Goal: Task Accomplishment & Management: Complete application form

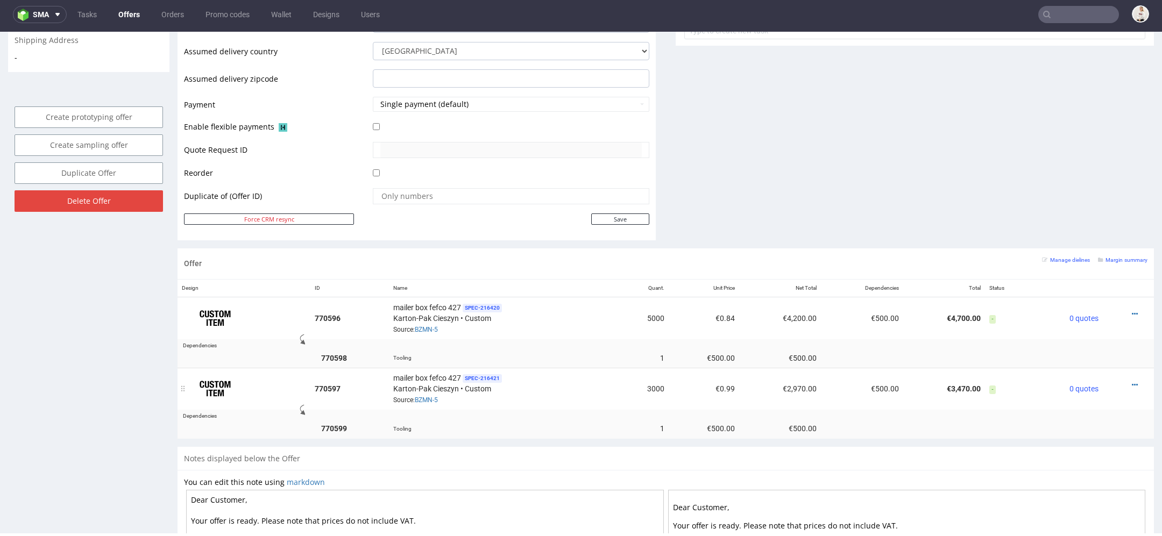
scroll to position [501, 0]
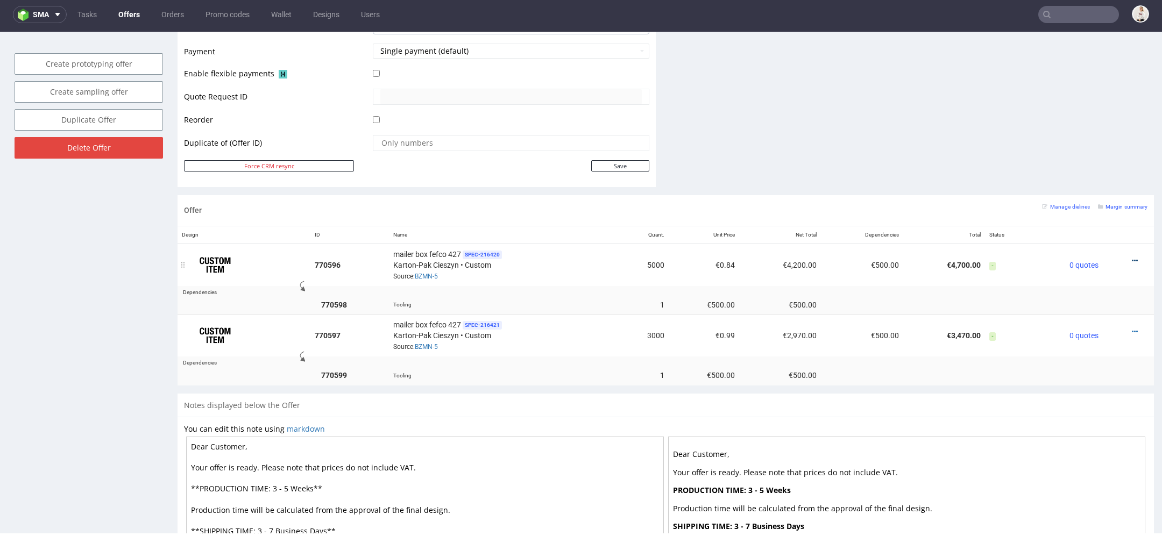
click at [1132, 257] on icon at bounding box center [1135, 261] width 6 height 8
click at [1096, 239] on span "View cost details" at bounding box center [1089, 237] width 81 height 11
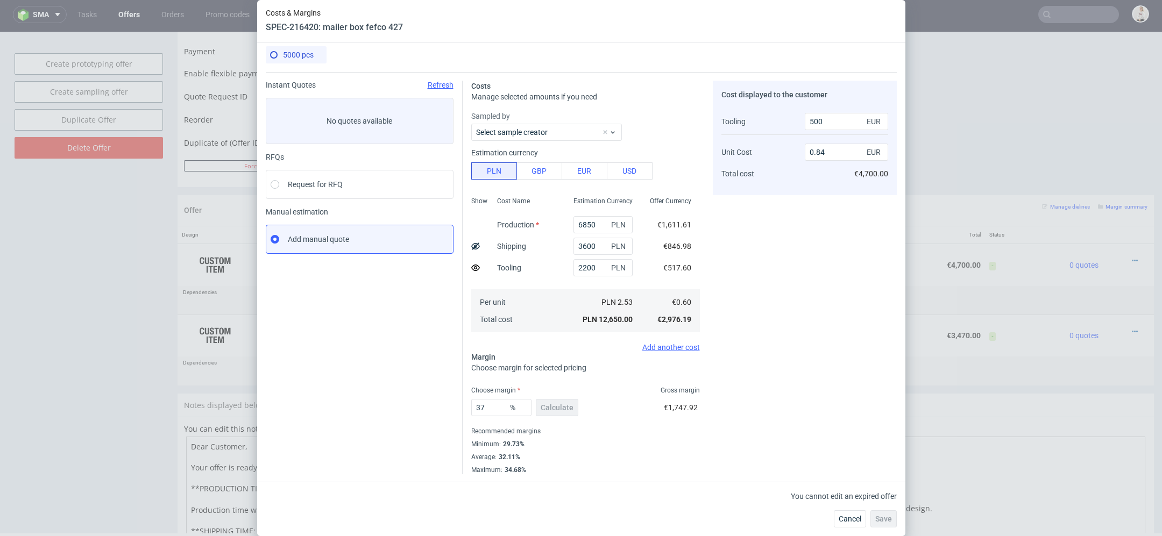
scroll to position [0, 0]
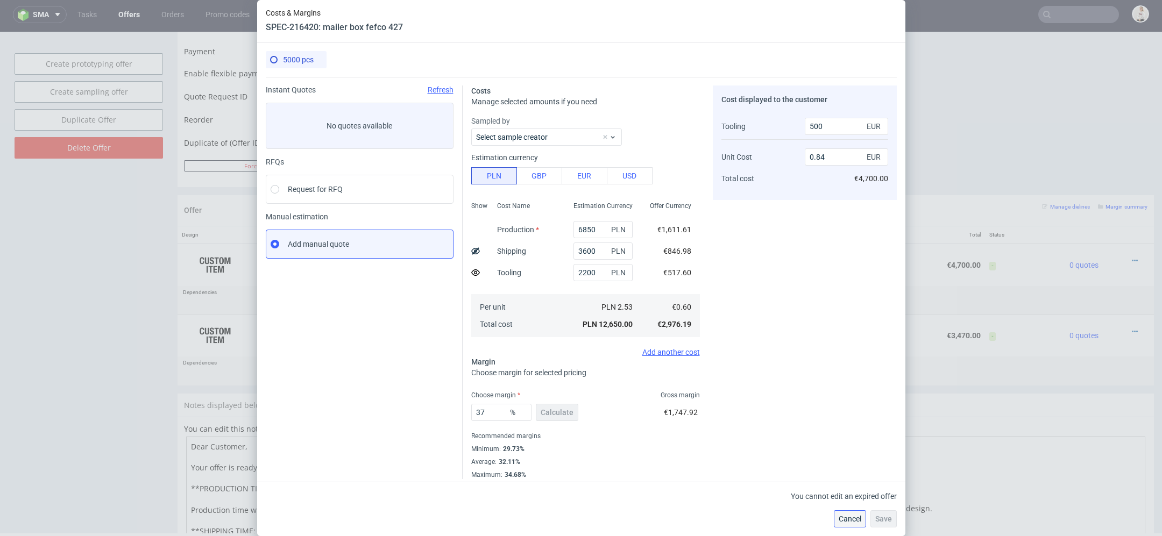
click at [852, 515] on span "Cancel" at bounding box center [850, 519] width 23 height 8
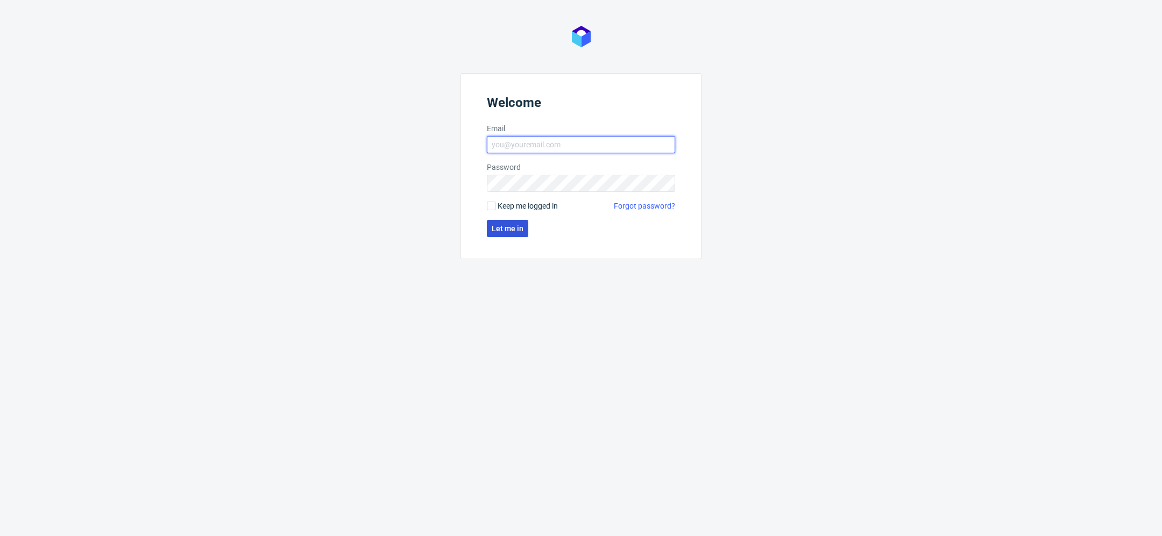
type input "[EMAIL_ADDRESS][DOMAIN_NAME]"
click at [508, 223] on button "Let me in" at bounding box center [507, 228] width 41 height 17
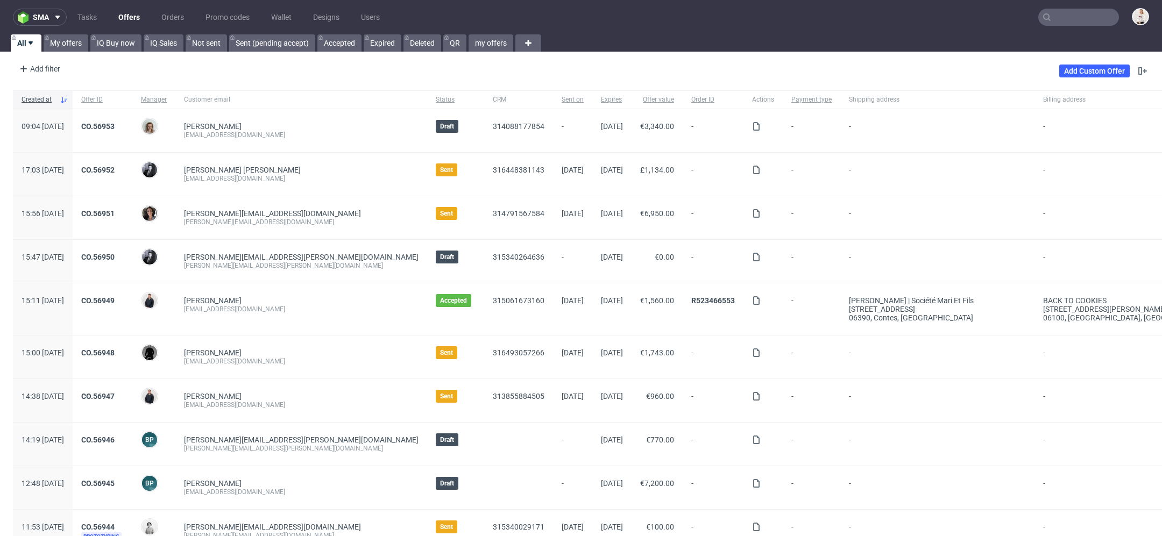
click at [1054, 19] on input "text" at bounding box center [1078, 17] width 81 height 17
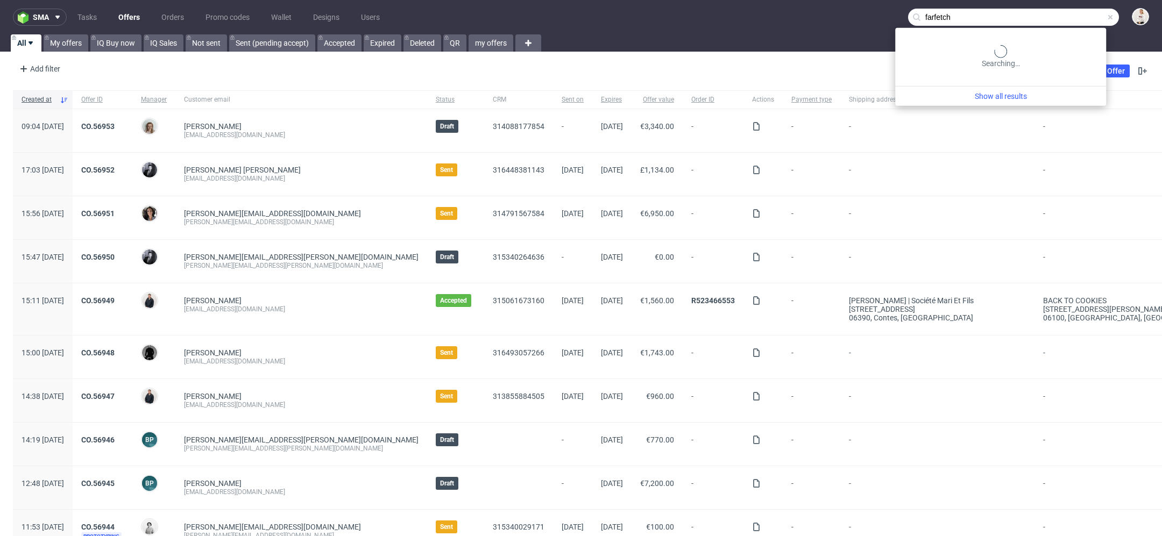
type input "farfetch"
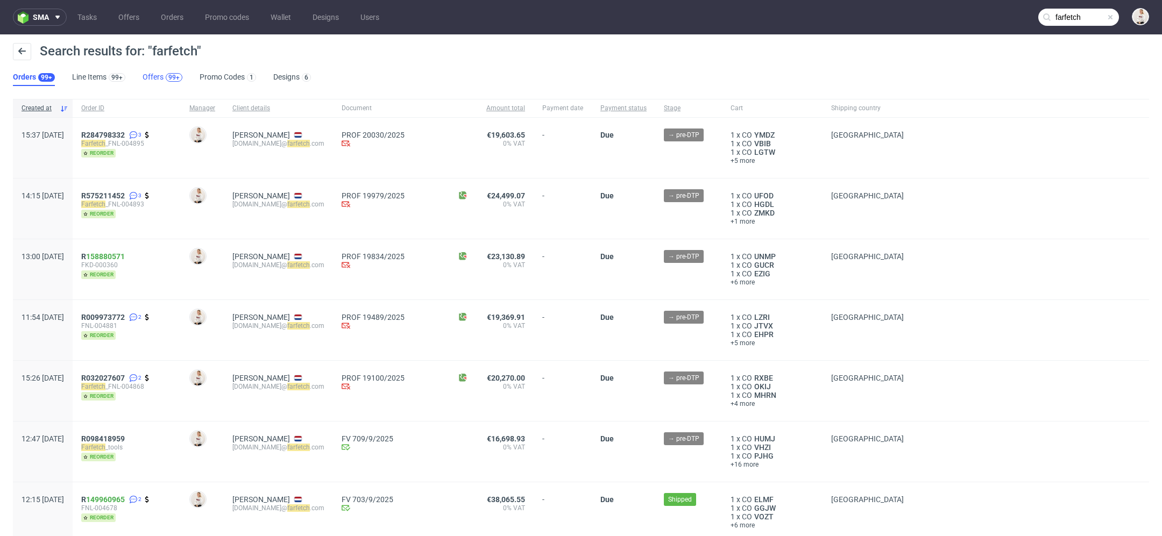
click at [166, 76] on div "99+" at bounding box center [174, 77] width 17 height 9
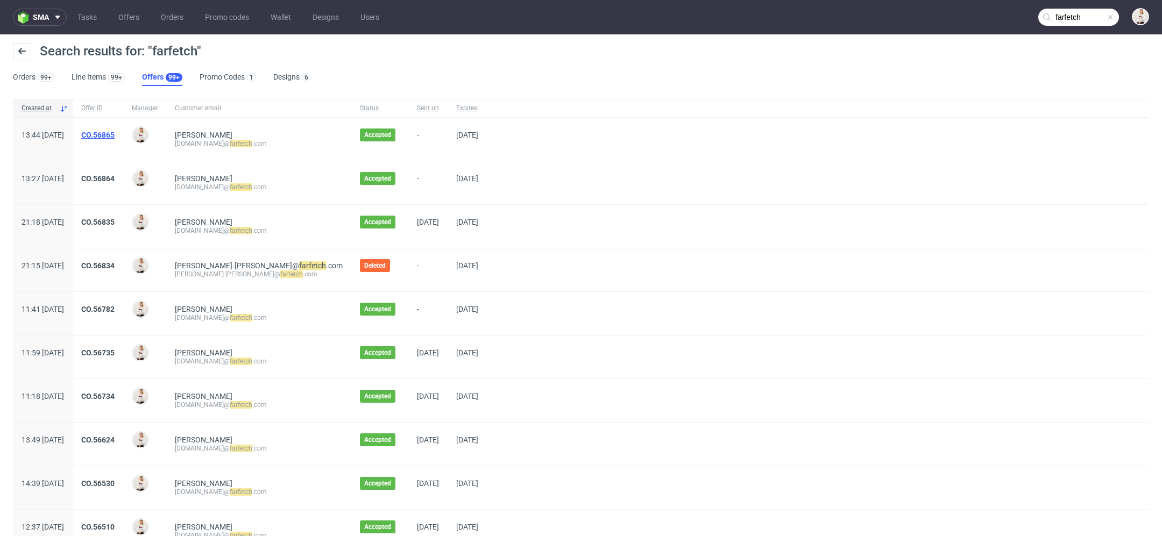
click at [115, 135] on link "CO.56865" at bounding box center [97, 135] width 33 height 9
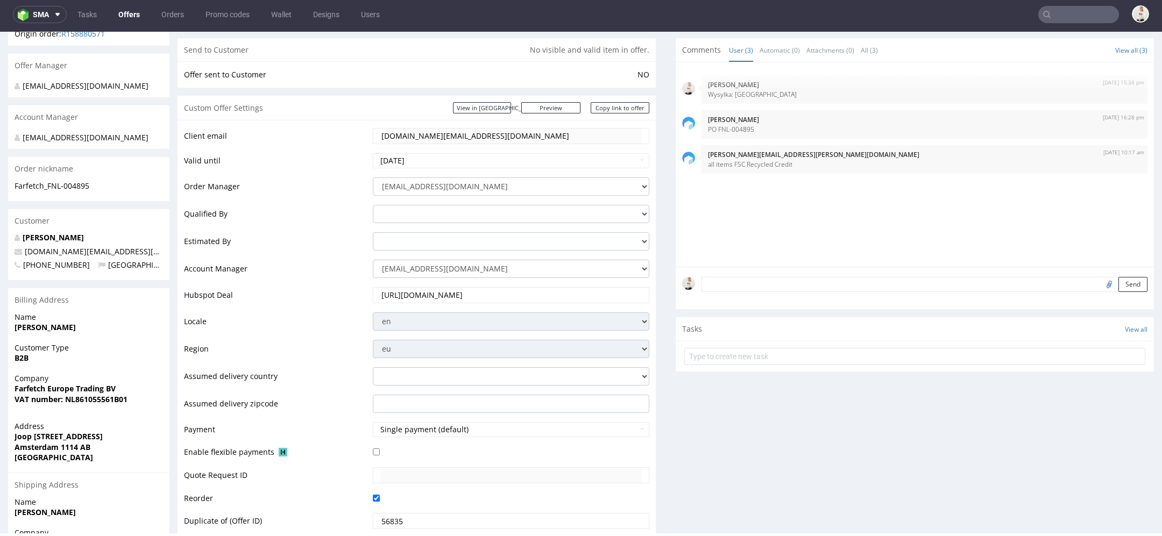
scroll to position [448, 0]
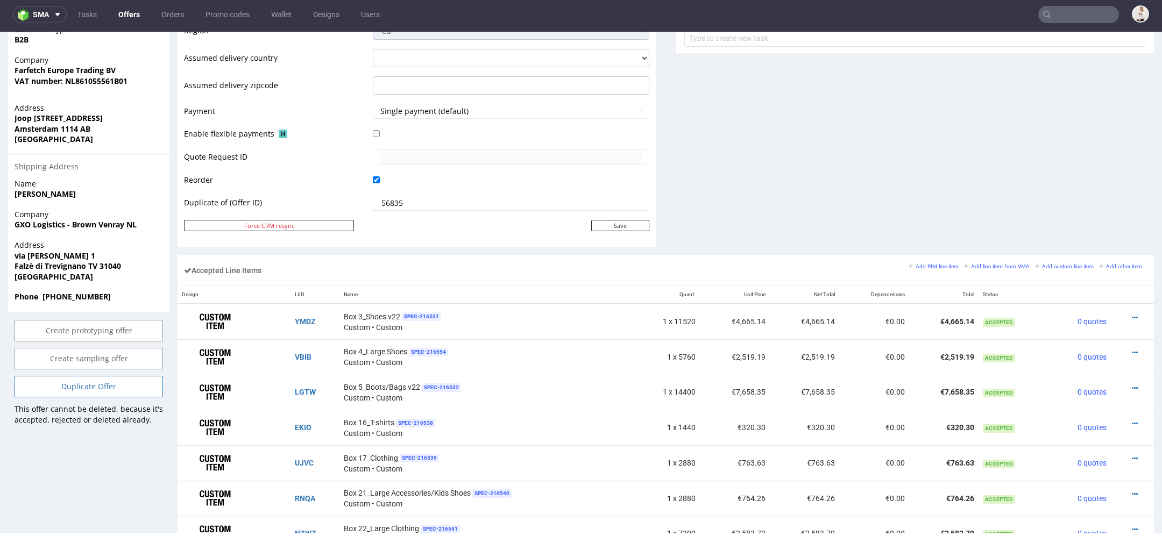
click at [139, 398] on link "Duplicate Offer" at bounding box center [89, 387] width 149 height 22
click at [78, 365] on link "Yes" at bounding box center [72, 368] width 31 height 16
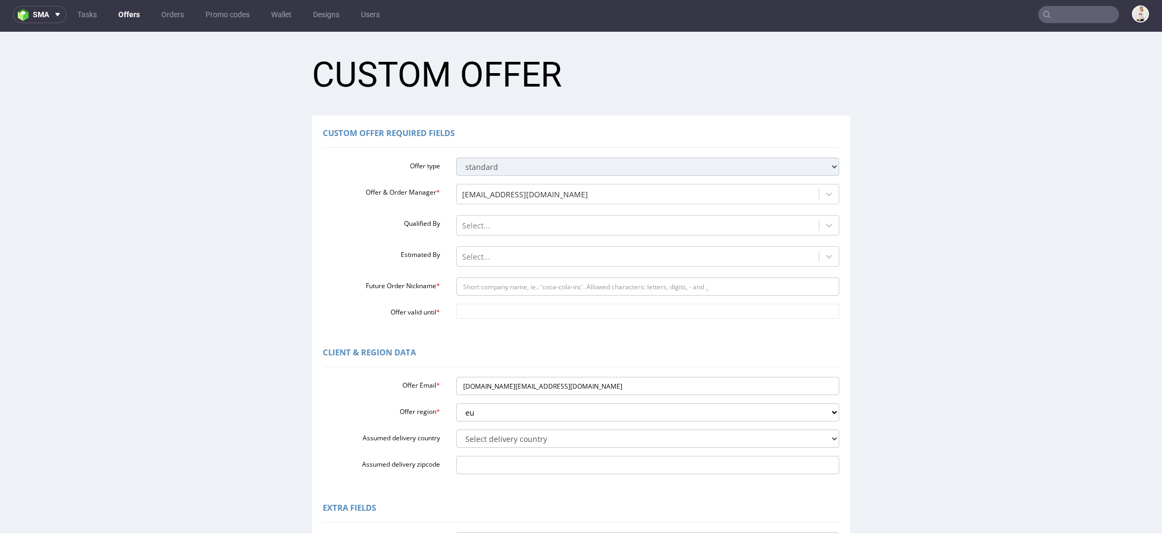
scroll to position [76, 0]
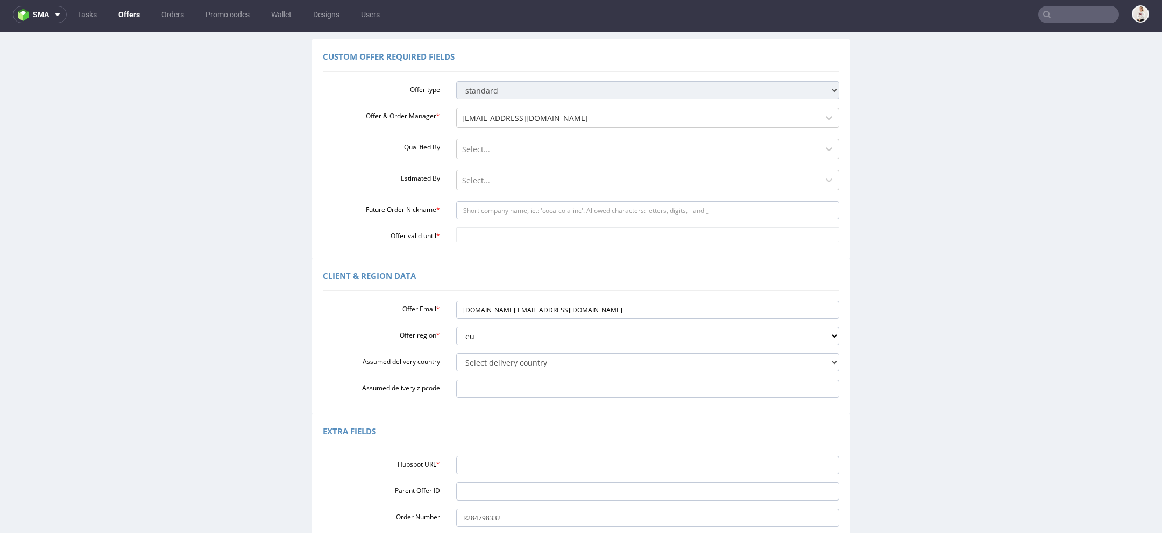
click at [497, 220] on div "Offer type standard prototyping sampling Offer & Order Manager * mari.fok@packh…" at bounding box center [581, 160] width 517 height 166
click at [493, 211] on input "Future Order Nickname *" at bounding box center [648, 210] width 384 height 18
paste input "FNL-004904"
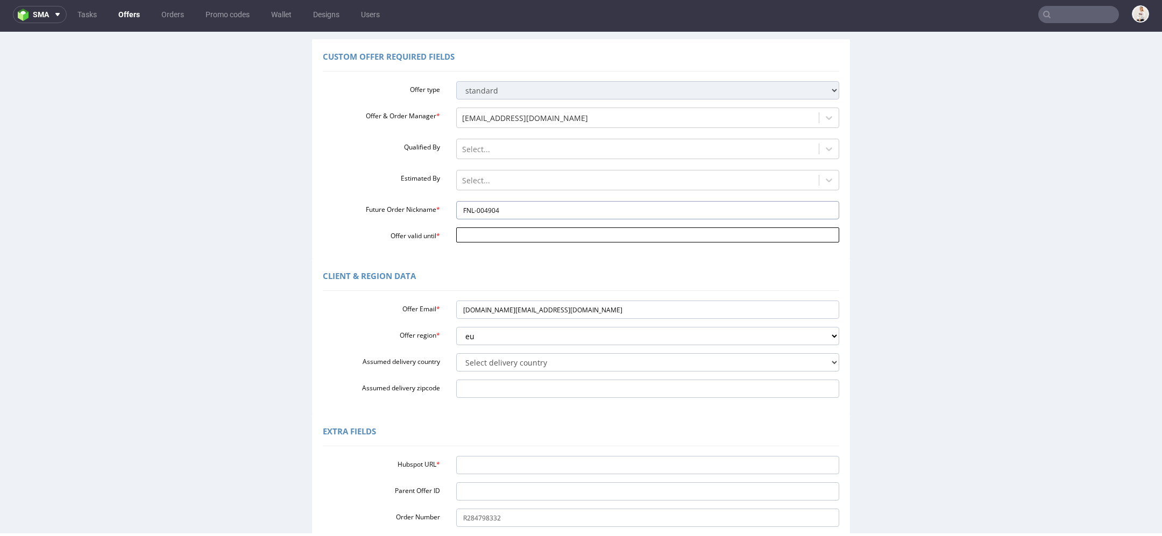
type input "FNL-004904"
click at [505, 229] on body "Production Shipped DTP Orders Offers Shipments Designs Promotions Users Jobs Ad…" at bounding box center [581, 327] width 1162 height 744
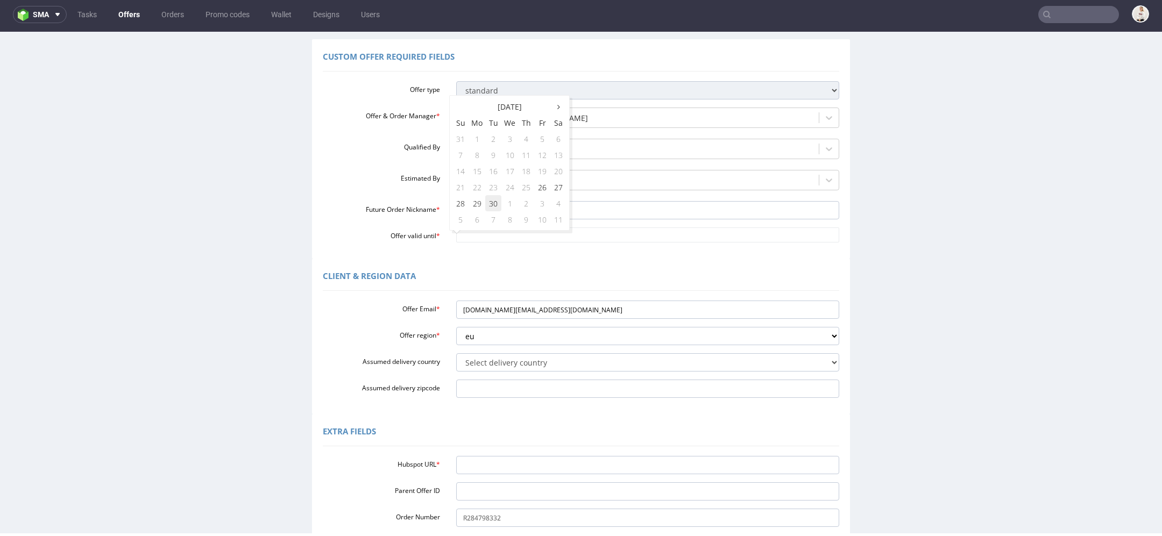
click at [495, 205] on td "30" at bounding box center [493, 203] width 16 height 16
type input "2025-09-30"
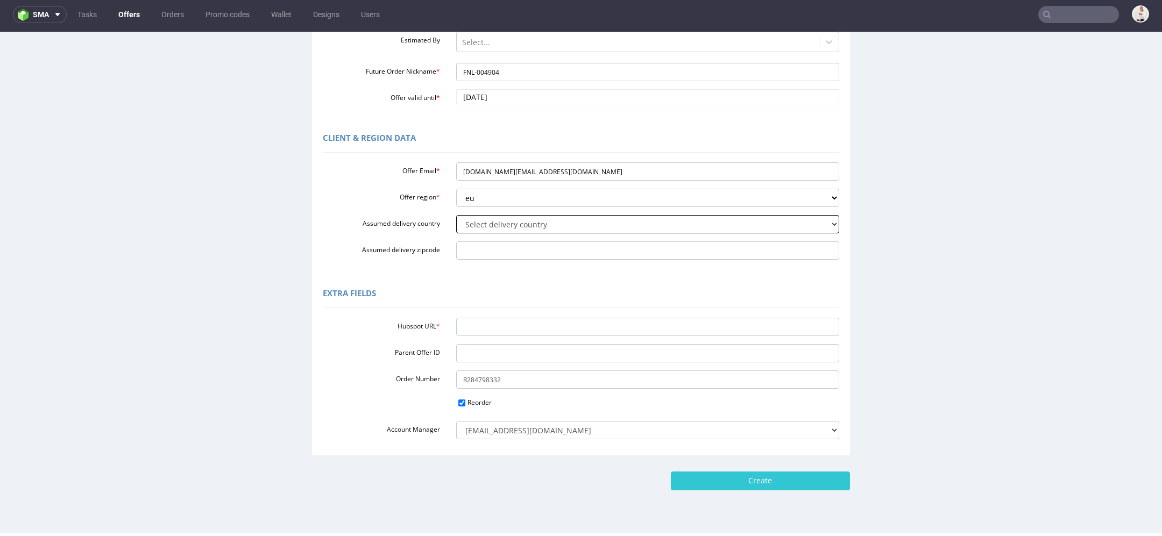
scroll to position [230, 0]
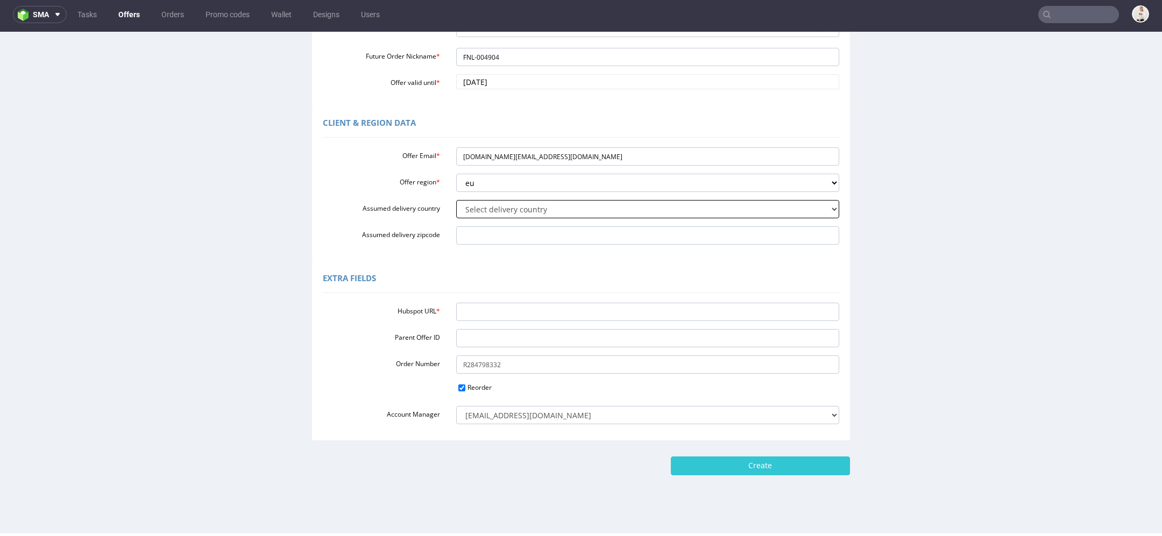
click at [492, 209] on select "Select delivery country Andorra Afghanistan Anguilla Albania Armenia Antarctica…" at bounding box center [648, 209] width 384 height 18
select select "110"
click at [456, 200] on select "Select delivery country Andorra Afghanistan Anguilla Albania Armenia Antarctica…" at bounding box center [648, 209] width 384 height 18
click at [519, 312] on input "Hubspot URL *" at bounding box center [648, 312] width 384 height 18
paste input "https://app-eu1.hubspot.com/contacts/25600958/record/0-3/316400065744/"
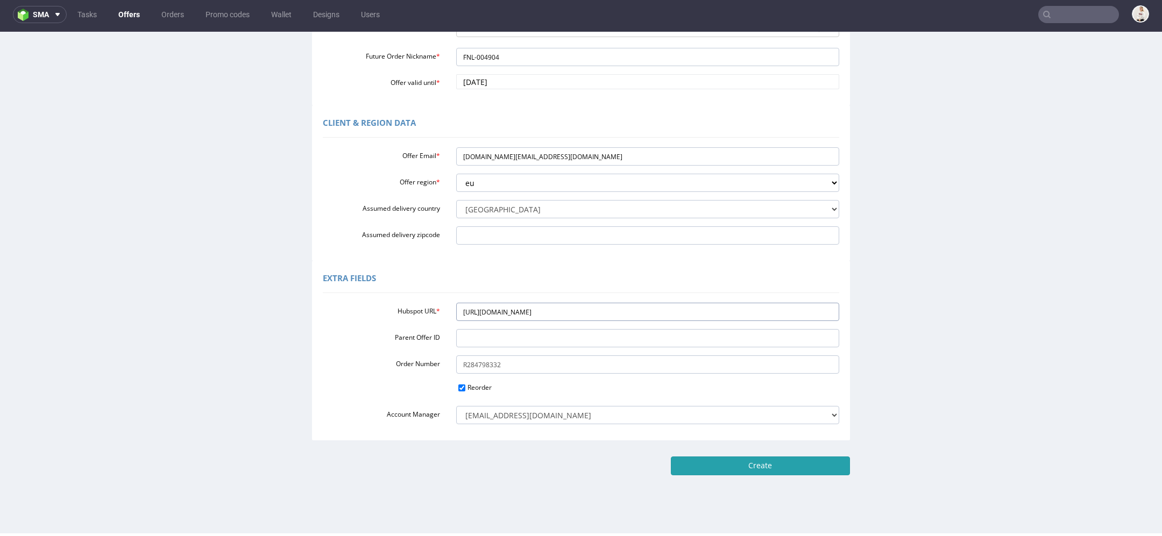
type input "https://app-eu1.hubspot.com/contacts/25600958/record/0-3/316400065744/"
click at [796, 468] on input "Create" at bounding box center [760, 466] width 179 height 18
type input "Please wait..."
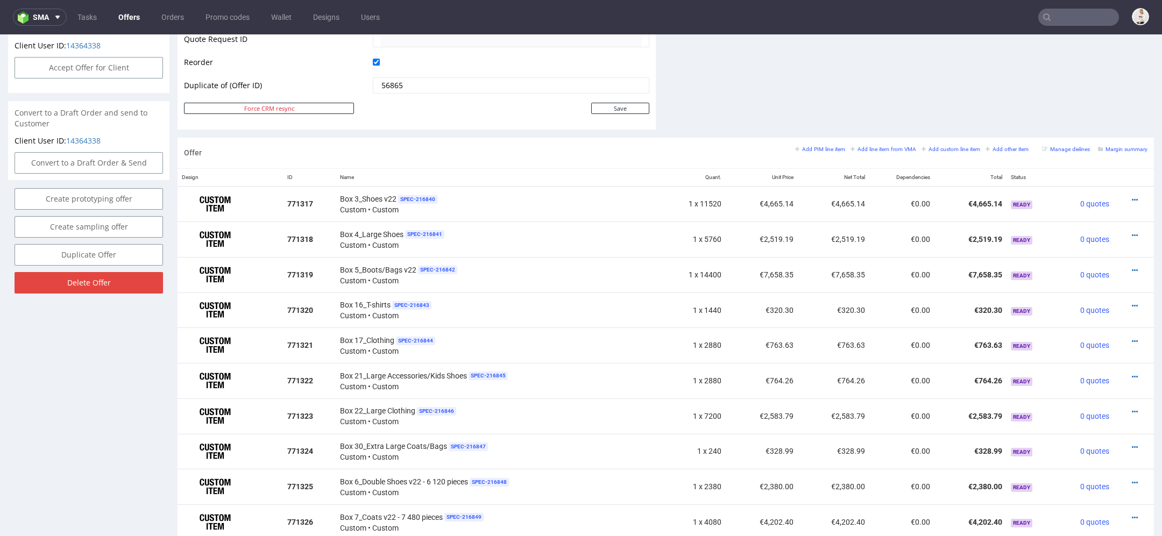
scroll to position [532, 0]
click at [1132, 196] on icon at bounding box center [1135, 200] width 6 height 8
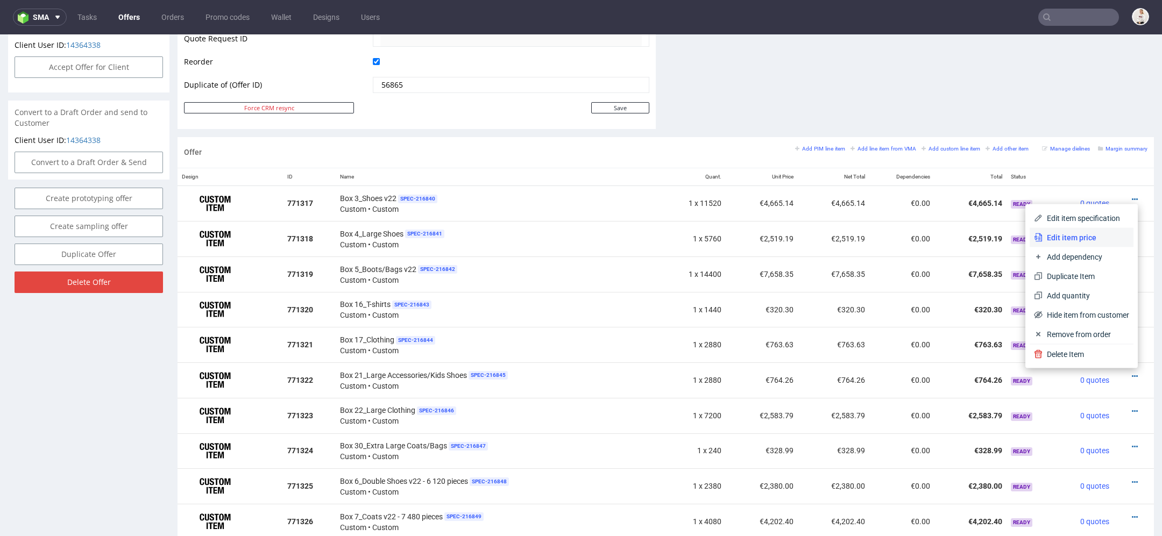
click at [1080, 238] on span "Edit item price" at bounding box center [1086, 237] width 87 height 11
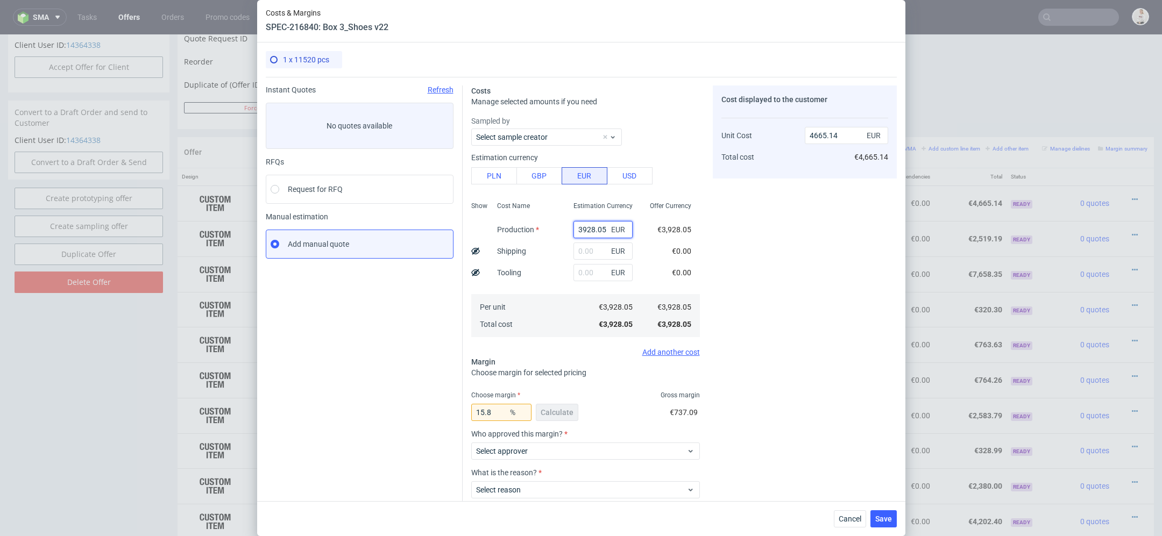
click at [589, 231] on input "3928.05" at bounding box center [603, 229] width 59 height 17
paste input "€5 401,06"
type input "€5 401,06"
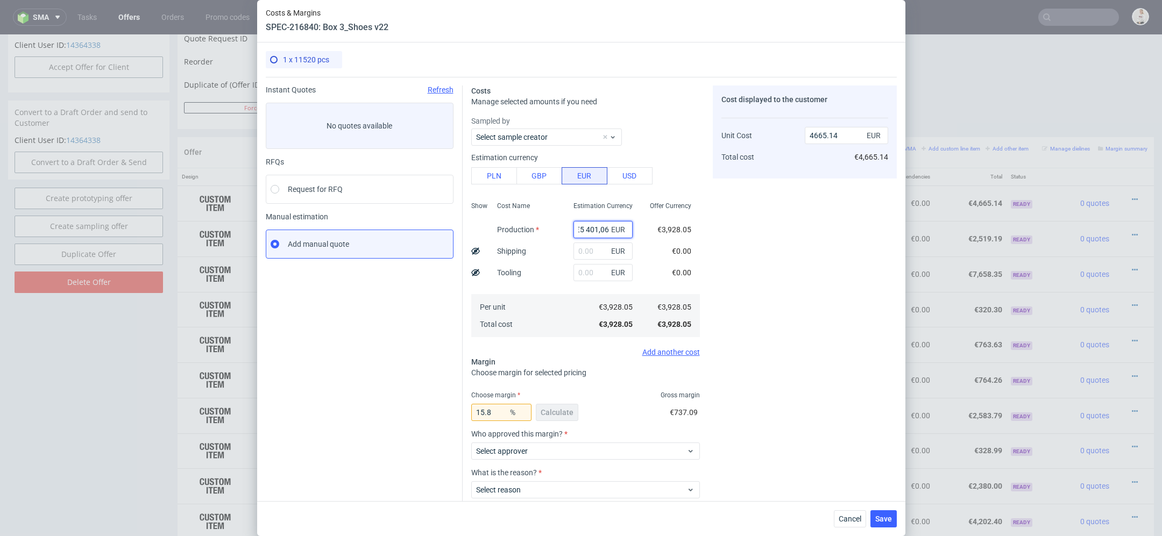
type input "0"
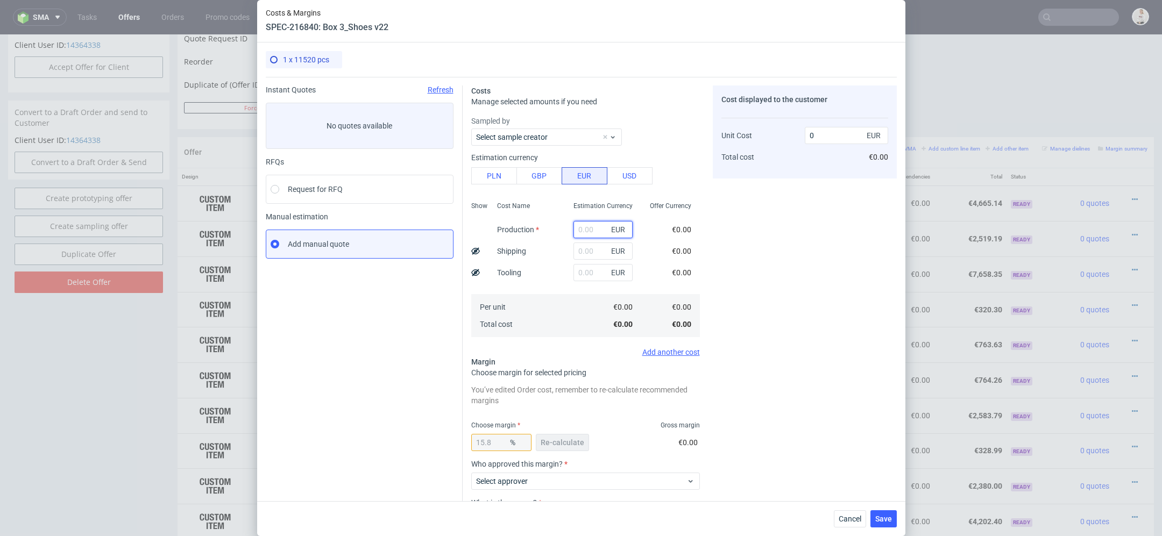
scroll to position [0, 0]
paste input "€5 401,06"
click at [586, 230] on input "€5 401,06" at bounding box center [603, 229] width 59 height 17
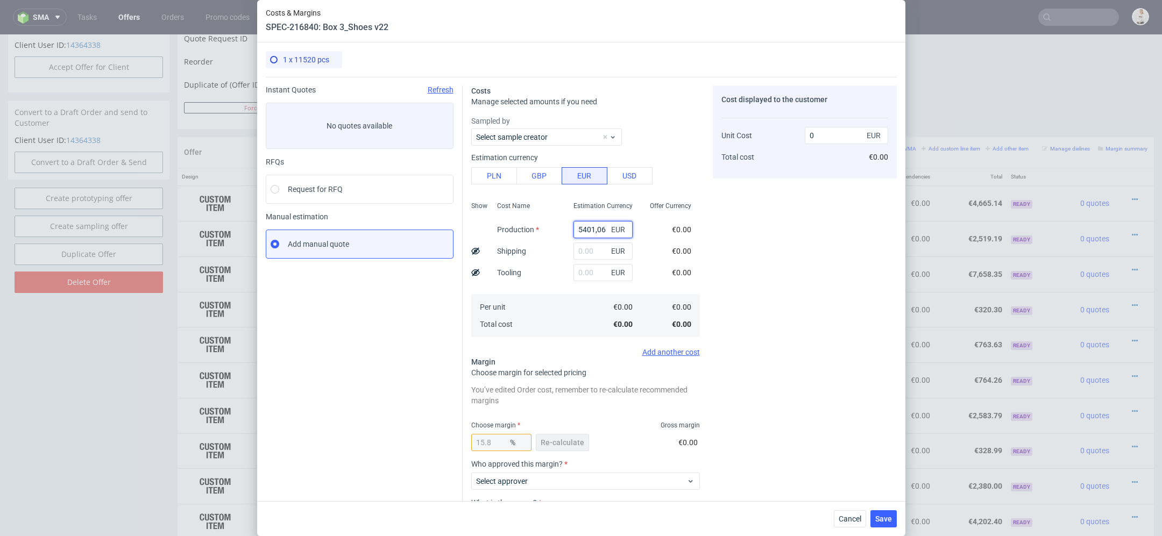
type input "5401.06"
type input "6414.56"
type input "5401.06"
click at [831, 257] on div "Cost displayed to the customer Unit Cost Total cost 6414.56 EUR €6,414.56" at bounding box center [805, 336] width 184 height 501
click at [565, 444] on span "Re-calculate" at bounding box center [563, 443] width 44 height 8
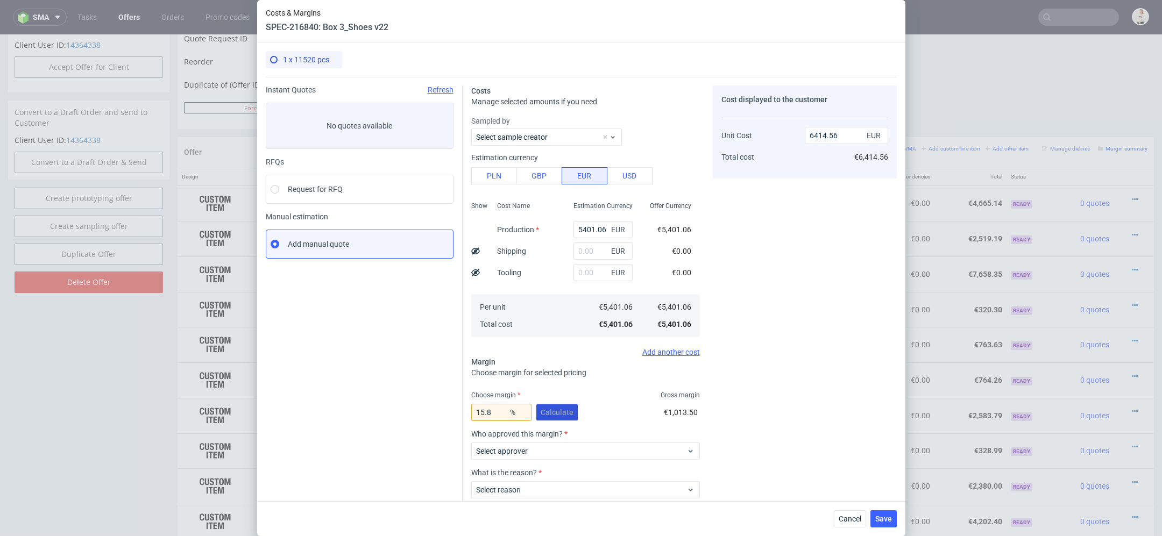
scroll to position [63, 0]
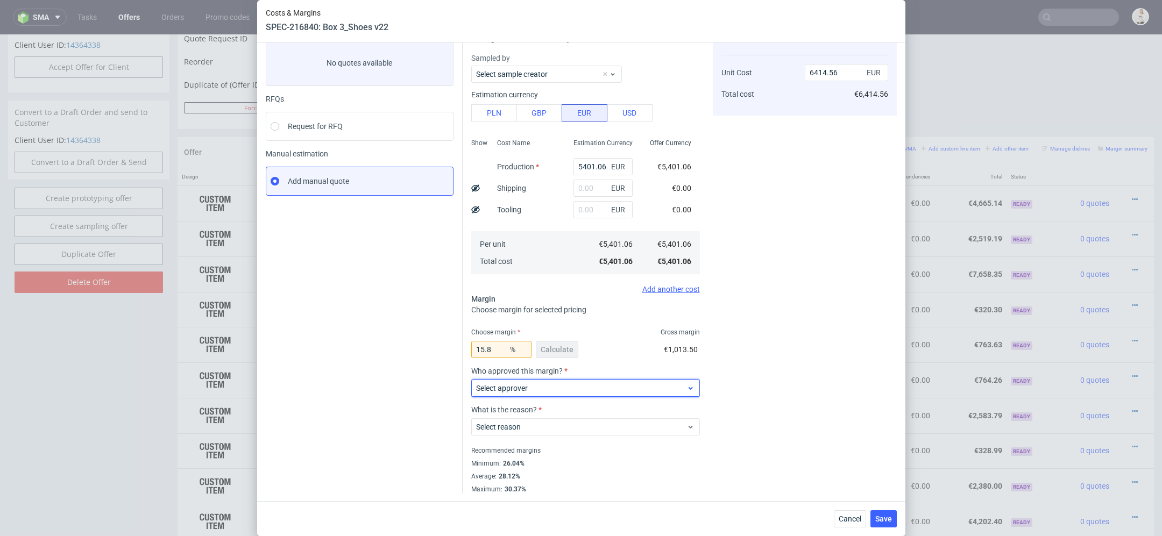
click at [547, 389] on span "Select approver" at bounding box center [581, 388] width 211 height 11
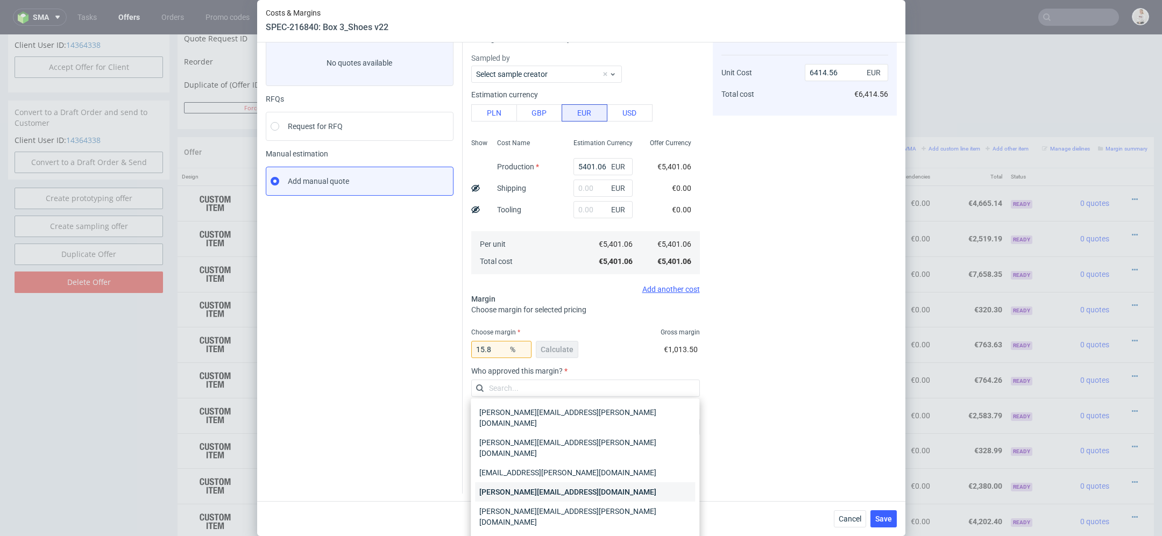
click at [547, 483] on div "[PERSON_NAME][EMAIL_ADDRESS][DOMAIN_NAME]" at bounding box center [585, 492] width 220 height 19
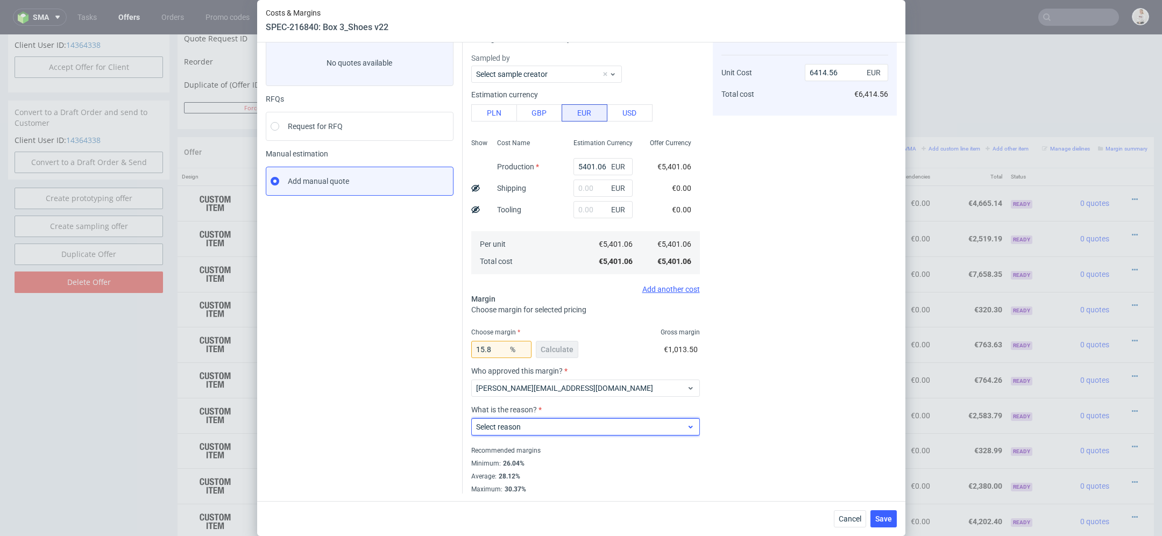
click at [531, 422] on span "Select reason" at bounding box center [581, 427] width 211 height 11
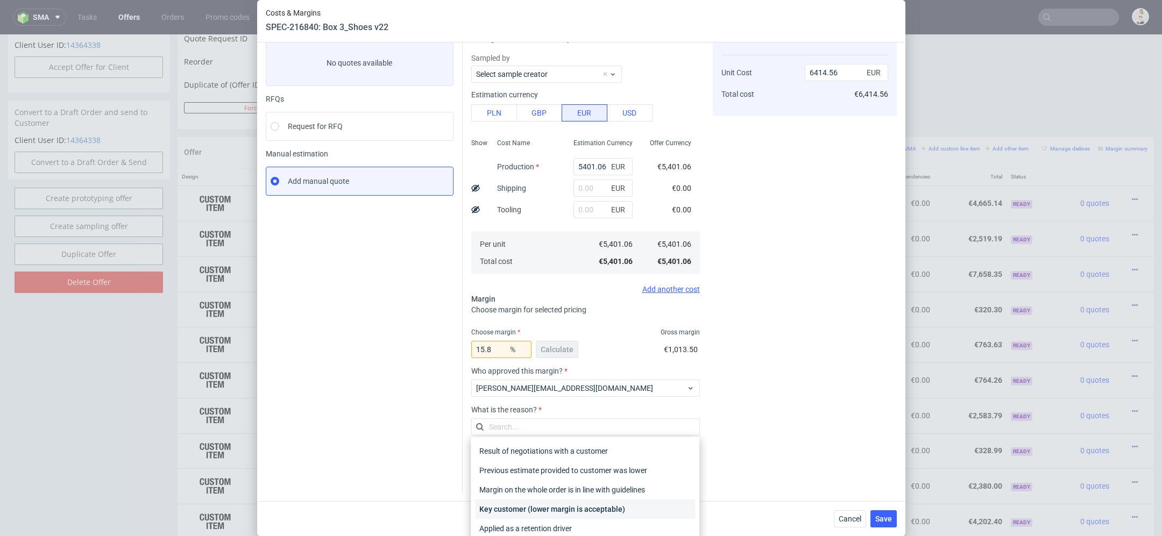
click at [547, 511] on div "Key customer (lower margin is acceptable)" at bounding box center [585, 509] width 220 height 19
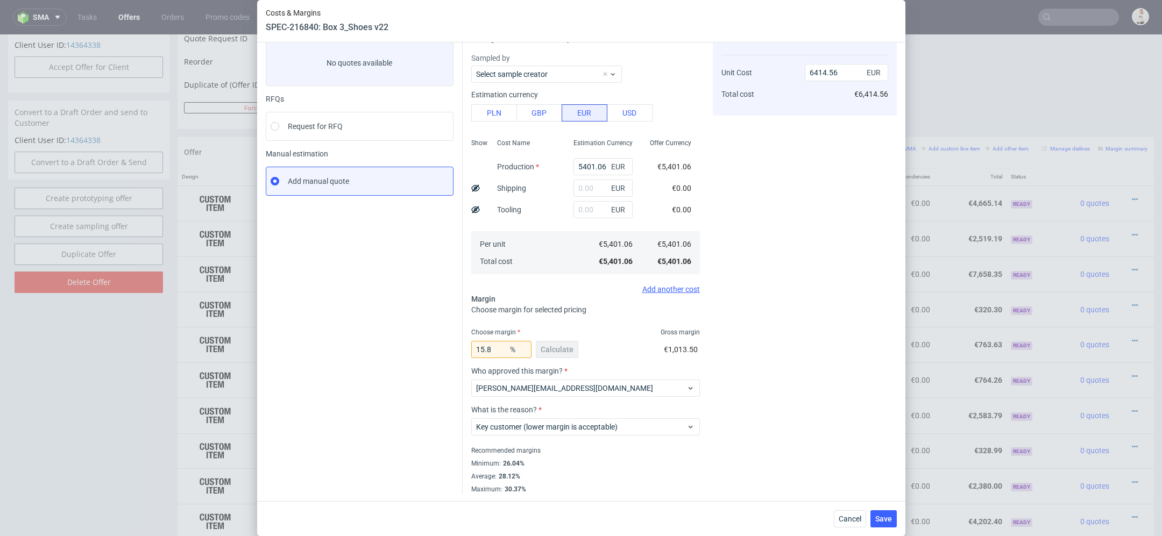
click at [755, 367] on div "Cost displayed to the customer Unit Cost Total cost 6414.56 EUR €6,414.56" at bounding box center [805, 258] width 184 height 471
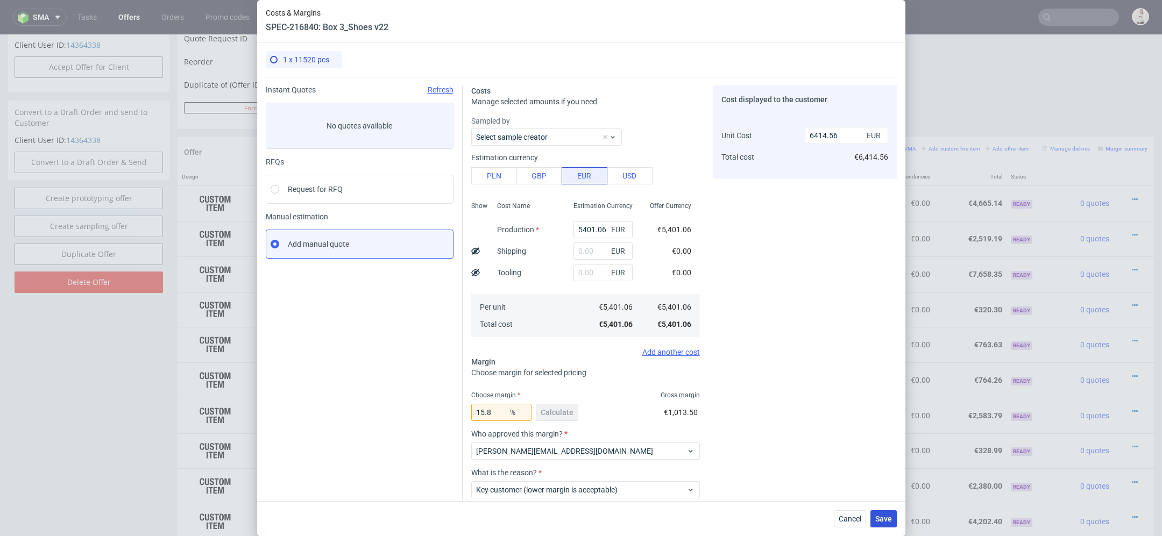
click at [890, 516] on span "Save" at bounding box center [883, 519] width 17 height 8
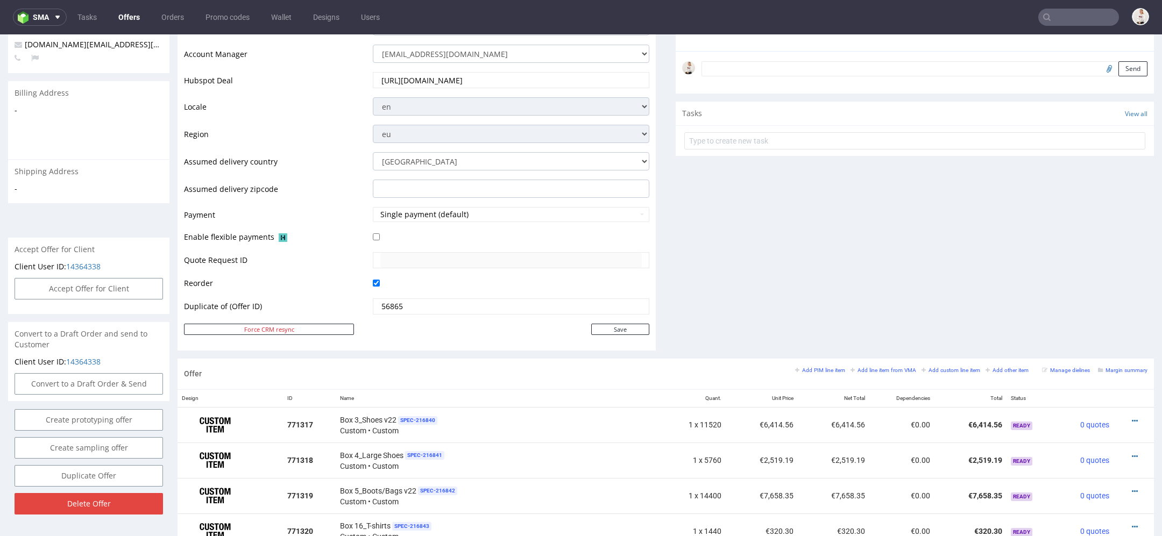
scroll to position [457, 0]
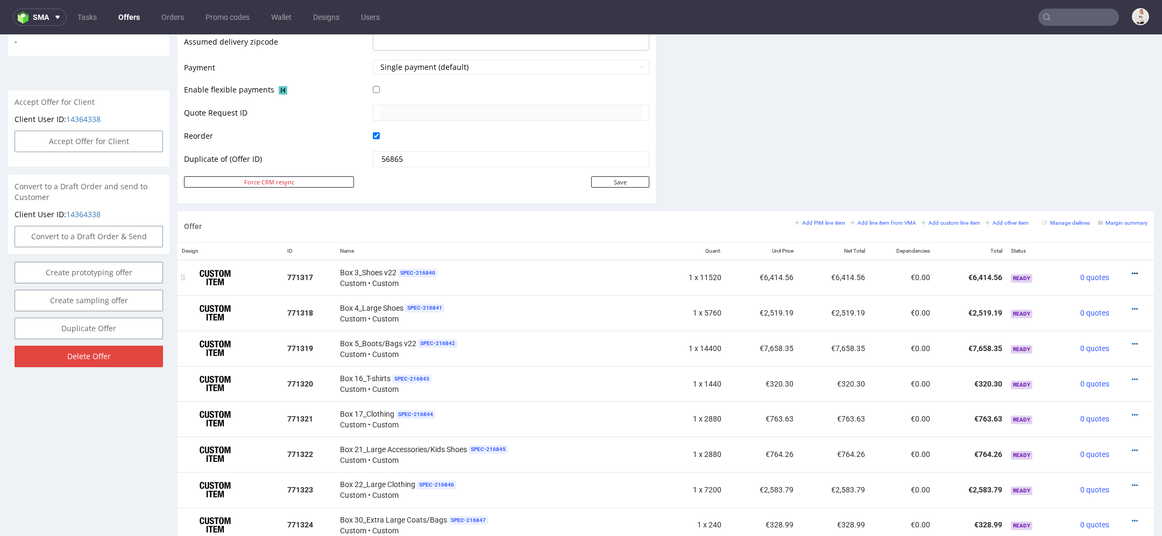
click at [1132, 270] on icon at bounding box center [1135, 274] width 6 height 8
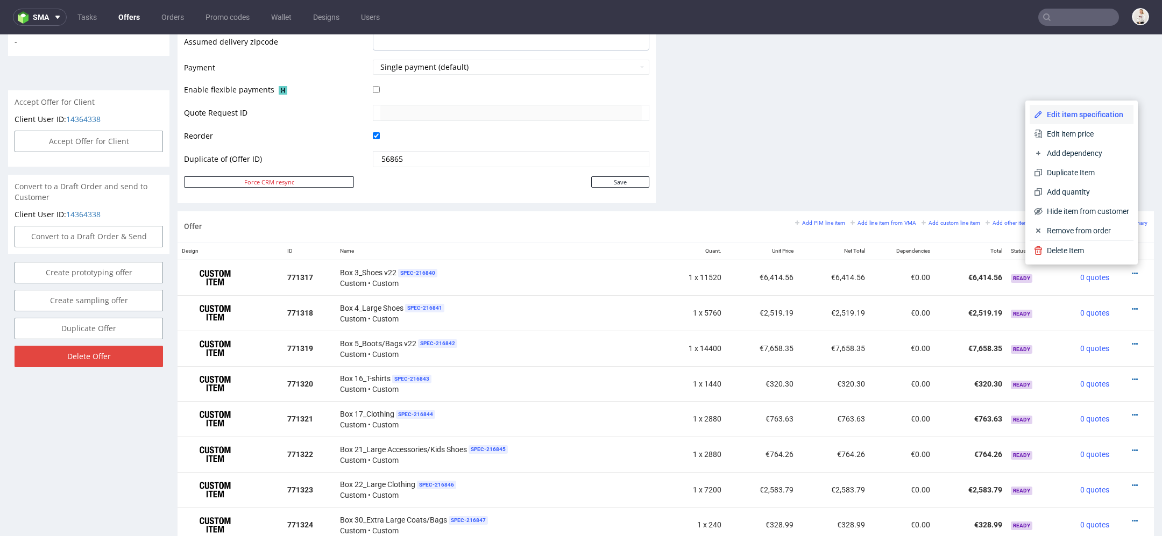
click at [1081, 118] on span "Edit item specification" at bounding box center [1086, 114] width 87 height 11
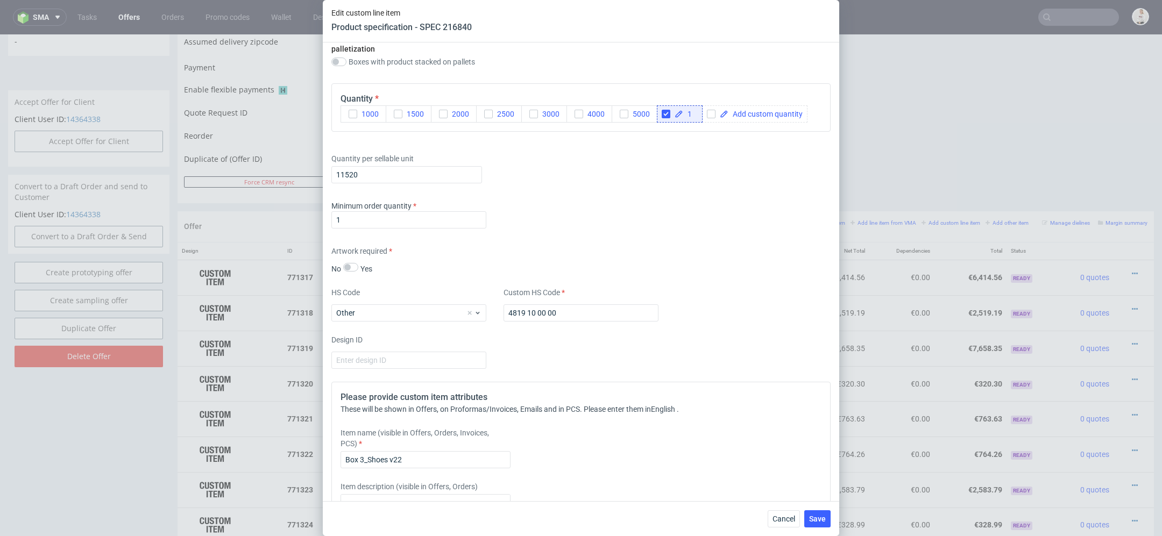
scroll to position [1411, 0]
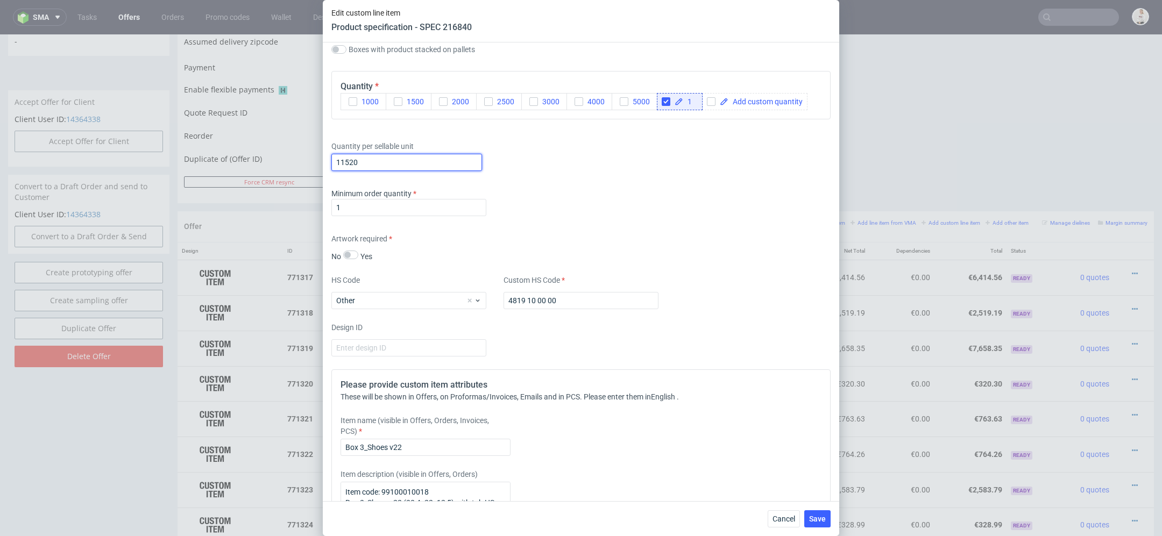
click at [380, 158] on input "11520" at bounding box center [406, 162] width 151 height 17
type input "1"
type input "15840"
click at [707, 202] on div "Minimum order quantity 1" at bounding box center [580, 204] width 499 height 32
click at [814, 523] on span "Save" at bounding box center [817, 519] width 17 height 8
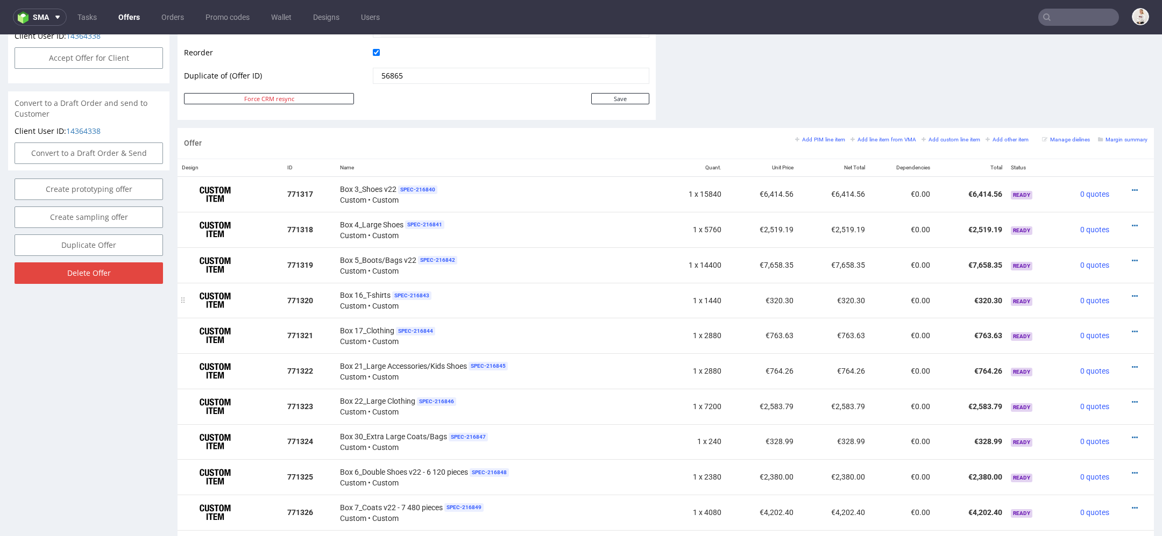
scroll to position [547, 0]
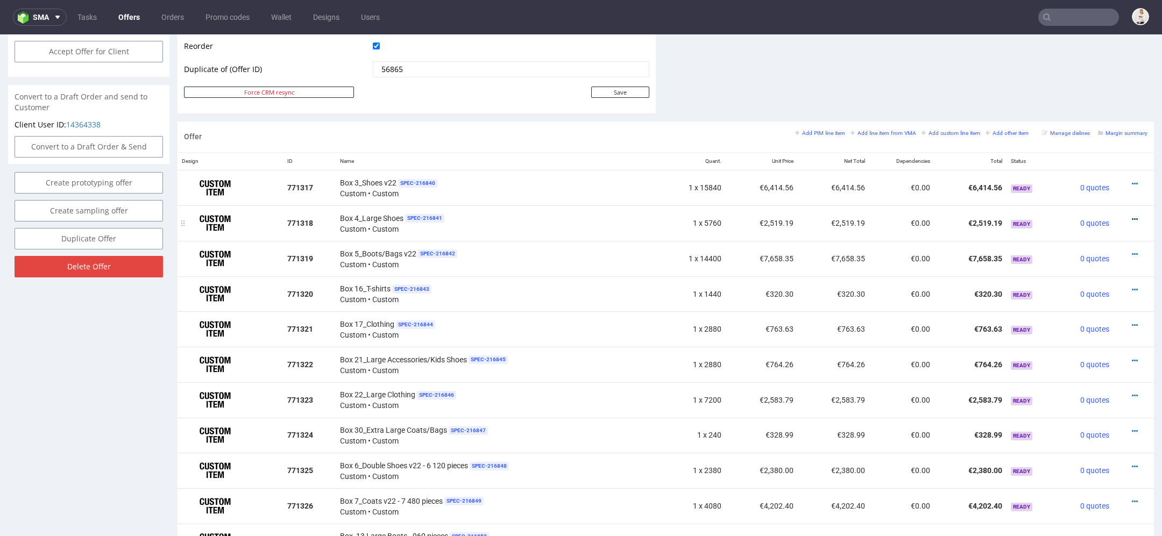
click at [1132, 217] on icon at bounding box center [1135, 220] width 6 height 8
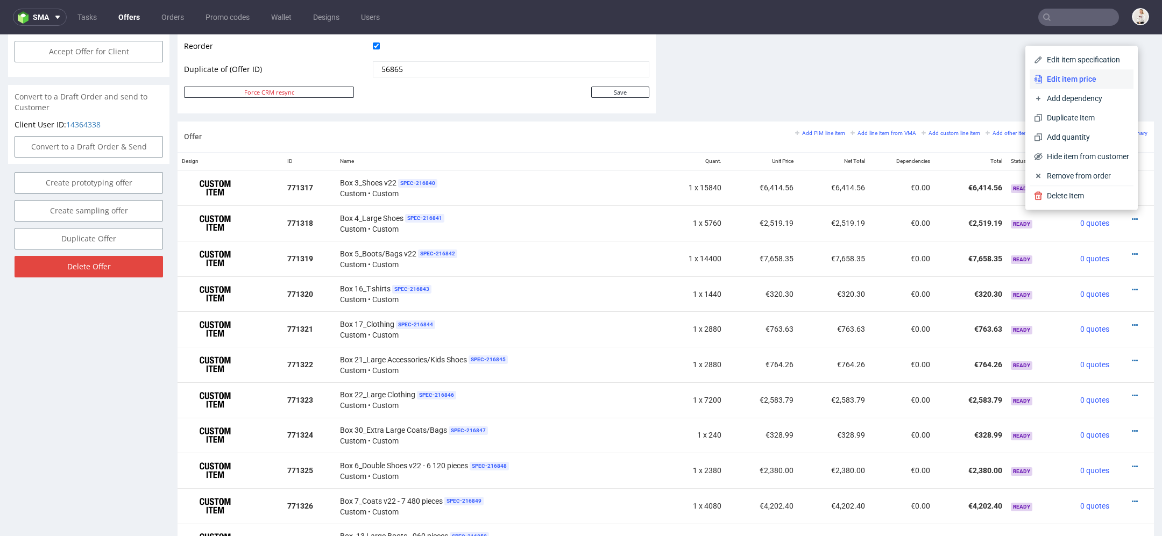
click at [1073, 80] on span "Edit item price" at bounding box center [1086, 79] width 87 height 11
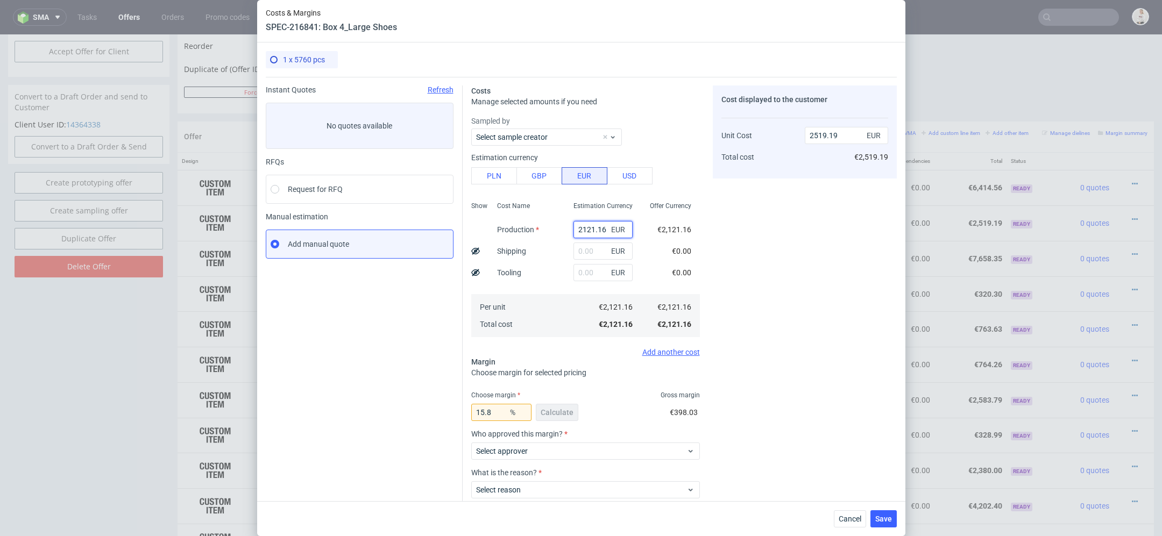
click at [598, 232] on input "2121.16" at bounding box center [603, 229] width 59 height 17
paste input "€3 977,18"
type input "€3 977,18"
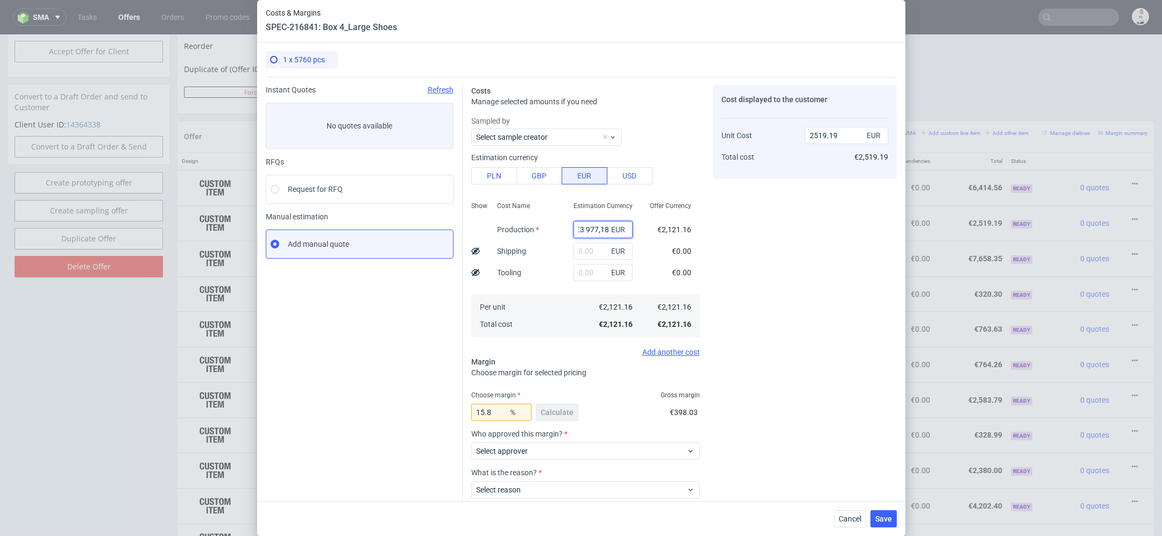
type input "0"
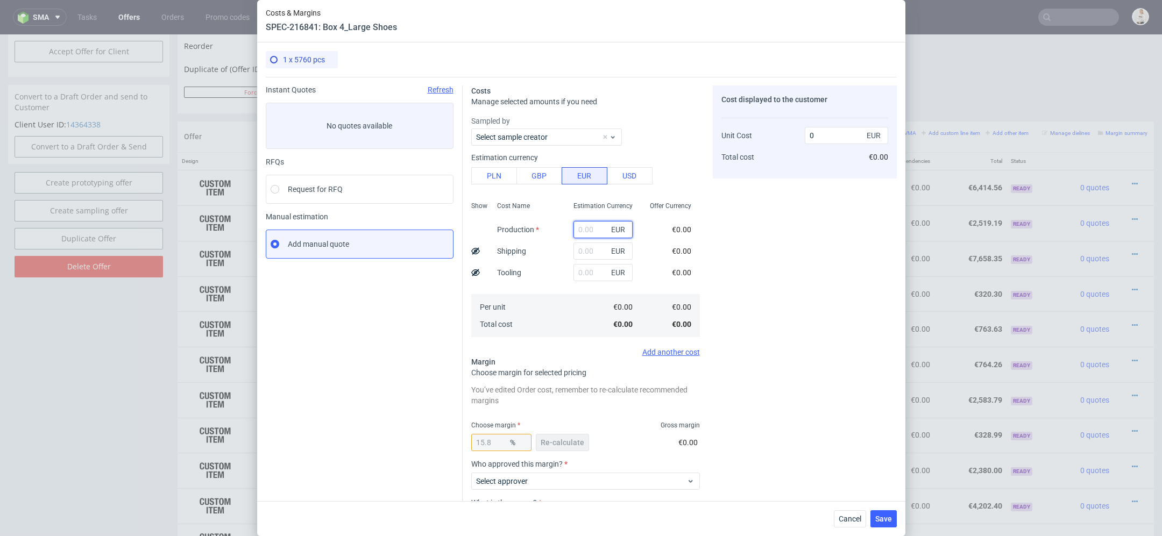
scroll to position [0, 0]
paste input "€3 977,18"
click at [586, 230] on input "€3 977,18" at bounding box center [603, 229] width 59 height 17
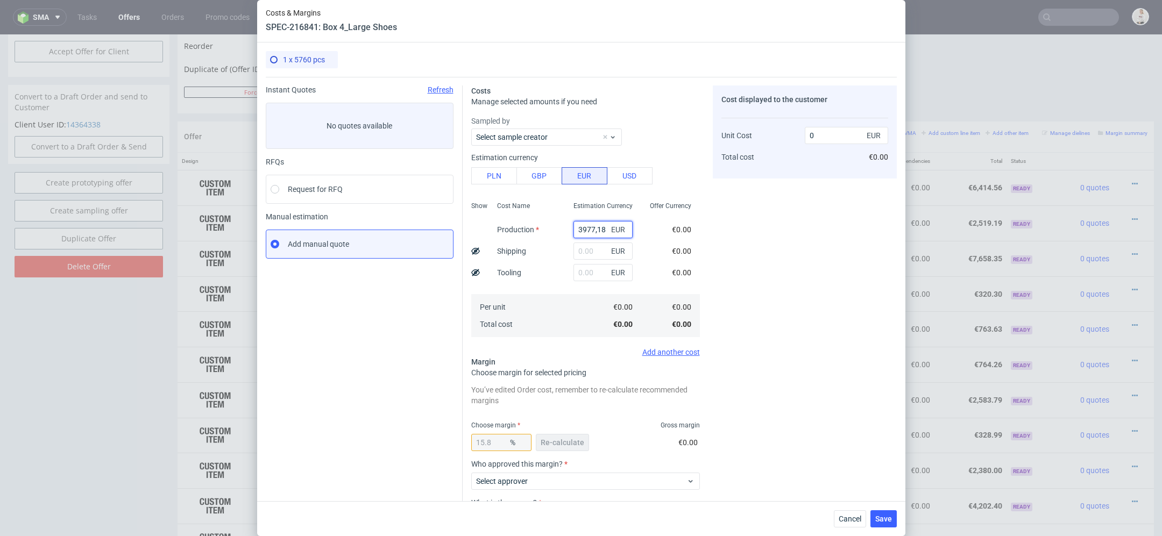
type input "3977.18"
type input "4723.49"
type input "3977.18"
click at [790, 287] on div "Cost displayed to the customer Unit Cost Total cost 4723.49 EUR €4,723.49" at bounding box center [805, 336] width 184 height 501
click at [565, 440] on span "Re-calculate" at bounding box center [563, 443] width 44 height 8
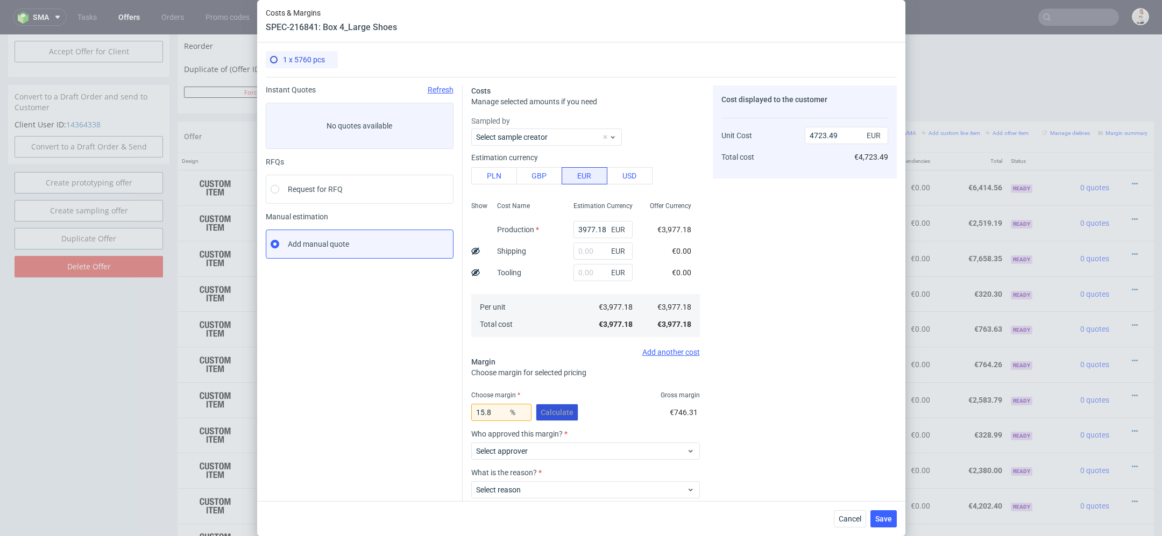
scroll to position [63, 0]
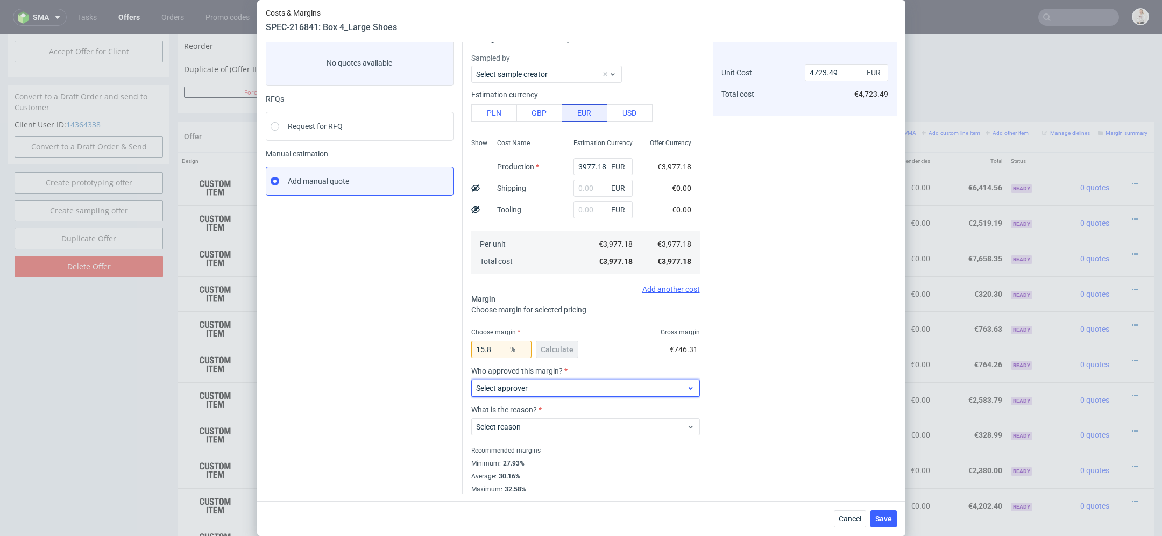
click at [539, 380] on div "Select approver" at bounding box center [585, 388] width 229 height 17
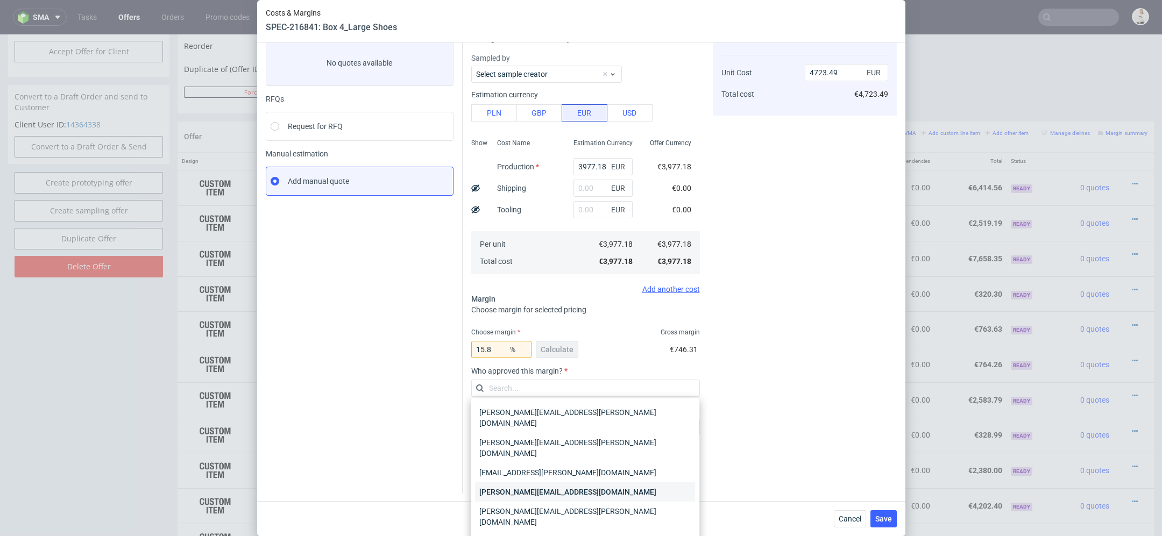
click at [543, 483] on div "[PERSON_NAME][EMAIL_ADDRESS][DOMAIN_NAME]" at bounding box center [585, 492] width 220 height 19
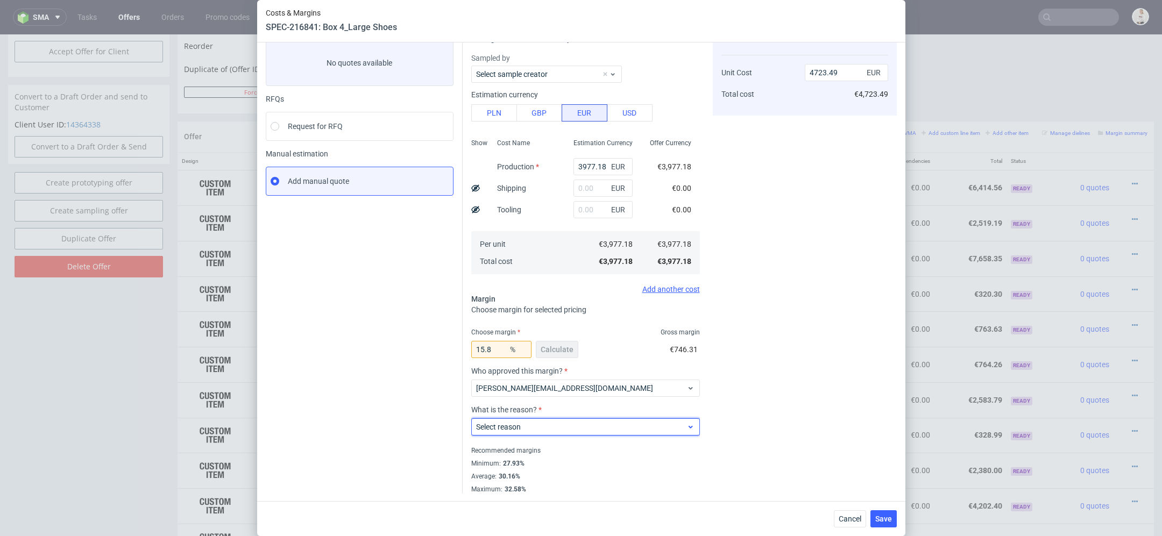
click at [535, 434] on div "Select reason" at bounding box center [585, 427] width 229 height 17
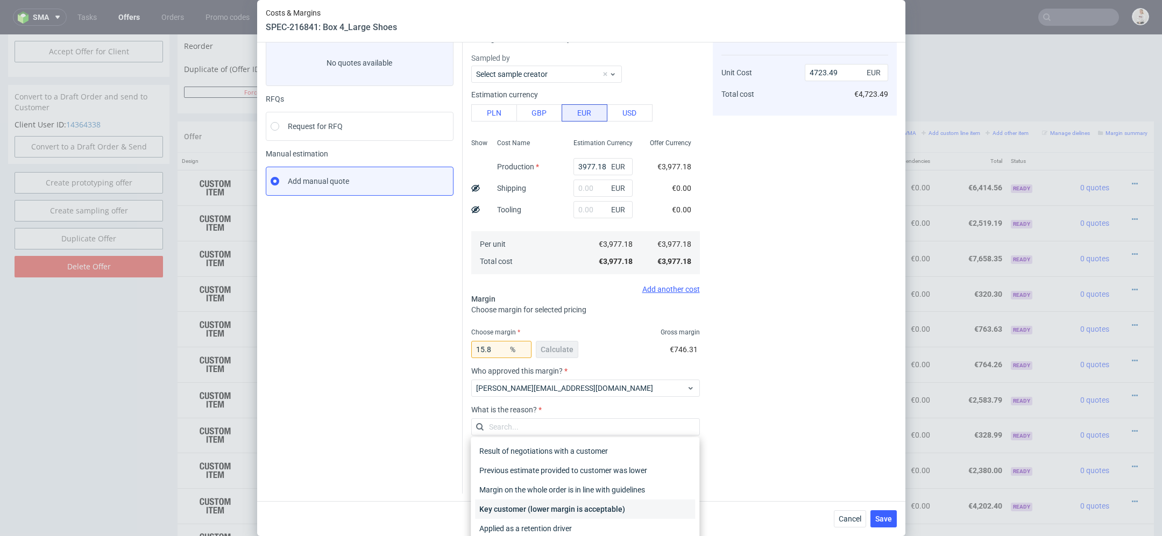
click at [548, 511] on div "Key customer (lower margin is acceptable)" at bounding box center [585, 509] width 220 height 19
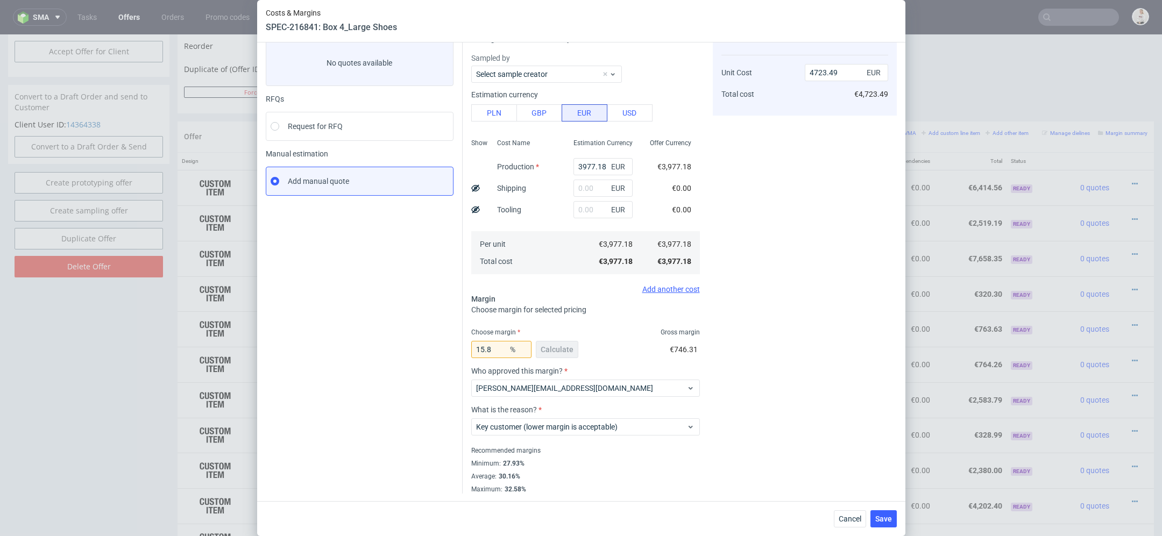
click at [793, 438] on div "Cost displayed to the customer Unit Cost Total cost 4723.49 EUR €4,723.49" at bounding box center [805, 258] width 184 height 471
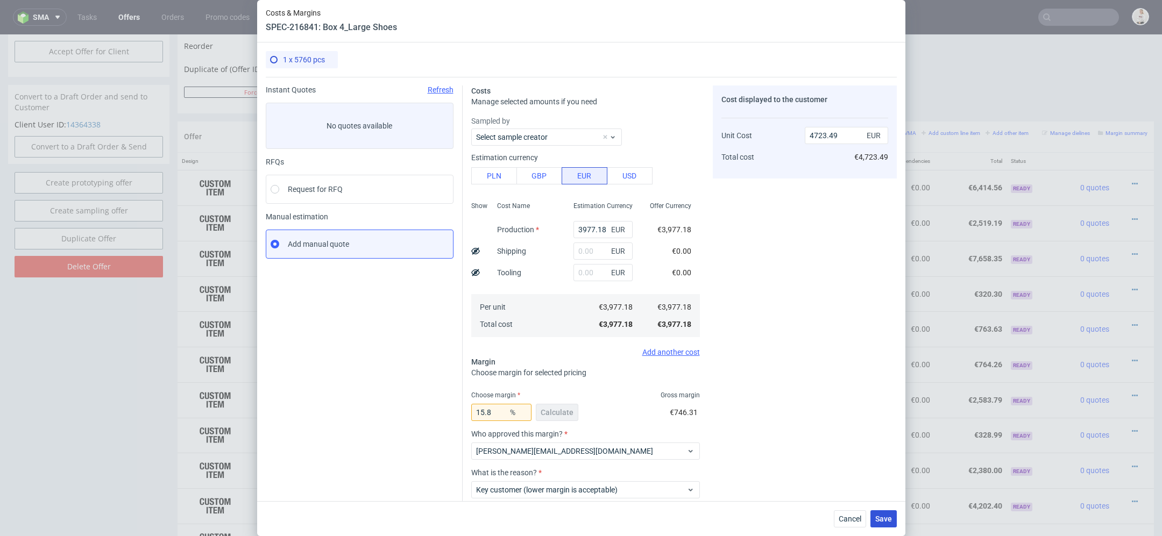
click at [888, 519] on span "Save" at bounding box center [883, 519] width 17 height 8
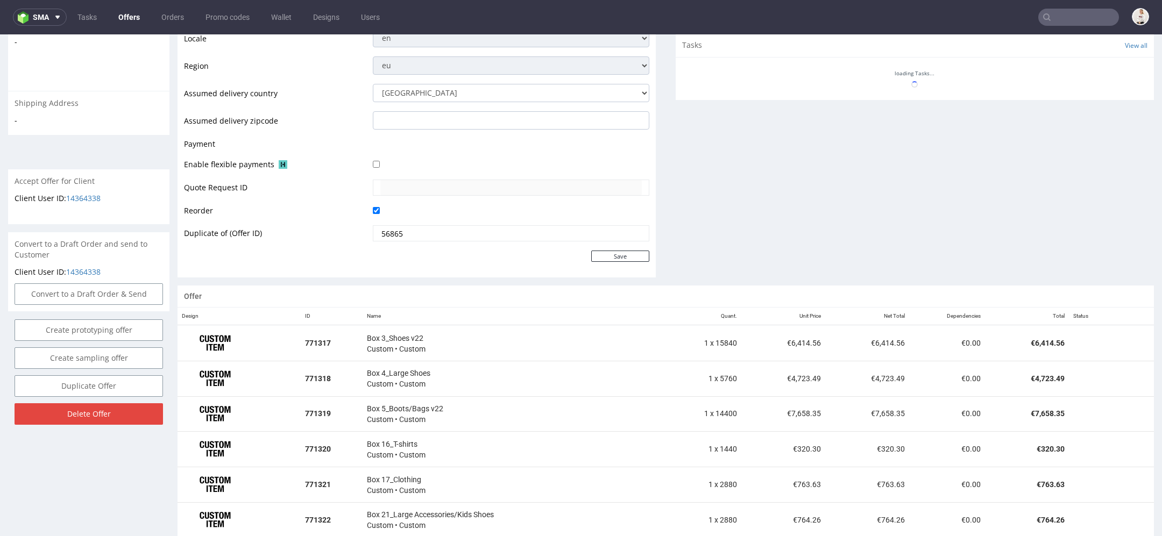
scroll to position [524, 0]
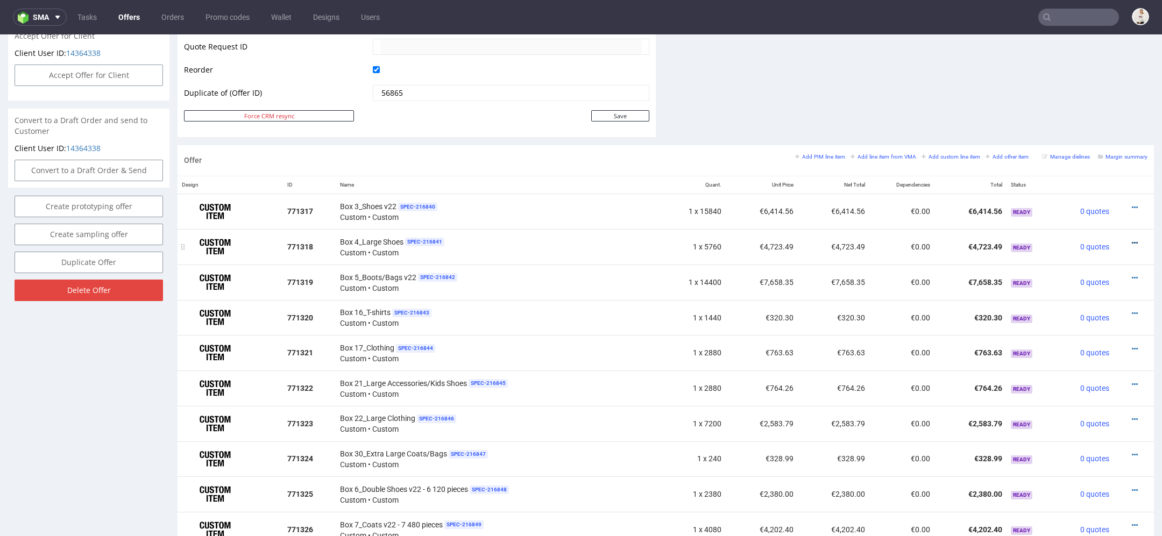
click at [1132, 239] on icon at bounding box center [1135, 243] width 6 height 8
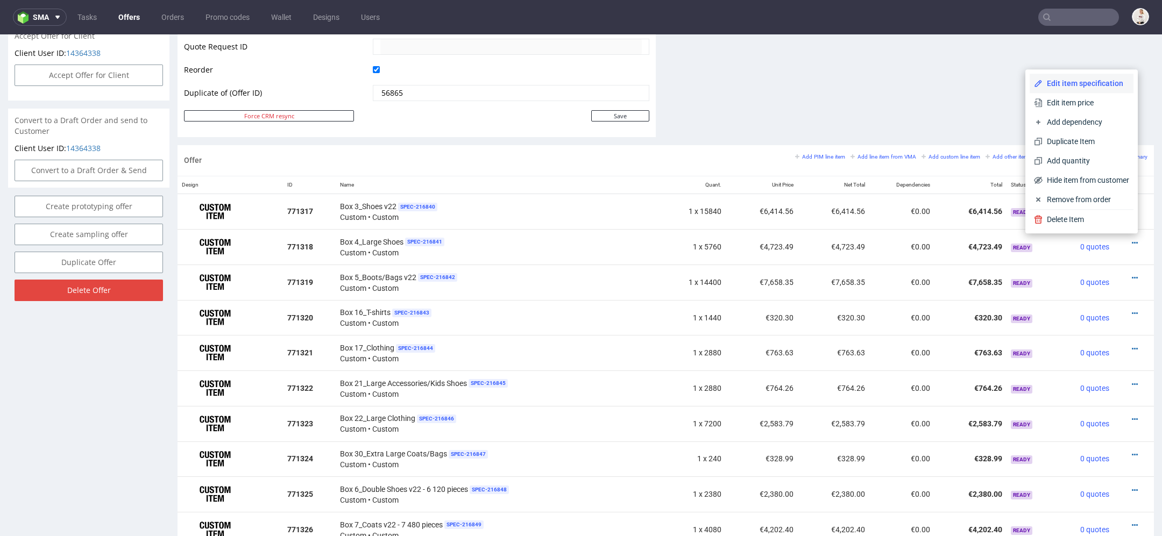
click at [1075, 79] on span "Edit item specification" at bounding box center [1086, 83] width 87 height 11
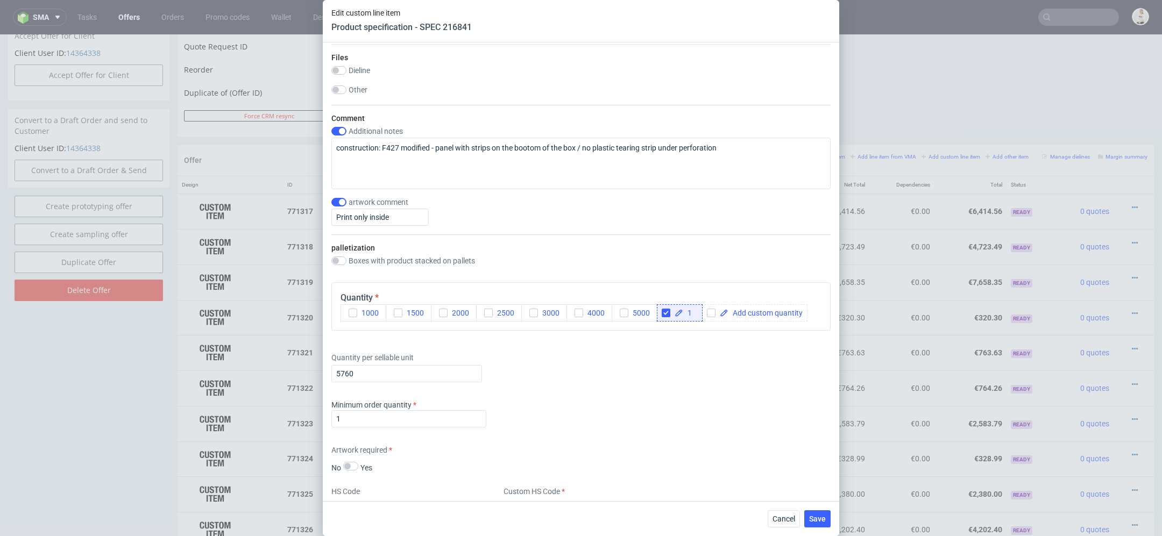
scroll to position [1228, 0]
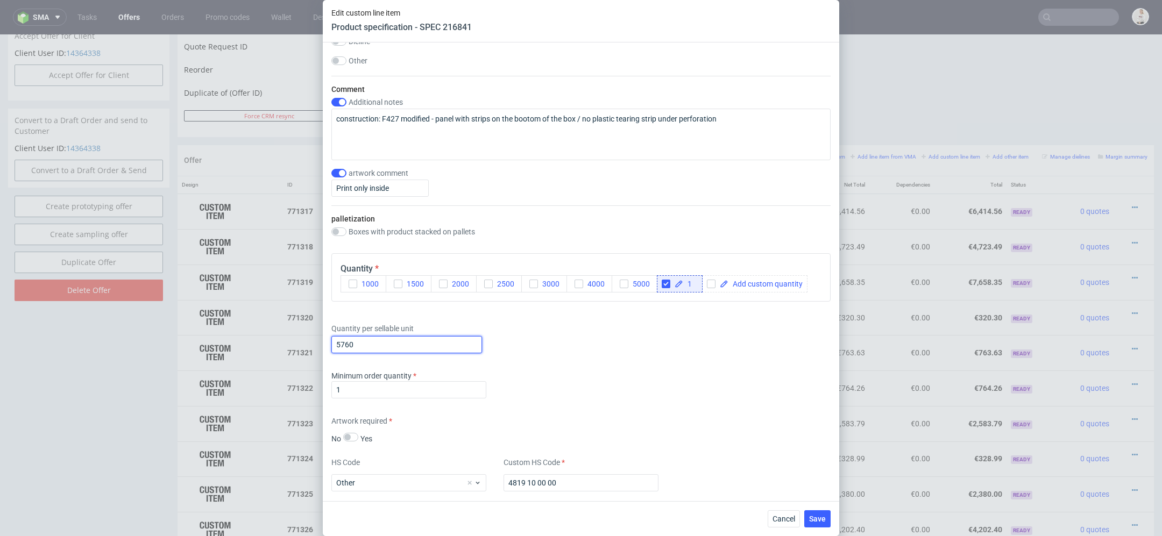
click at [368, 338] on input "5760" at bounding box center [406, 344] width 151 height 17
type input "10800"
click at [622, 394] on div "Minimum order quantity 1" at bounding box center [580, 387] width 499 height 32
click at [805, 522] on button "Save" at bounding box center [817, 519] width 26 height 17
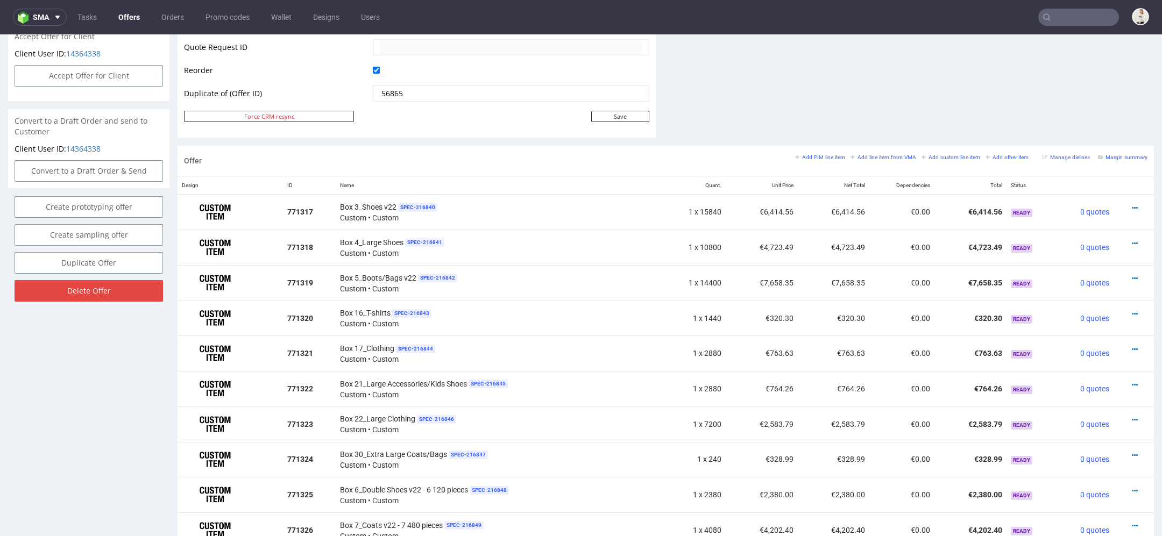
scroll to position [579, 0]
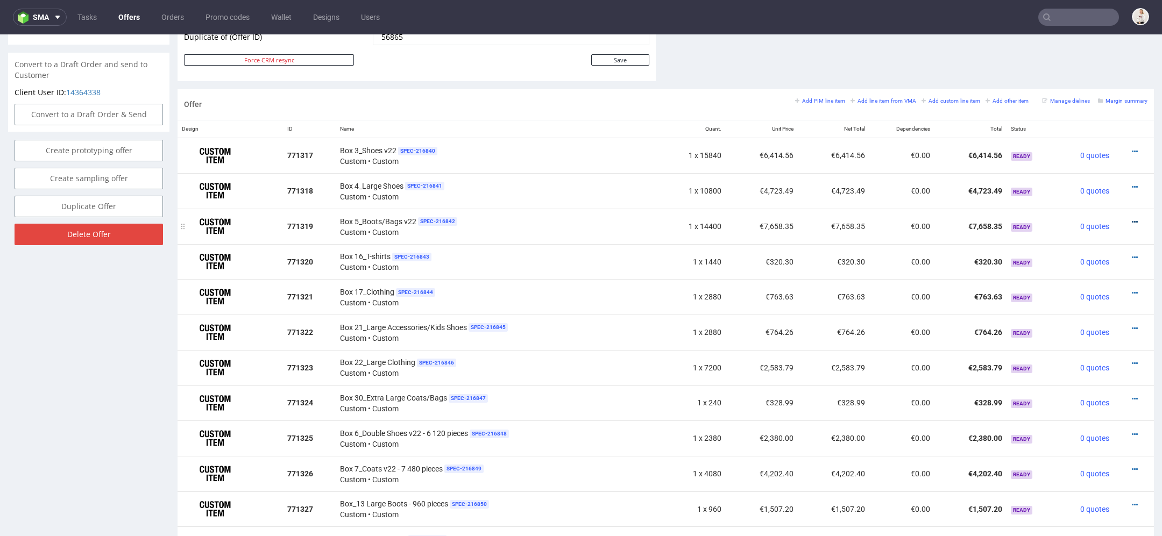
click at [1132, 218] on icon at bounding box center [1135, 222] width 6 height 8
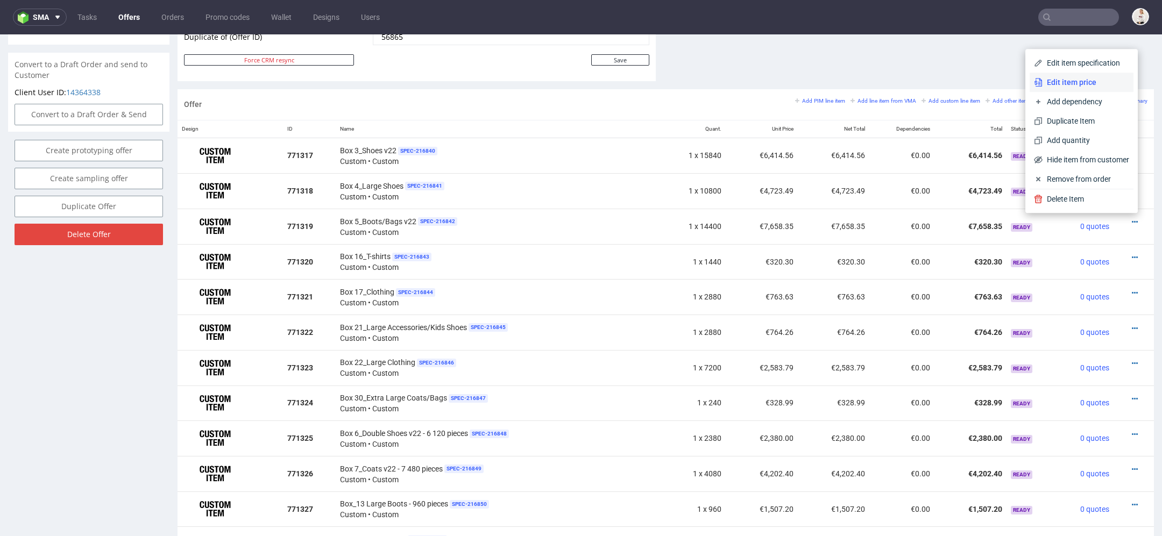
click at [1086, 83] on span "Edit item price" at bounding box center [1086, 82] width 87 height 11
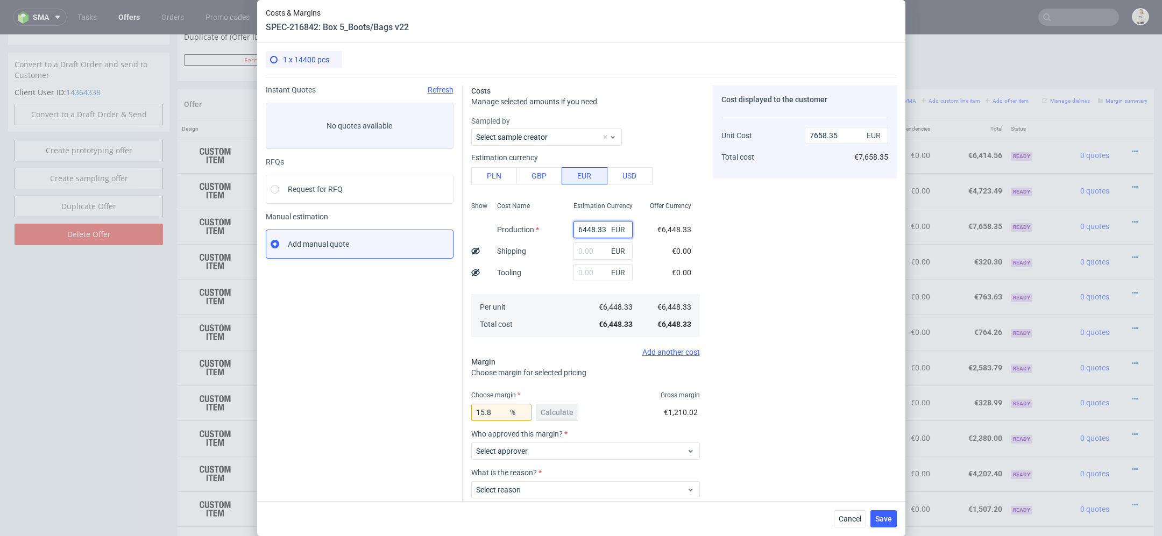
click at [592, 232] on input "6448.33" at bounding box center [603, 229] width 59 height 17
paste input "€9 027,67"
type input "€9 027,67"
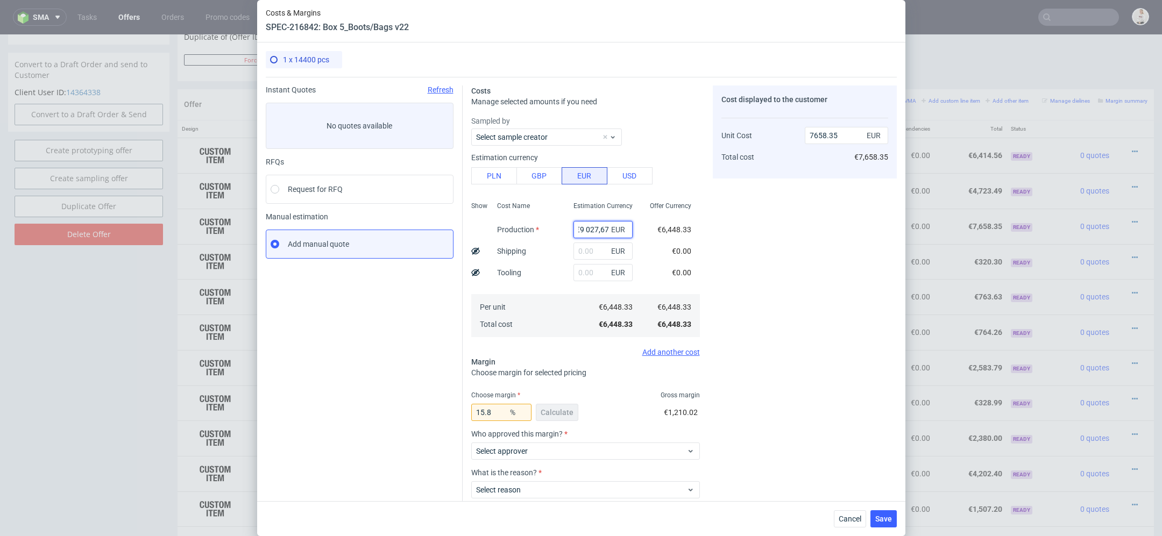
type input "0"
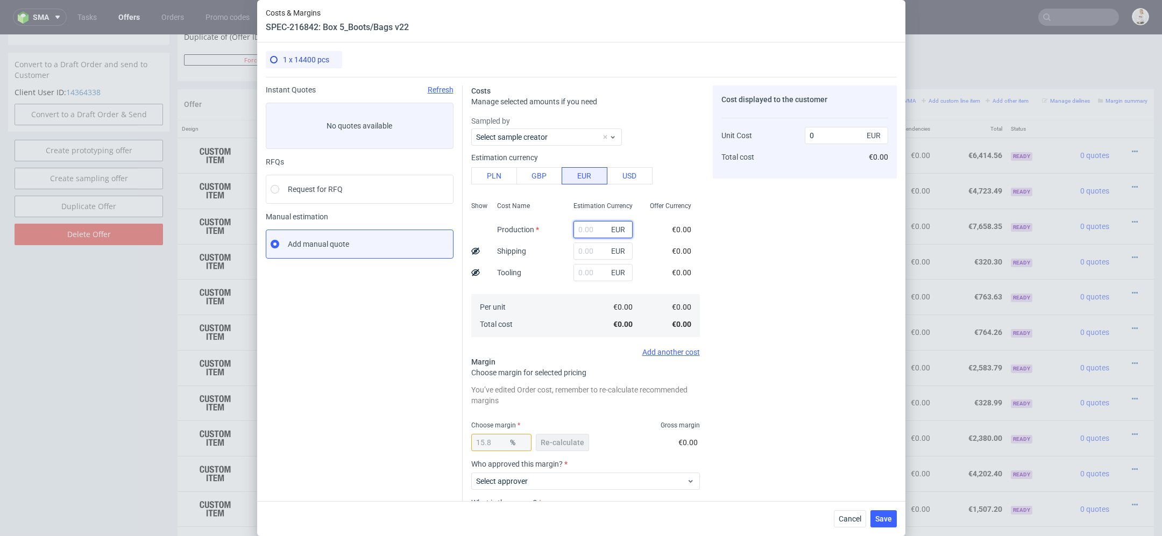
scroll to position [0, 0]
paste input "€9 027,67"
click at [588, 229] on input "€9 027,67" at bounding box center [603, 229] width 59 height 17
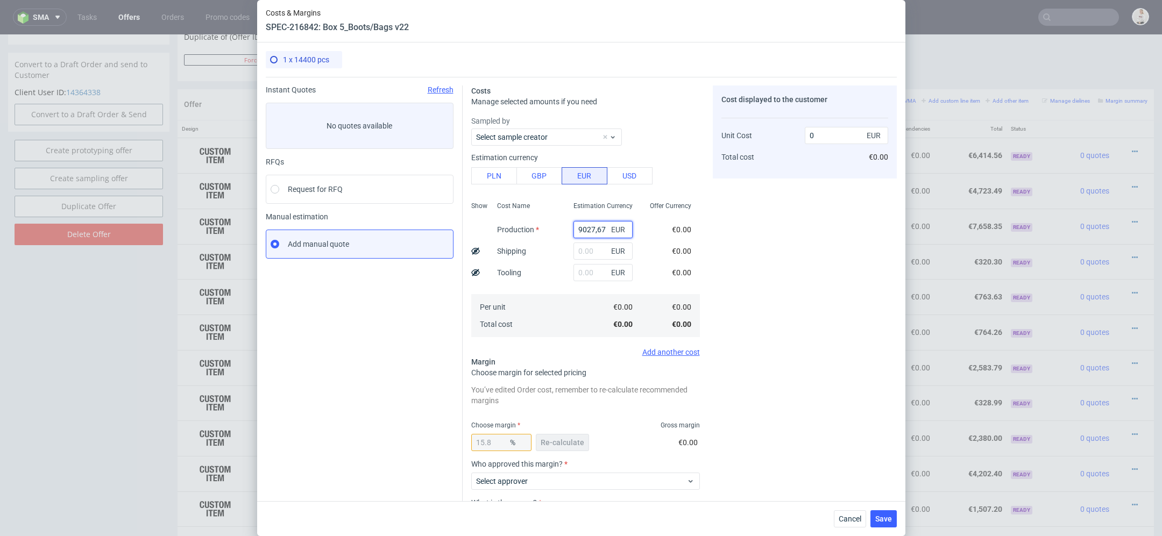
type input "9027.67"
type input "10721.7"
type input "9027.67"
click at [799, 225] on div "Cost displayed to the customer Unit Cost Total cost 10721.7 EUR €10,721.70" at bounding box center [805, 336] width 184 height 501
click at [557, 437] on button "Re-calculate" at bounding box center [562, 442] width 53 height 17
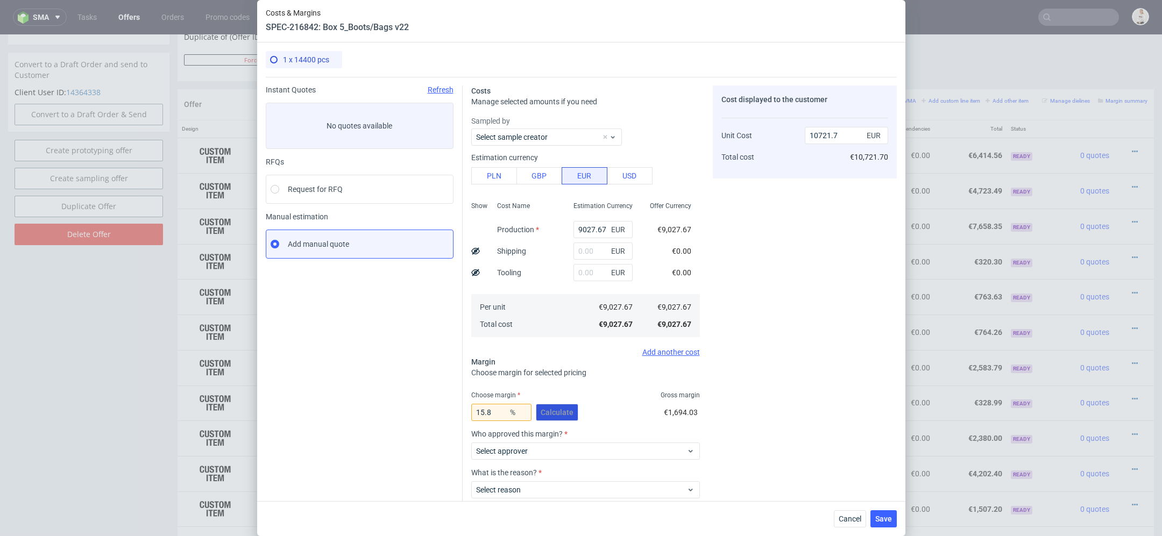
scroll to position [63, 0]
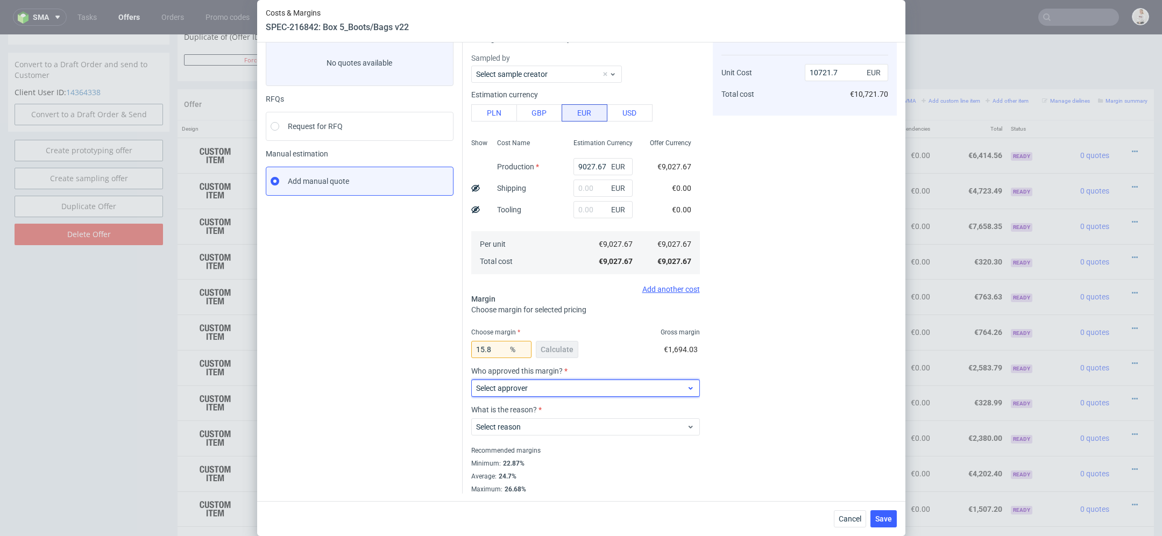
click at [539, 391] on span "Select approver" at bounding box center [581, 388] width 211 height 11
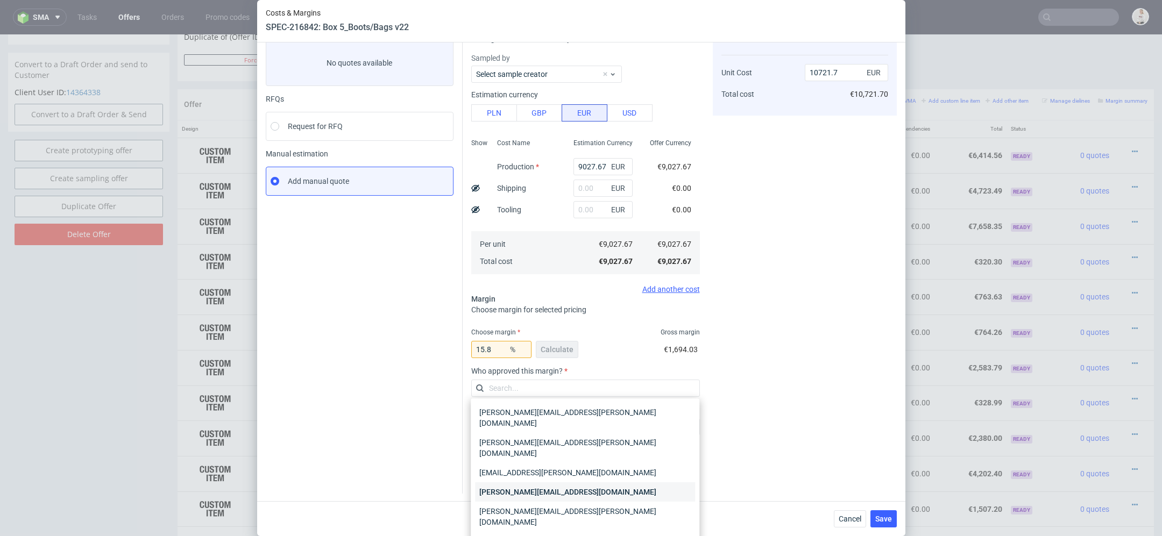
click at [558, 483] on div "[PERSON_NAME][EMAIL_ADDRESS][DOMAIN_NAME]" at bounding box center [585, 492] width 220 height 19
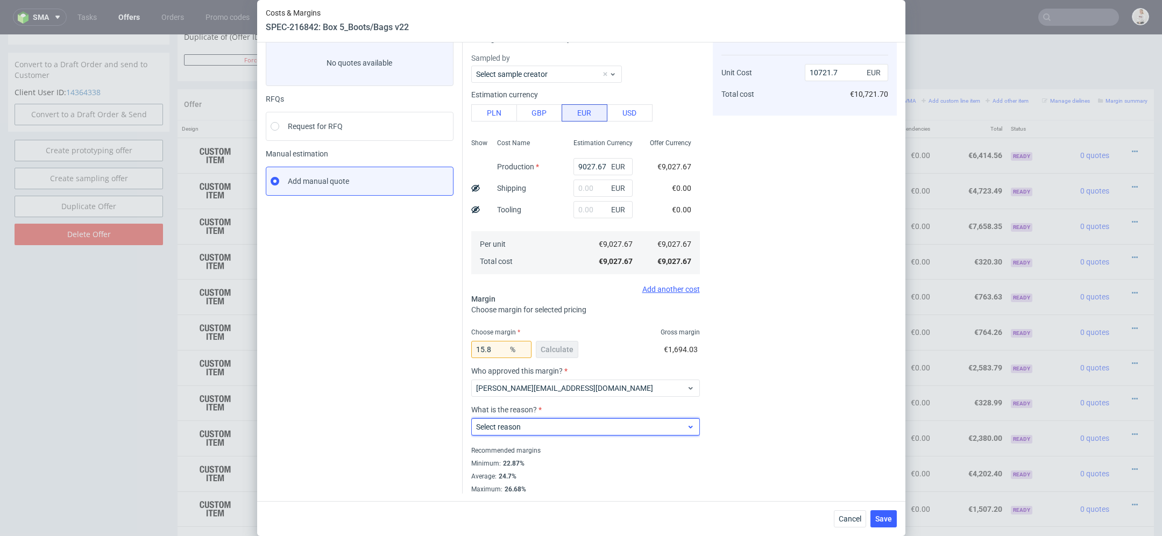
click at [544, 432] on div "Select reason" at bounding box center [585, 427] width 229 height 17
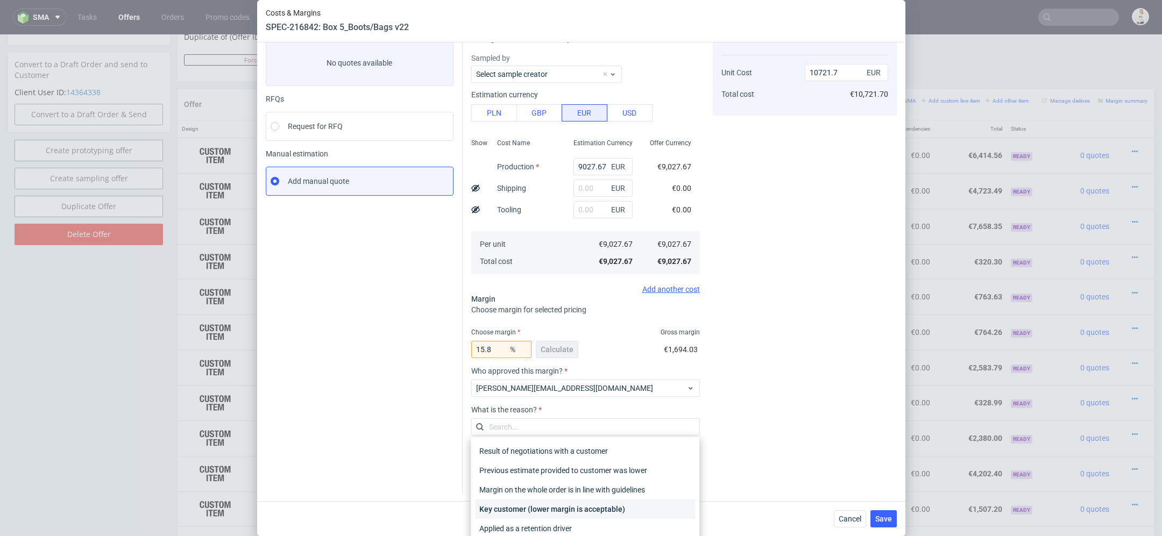
click at [548, 503] on div "Key customer (lower margin is acceptable)" at bounding box center [585, 509] width 220 height 19
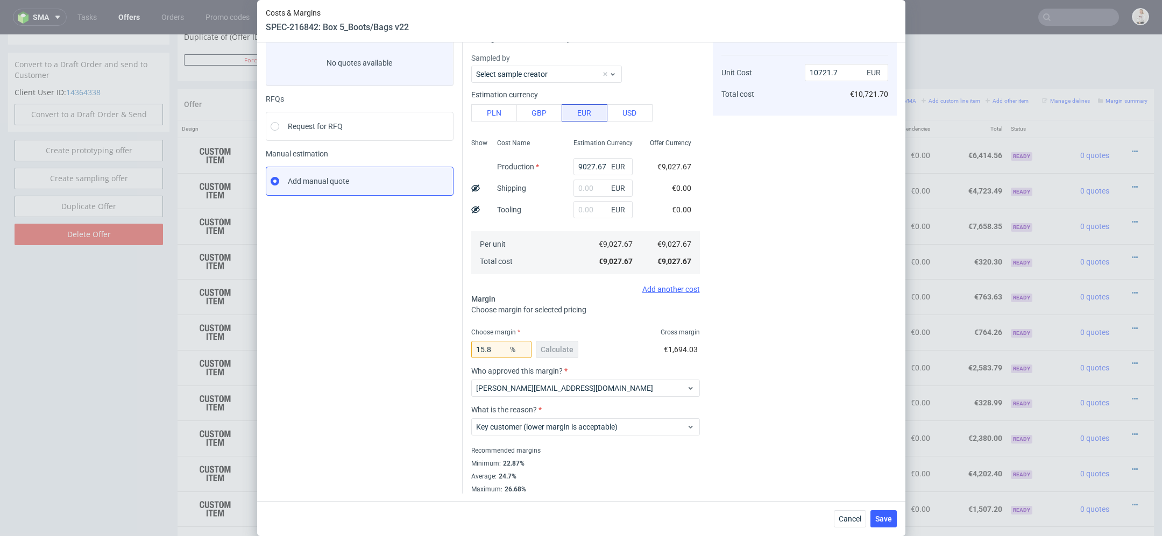
click at [822, 444] on div "Cost displayed to the customer Unit Cost Total cost 10721.7 EUR €10,721.70" at bounding box center [805, 258] width 184 height 471
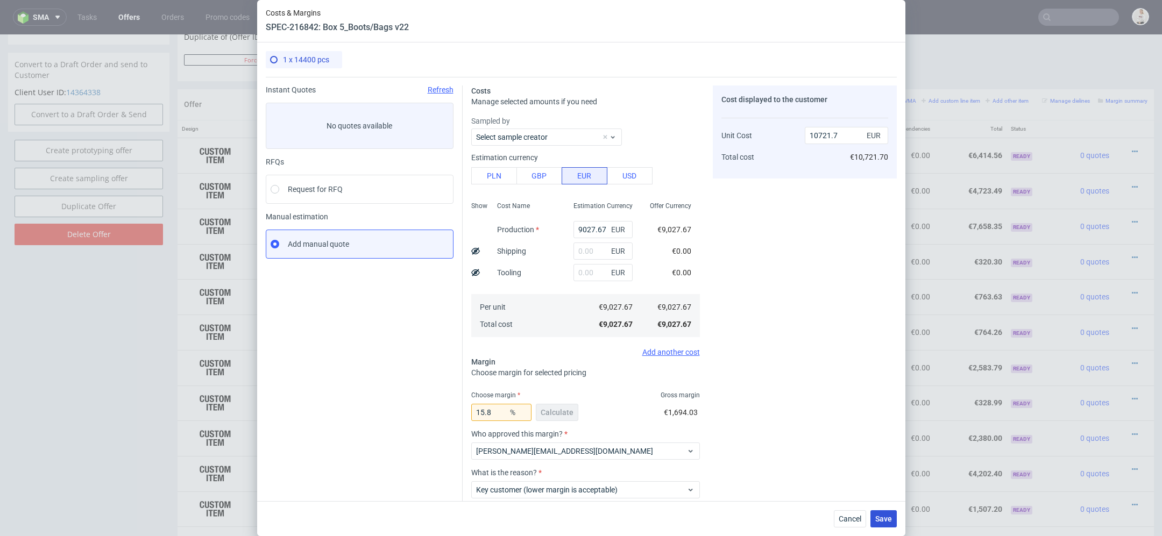
click at [889, 517] on span "Save" at bounding box center [883, 519] width 17 height 8
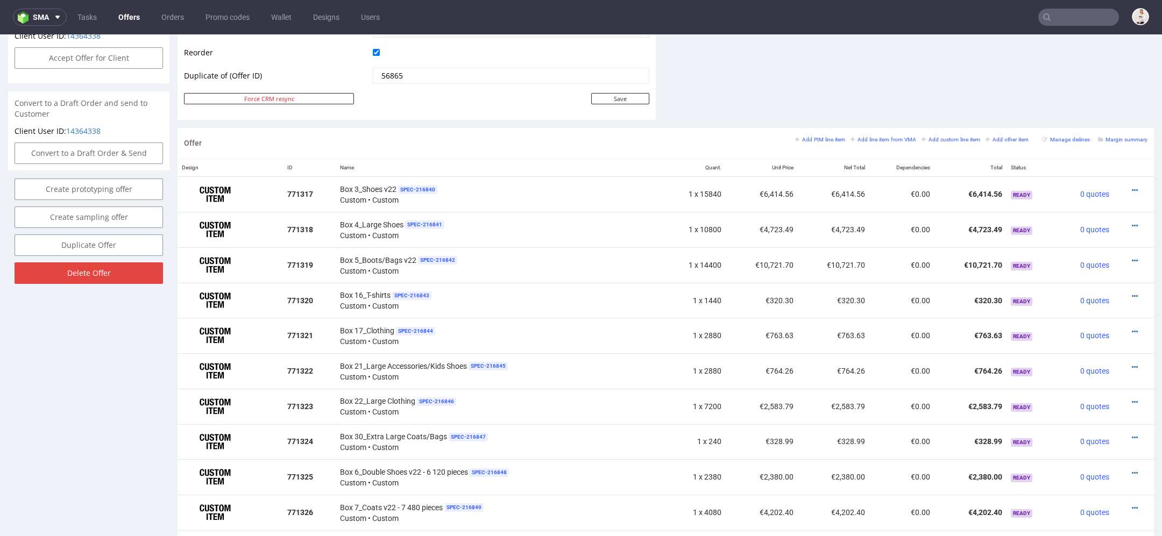
scroll to position [546, 0]
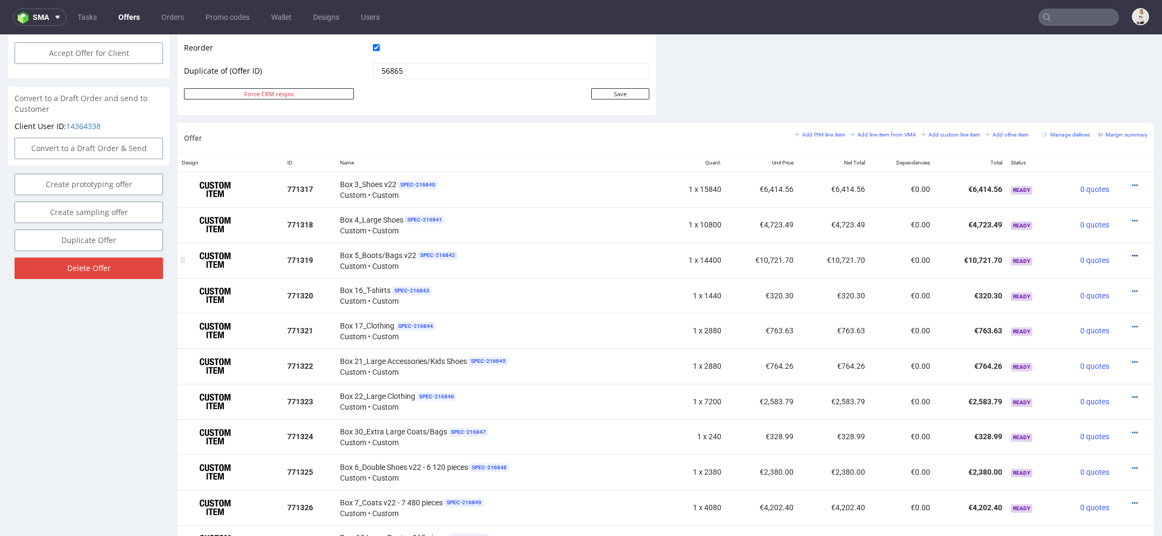
click at [1132, 252] on icon at bounding box center [1135, 256] width 6 height 8
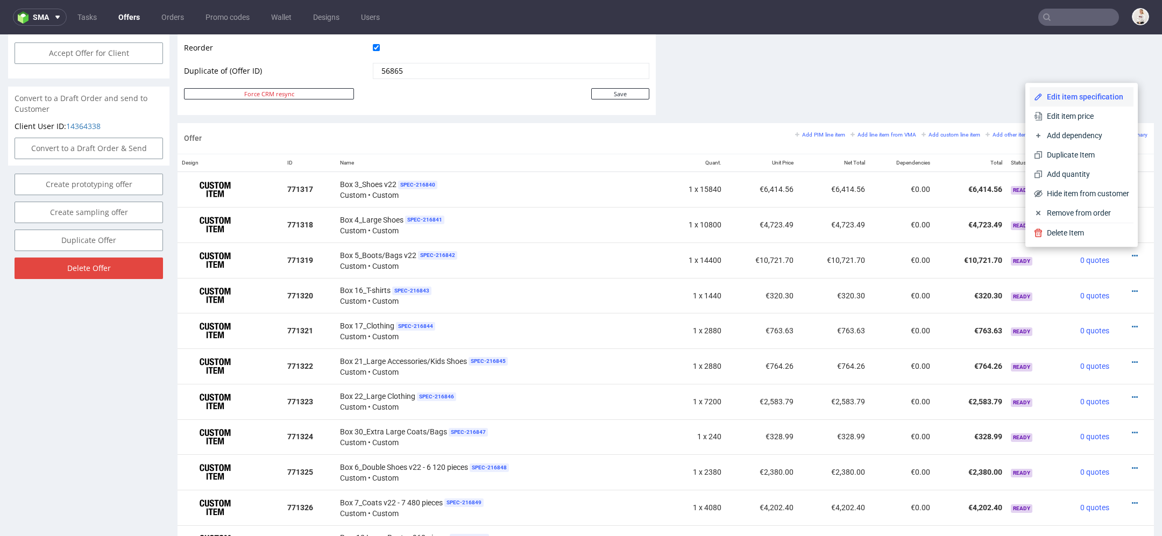
click at [1058, 95] on span "Edit item specification" at bounding box center [1086, 96] width 87 height 11
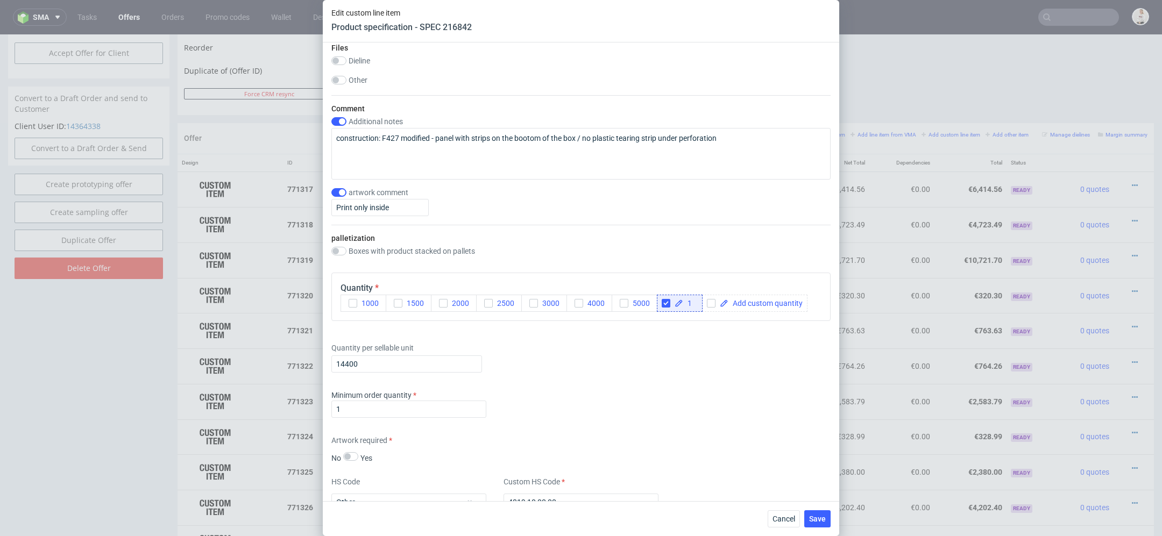
scroll to position [1222, 0]
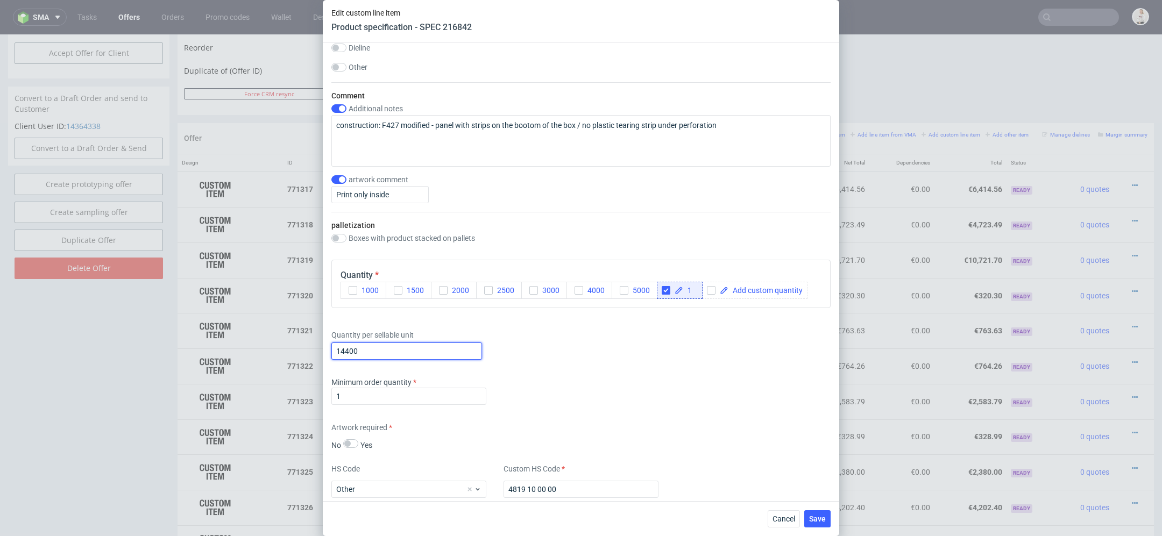
drag, startPoint x: 374, startPoint y: 353, endPoint x: 171, endPoint y: 342, distance: 203.7
click at [171, 342] on div "Edit custom line item Product specification - SPEC 216842 Supplier TFP Sp. z o.…" at bounding box center [581, 268] width 1162 height 536
type input "20160"
click at [639, 388] on div "Minimum order quantity 1" at bounding box center [580, 393] width 499 height 32
click at [819, 524] on button "Save" at bounding box center [817, 519] width 26 height 17
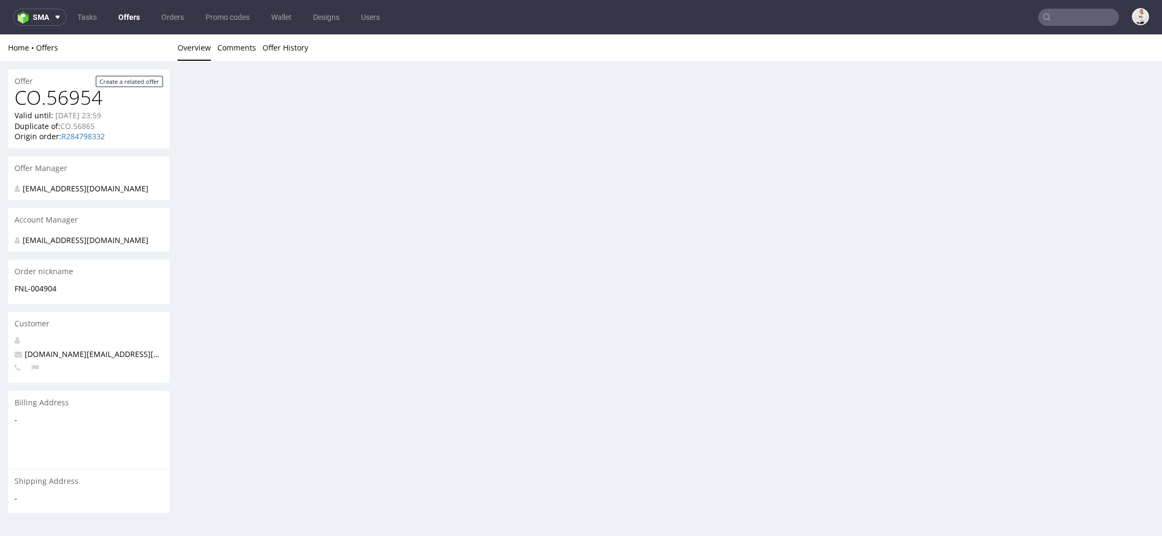
scroll to position [0, 0]
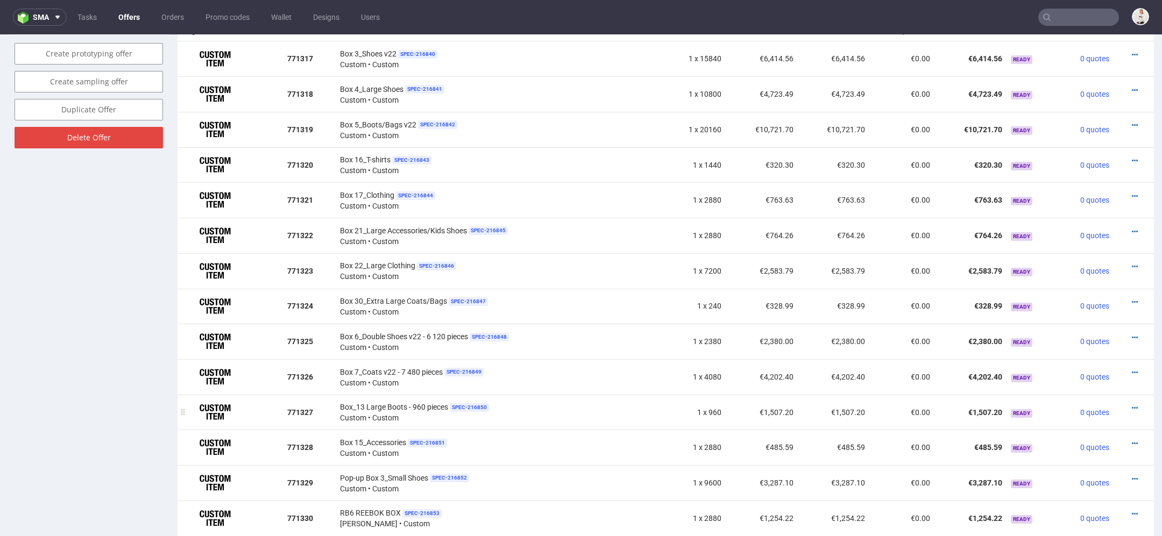
scroll to position [681, 0]
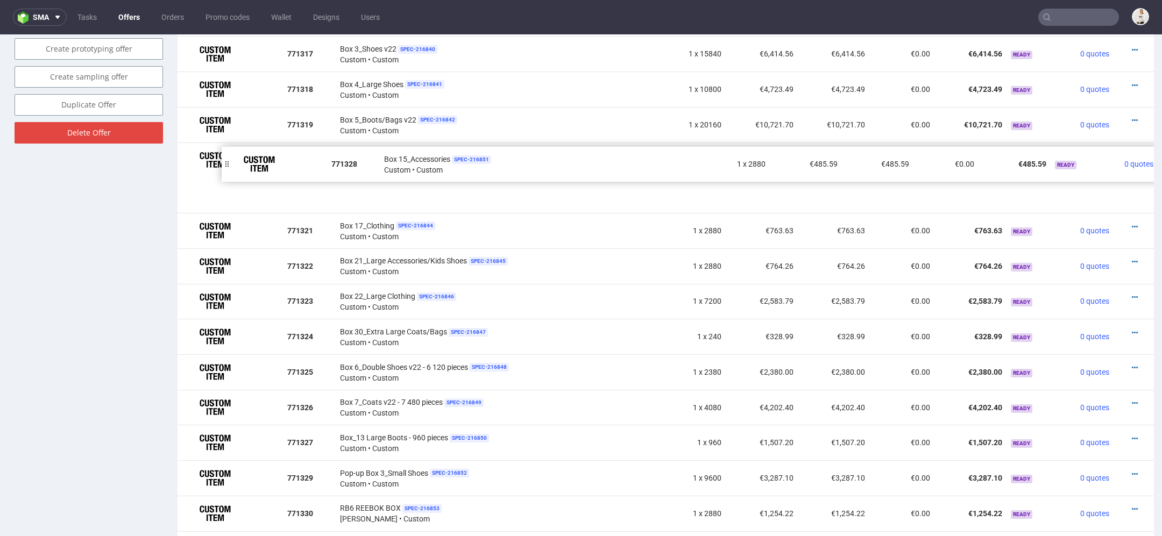
drag, startPoint x: 183, startPoint y: 442, endPoint x: 228, endPoint y: 161, distance: 283.8
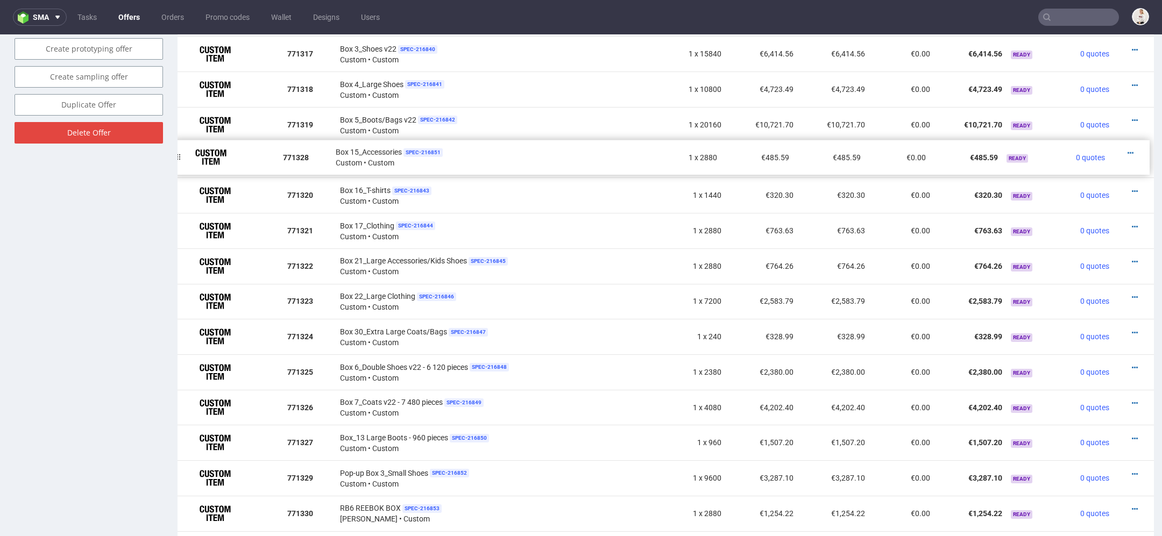
drag, startPoint x: 183, startPoint y: 192, endPoint x: 179, endPoint y: 153, distance: 39.0
click at [1132, 153] on icon at bounding box center [1135, 156] width 6 height 8
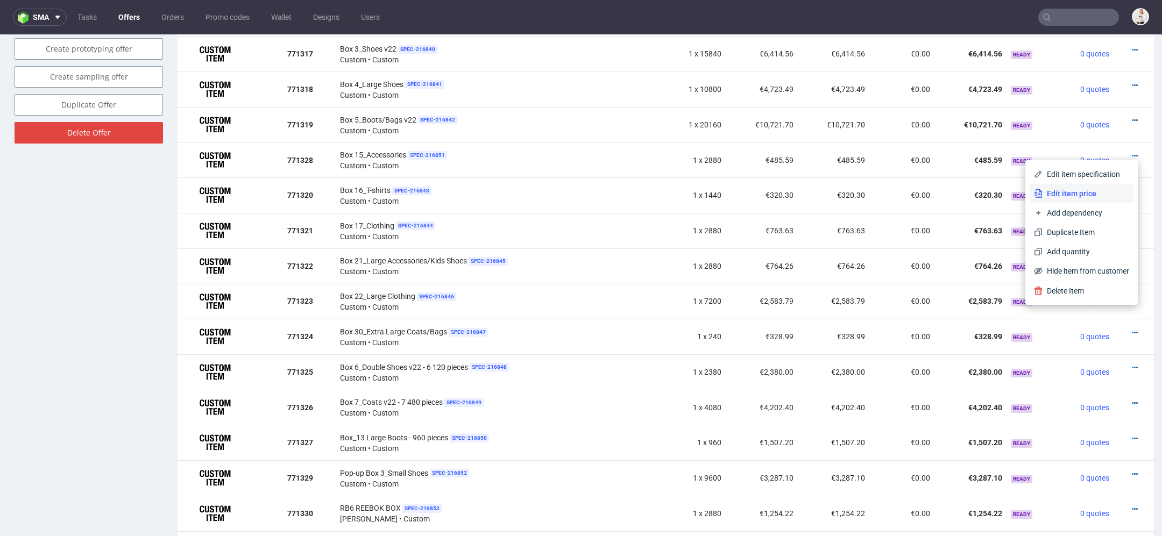
click at [1078, 193] on span "Edit item price" at bounding box center [1086, 193] width 87 height 11
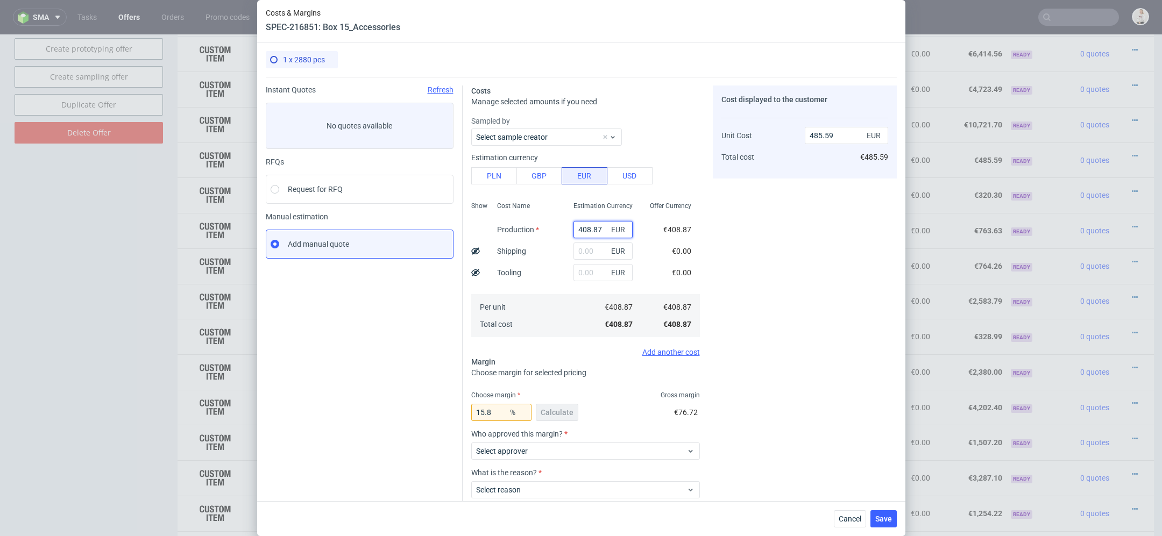
click at [584, 225] on input "408.87" at bounding box center [603, 229] width 59 height 17
paste input "€1 635,49"
type input "€1 635,49"
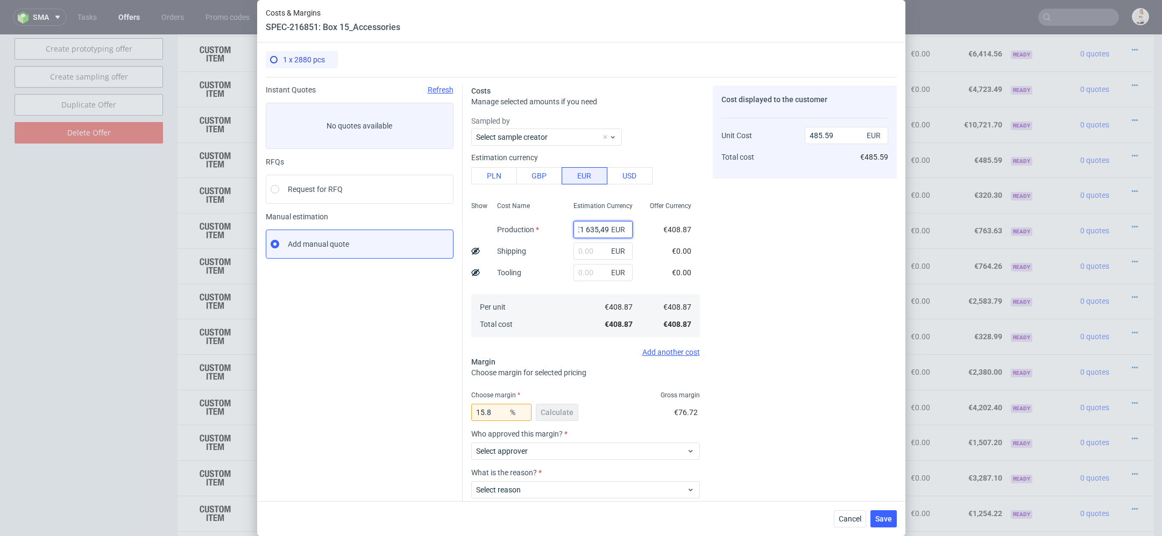
type input "0"
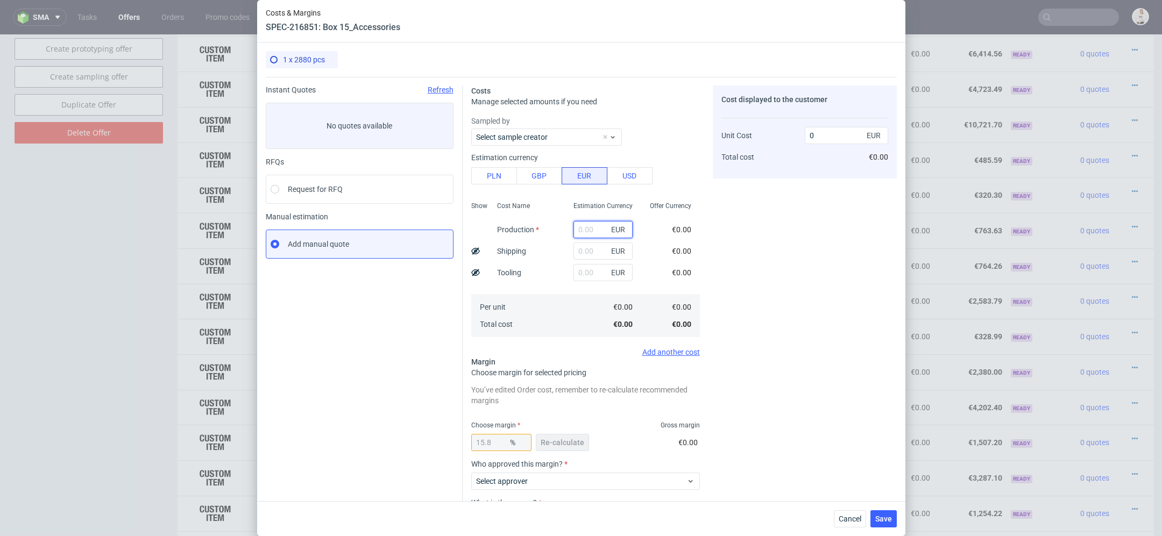
scroll to position [0, 0]
paste input "€1 635,49"
click at [586, 231] on input "€1 635,49" at bounding box center [603, 229] width 59 height 17
type input "1635.49"
type input "1942.39"
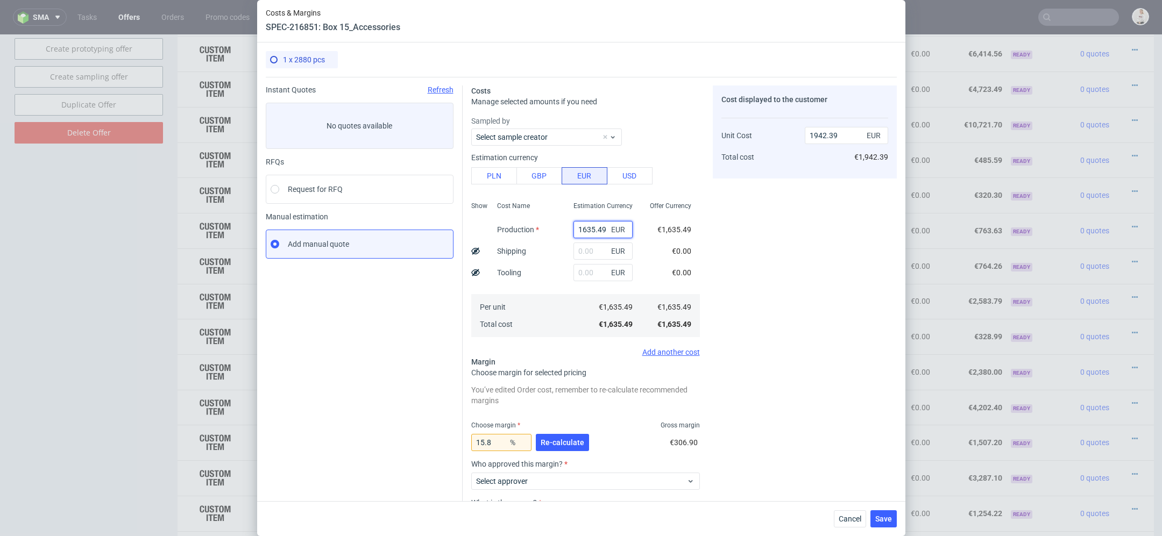
type input "1635.49"
click at [896, 317] on div "1 x 2880 pcs Instant Quotes Refresh No quotes available RFQs Request for RFQ Ma…" at bounding box center [581, 272] width 648 height 459
click at [562, 441] on span "Re-calculate" at bounding box center [563, 443] width 44 height 8
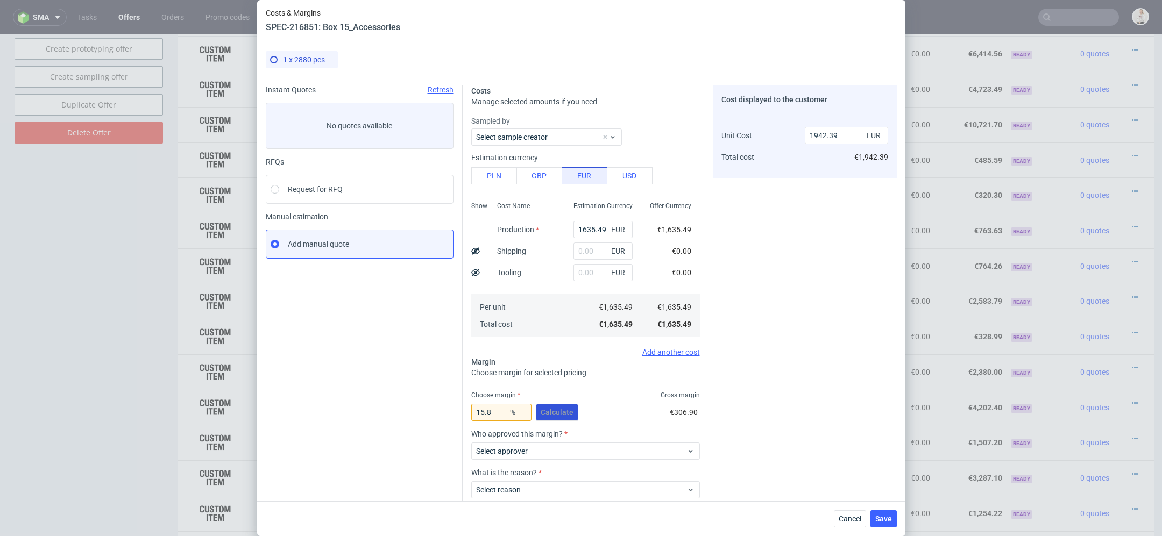
scroll to position [63, 0]
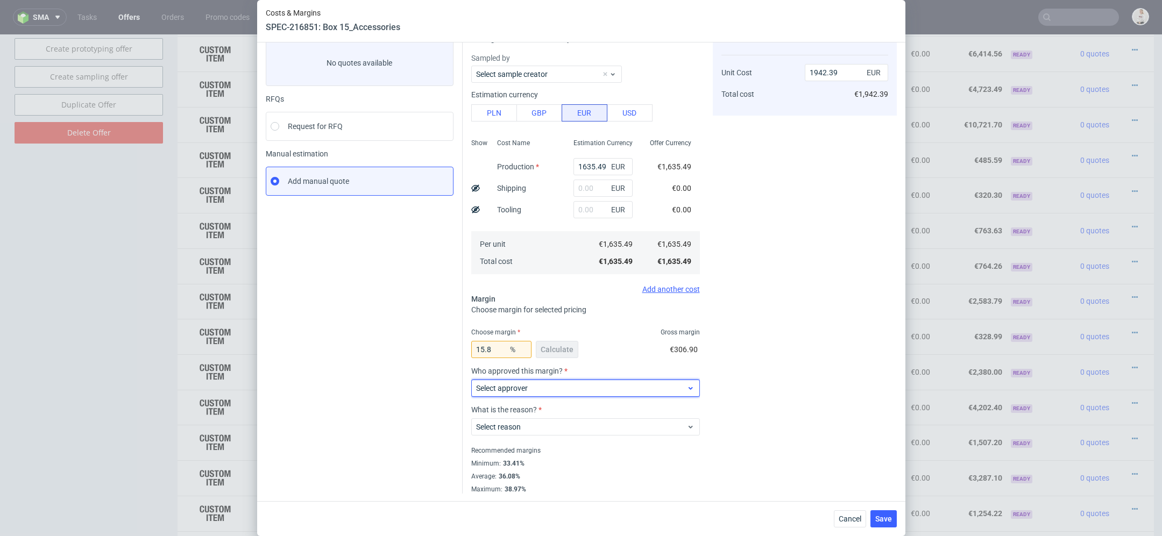
click at [533, 389] on span "Select approver" at bounding box center [581, 388] width 211 height 11
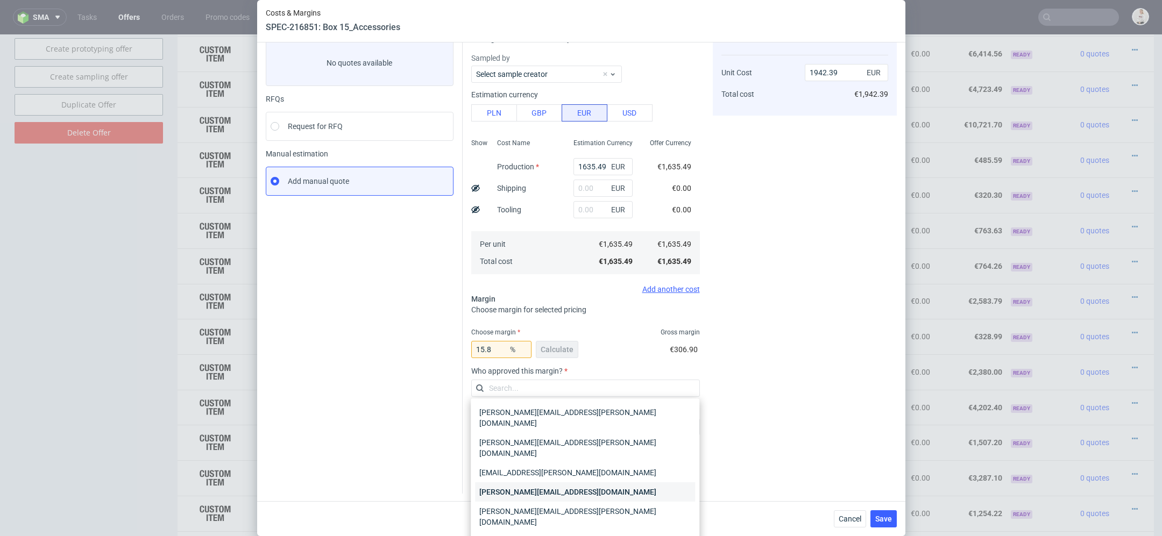
click at [561, 483] on div "[PERSON_NAME][EMAIL_ADDRESS][DOMAIN_NAME]" at bounding box center [585, 492] width 220 height 19
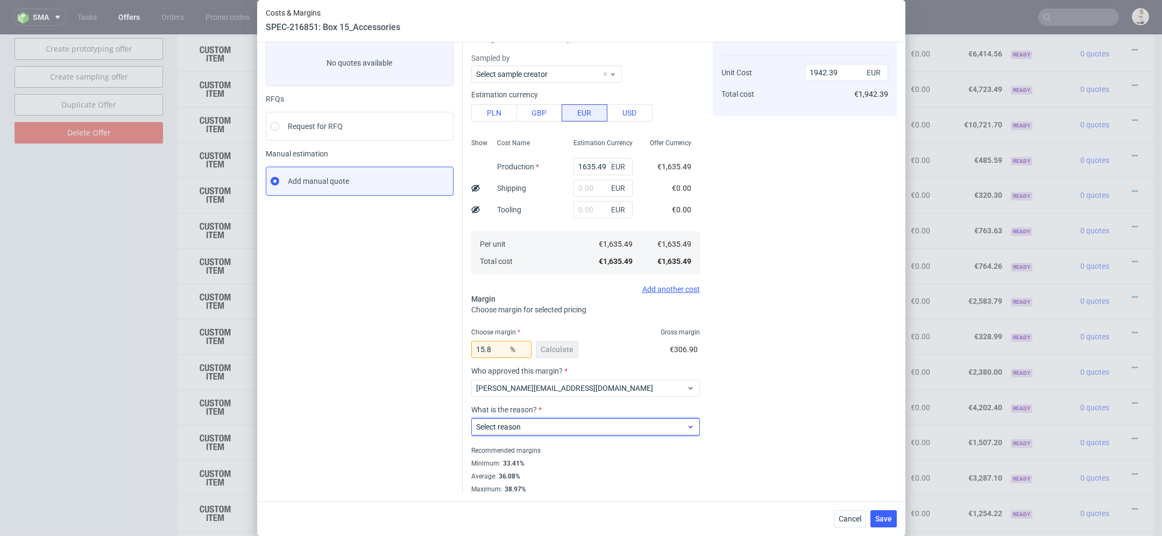
click at [549, 428] on span "Select reason" at bounding box center [581, 427] width 211 height 11
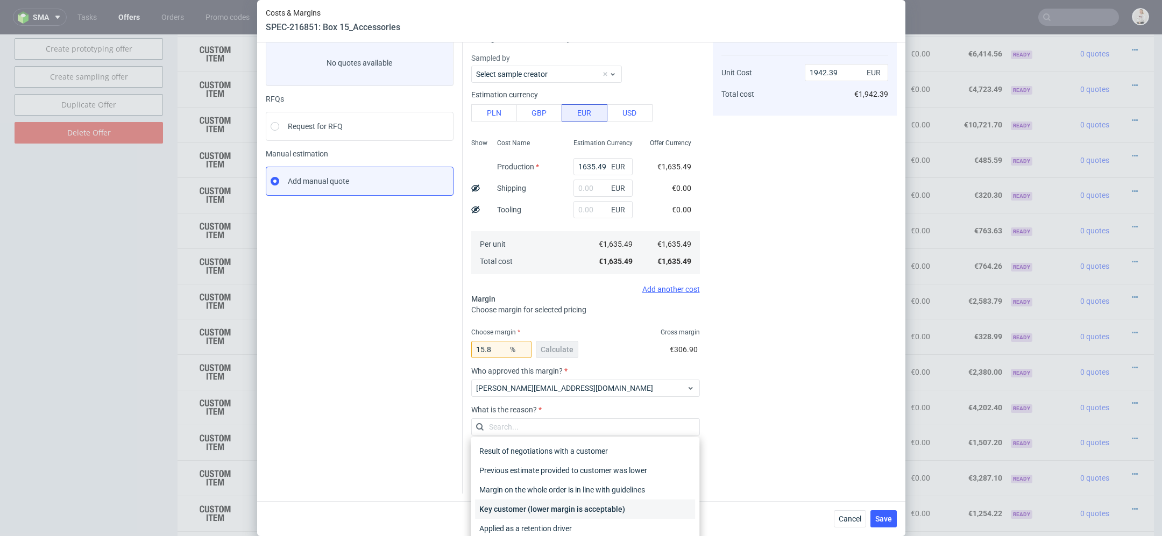
click at [562, 511] on div "Key customer (lower margin is acceptable)" at bounding box center [585, 509] width 220 height 19
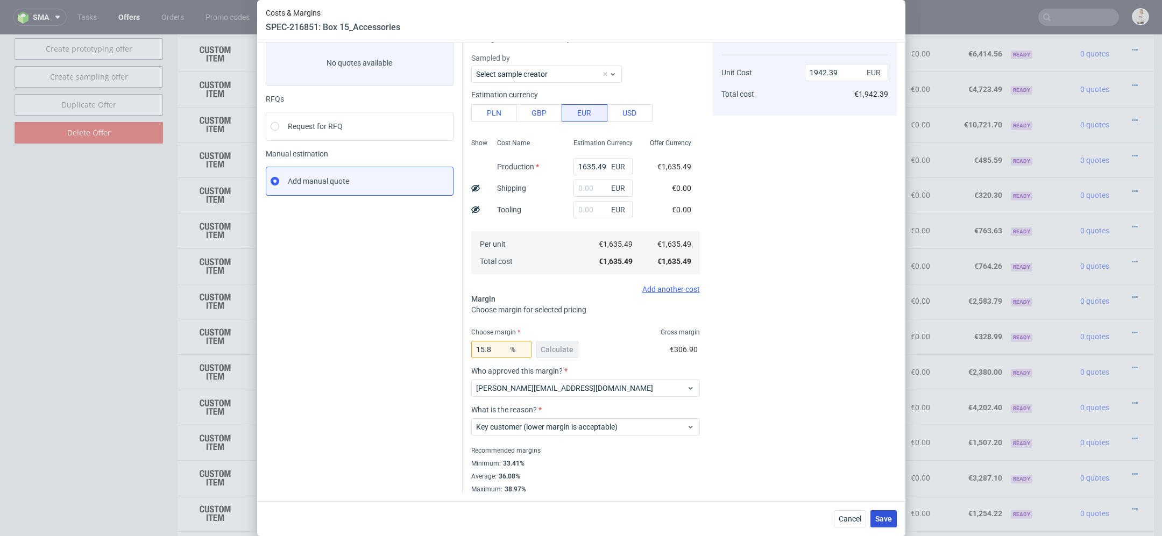
click at [888, 520] on span "Save" at bounding box center [883, 519] width 17 height 8
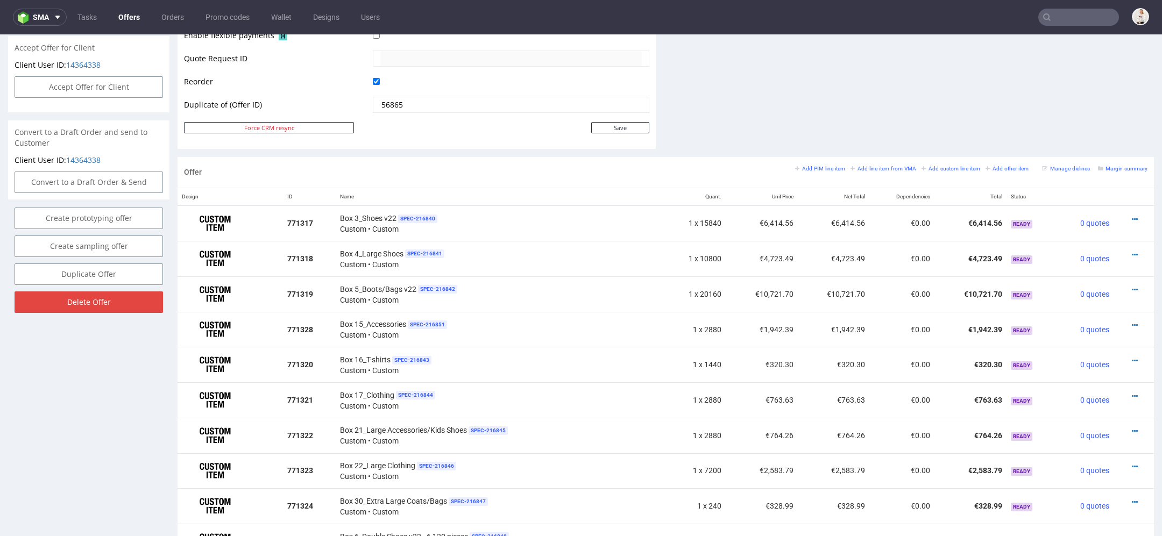
scroll to position [517, 0]
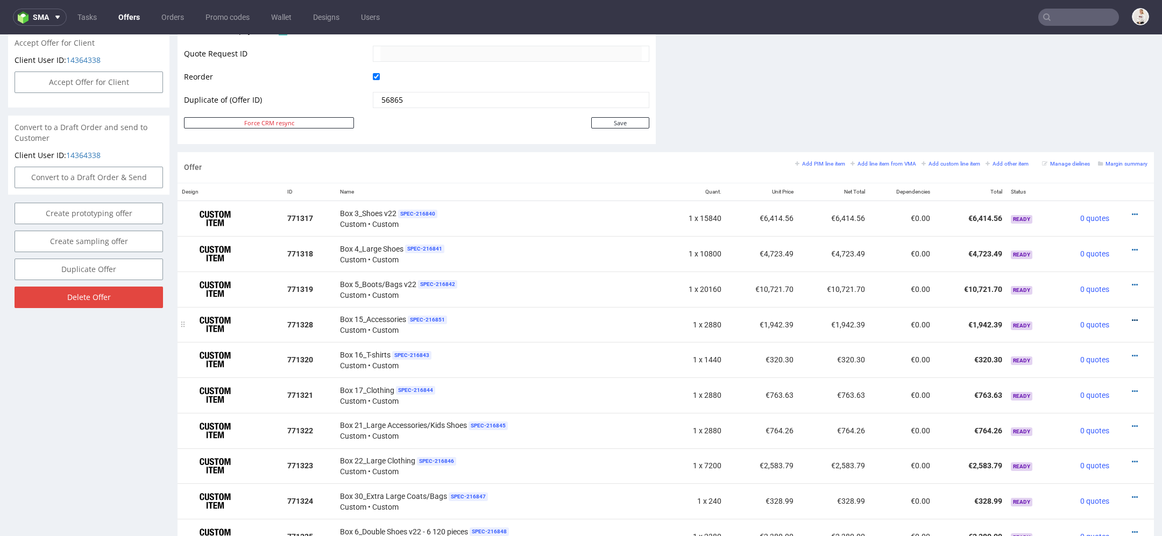
click at [1132, 317] on icon at bounding box center [1135, 321] width 6 height 8
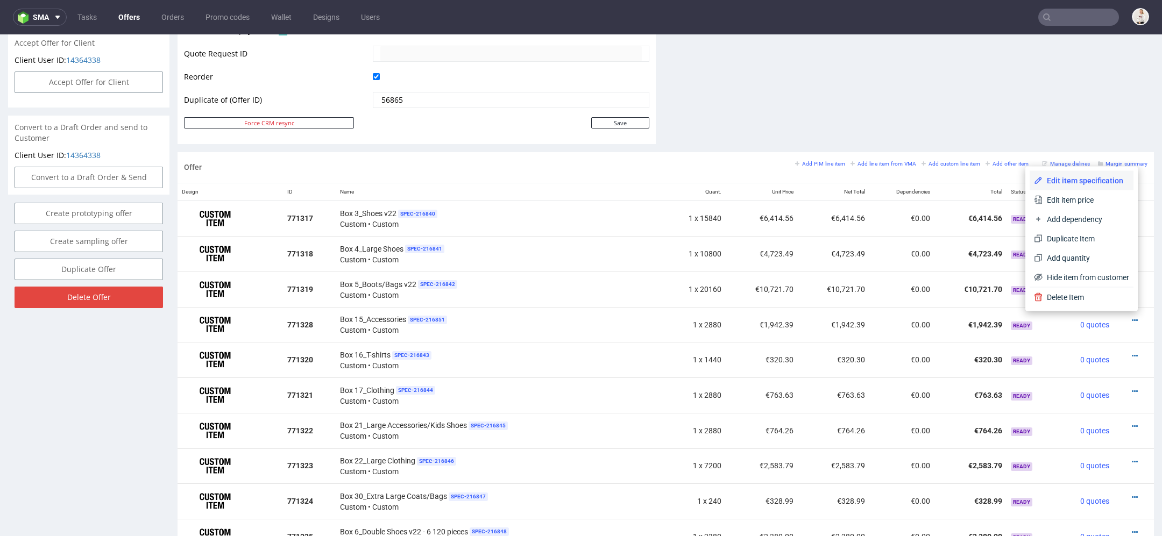
click at [1078, 186] on span "Edit item specification" at bounding box center [1086, 180] width 87 height 11
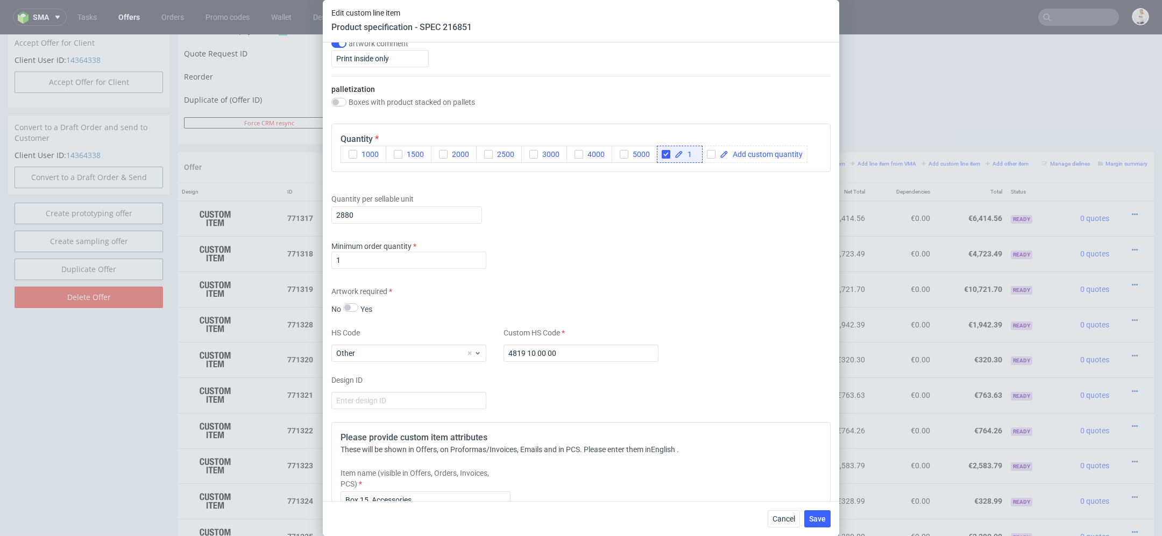
scroll to position [1352, 0]
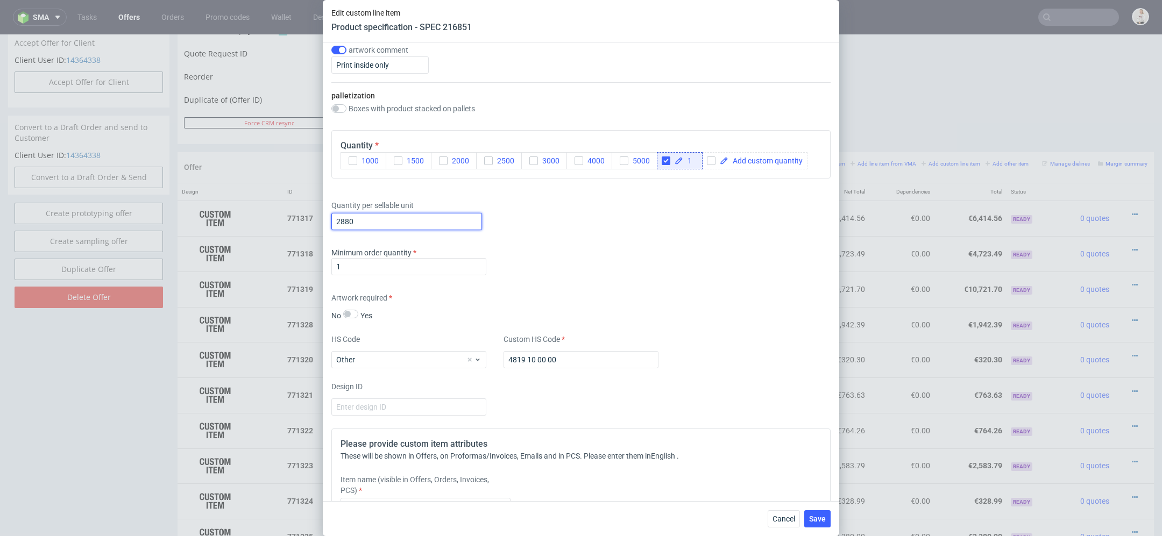
drag, startPoint x: 362, startPoint y: 220, endPoint x: 265, endPoint y: 220, distance: 96.8
click at [265, 220] on div "Edit custom line item Product specification - SPEC 216851 Supplier TFP Sp. z o.…" at bounding box center [581, 268] width 1162 height 536
type input "11520"
click at [571, 260] on div "Minimum order quantity 1" at bounding box center [580, 264] width 499 height 32
click at [828, 520] on button "Save" at bounding box center [817, 519] width 26 height 17
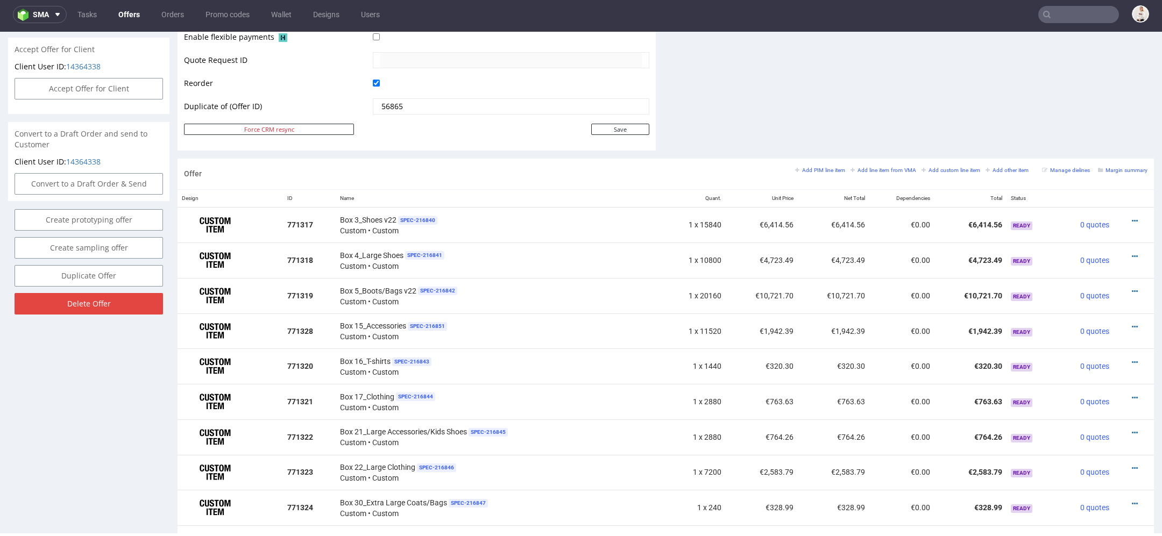
scroll to position [508, 0]
click at [1132, 358] on icon at bounding box center [1135, 362] width 6 height 8
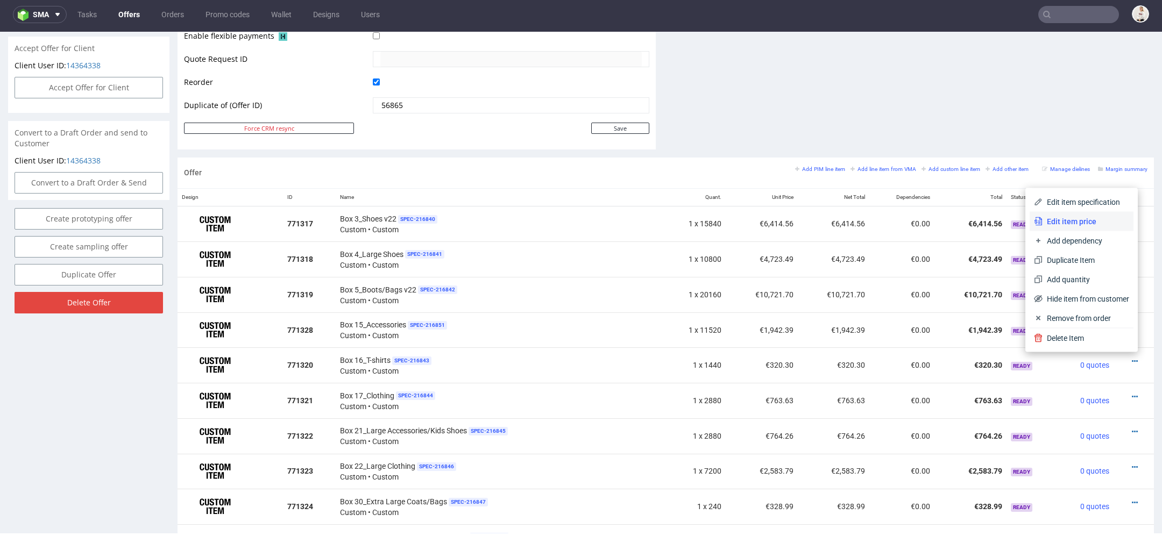
click at [1064, 214] on li "Edit item price" at bounding box center [1082, 221] width 104 height 19
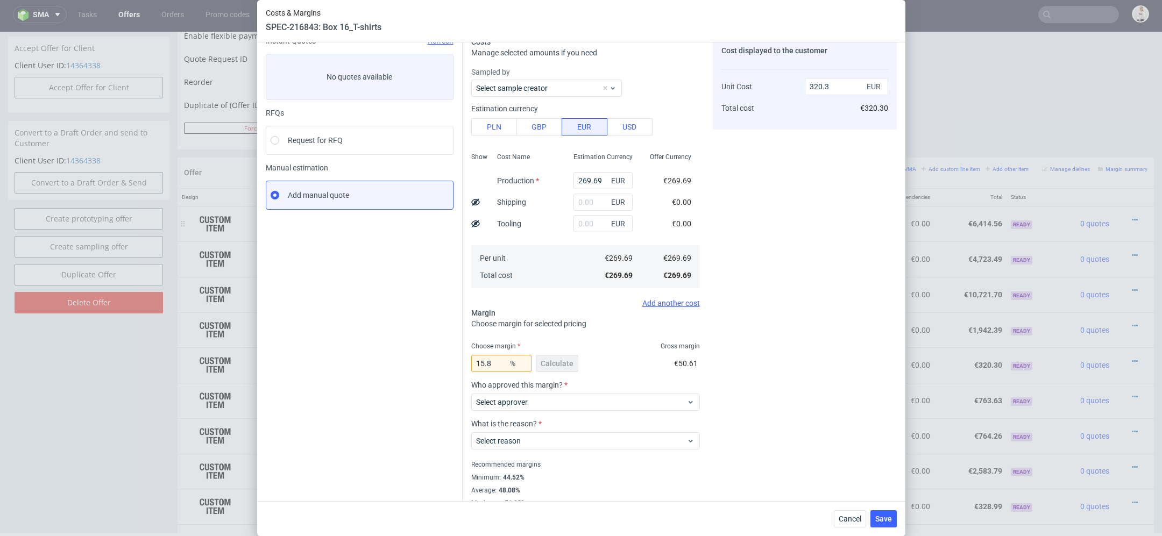
scroll to position [56, 0]
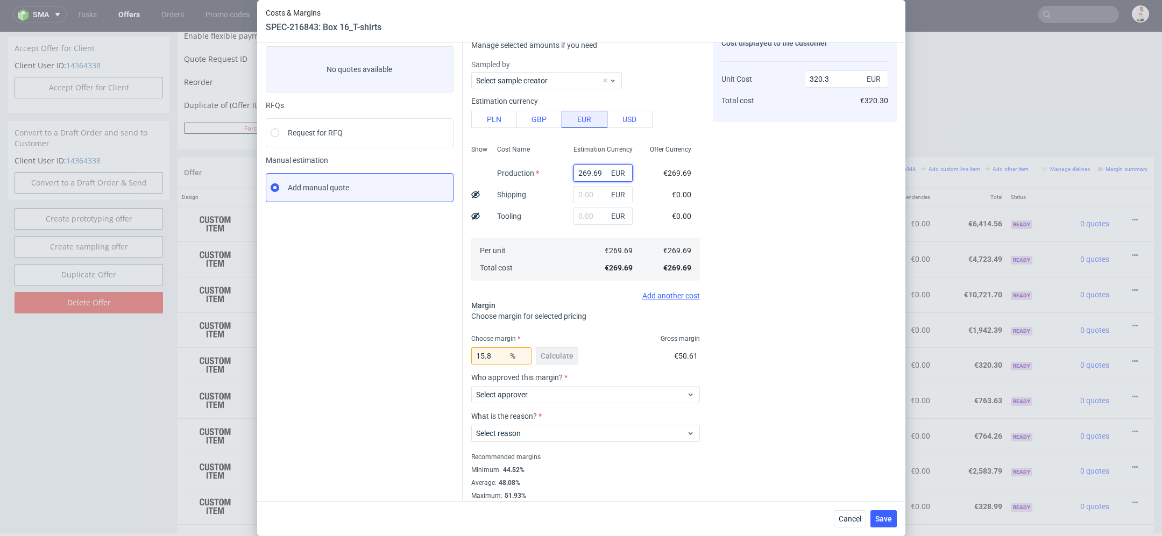
click at [590, 171] on input "269.69" at bounding box center [603, 173] width 59 height 17
paste input "€1 618,15"
type input "€1 618,15"
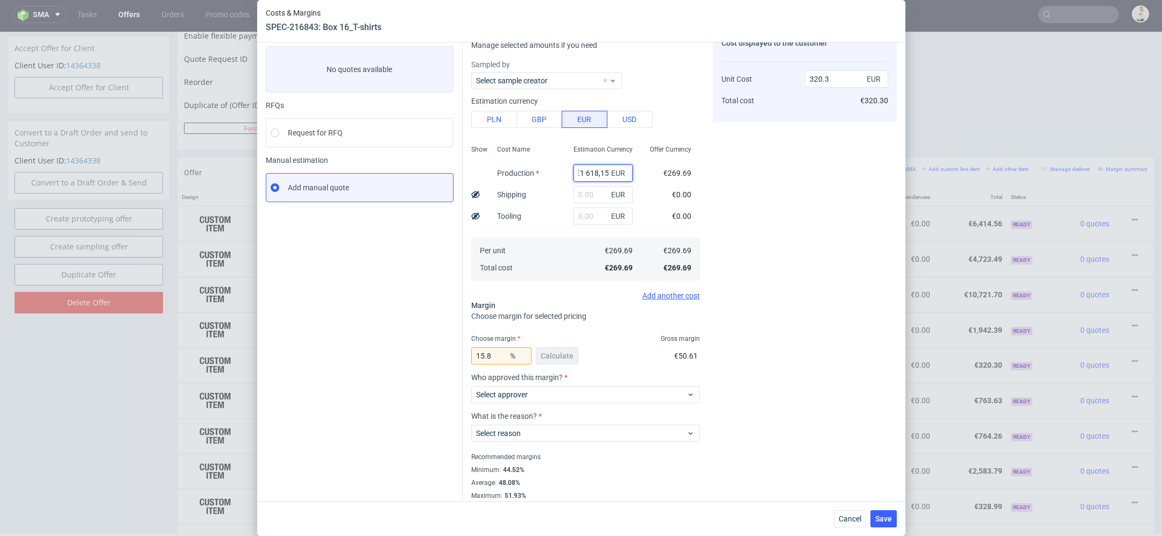
type input "0"
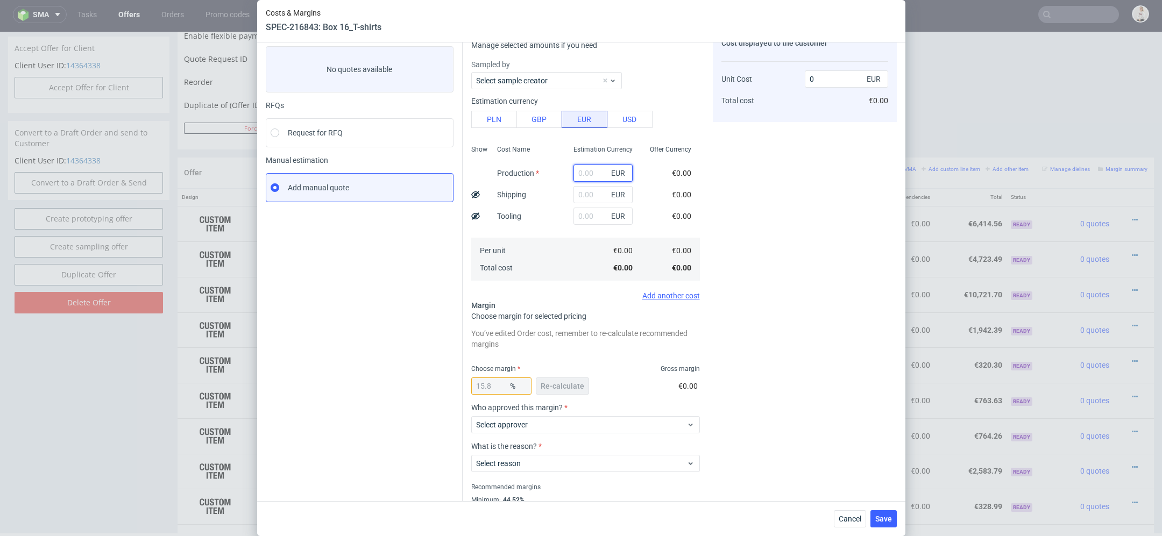
paste input "€1 618,15"
click at [585, 172] on input "€1 618,15" at bounding box center [603, 173] width 59 height 17
type input "1618.15"
type input "1921.79"
type input "1618.15"
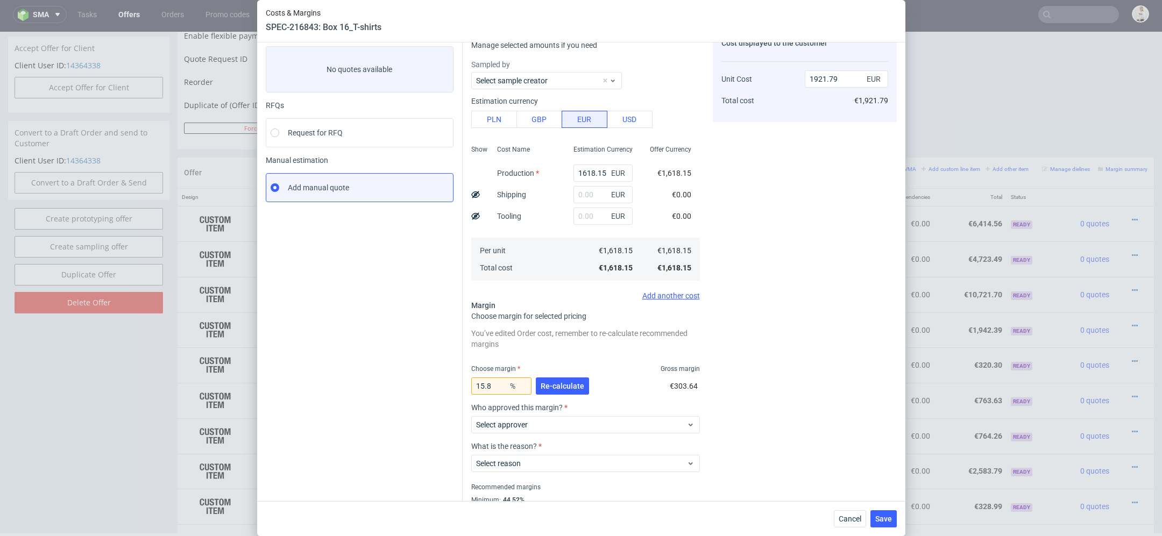
click at [676, 224] on div "€0.00" at bounding box center [681, 217] width 37 height 22
click at [571, 386] on span "Re-calculate" at bounding box center [563, 387] width 44 height 8
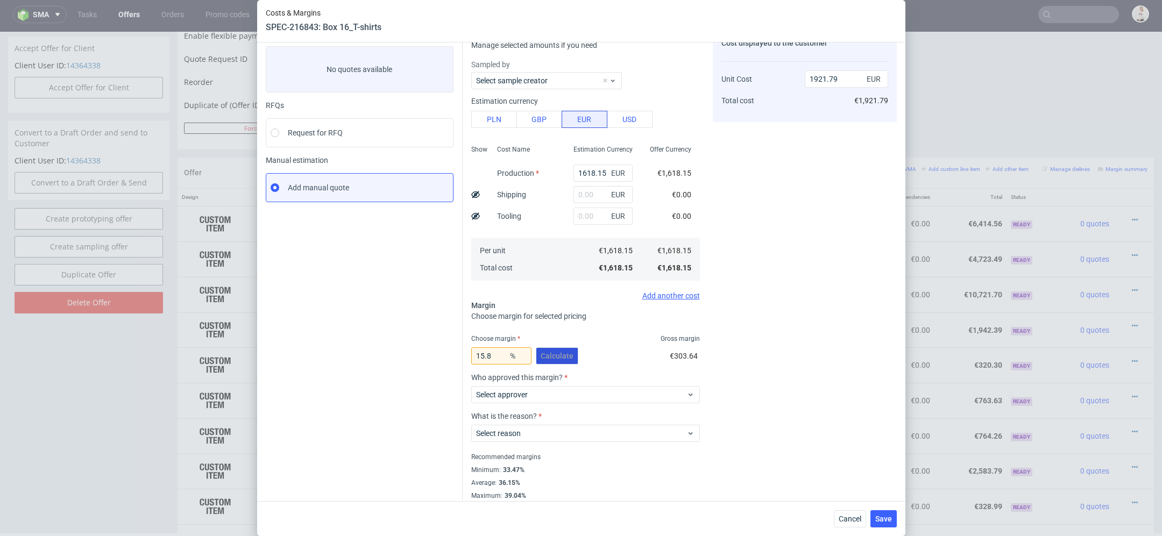
scroll to position [63, 0]
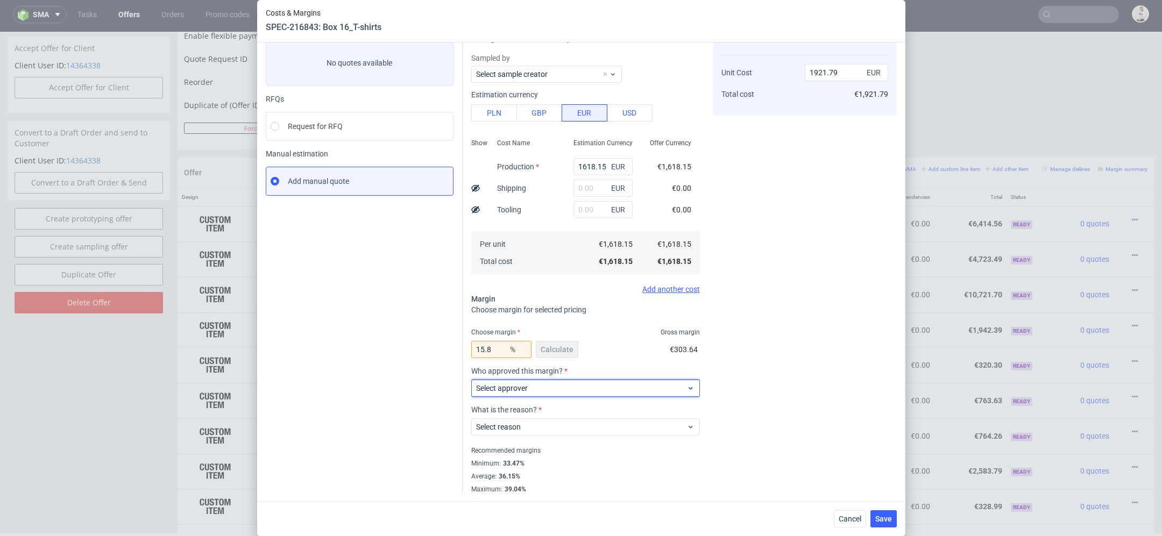
click at [560, 388] on span "Select approver" at bounding box center [581, 388] width 211 height 11
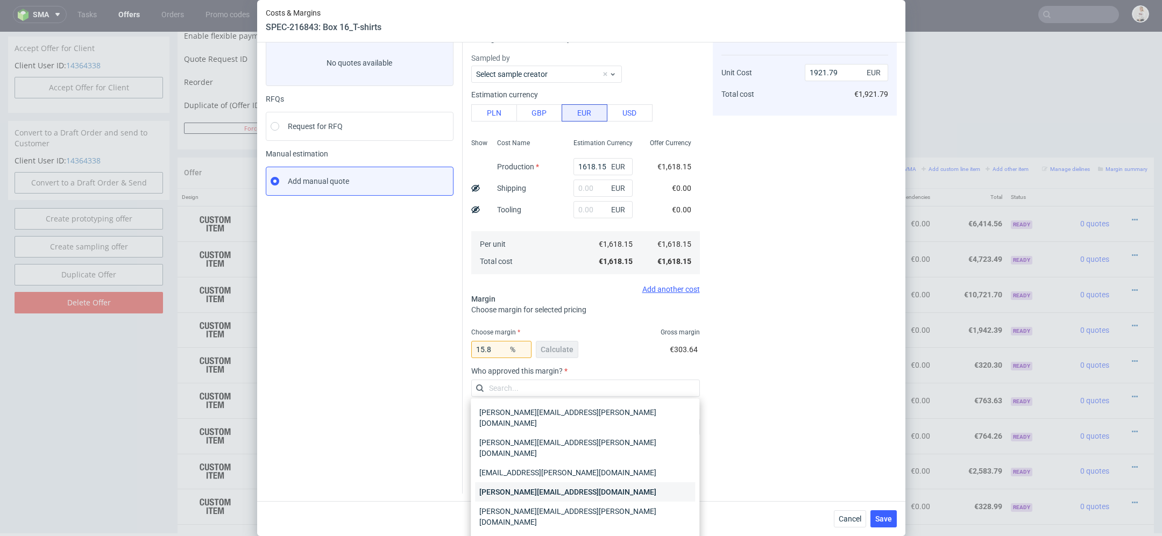
click at [564, 483] on div "[PERSON_NAME][EMAIL_ADDRESS][DOMAIN_NAME]" at bounding box center [585, 492] width 220 height 19
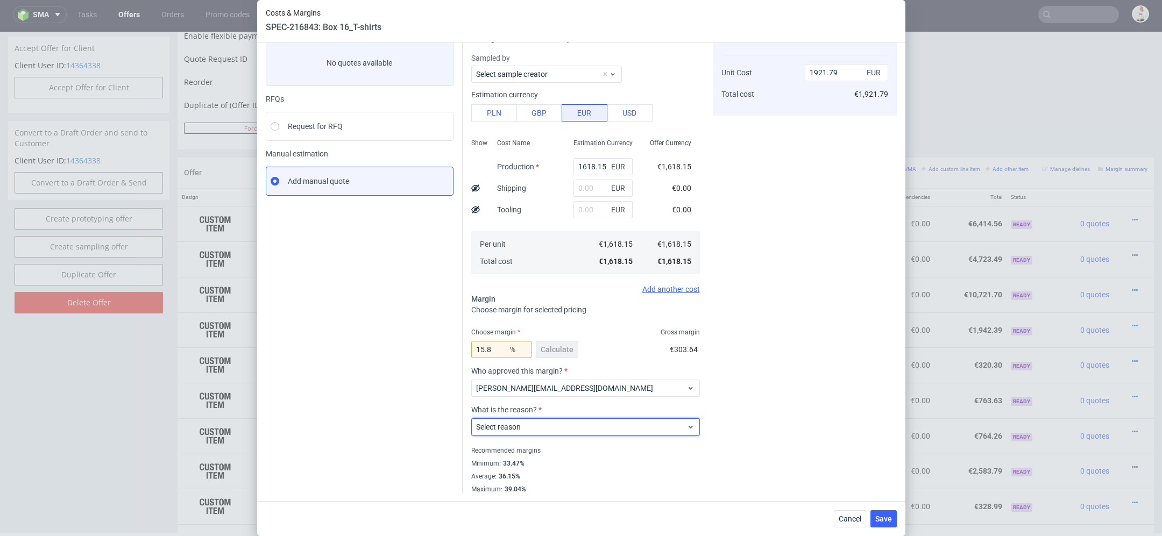
click at [543, 426] on span "Select reason" at bounding box center [581, 427] width 211 height 11
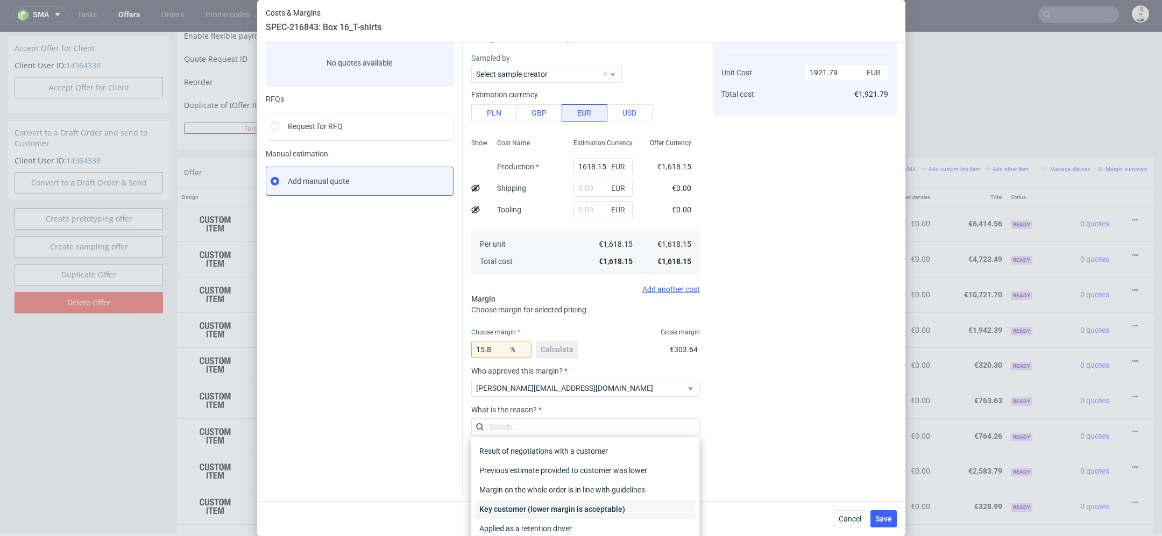
click at [551, 508] on div "Key customer (lower margin is acceptable)" at bounding box center [585, 509] width 220 height 19
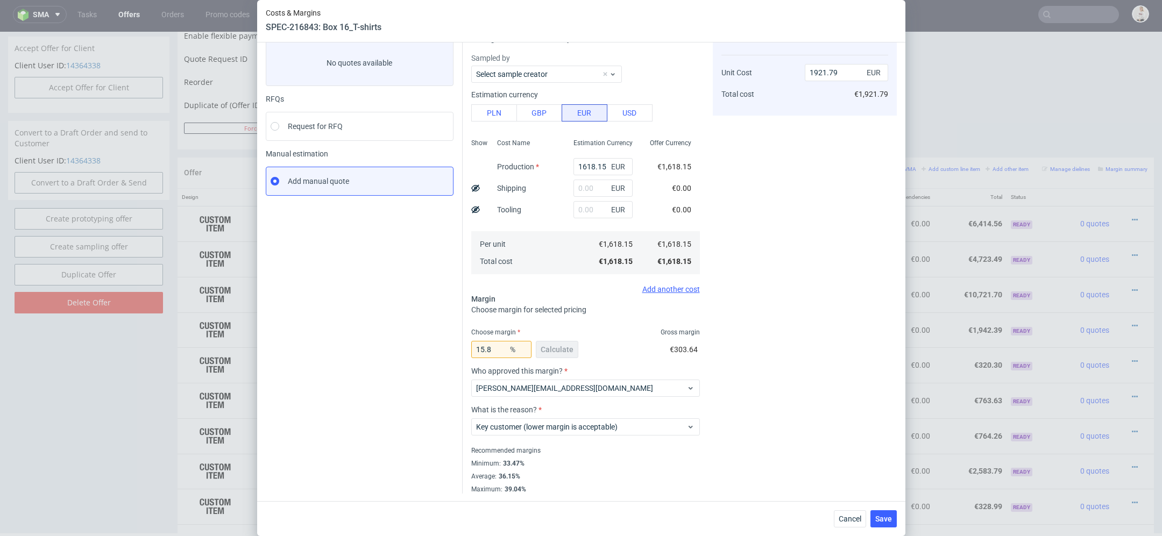
click at [823, 454] on div "Cost displayed to the customer Unit Cost Total cost 1921.79 EUR €1,921.79" at bounding box center [805, 258] width 184 height 471
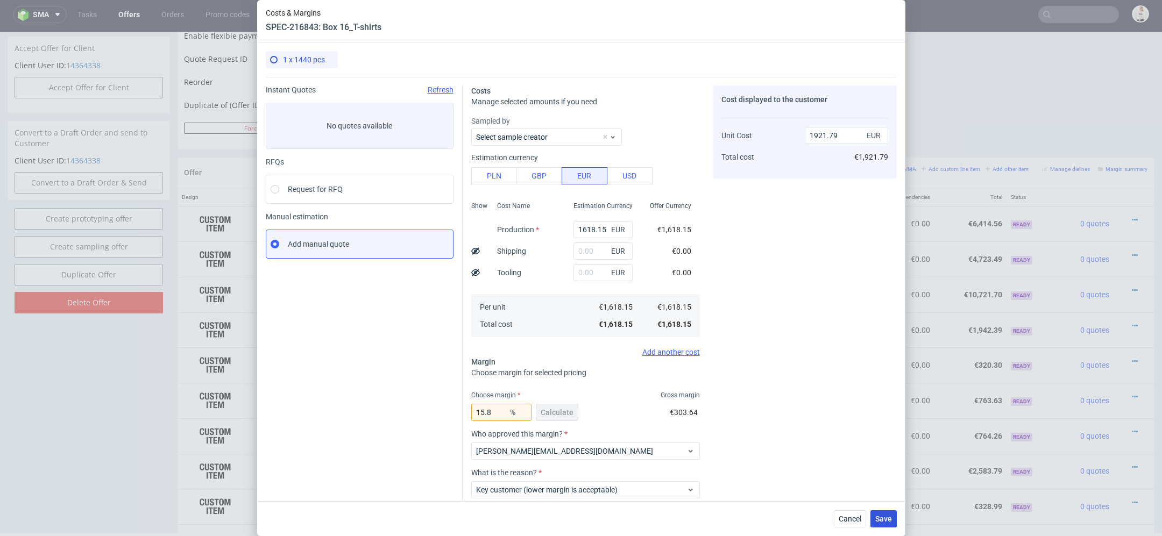
click at [884, 519] on span "Save" at bounding box center [883, 519] width 17 height 8
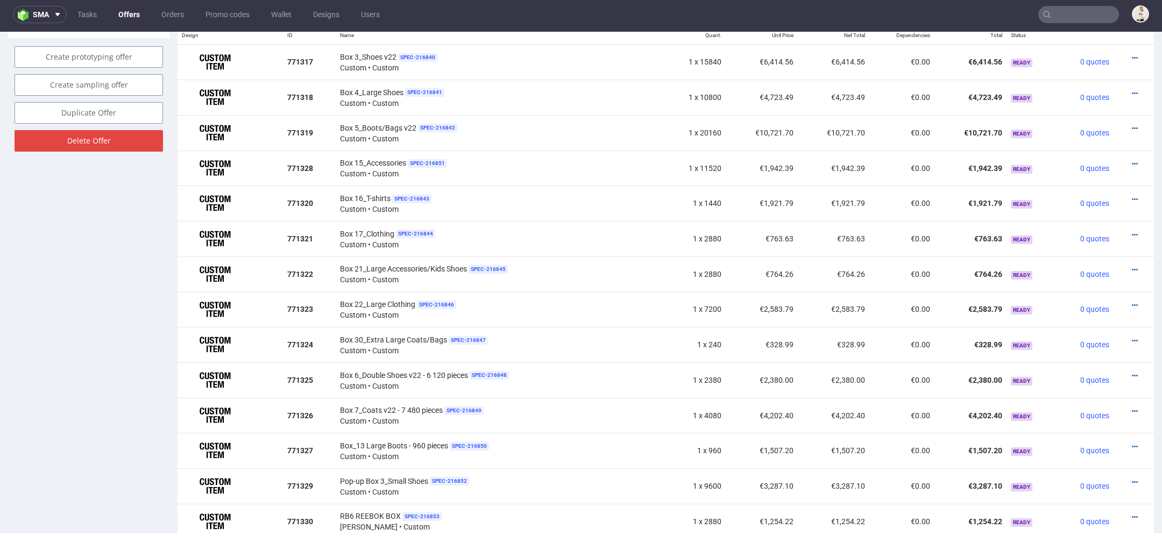
scroll to position [680, 0]
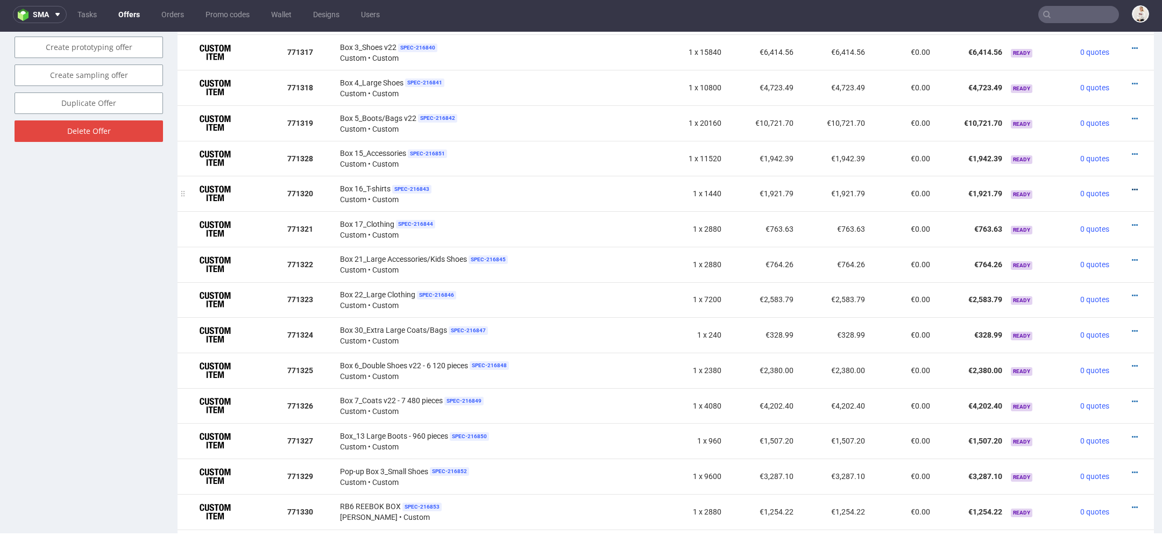
click at [1132, 186] on icon at bounding box center [1135, 190] width 6 height 8
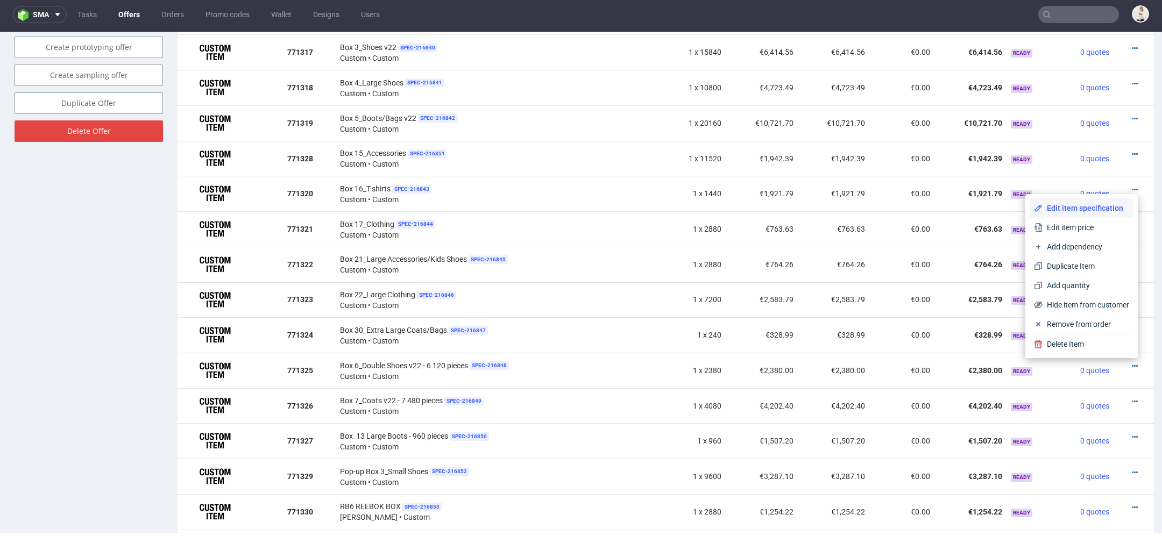
click at [1083, 210] on span "Edit item specification" at bounding box center [1086, 208] width 87 height 11
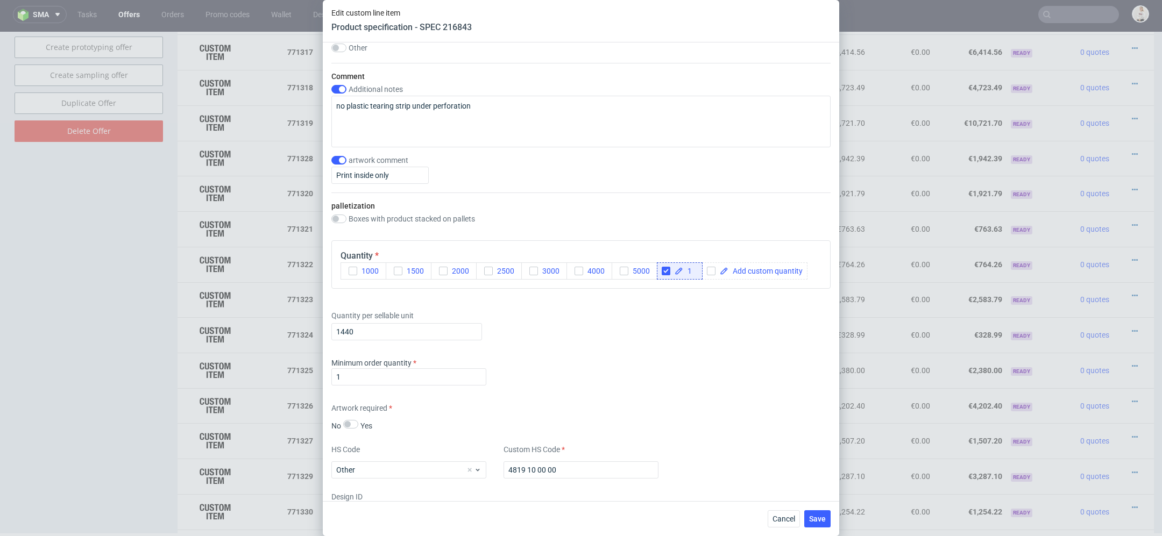
scroll to position [1243, 0]
drag, startPoint x: 371, startPoint y: 326, endPoint x: 283, endPoint y: 330, distance: 87.8
click at [283, 330] on div "Edit custom line item Product specification - SPEC 216843 Supplier TFP Sp. z o.…" at bounding box center [581, 268] width 1162 height 536
type input "8640"
click at [700, 401] on div "Artwork required No Yes" at bounding box center [580, 415] width 499 height 29
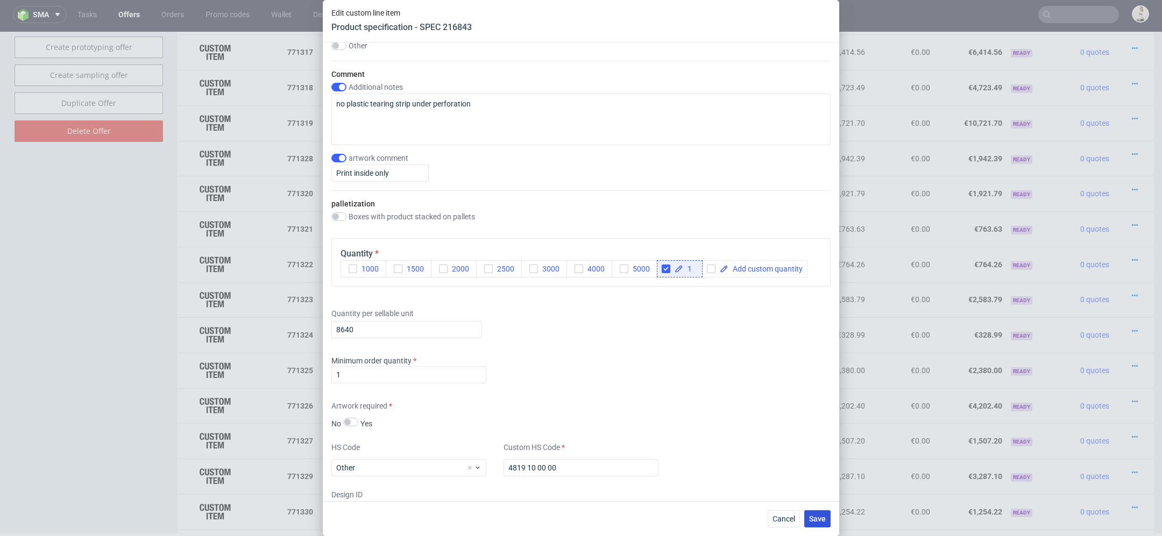
click at [818, 525] on button "Save" at bounding box center [817, 519] width 26 height 17
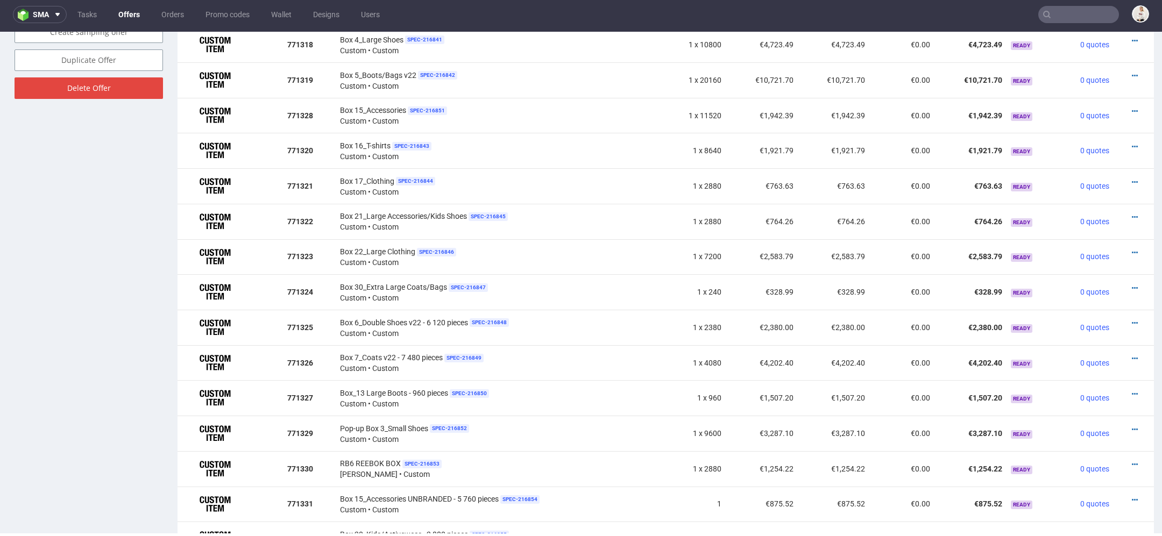
scroll to position [719, 0]
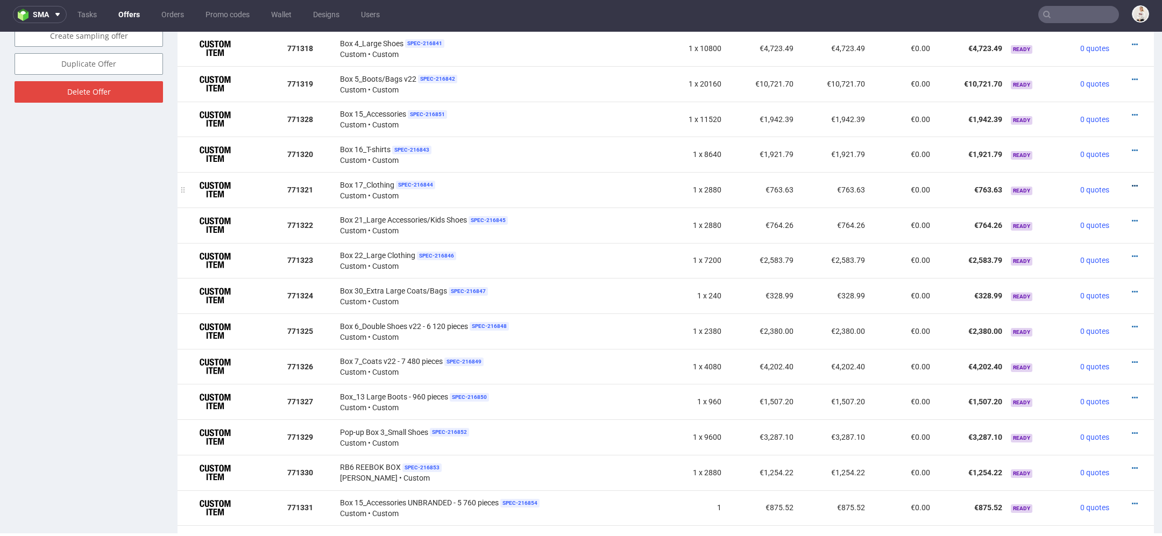
click at [1132, 182] on icon at bounding box center [1135, 186] width 6 height 8
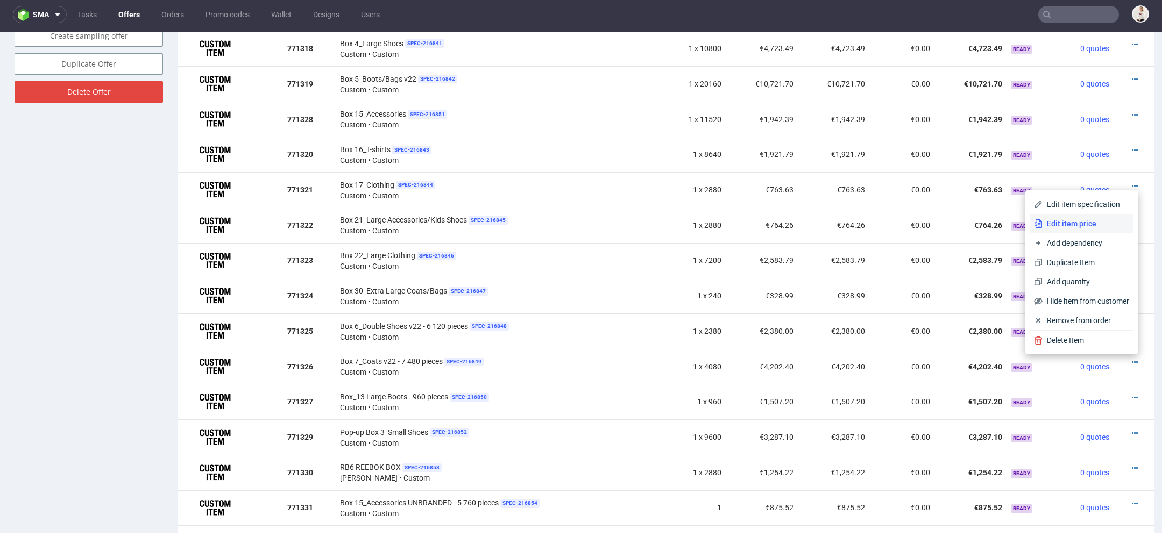
click at [1080, 223] on span "Edit item price" at bounding box center [1086, 223] width 87 height 11
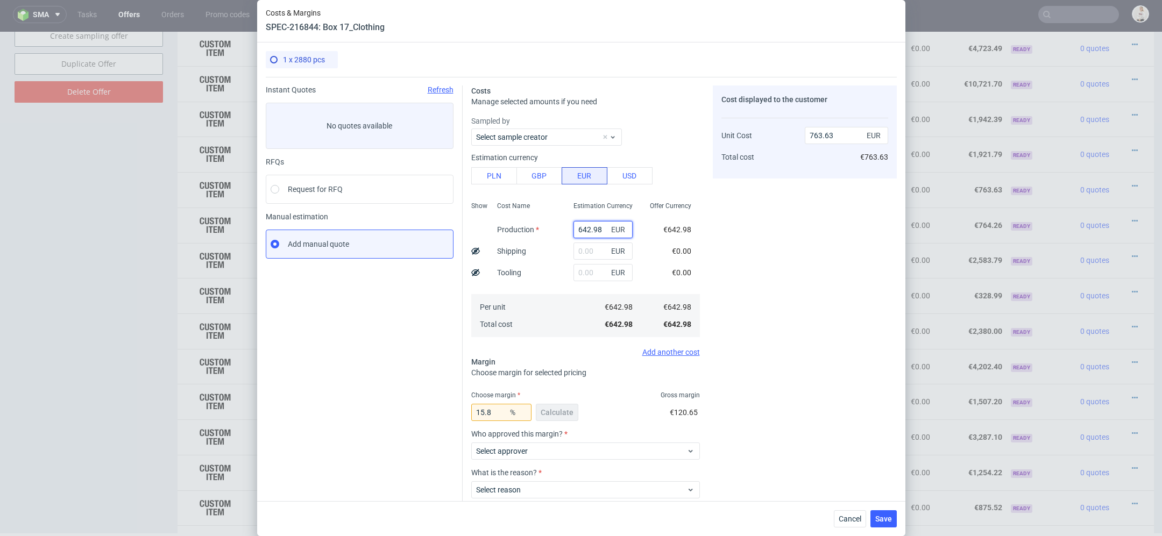
click at [585, 230] on input "642.98" at bounding box center [603, 229] width 59 height 17
paste input "€2 571,91"
type input "€2 571,91"
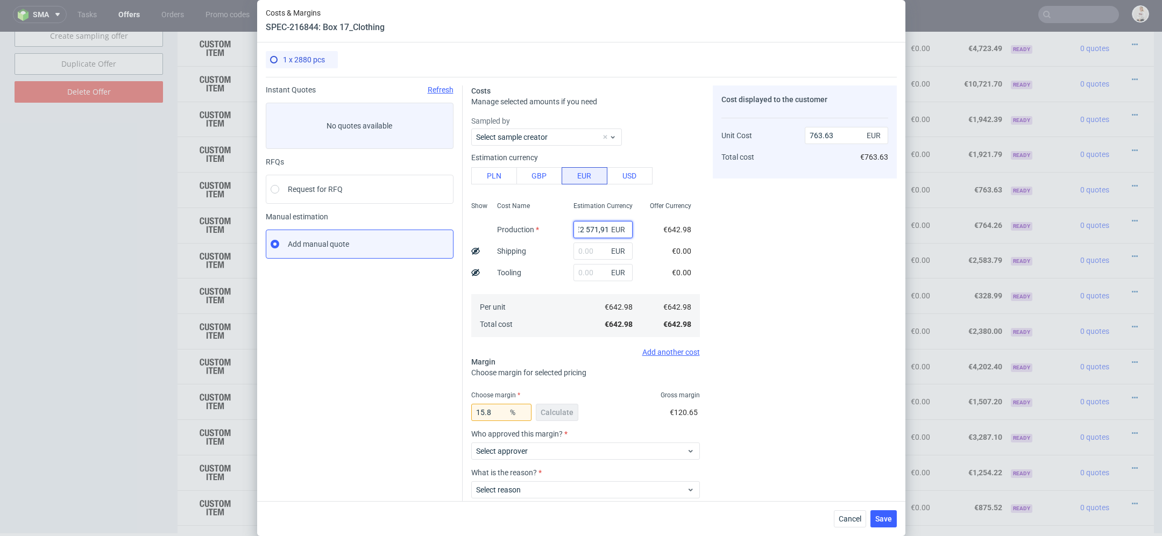
type input "0"
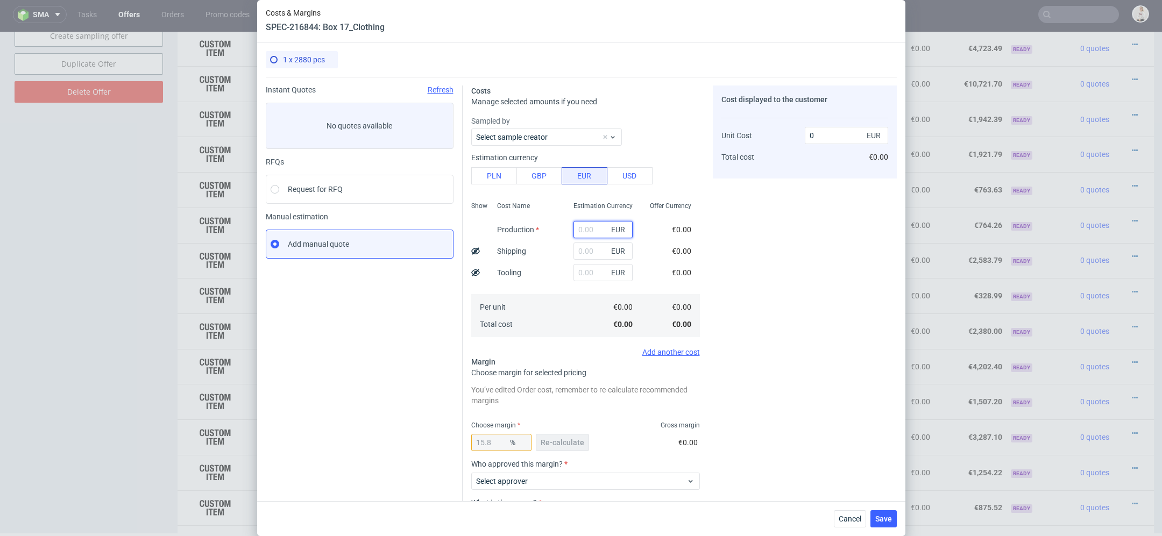
scroll to position [0, 0]
paste input "€2 571,91"
click at [588, 230] on input "€2 571,91" at bounding box center [603, 229] width 59 height 17
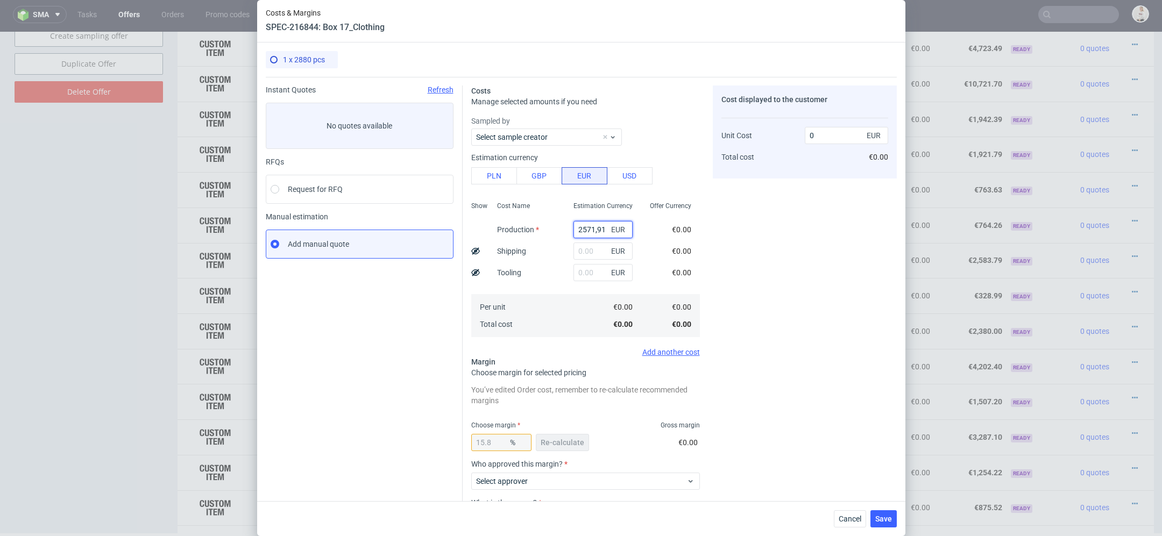
type input "2571.91"
type input "3054.52"
type input "2571.91"
click at [768, 244] on div "Cost displayed to the customer Unit Cost Total cost 3054.52 EUR €3,054.52" at bounding box center [805, 336] width 184 height 501
click at [556, 437] on button "Re-calculate" at bounding box center [562, 442] width 53 height 17
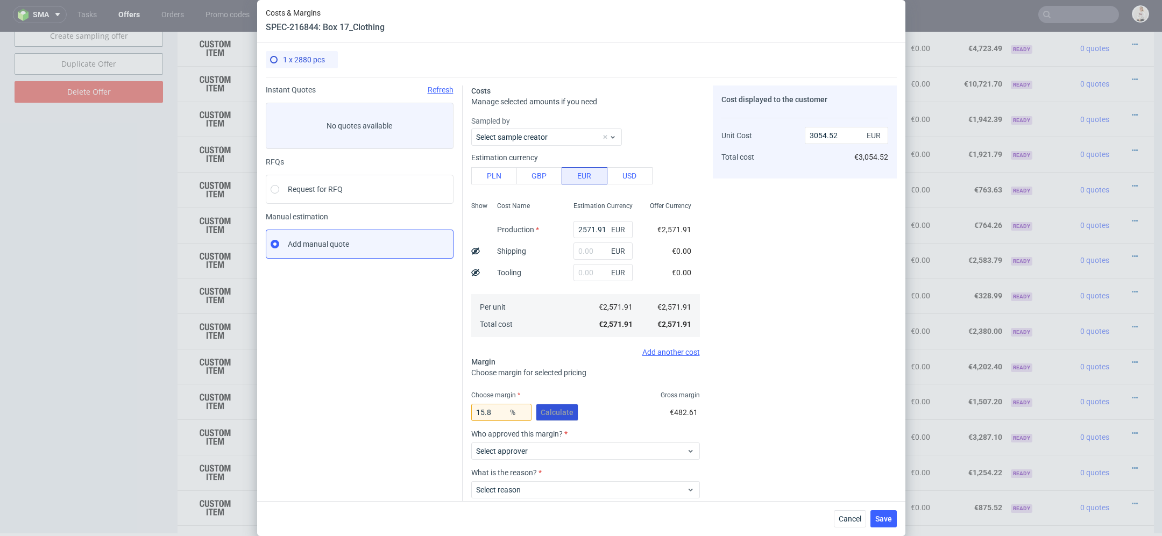
scroll to position [63, 0]
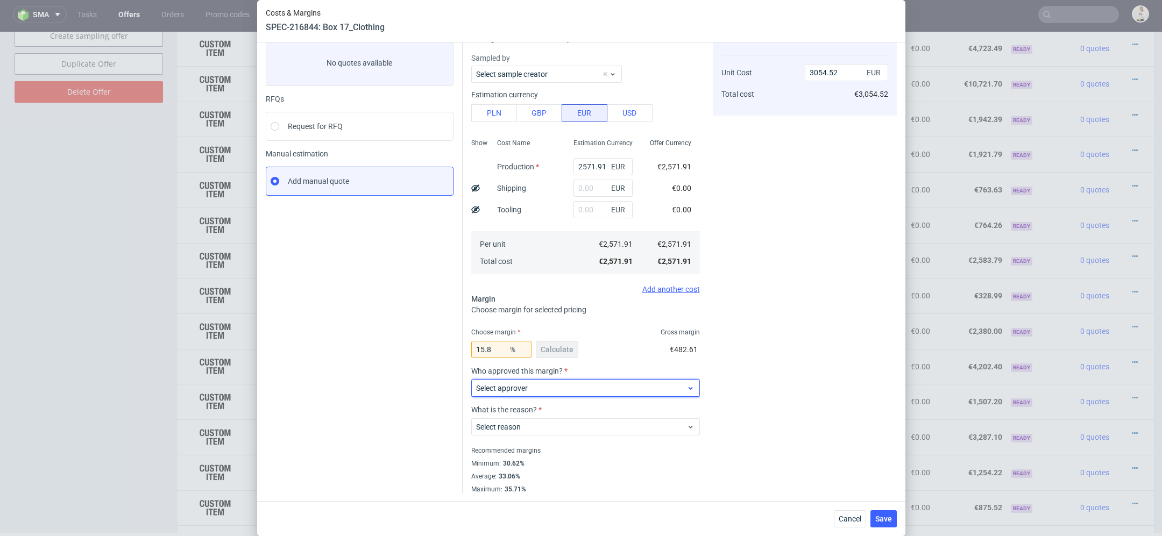
click at [528, 384] on span "Select approver" at bounding box center [581, 388] width 211 height 11
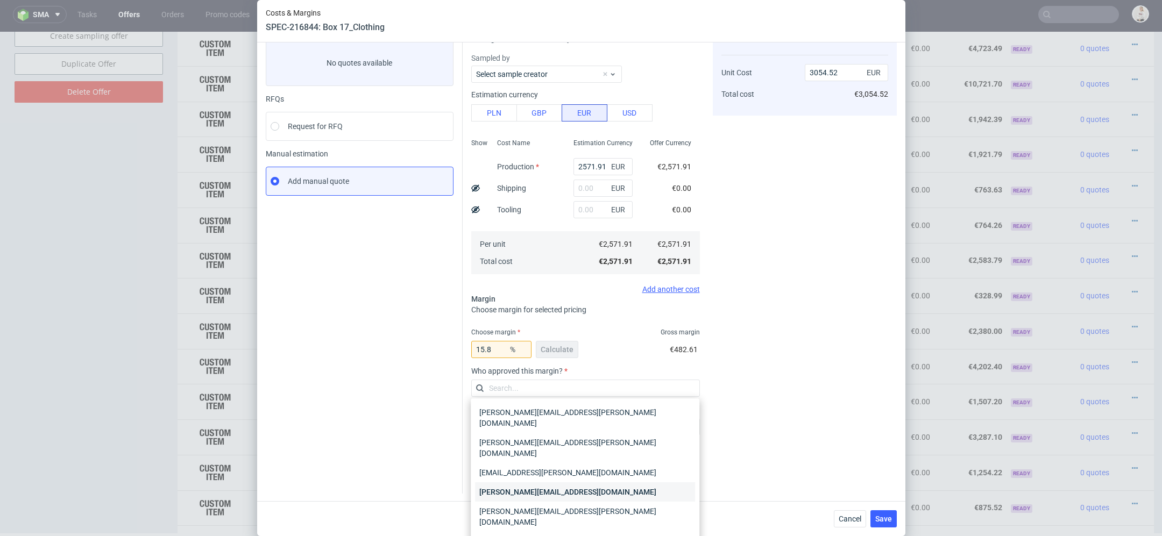
click at [550, 483] on div "[PERSON_NAME][EMAIL_ADDRESS][DOMAIN_NAME]" at bounding box center [585, 492] width 220 height 19
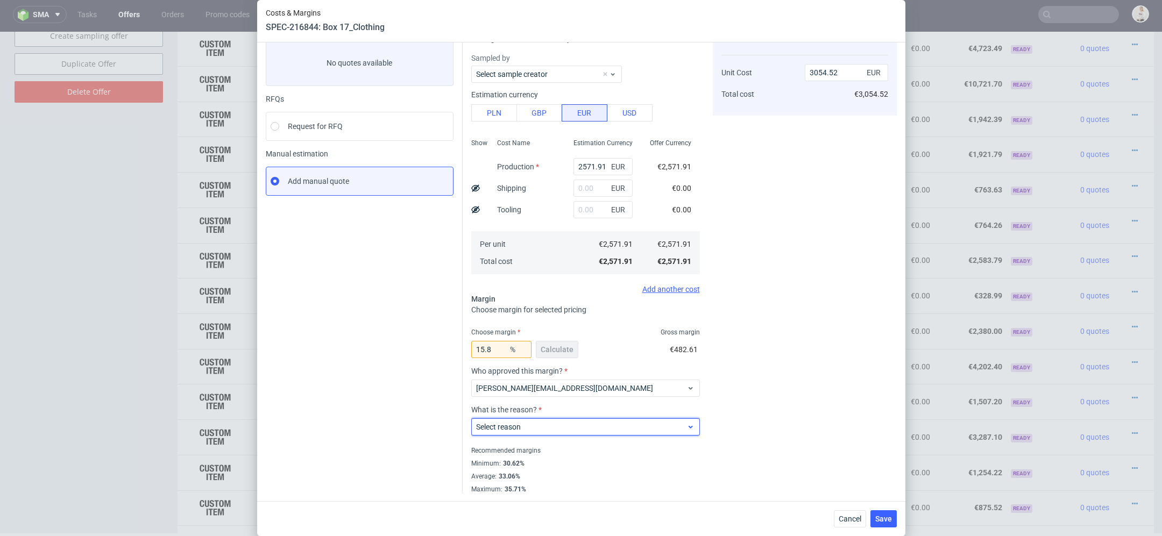
click at [529, 428] on span "Select reason" at bounding box center [581, 427] width 211 height 11
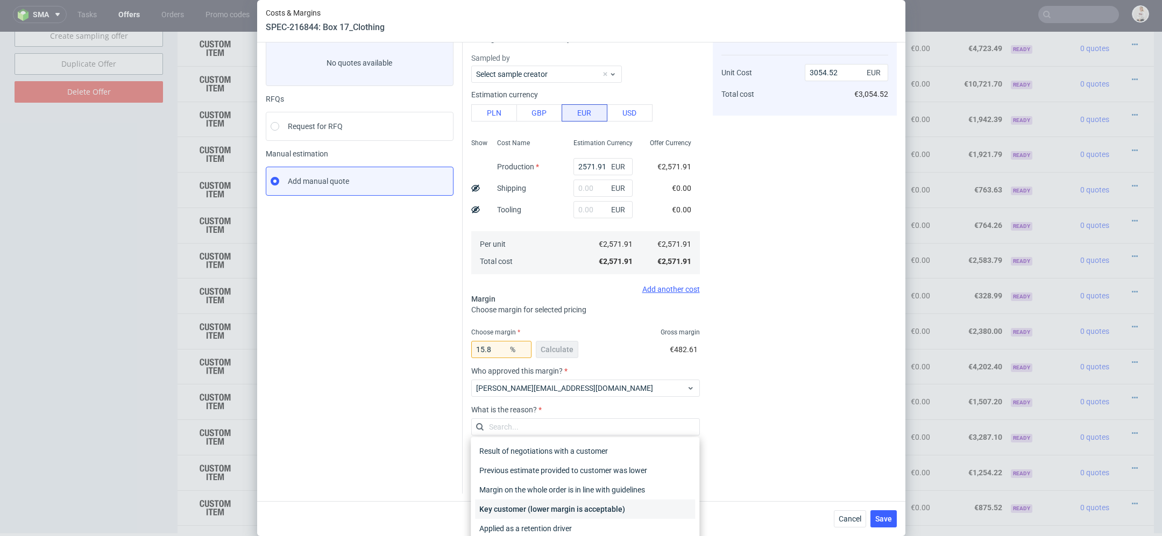
click at [550, 505] on div "Key customer (lower margin is acceptable)" at bounding box center [585, 509] width 220 height 19
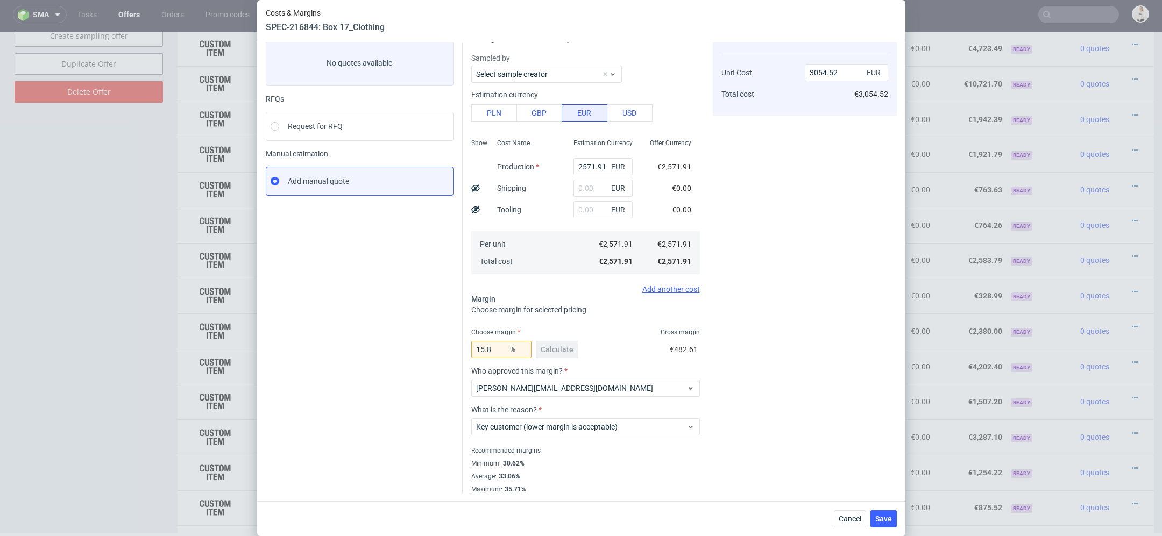
click at [802, 421] on div "Cost displayed to the customer Unit Cost Total cost 3054.52 EUR €3,054.52" at bounding box center [805, 258] width 184 height 471
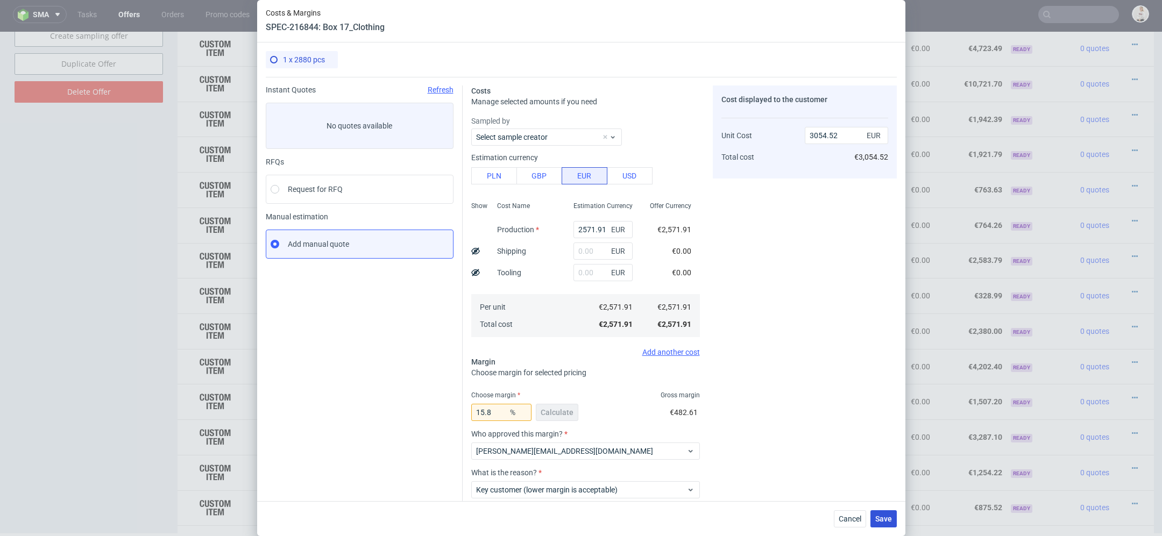
click at [887, 519] on span "Save" at bounding box center [883, 519] width 17 height 8
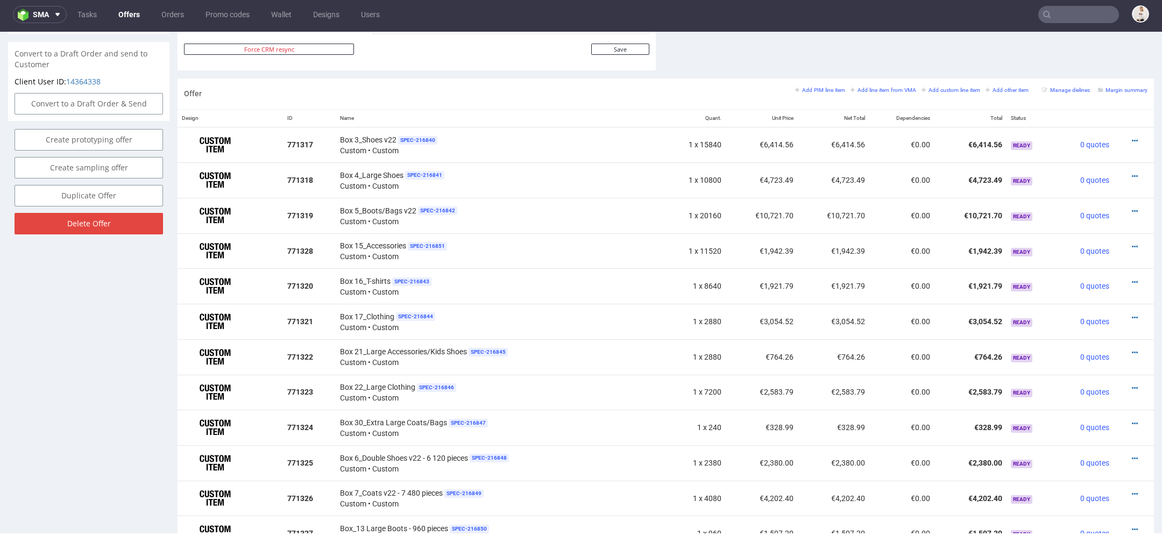
scroll to position [695, 0]
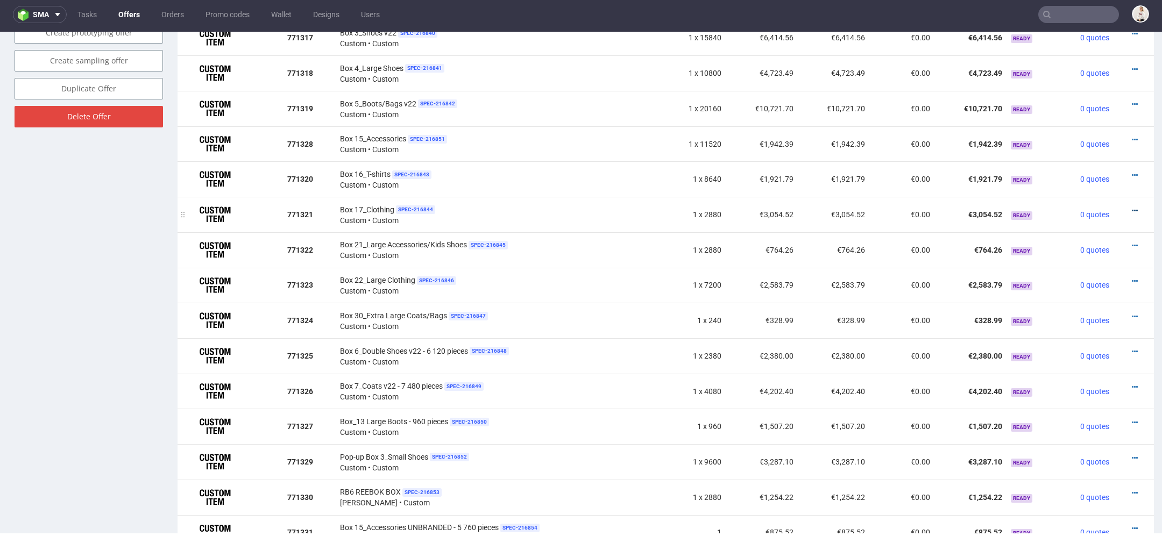
click at [1132, 208] on icon at bounding box center [1135, 211] width 6 height 8
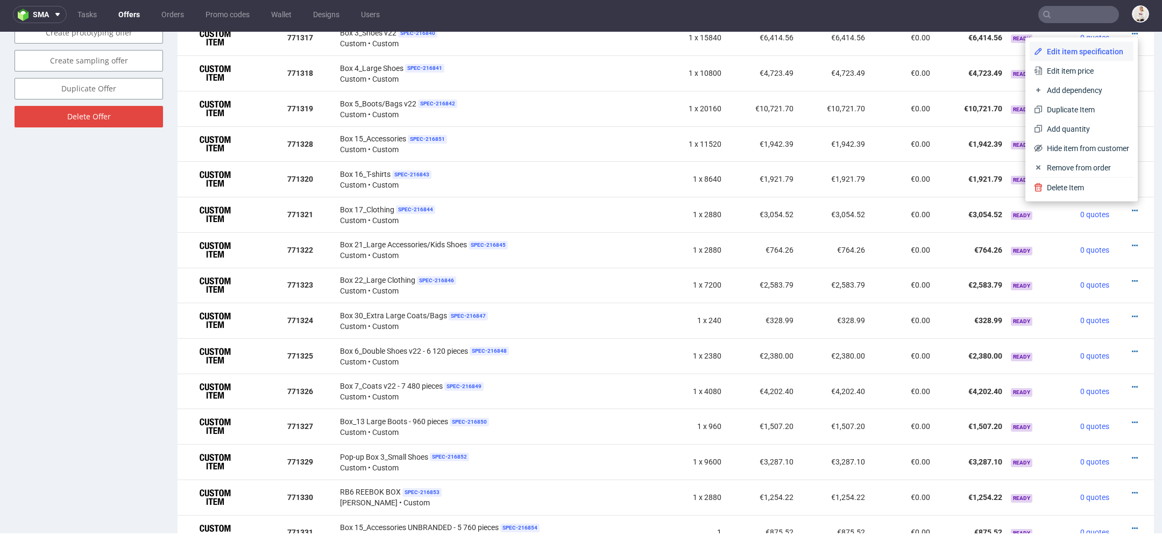
click at [1095, 53] on span "Edit item specification" at bounding box center [1086, 51] width 87 height 11
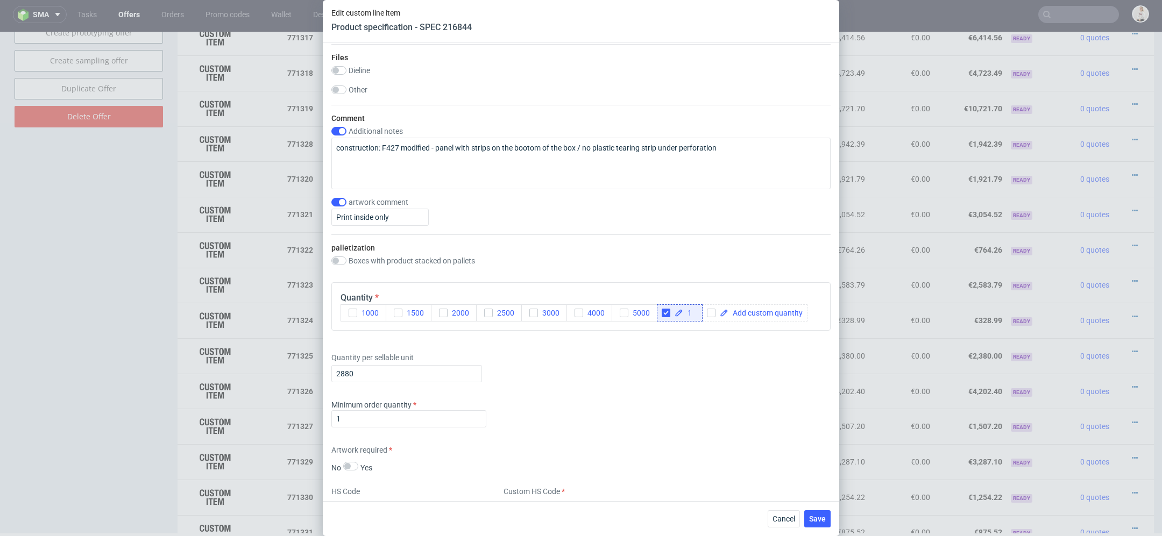
scroll to position [1213, 0]
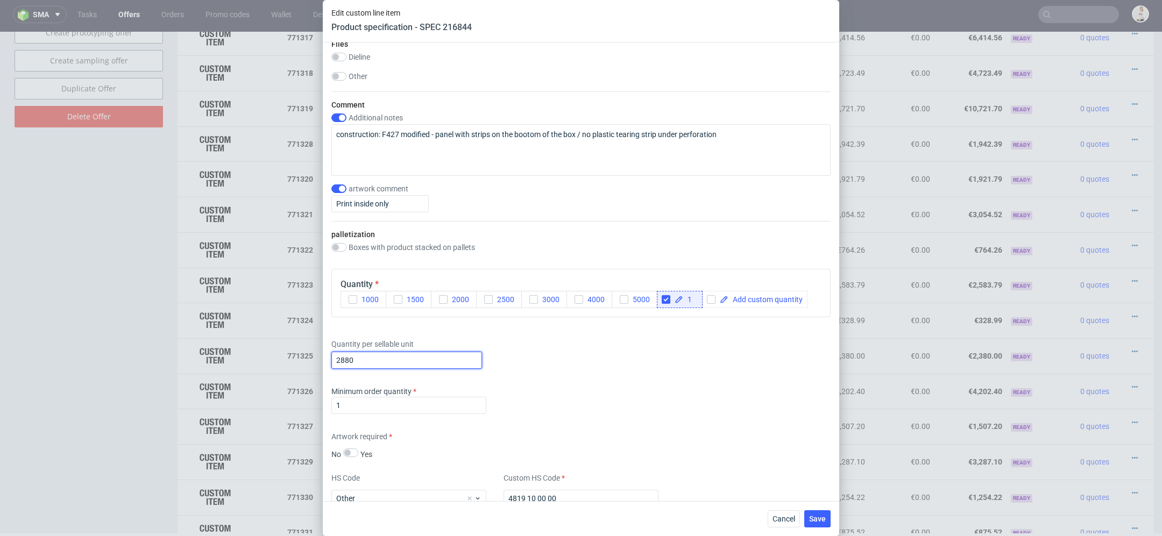
drag, startPoint x: 367, startPoint y: 360, endPoint x: 211, endPoint y: 360, distance: 156.0
click at [211, 360] on div "Edit custom line item Product specification - SPEC 216844 Supplier TFP Sp. z o.…" at bounding box center [581, 268] width 1162 height 536
type input "11520"
click at [465, 393] on div "Minimum order quantity 1" at bounding box center [408, 400] width 155 height 28
click at [821, 518] on span "Save" at bounding box center [817, 519] width 17 height 8
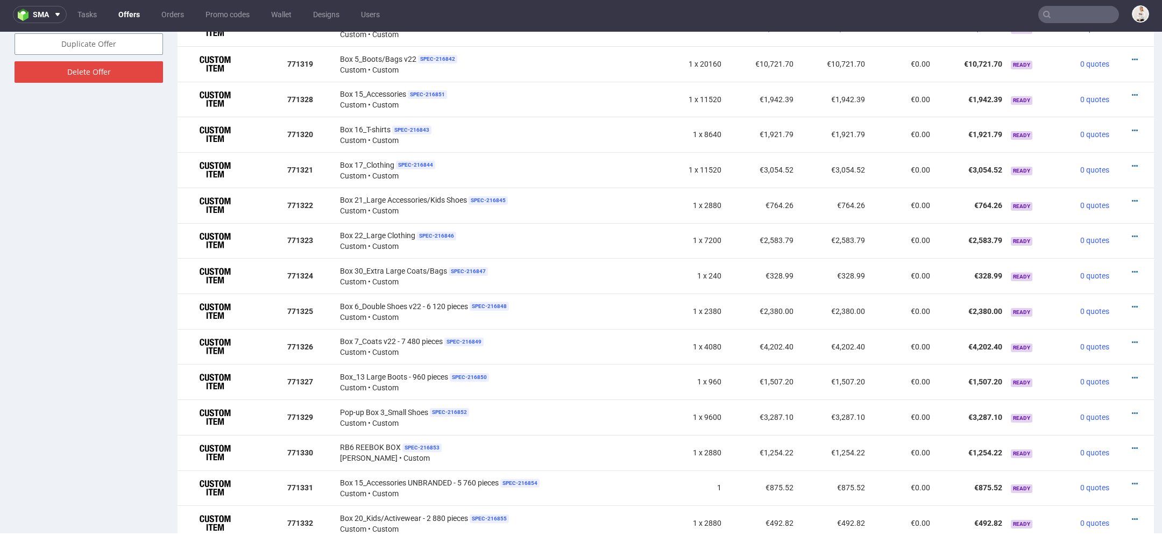
scroll to position [738, 0]
click at [1132, 199] on icon at bounding box center [1135, 203] width 6 height 8
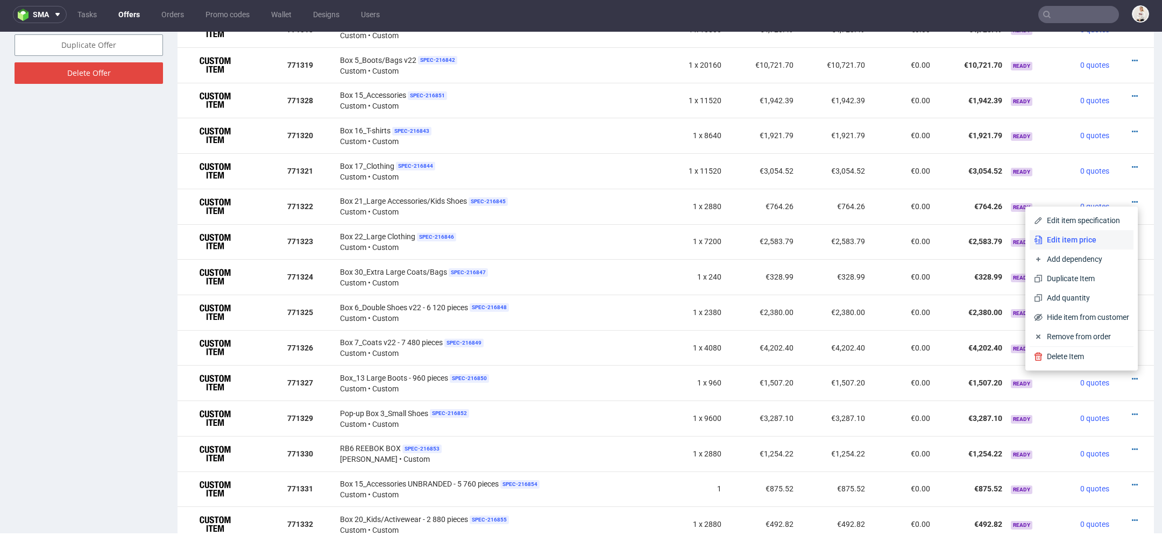
click at [1085, 244] on span "Edit item price" at bounding box center [1086, 240] width 87 height 11
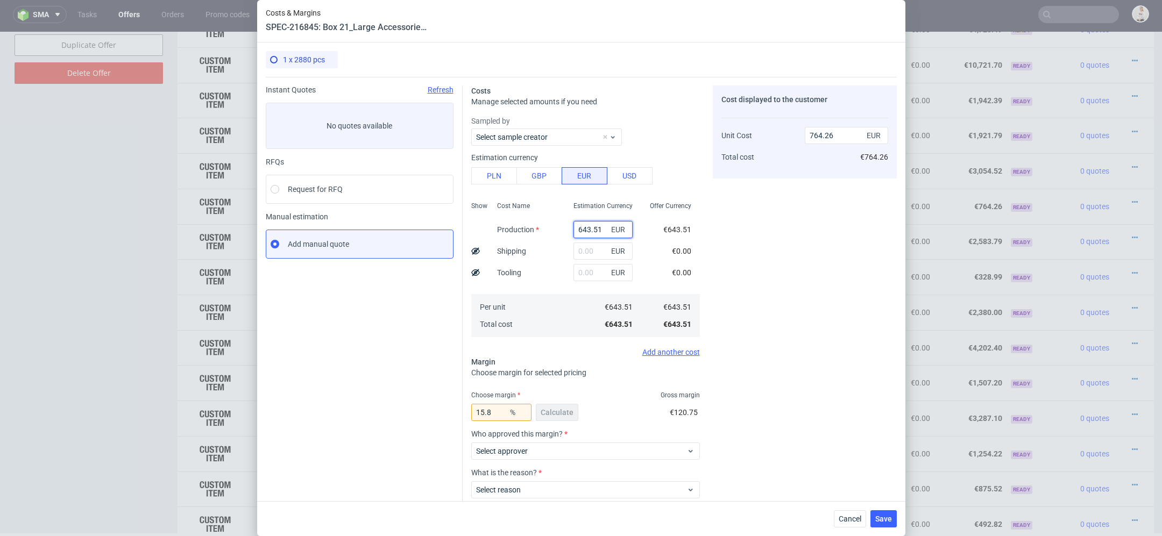
click at [591, 225] on input "643.51" at bounding box center [603, 229] width 59 height 17
paste input "€2 574,05"
type input "€2 574,05"
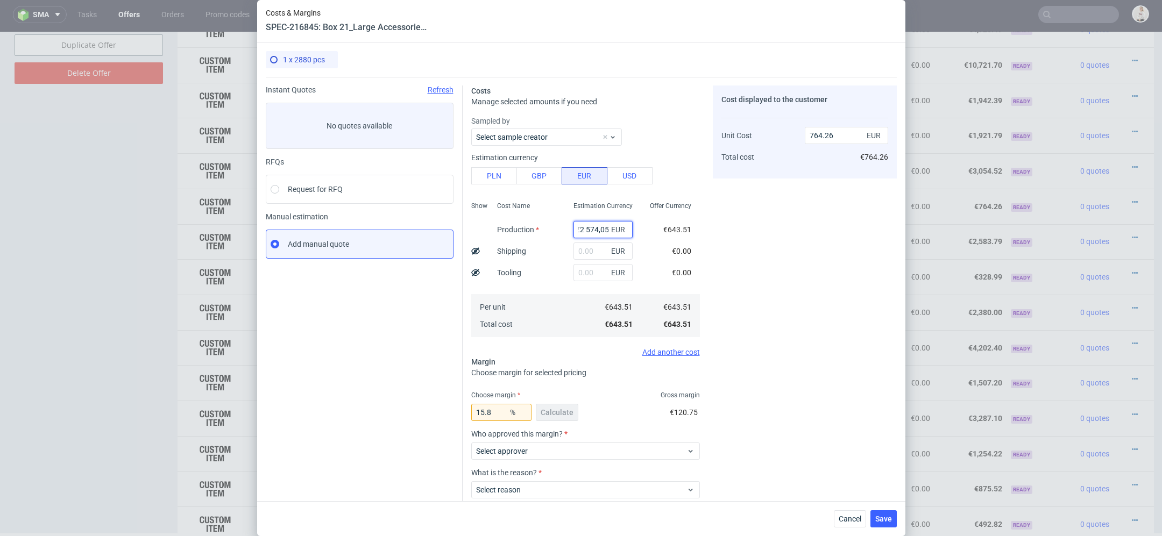
type input "0"
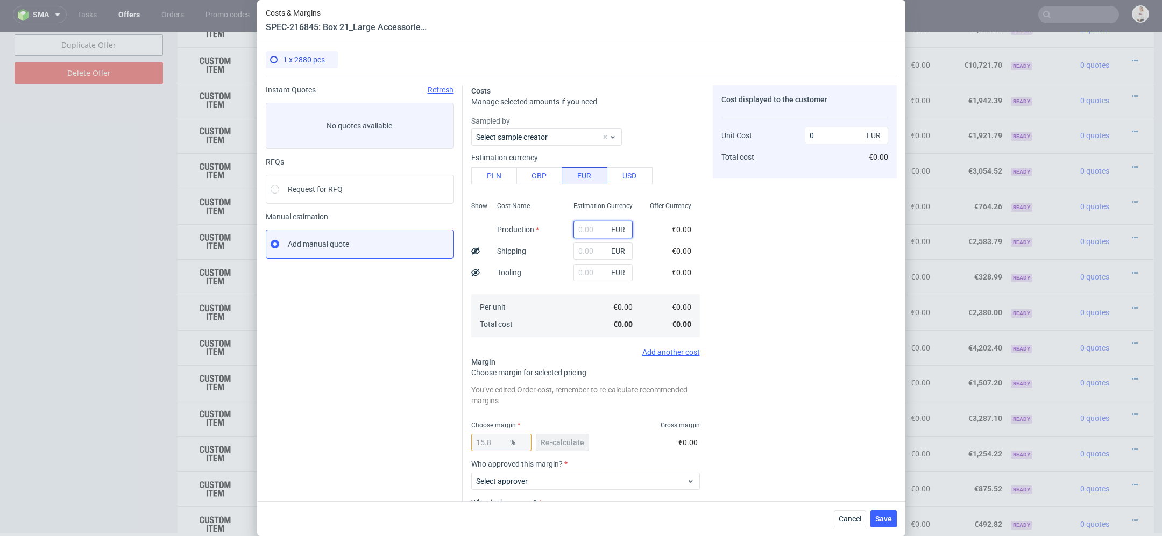
scroll to position [0, 0]
paste input "€2 574,05"
click at [585, 229] on input "€2 574,05" at bounding box center [603, 229] width 59 height 17
type input "2574.05"
type input "3057.07"
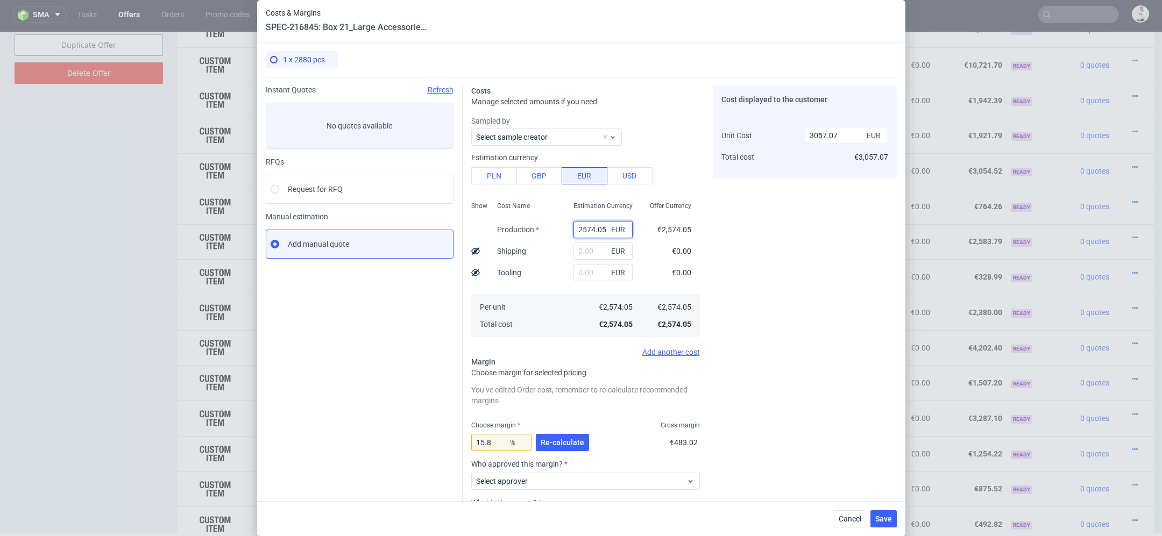
type input "2574.05"
click at [820, 285] on div "Cost displayed to the customer Unit Cost Total cost 3057.07 EUR €3,057.07" at bounding box center [805, 336] width 184 height 501
click at [563, 443] on span "Re-calculate" at bounding box center [563, 443] width 44 height 8
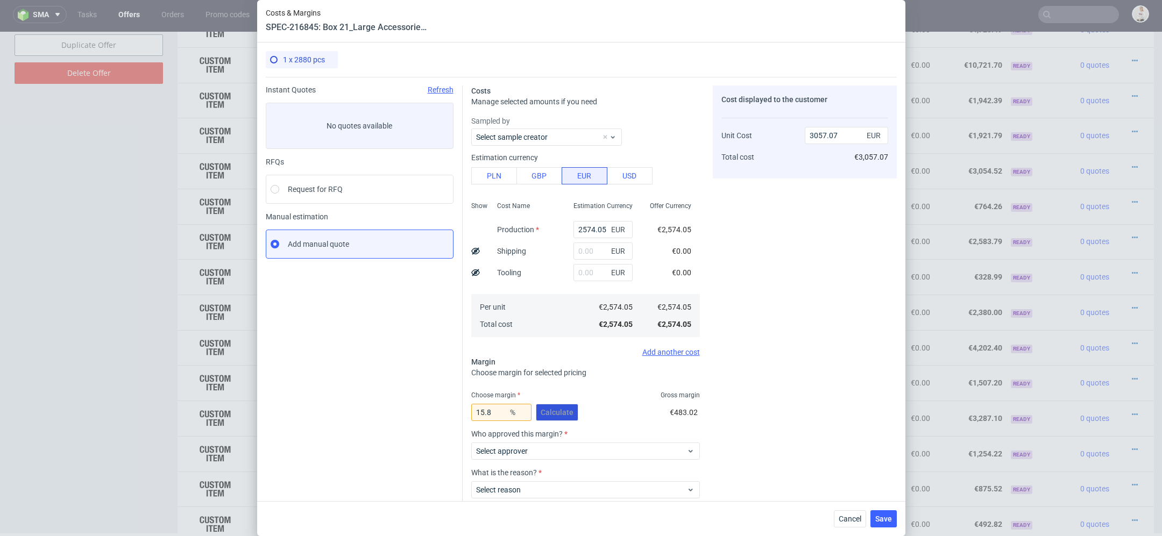
scroll to position [63, 0]
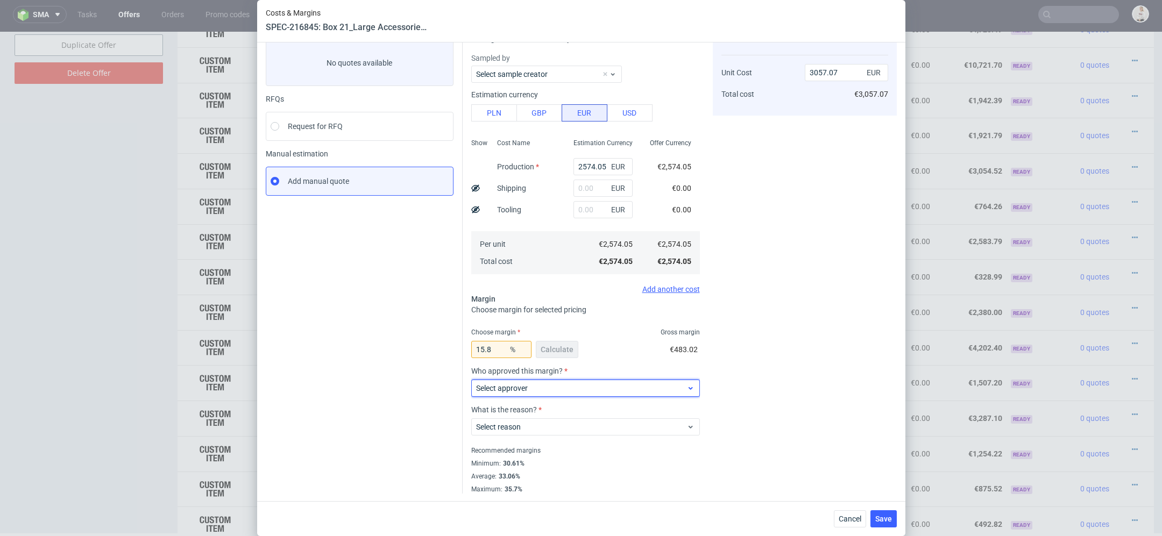
click at [541, 384] on span "Select approver" at bounding box center [581, 388] width 211 height 11
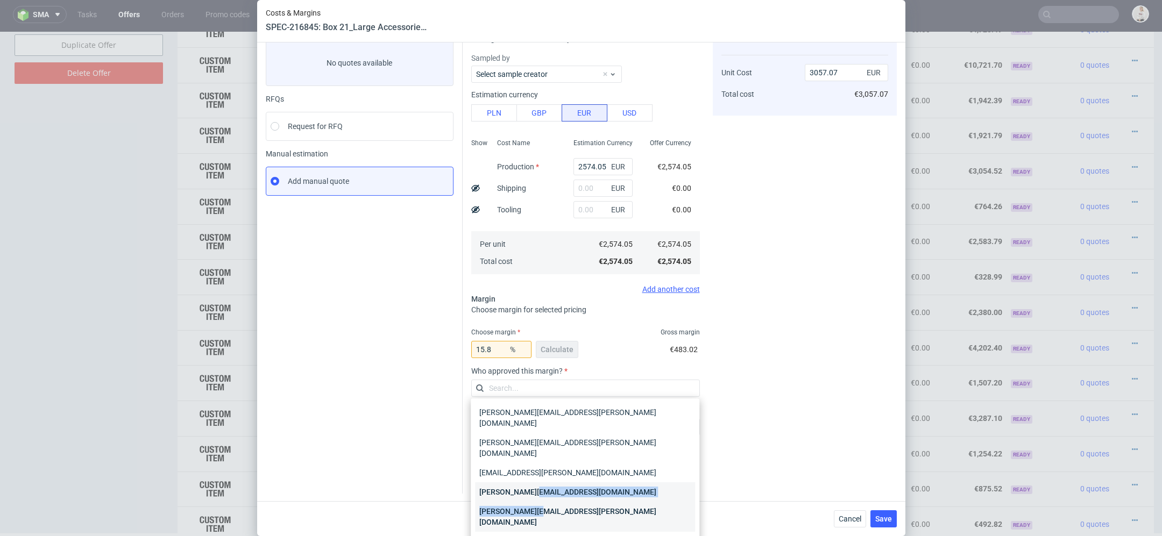
drag, startPoint x: 538, startPoint y: 491, endPoint x: 532, endPoint y: 474, distance: 17.9
click at [532, 474] on div "anna.lopatowska@packhelp.com katarzyna.traczyk@packhelp.com lukasz.turczynski@p…" at bounding box center [585, 532] width 220 height 258
click at [532, 483] on div "[PERSON_NAME][EMAIL_ADDRESS][DOMAIN_NAME]" at bounding box center [585, 492] width 220 height 19
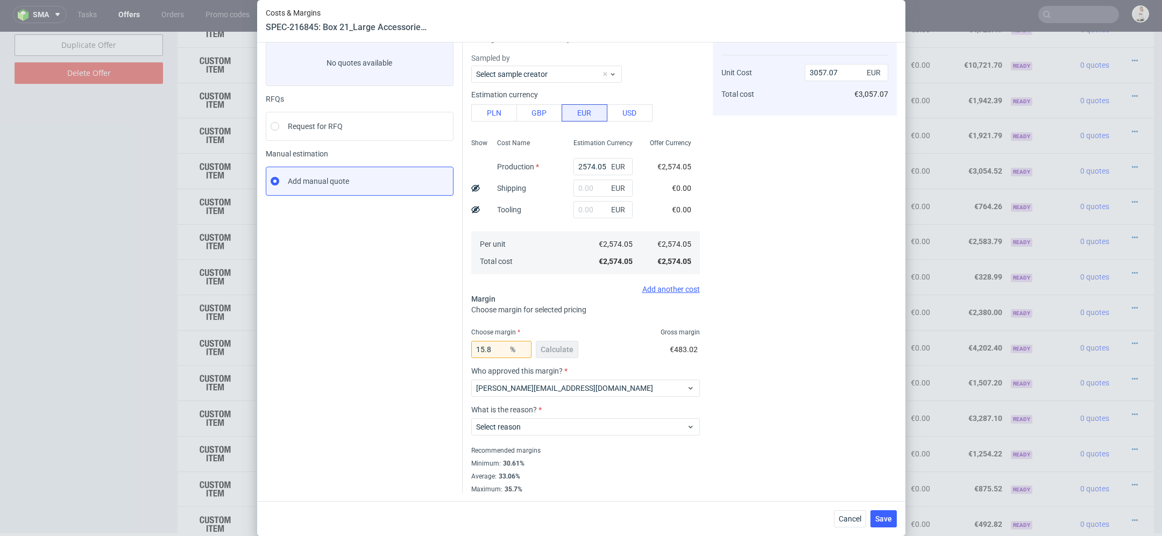
click at [529, 404] on div "Who approved this margin? maciej.wozniczko@packhelp.com" at bounding box center [585, 386] width 229 height 39
click at [529, 422] on span "Select reason" at bounding box center [581, 427] width 211 height 11
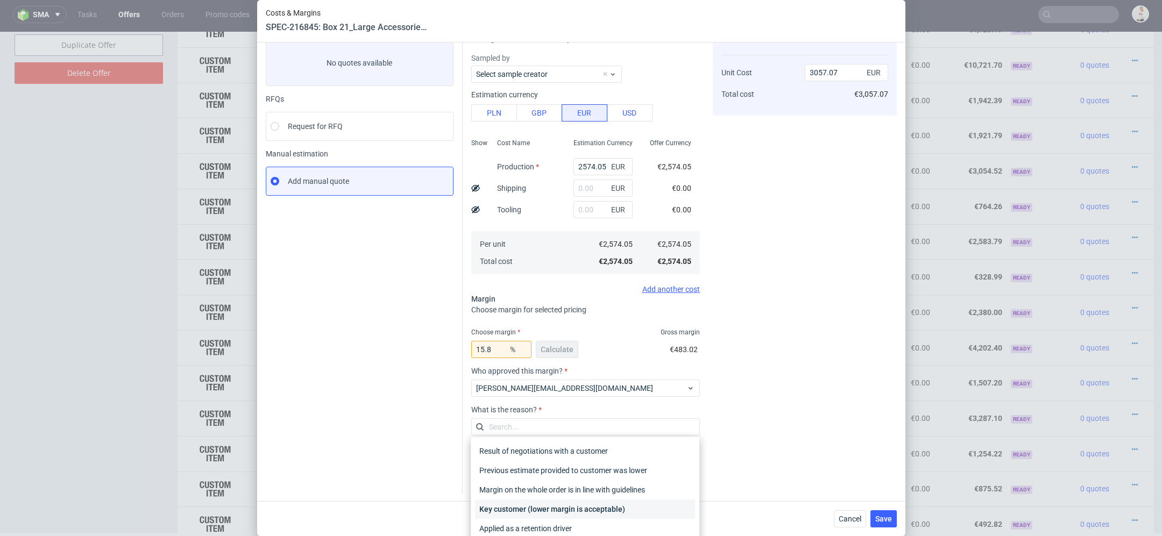
click at [536, 512] on div "Key customer (lower margin is acceptable)" at bounding box center [585, 509] width 220 height 19
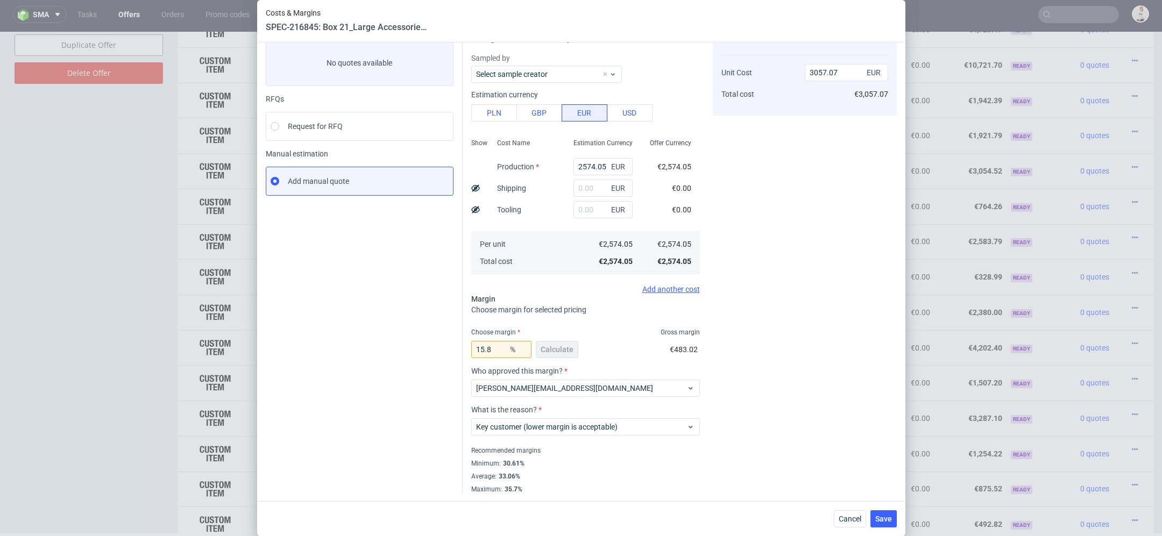
click at [760, 436] on div "Cost displayed to the customer Unit Cost Total cost 3057.07 EUR €3,057.07" at bounding box center [805, 258] width 184 height 471
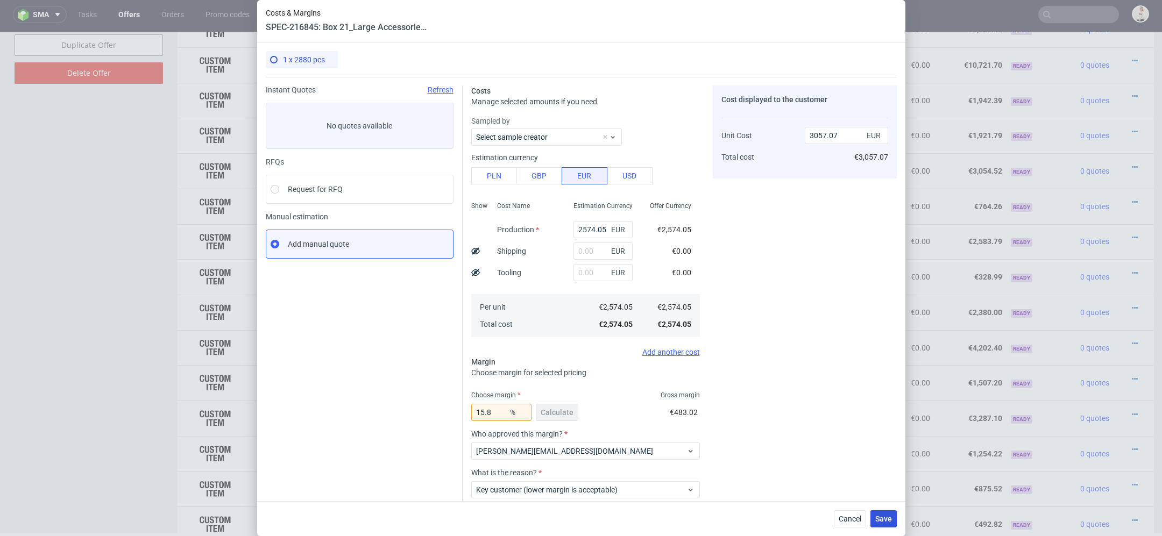
click at [882, 518] on span "Save" at bounding box center [883, 519] width 17 height 8
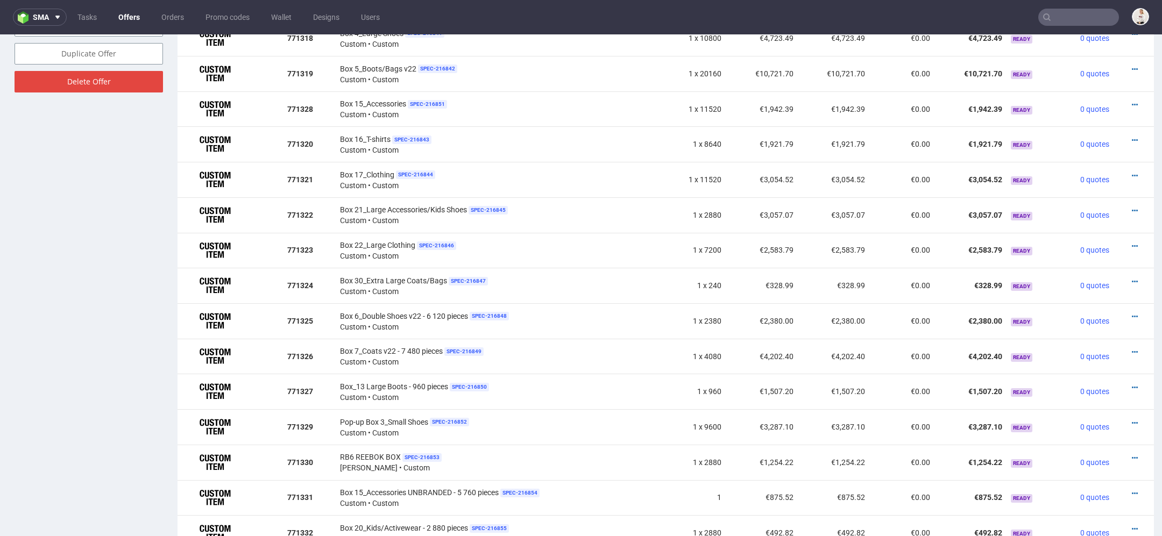
scroll to position [3, 0]
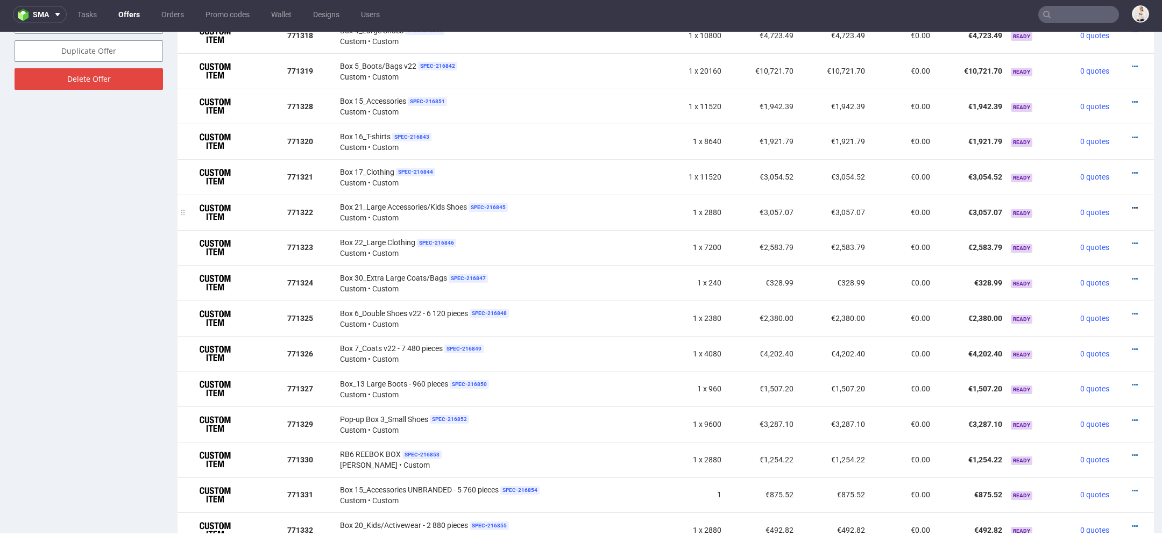
click at [1132, 204] on icon at bounding box center [1135, 208] width 6 height 8
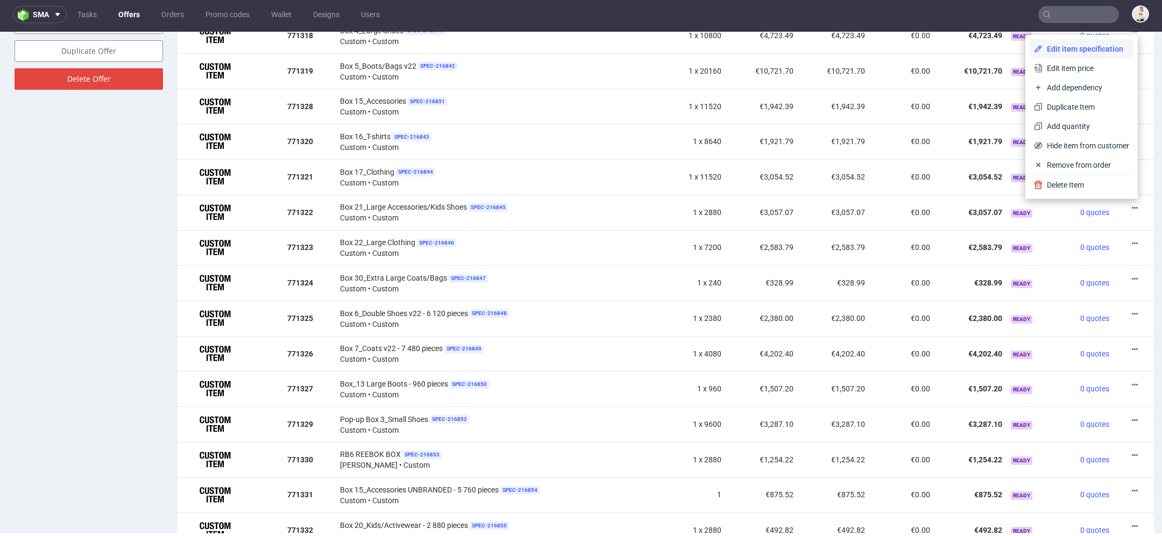
click at [1070, 47] on span "Edit item specification" at bounding box center [1086, 49] width 87 height 11
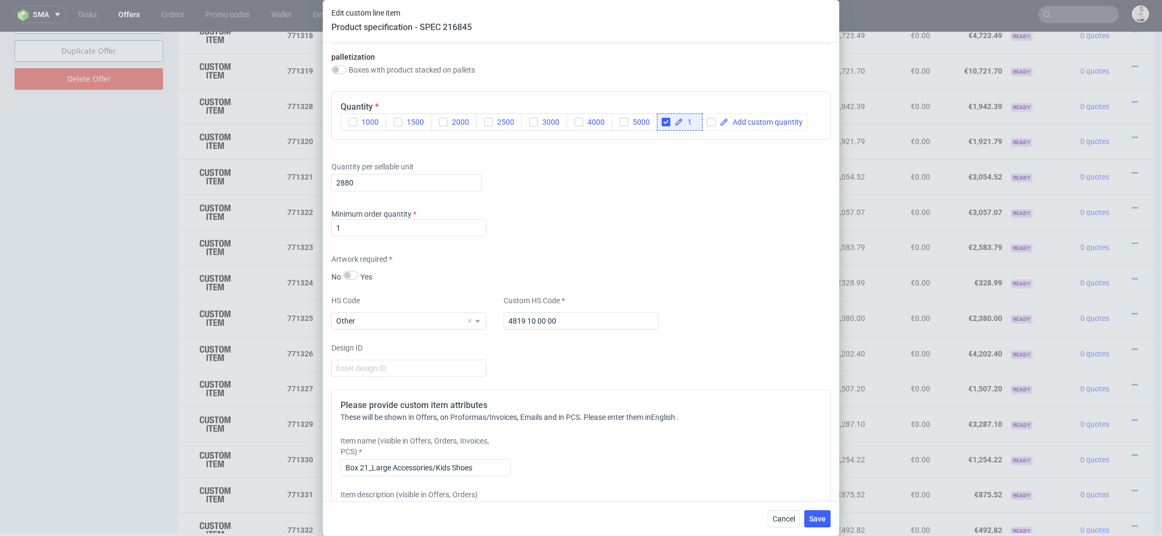
scroll to position [1390, 0]
drag, startPoint x: 353, startPoint y: 184, endPoint x: 278, endPoint y: 174, distance: 76.0
click at [278, 174] on div "Edit custom line item Product specification - SPEC 216845 Supplier TFP Sp. z o.…" at bounding box center [581, 268] width 1162 height 536
type input "11520"
click at [644, 254] on div "Artwork required No Yes" at bounding box center [580, 268] width 499 height 29
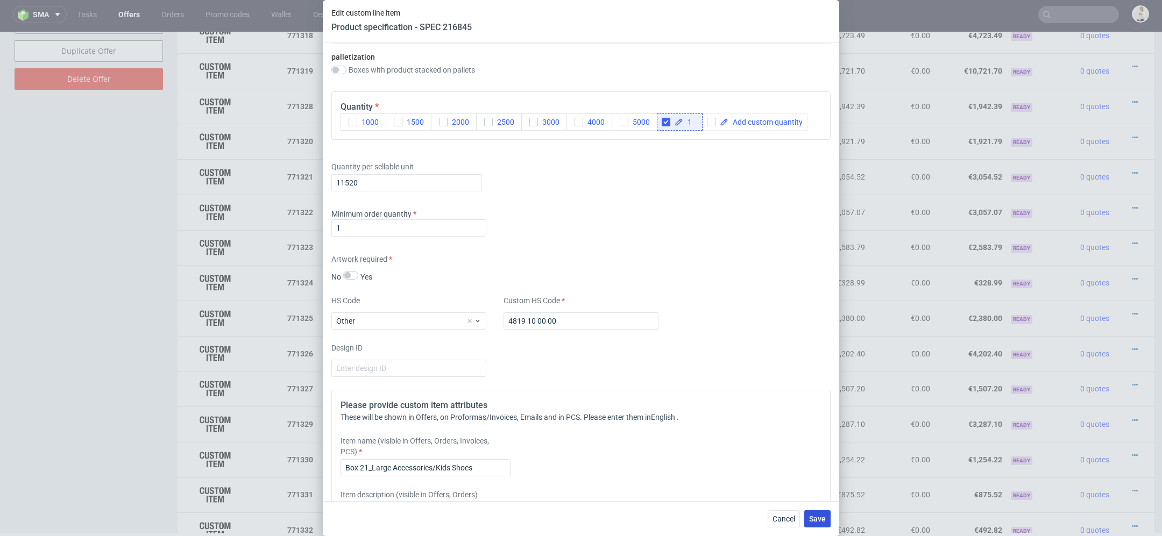
click at [809, 517] on button "Save" at bounding box center [817, 519] width 26 height 17
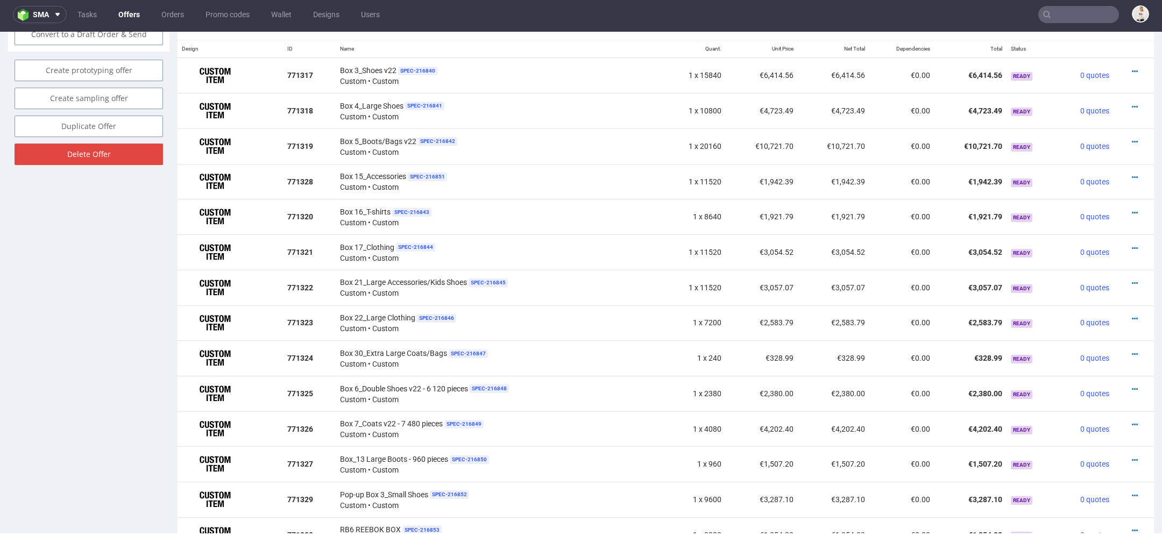
scroll to position [671, 0]
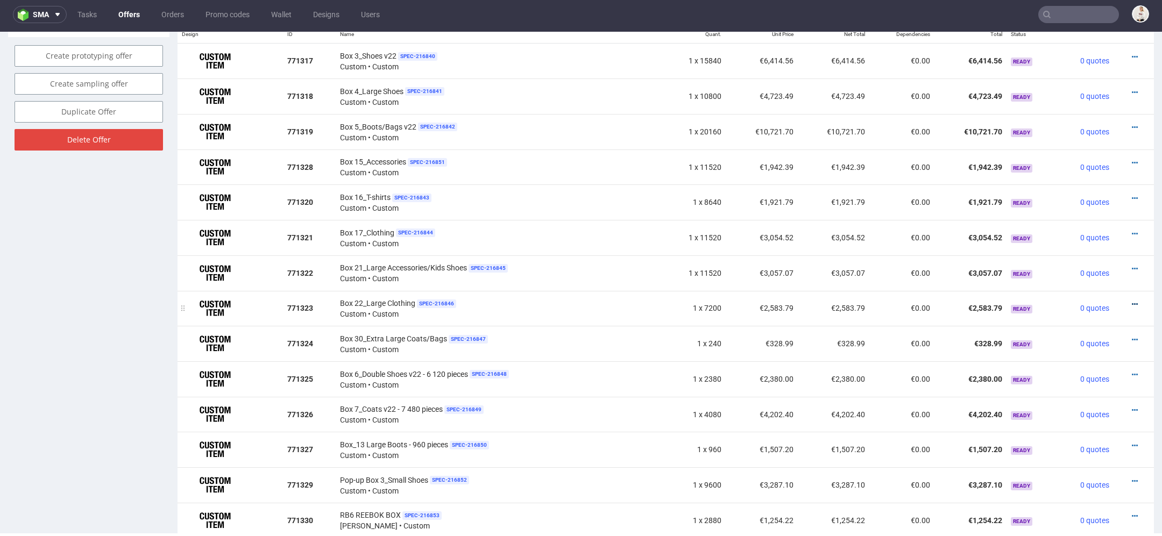
click at [1132, 301] on icon at bounding box center [1135, 305] width 6 height 8
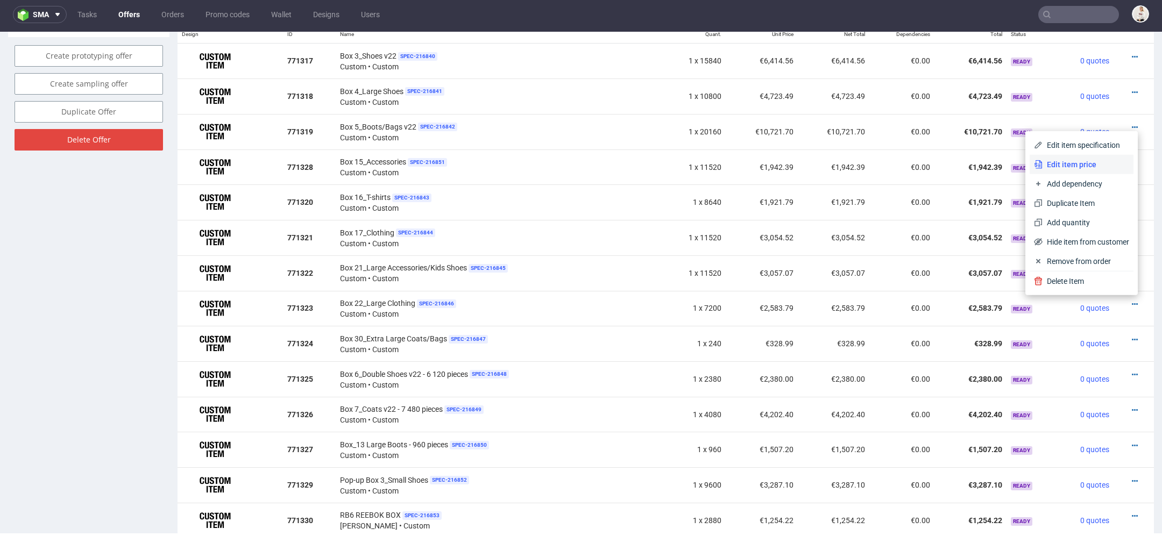
click at [1075, 166] on span "Edit item price" at bounding box center [1086, 164] width 87 height 11
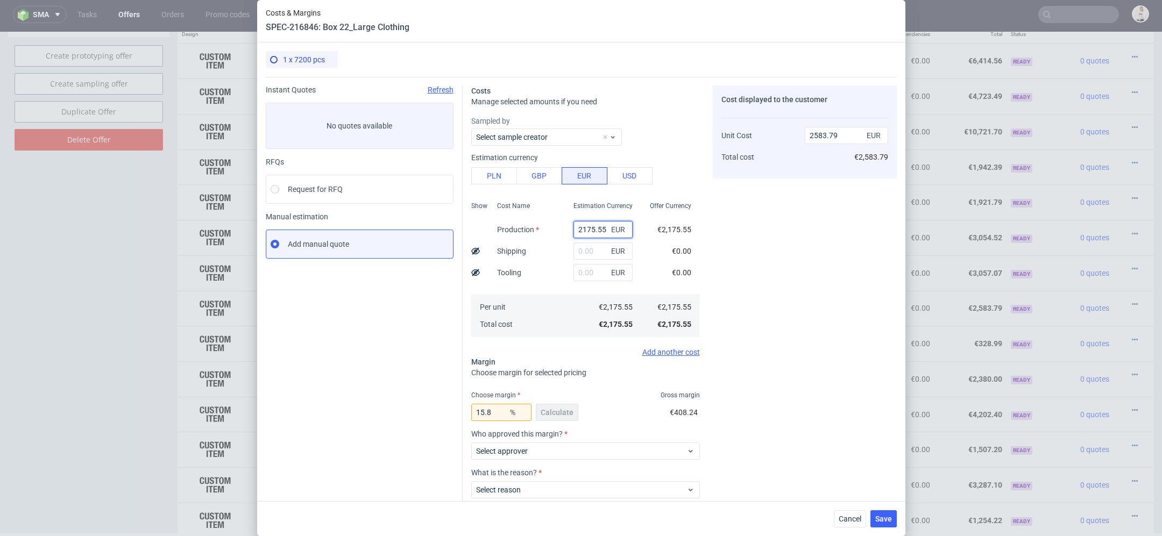
click at [584, 234] on input "2175.55" at bounding box center [603, 229] width 59 height 17
paste input "€5 221,33"
type input "€5 221,33"
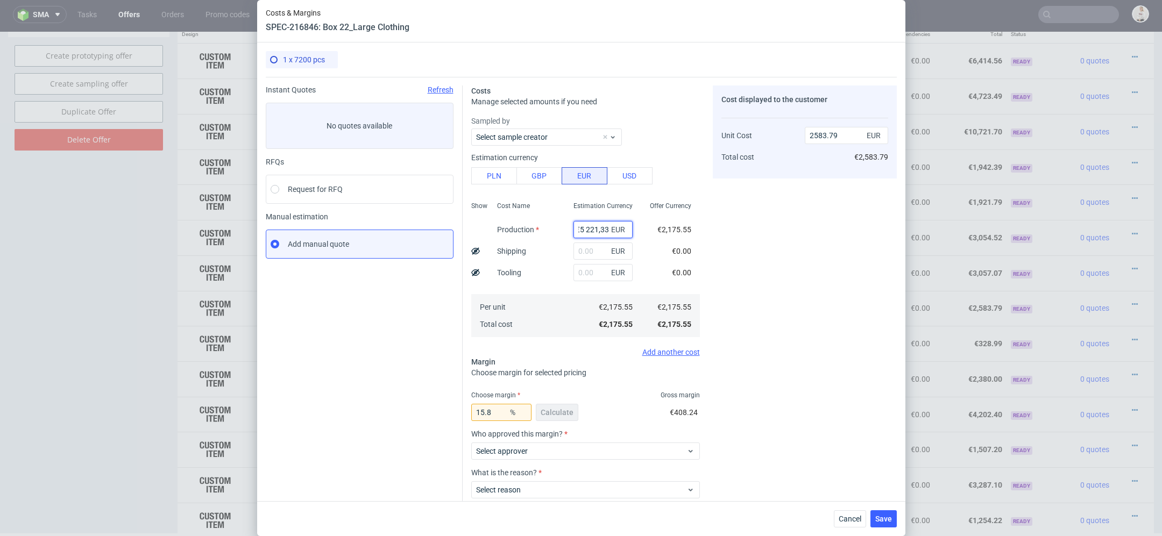
type input "0"
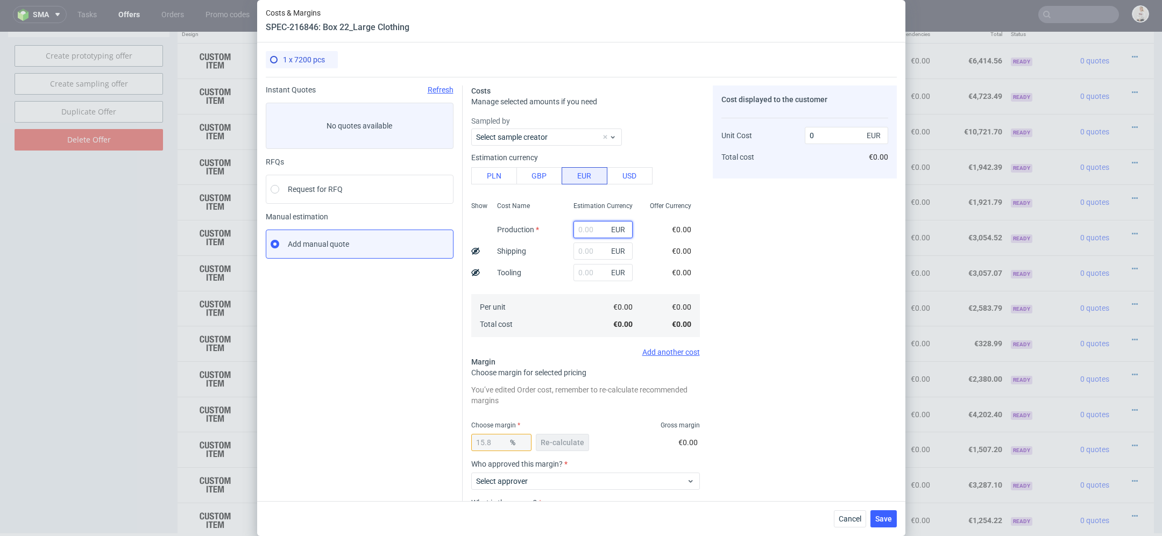
paste input "€5 221,33"
click at [588, 231] on input "€5 221,33" at bounding box center [603, 229] width 59 height 17
type input "5221.33"
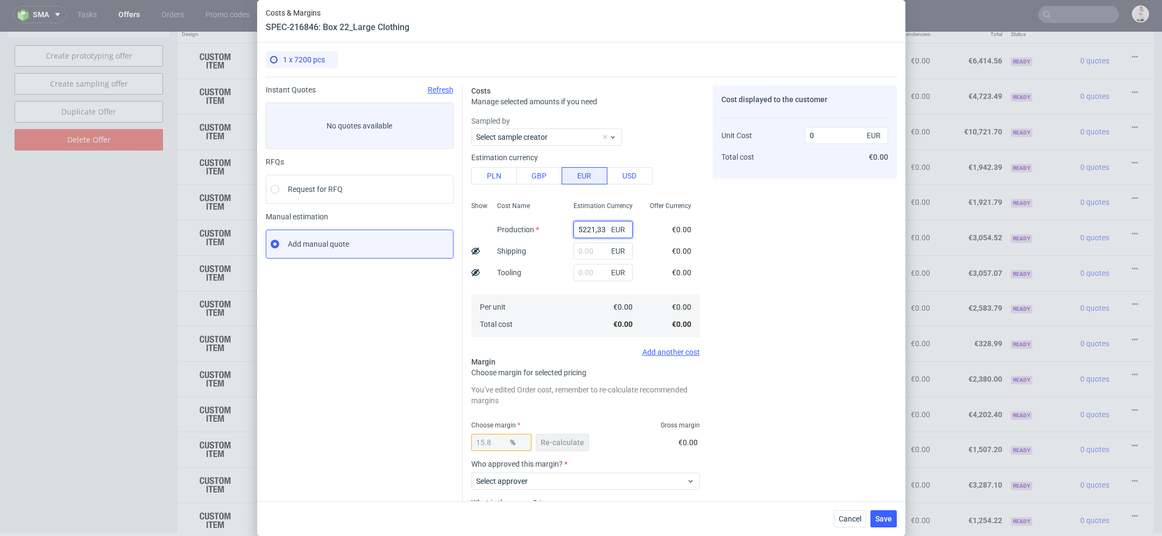
type input "6201.1"
type input "5221.33"
click at [819, 270] on div "Cost displayed to the customer Unit Cost Total cost 6201.1 EUR €6,201.10" at bounding box center [805, 336] width 184 height 501
click at [569, 442] on span "Re-calculate" at bounding box center [563, 443] width 44 height 8
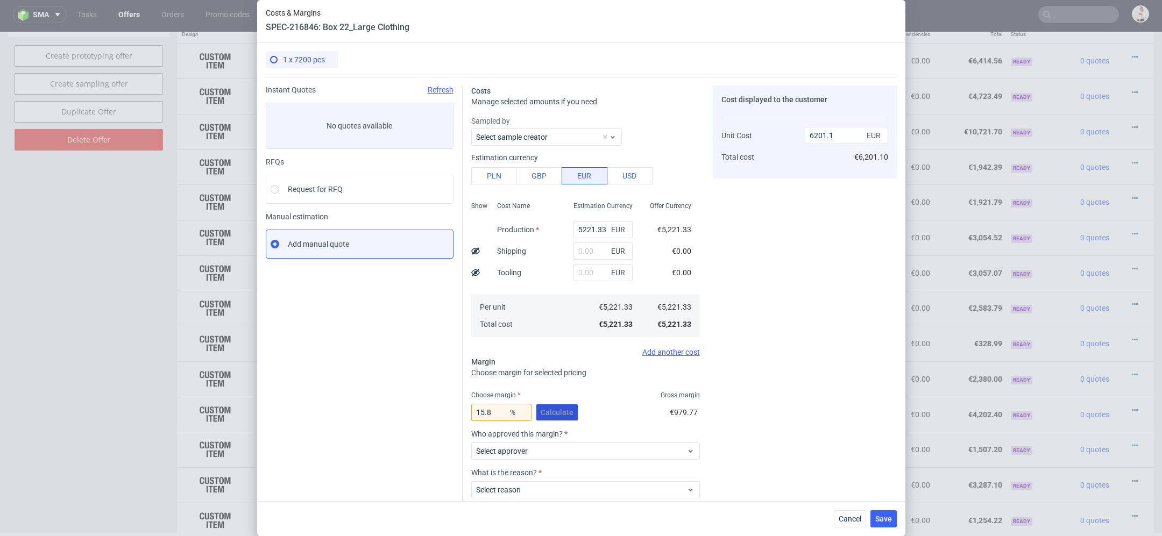
scroll to position [63, 0]
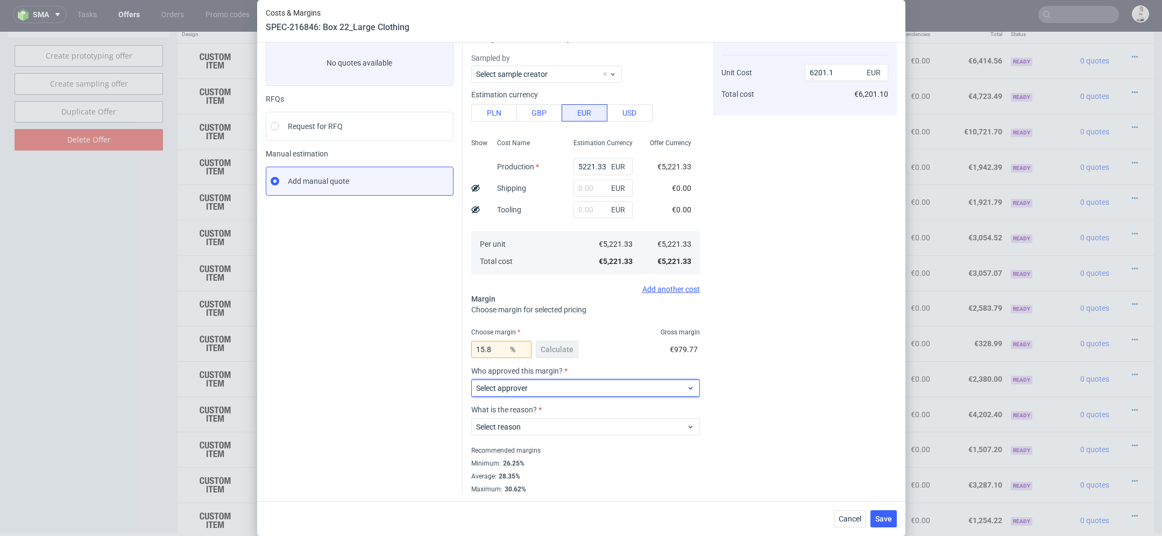
click at [536, 387] on span "Select approver" at bounding box center [581, 388] width 211 height 11
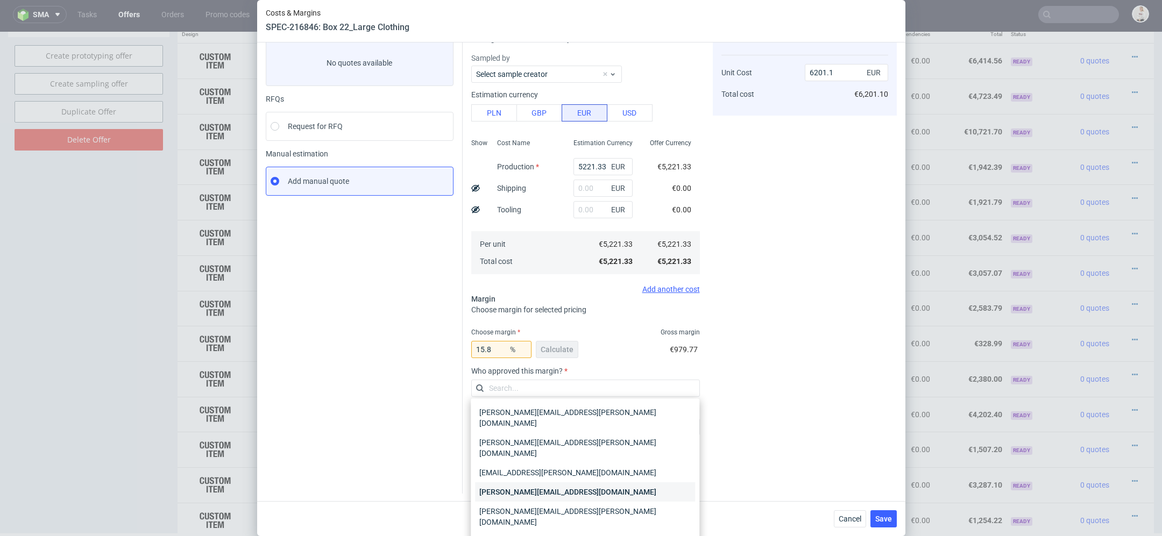
click at [545, 483] on div "[PERSON_NAME][EMAIL_ADDRESS][DOMAIN_NAME]" at bounding box center [585, 492] width 220 height 19
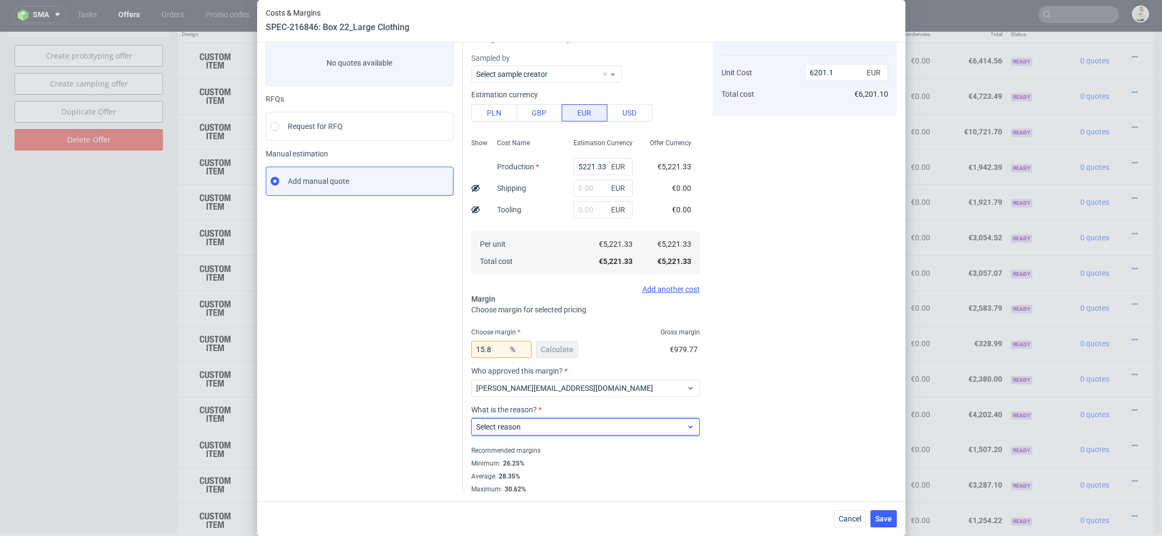
click at [535, 422] on span "Select reason" at bounding box center [581, 427] width 211 height 11
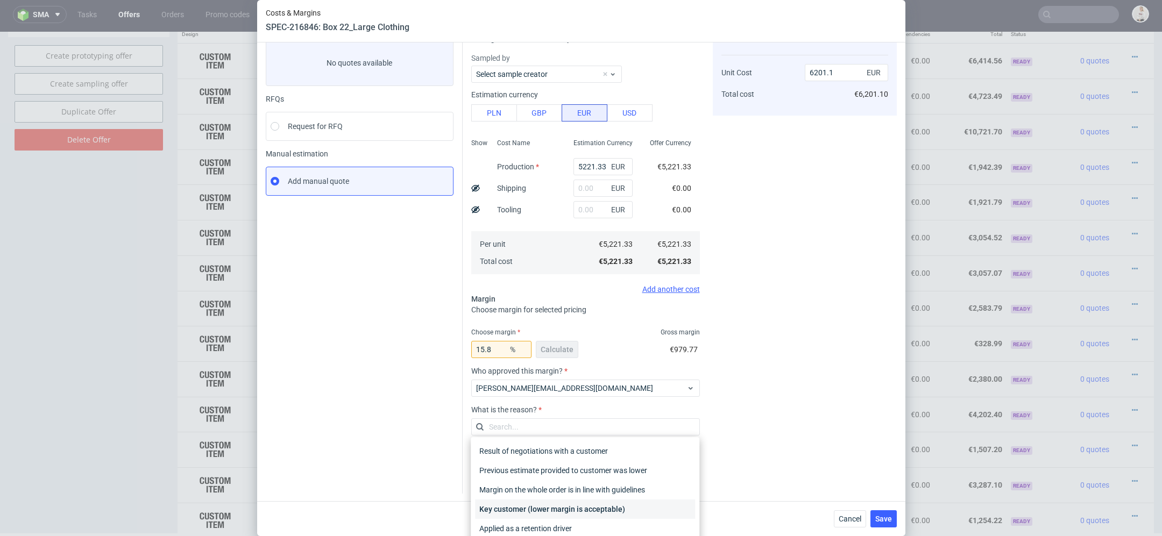
click at [534, 510] on div "Key customer (lower margin is acceptable)" at bounding box center [585, 509] width 220 height 19
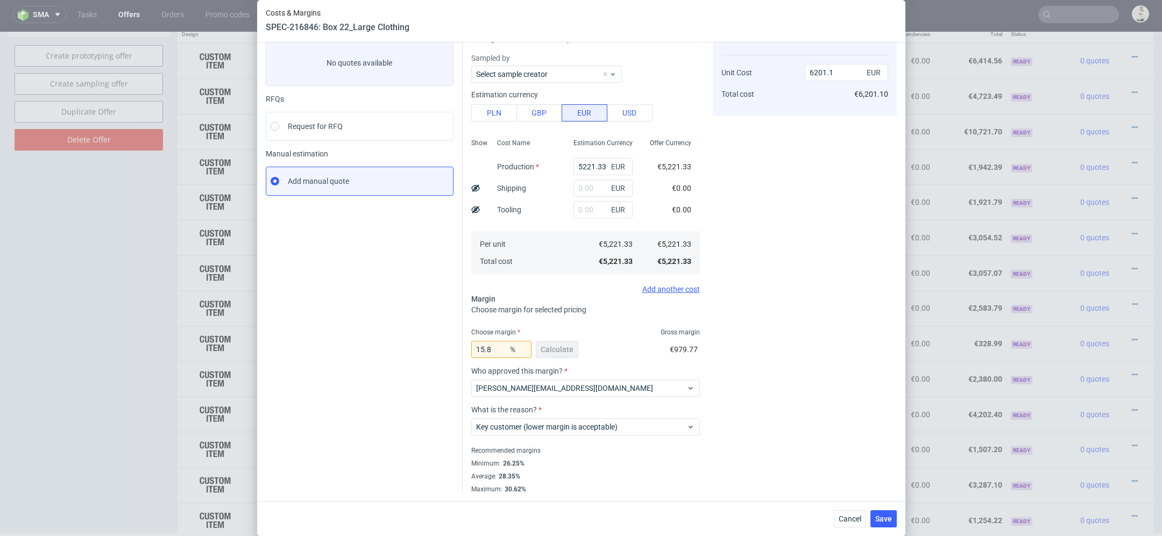
click at [828, 354] on div "Cost displayed to the customer Unit Cost Total cost 6201.1 EUR €6,201.10" at bounding box center [805, 258] width 184 height 471
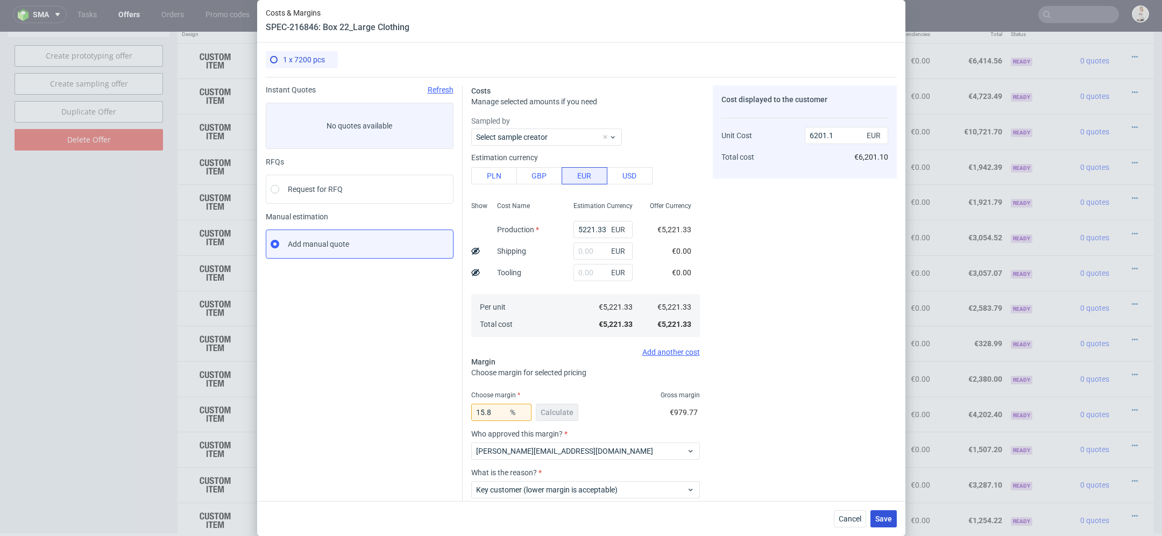
click at [886, 517] on span "Save" at bounding box center [883, 519] width 17 height 8
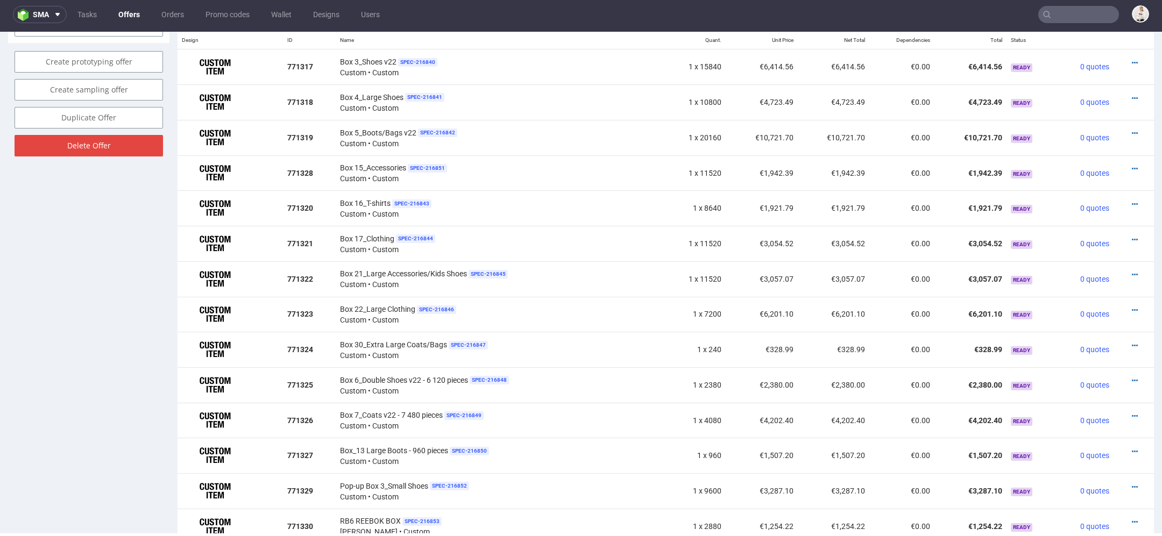
scroll to position [667, 0]
click at [1132, 306] on icon at bounding box center [1135, 310] width 6 height 8
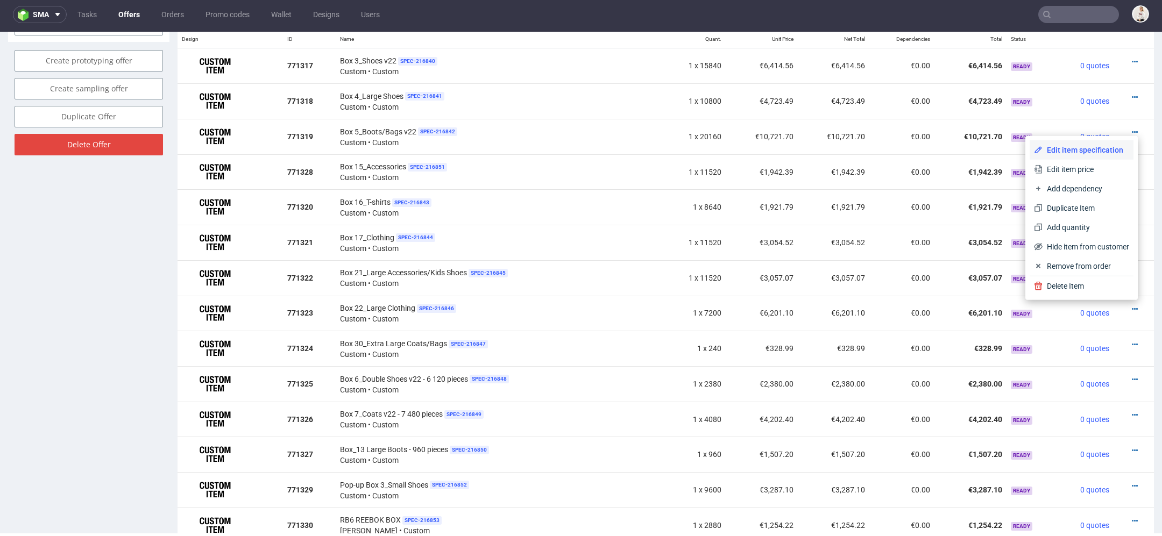
click at [1052, 150] on span "Edit item specification" at bounding box center [1086, 150] width 87 height 11
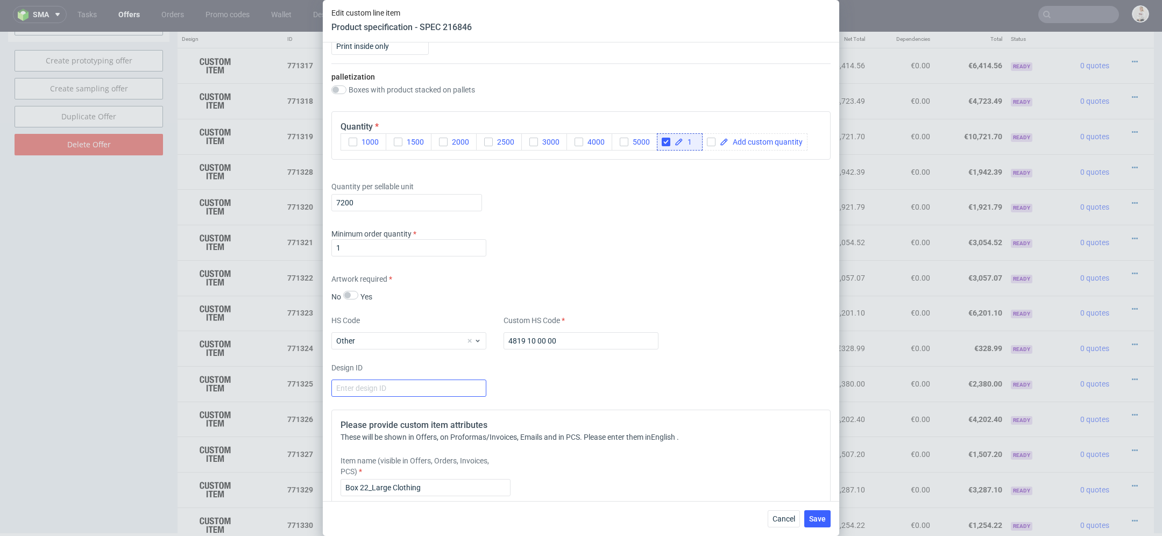
scroll to position [1369, 0]
drag, startPoint x: 366, startPoint y: 202, endPoint x: 210, endPoint y: 202, distance: 155.5
click at [210, 202] on div "Edit custom line item Product specification - SPEC 216846 Supplier TFP Sp. z o.…" at bounding box center [581, 268] width 1162 height 536
type input "17280"
click at [713, 276] on div "Artwork required No Yes" at bounding box center [580, 289] width 499 height 29
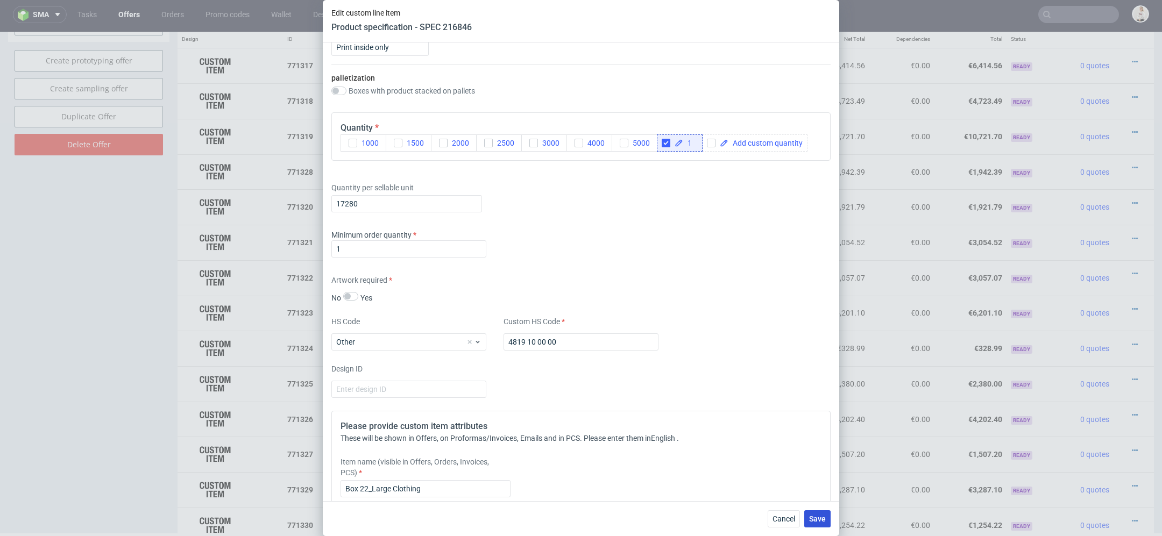
click at [822, 515] on span "Save" at bounding box center [817, 519] width 17 height 8
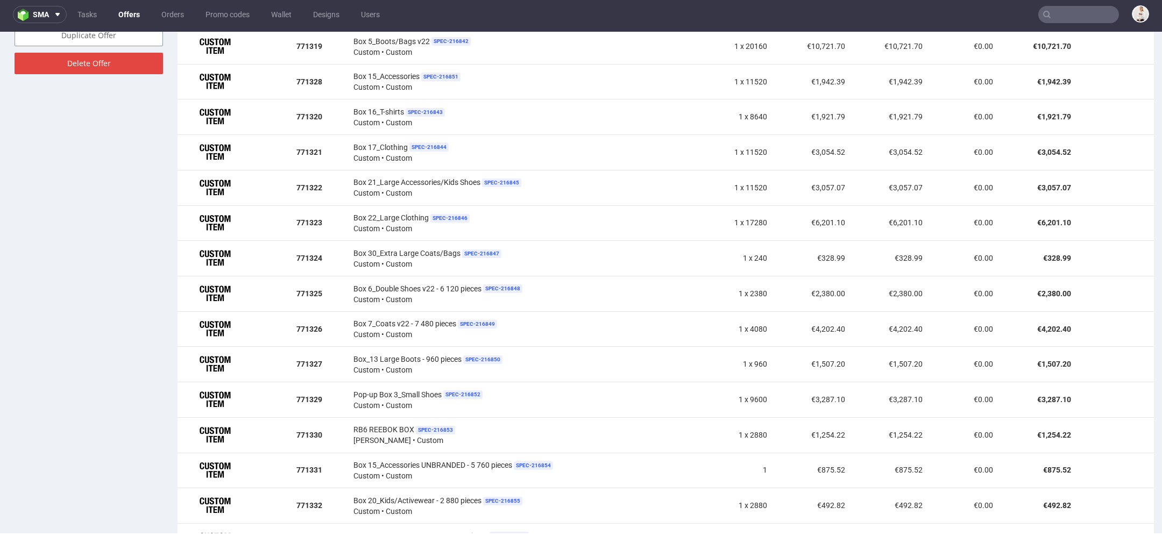
scroll to position [771, 0]
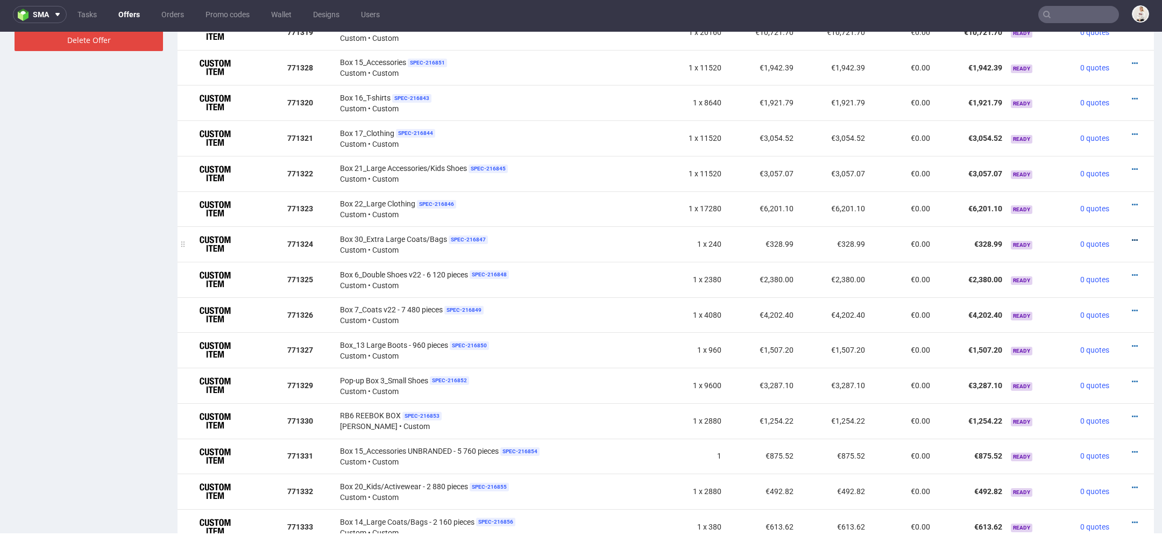
click at [1132, 237] on icon at bounding box center [1135, 241] width 6 height 8
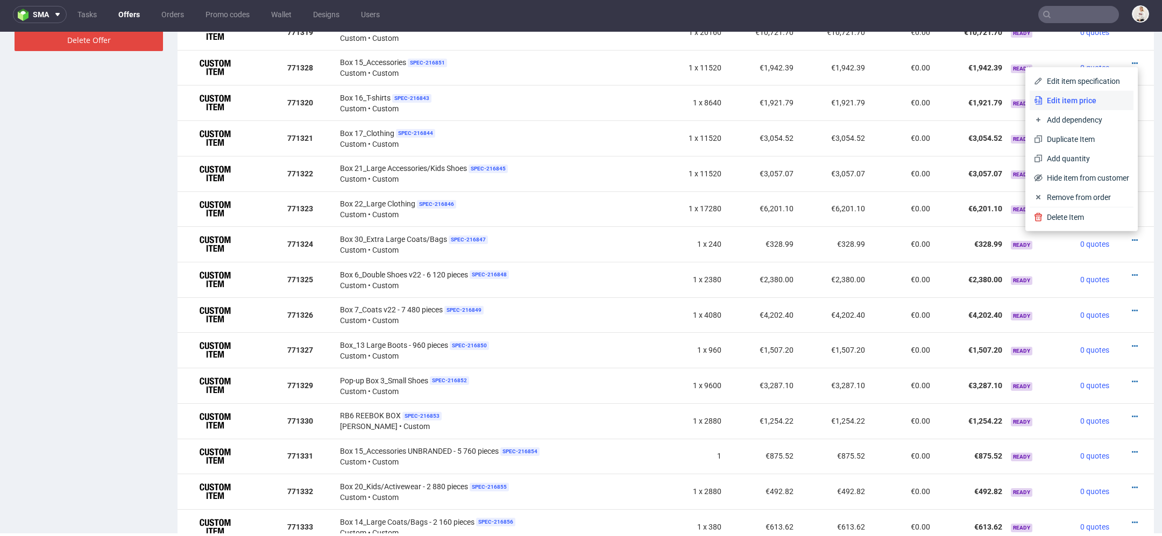
click at [1077, 95] on span "Edit item price" at bounding box center [1086, 100] width 87 height 11
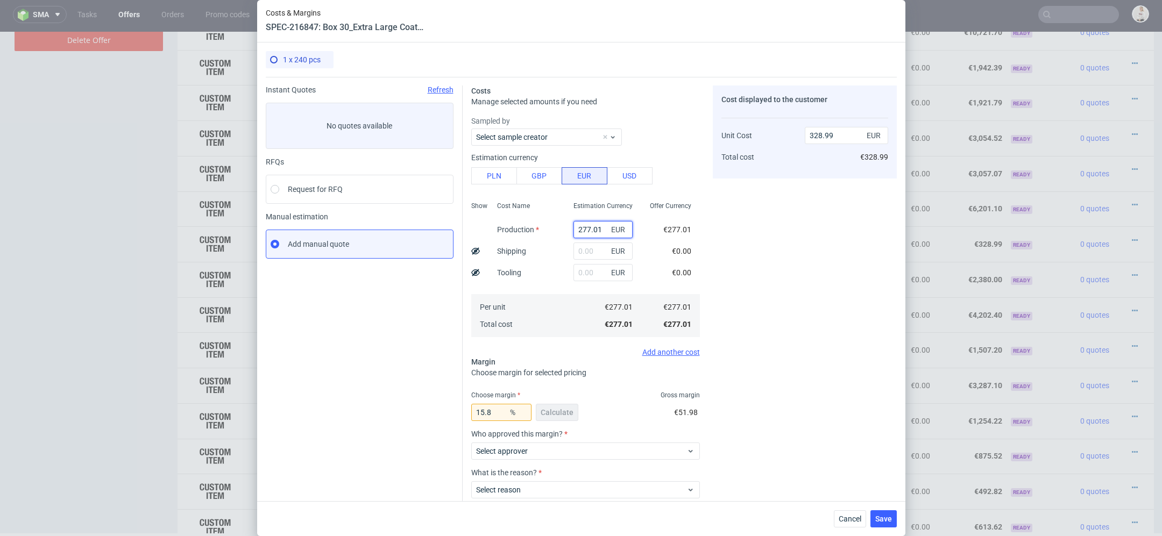
click at [584, 229] on input "277.01" at bounding box center [603, 229] width 59 height 17
paste input "€1 385,03"
type input "€1 385,03"
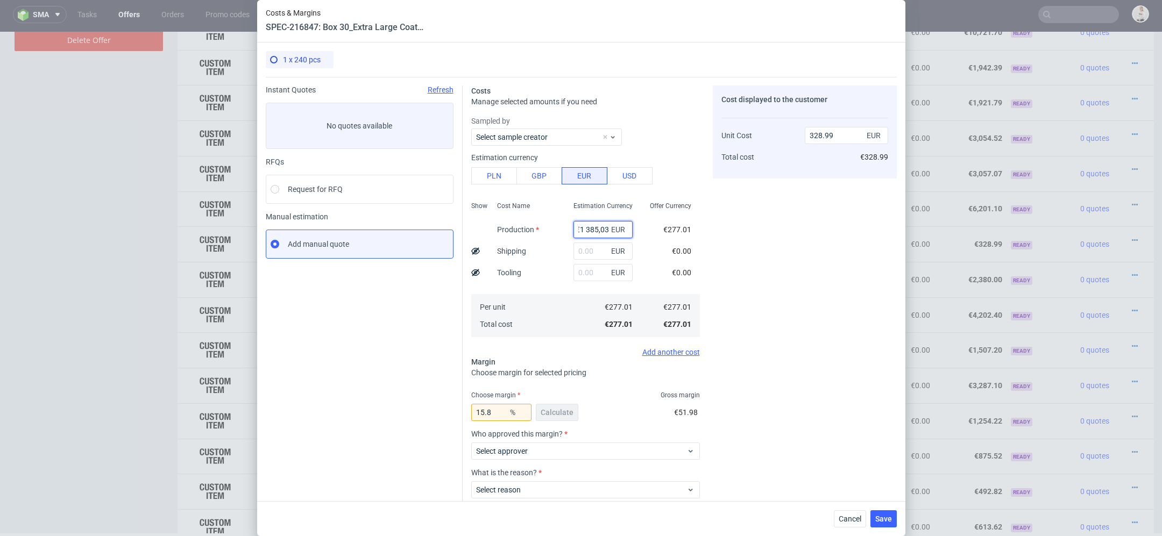
type input "0"
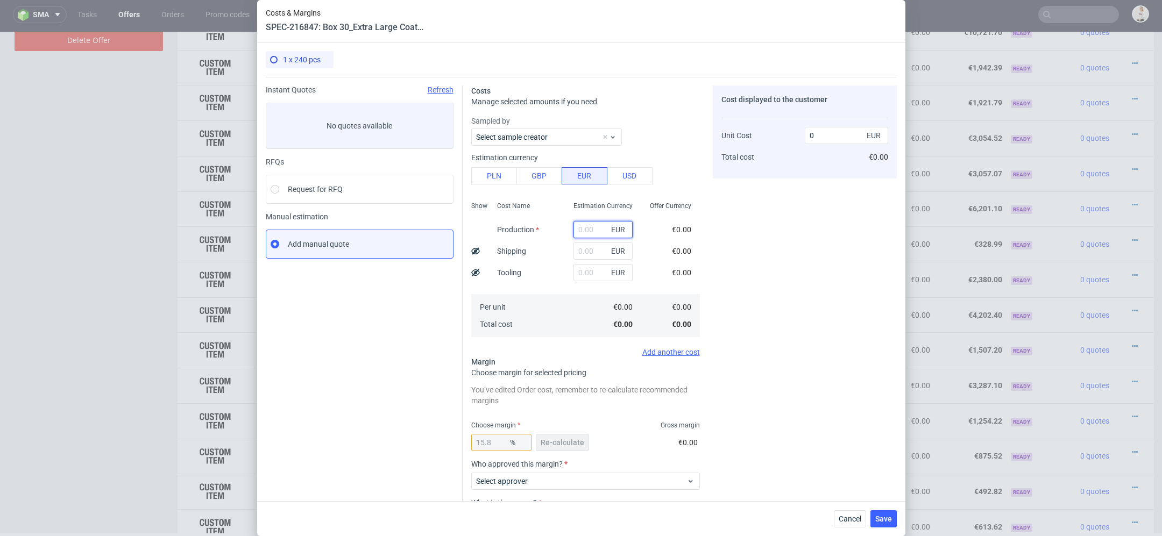
scroll to position [0, 0]
paste input "€1 385,03"
click at [585, 231] on input "€1 385,03" at bounding box center [603, 229] width 59 height 17
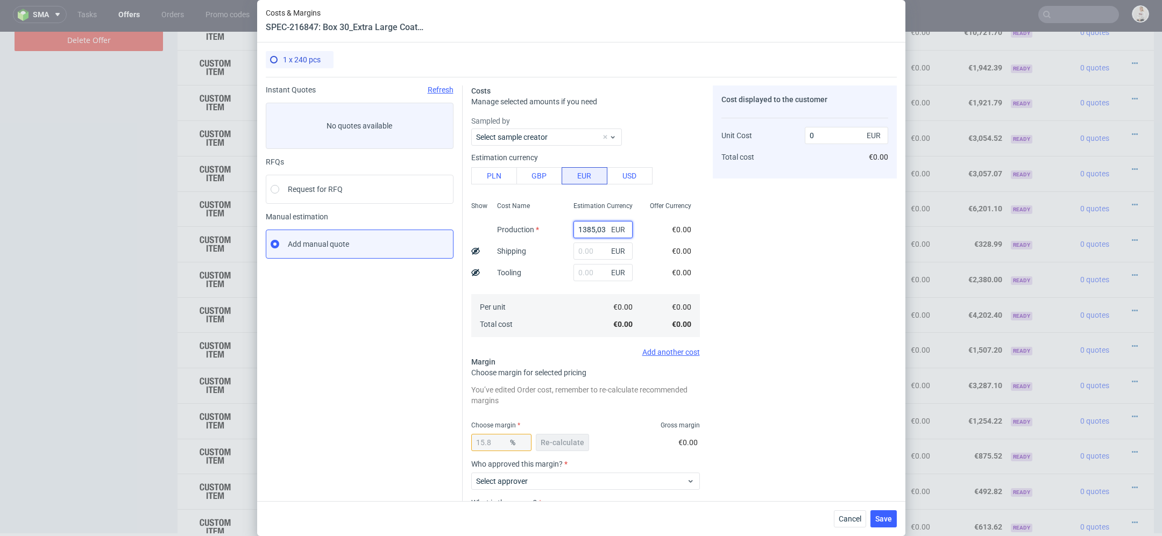
type input "1385.03"
type input "1644.93"
type input "1385.03"
click at [721, 250] on div "Cost displayed to the customer Unit Cost Total cost 1644.93 EUR €1,644.93" at bounding box center [805, 336] width 184 height 501
click at [568, 439] on span "Re-calculate" at bounding box center [563, 443] width 44 height 8
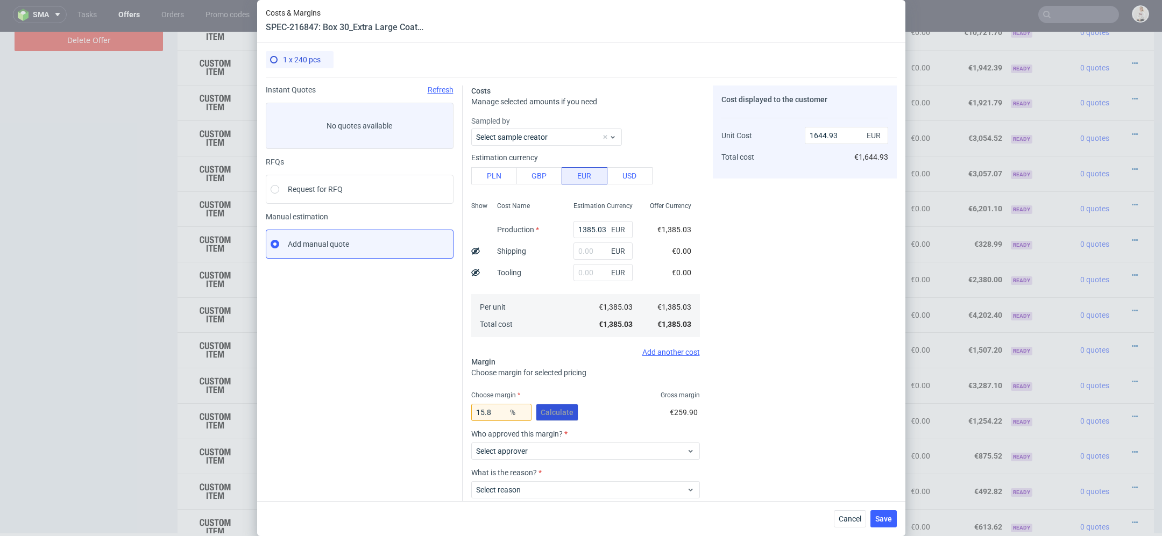
scroll to position [63, 0]
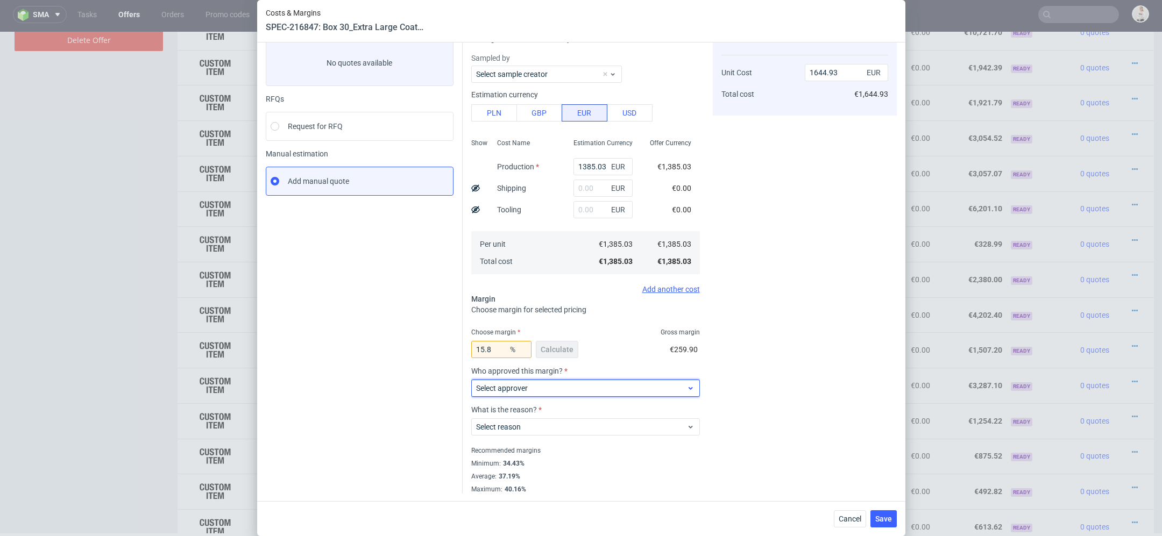
click at [538, 388] on span "Select approver" at bounding box center [581, 388] width 211 height 11
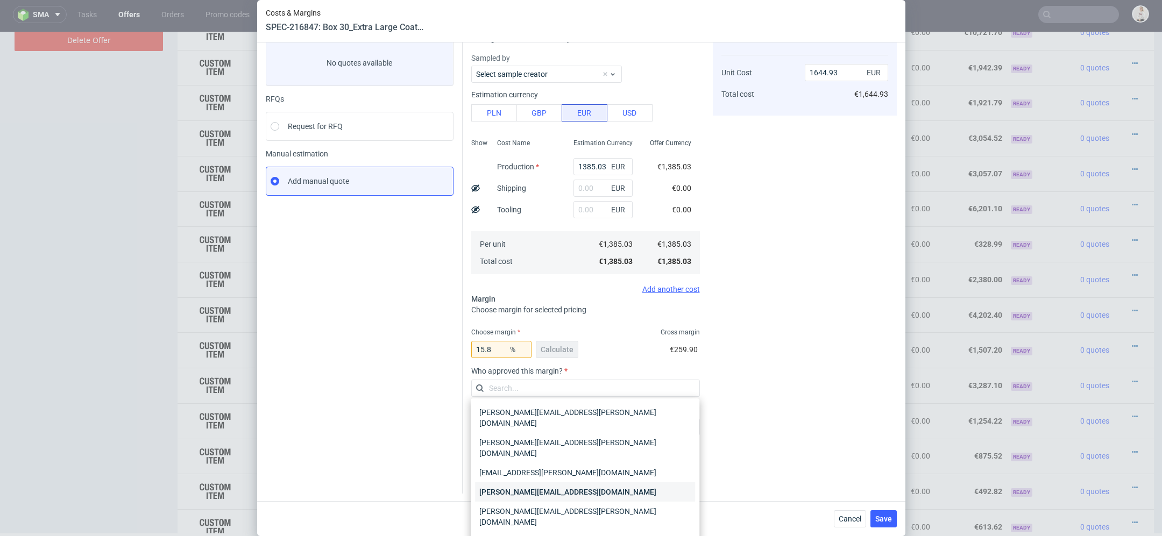
click at [558, 483] on div "[PERSON_NAME][EMAIL_ADDRESS][DOMAIN_NAME]" at bounding box center [585, 492] width 220 height 19
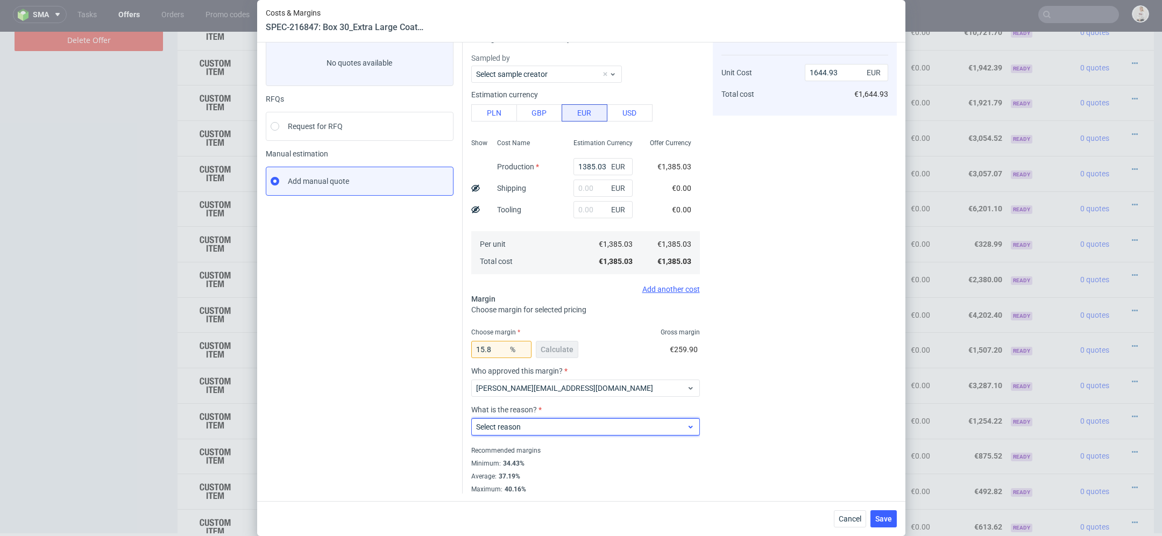
click at [540, 422] on span "Select reason" at bounding box center [581, 427] width 211 height 11
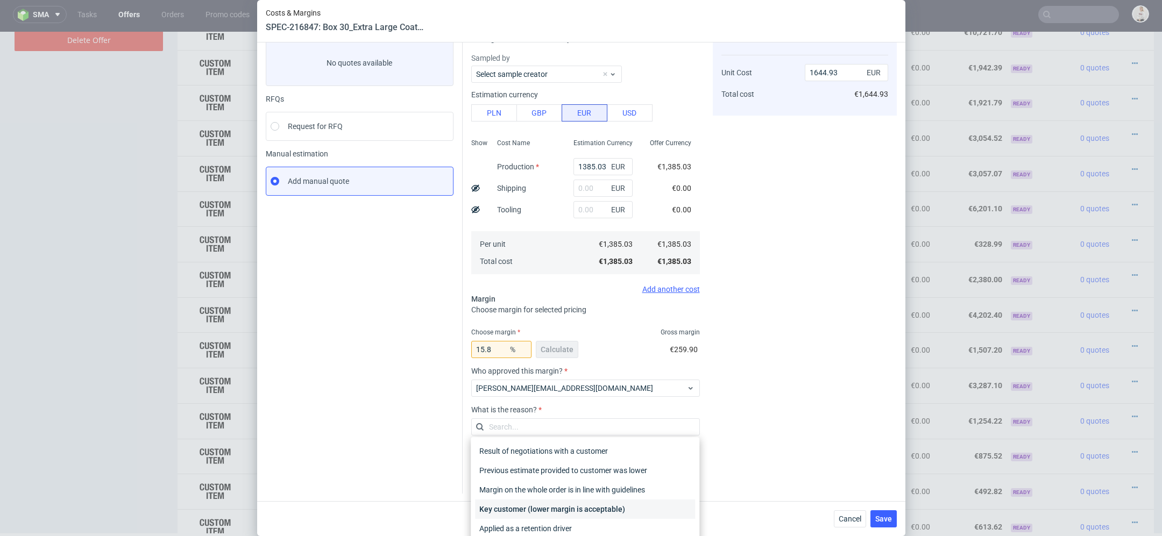
click at [547, 504] on div "Key customer (lower margin is acceptable)" at bounding box center [585, 509] width 220 height 19
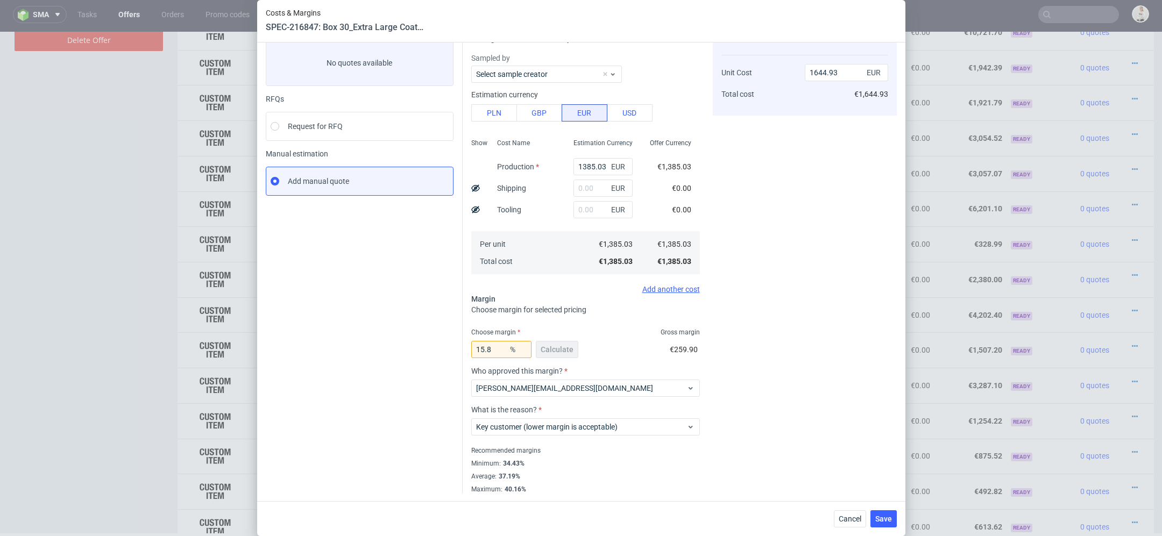
click at [758, 420] on div "Cost displayed to the customer Unit Cost Total cost 1644.93 EUR €1,644.93" at bounding box center [805, 258] width 184 height 471
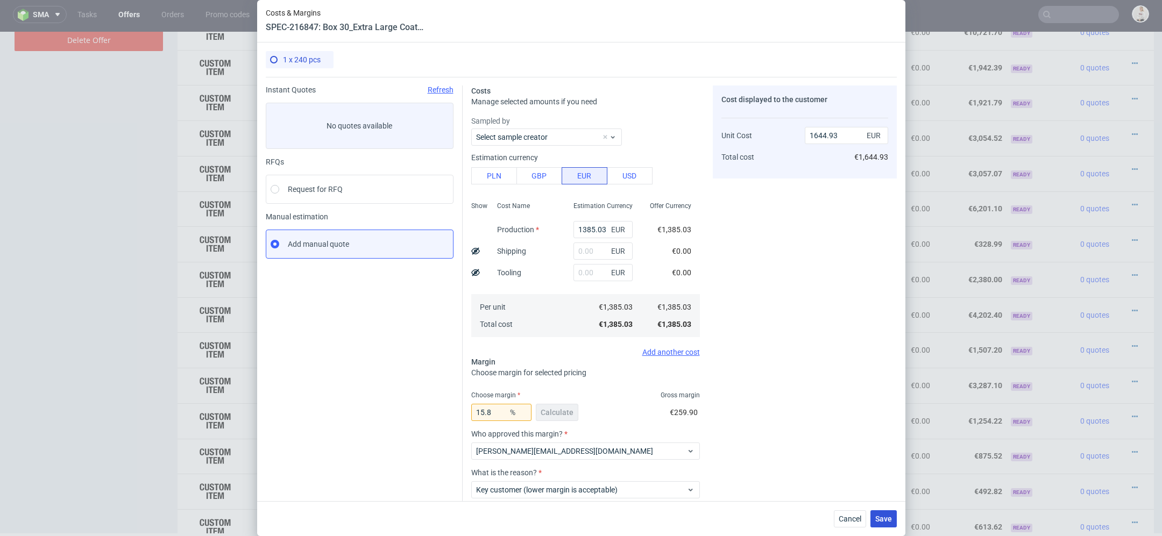
click at [887, 515] on span "Save" at bounding box center [883, 519] width 17 height 8
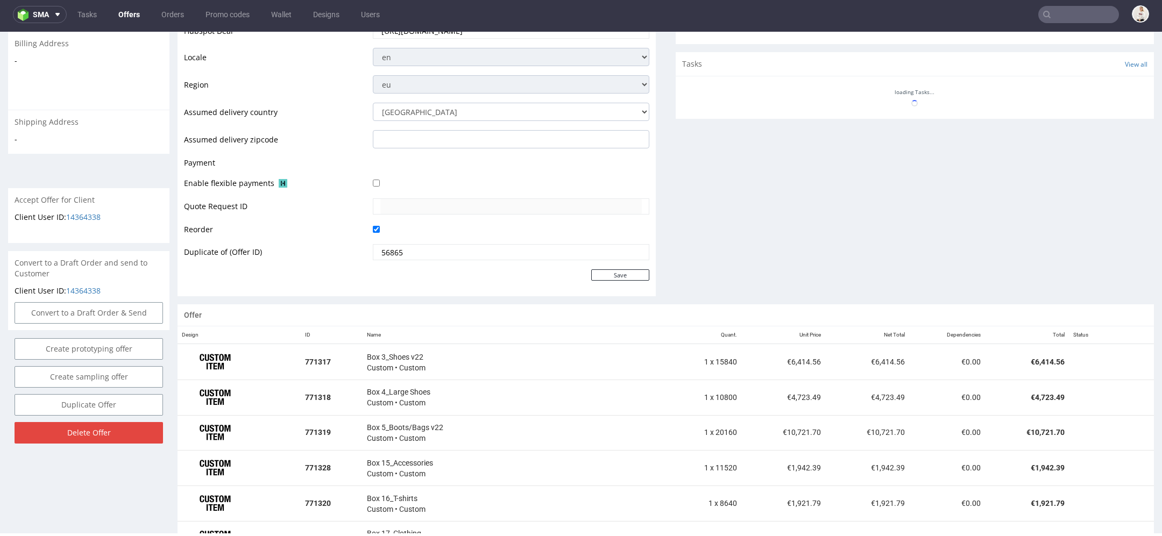
scroll to position [752, 0]
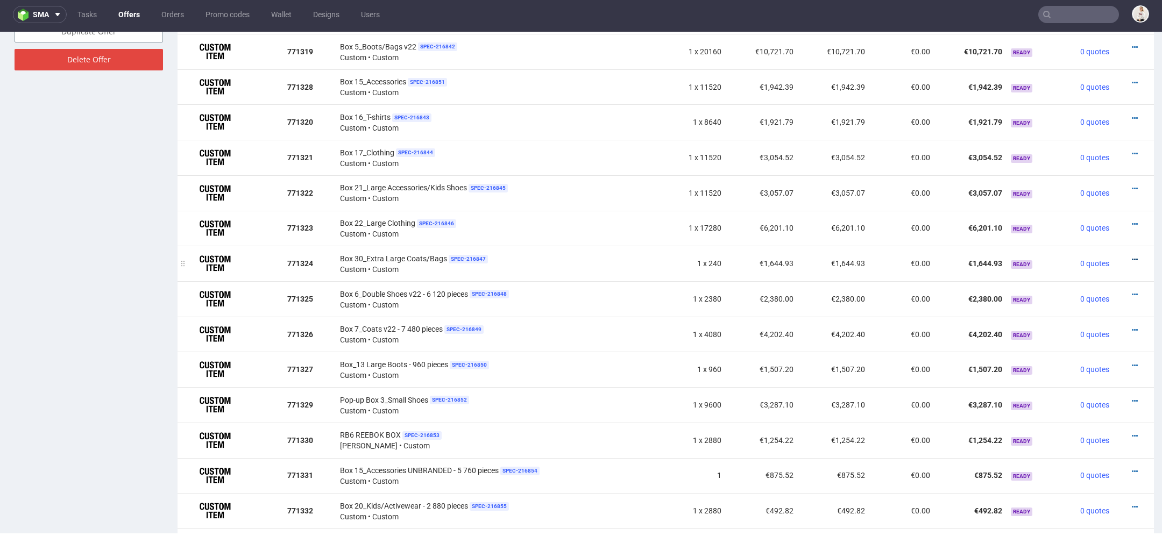
click at [1132, 256] on icon at bounding box center [1135, 260] width 6 height 8
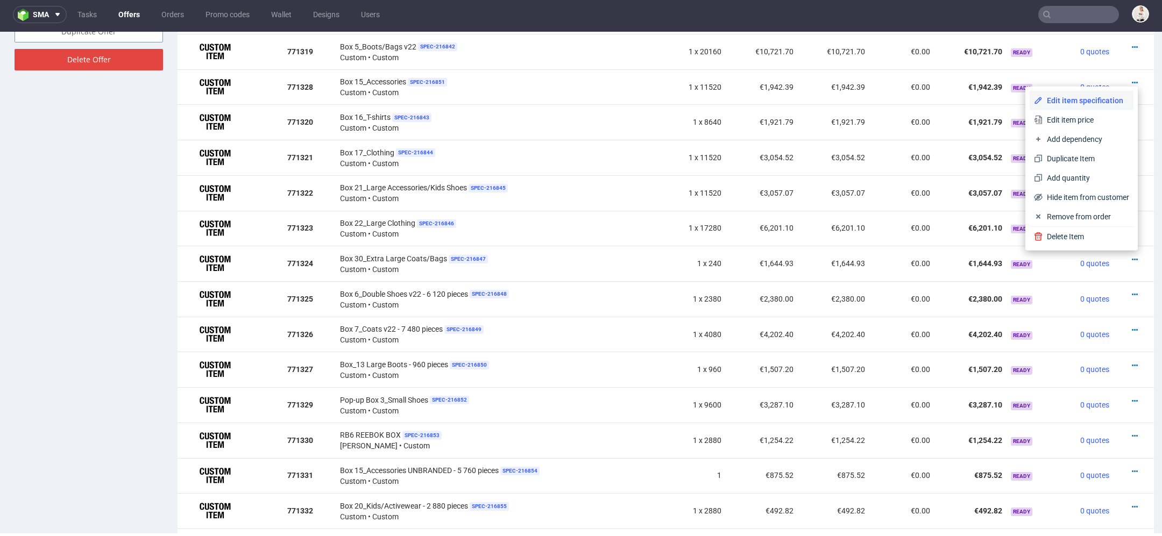
click at [1078, 101] on span "Edit item specification" at bounding box center [1086, 100] width 87 height 11
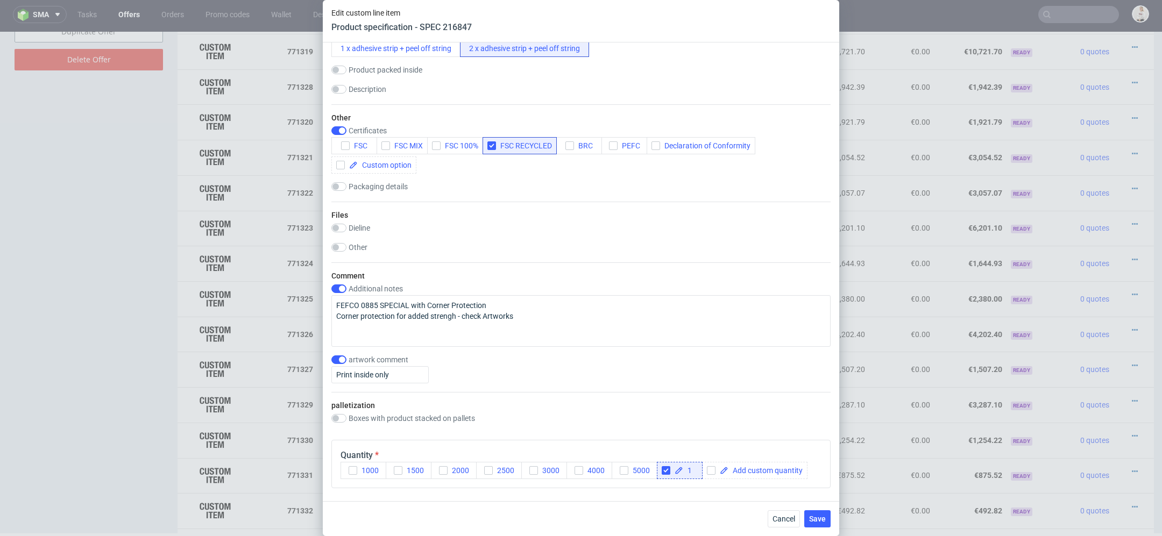
scroll to position [1247, 0]
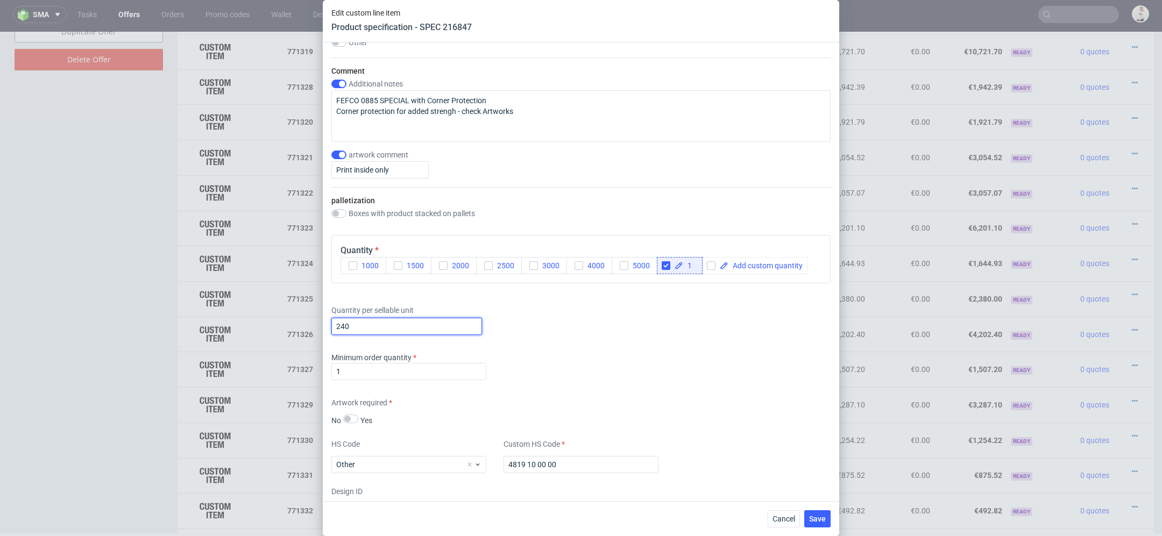
drag, startPoint x: 367, startPoint y: 322, endPoint x: 255, endPoint y: 321, distance: 112.5
click at [255, 321] on div "Edit custom line item Product specification - SPEC 216847 Supplier TFP Sp. z o.…" at bounding box center [581, 268] width 1162 height 536
type input "1200"
click at [788, 349] on div "Supplier TFP Sp. z o.o. Technical specification Instant price RFQ Type Product …" at bounding box center [581, 272] width 517 height 459
click at [816, 517] on span "Save" at bounding box center [817, 519] width 17 height 8
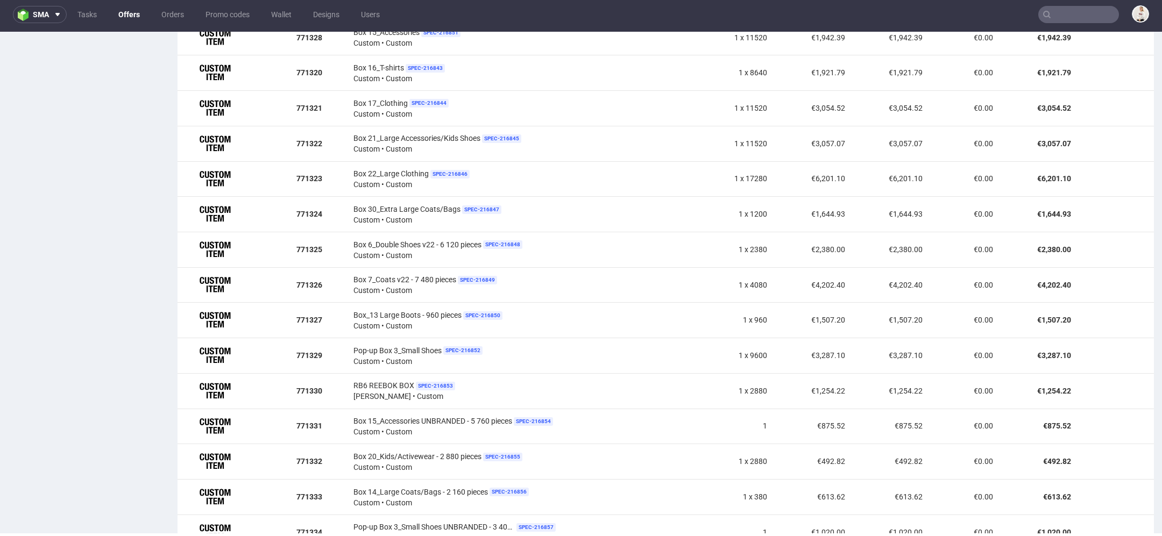
scroll to position [796, 0]
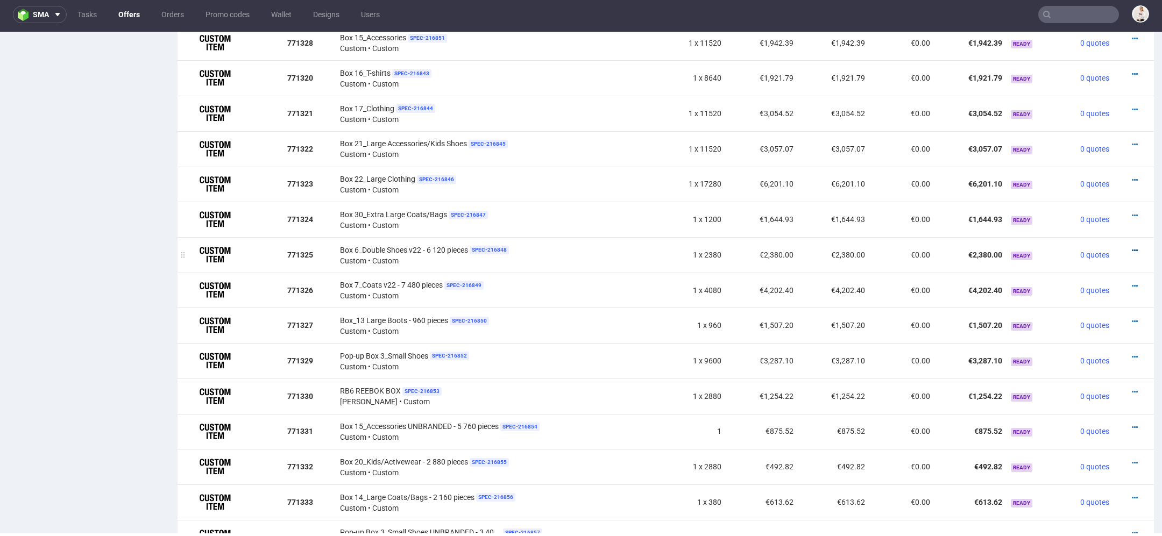
click at [1132, 248] on icon at bounding box center [1135, 251] width 6 height 8
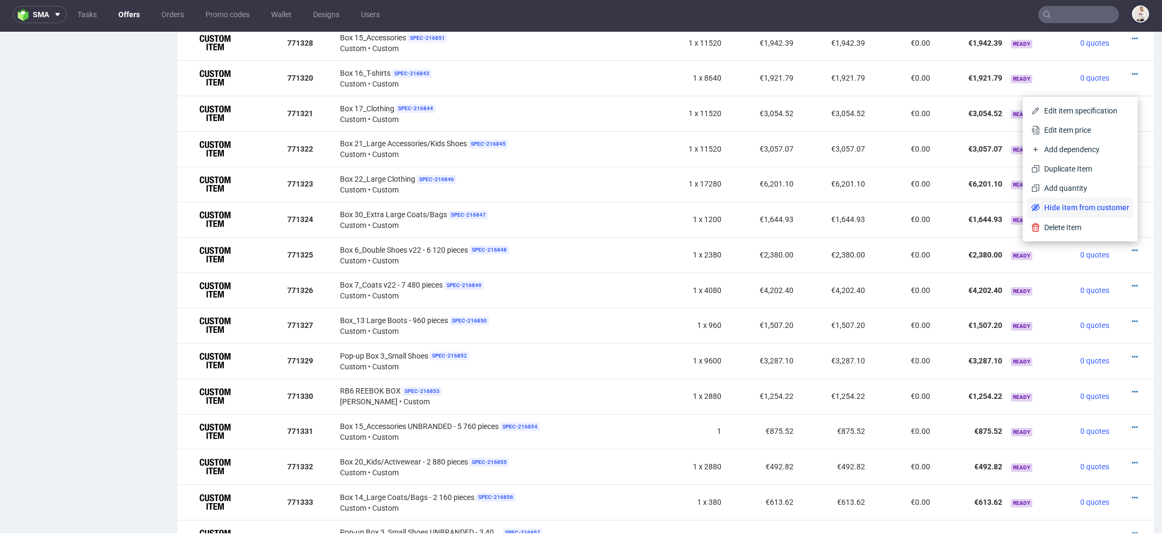
click at [1097, 208] on span "Hide item from customer" at bounding box center [1084, 207] width 89 height 11
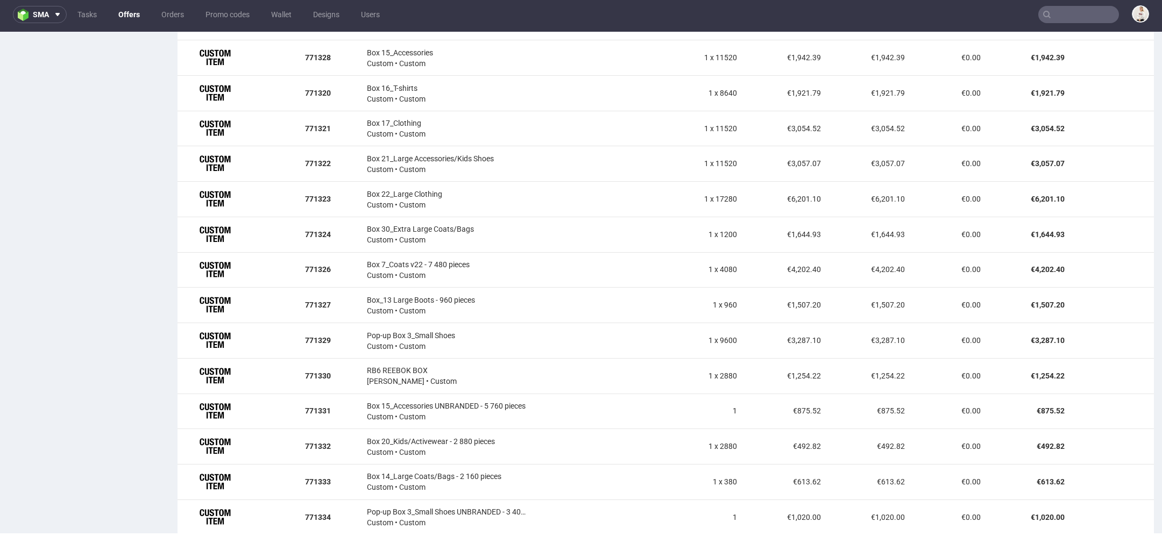
scroll to position [789, 0]
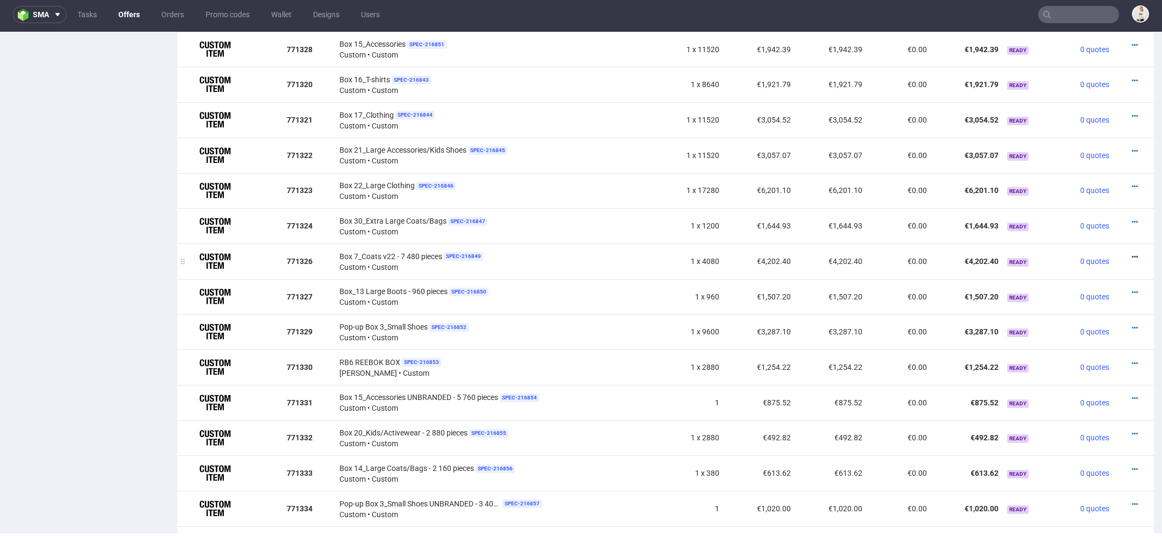
click at [1132, 254] on icon at bounding box center [1135, 257] width 6 height 8
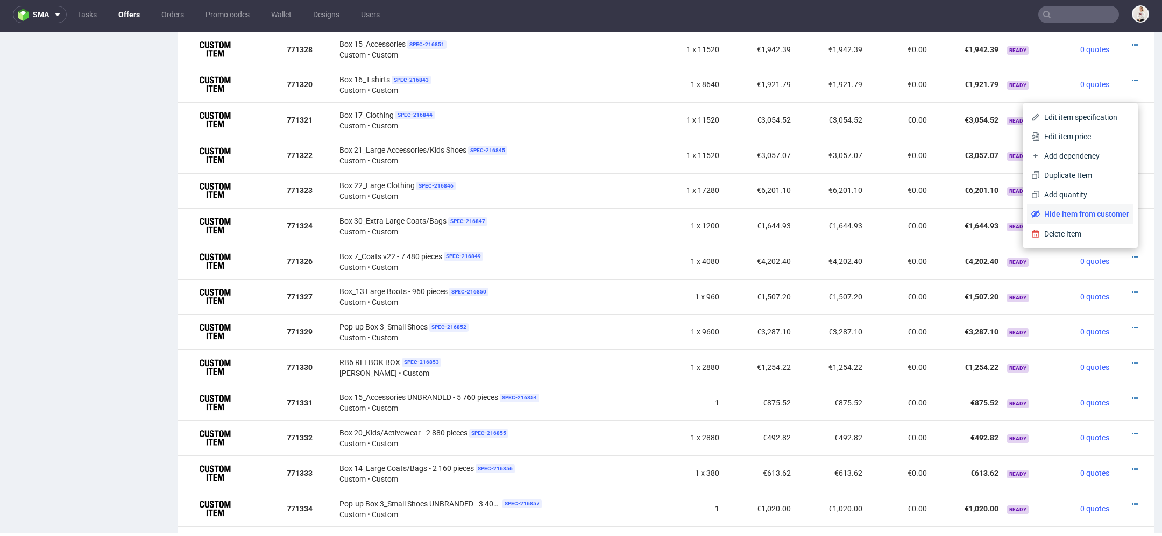
click at [1094, 213] on span "Hide item from customer" at bounding box center [1084, 214] width 89 height 11
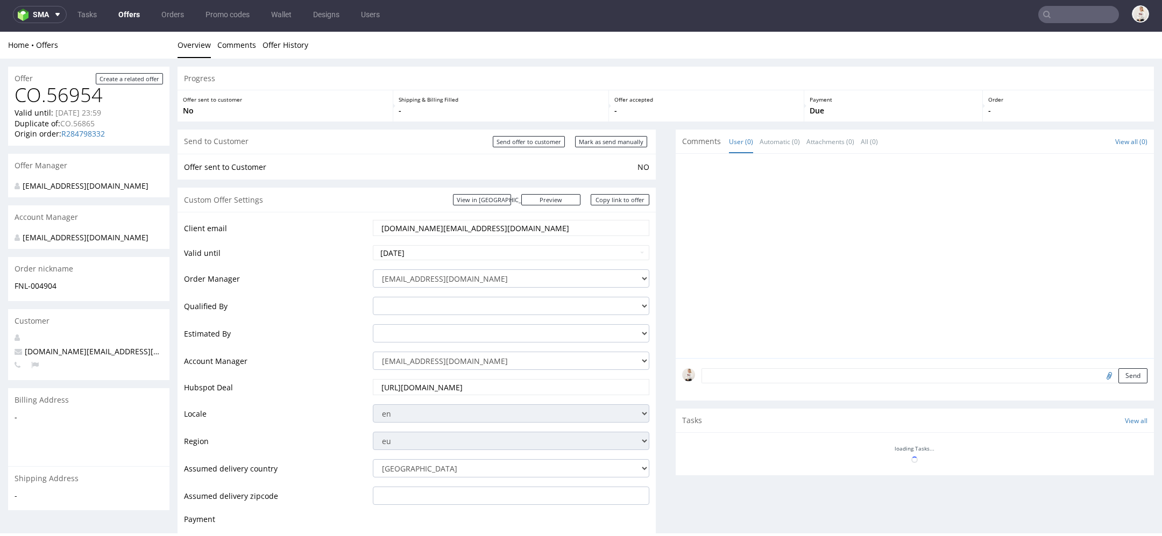
scroll to position [767, 0]
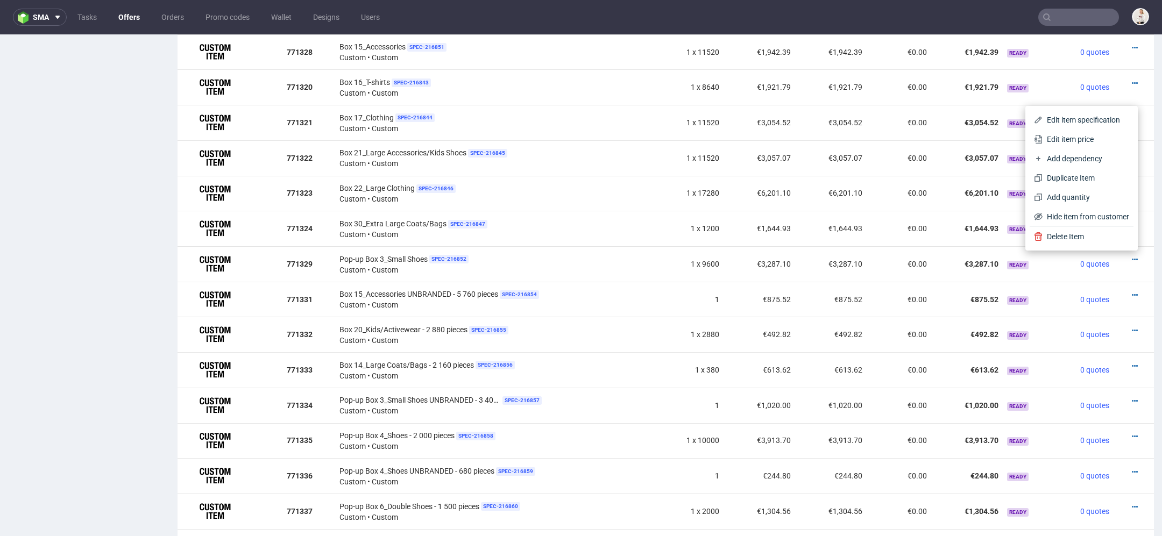
scroll to position [3, 0]
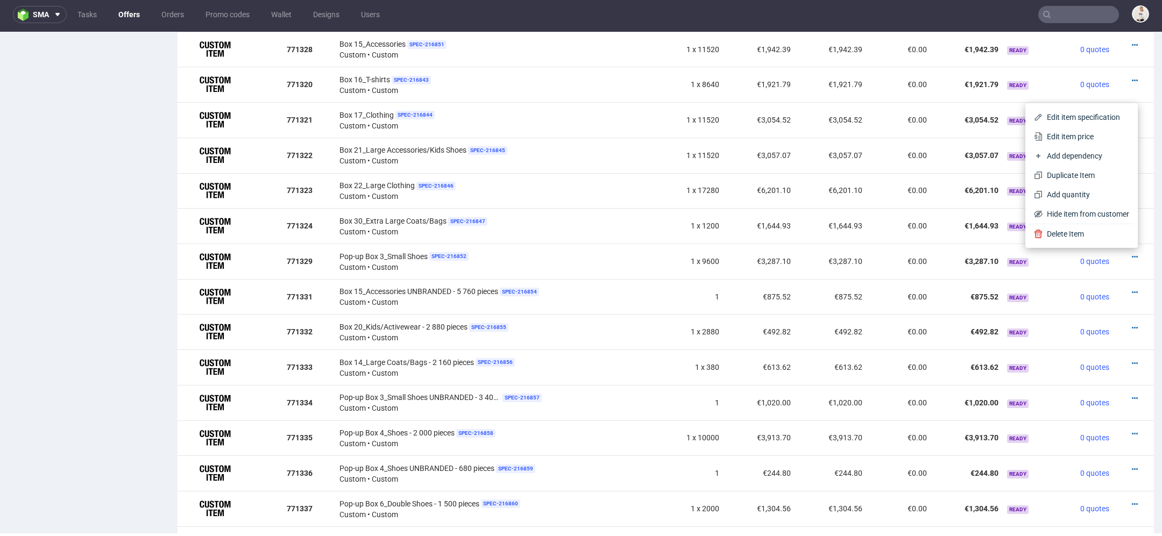
click at [1094, 216] on span "Hide item from customer" at bounding box center [1086, 214] width 87 height 11
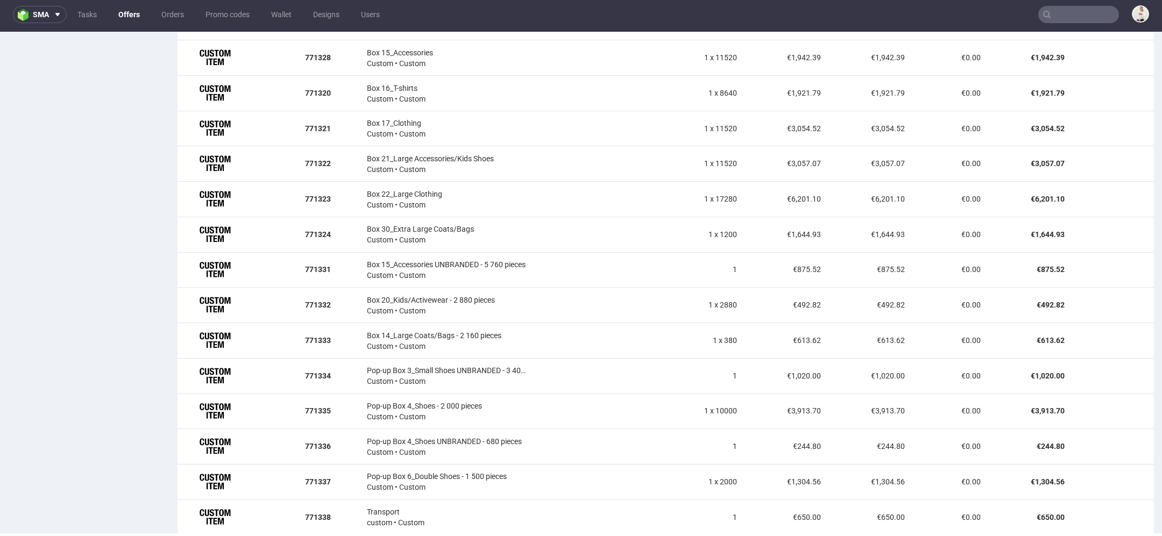
scroll to position [789, 0]
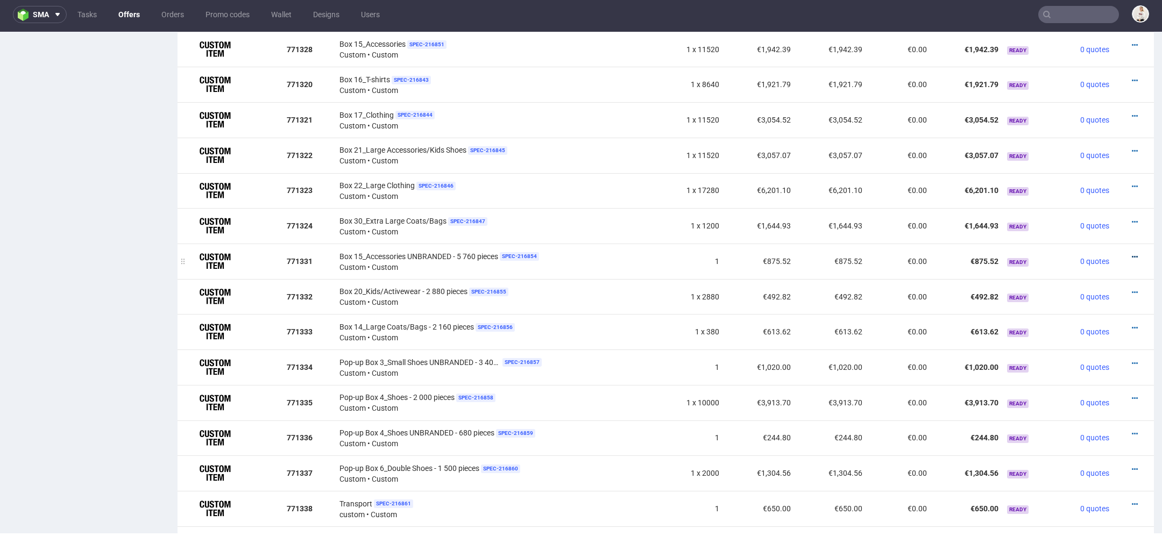
click at [1132, 253] on icon at bounding box center [1135, 257] width 6 height 8
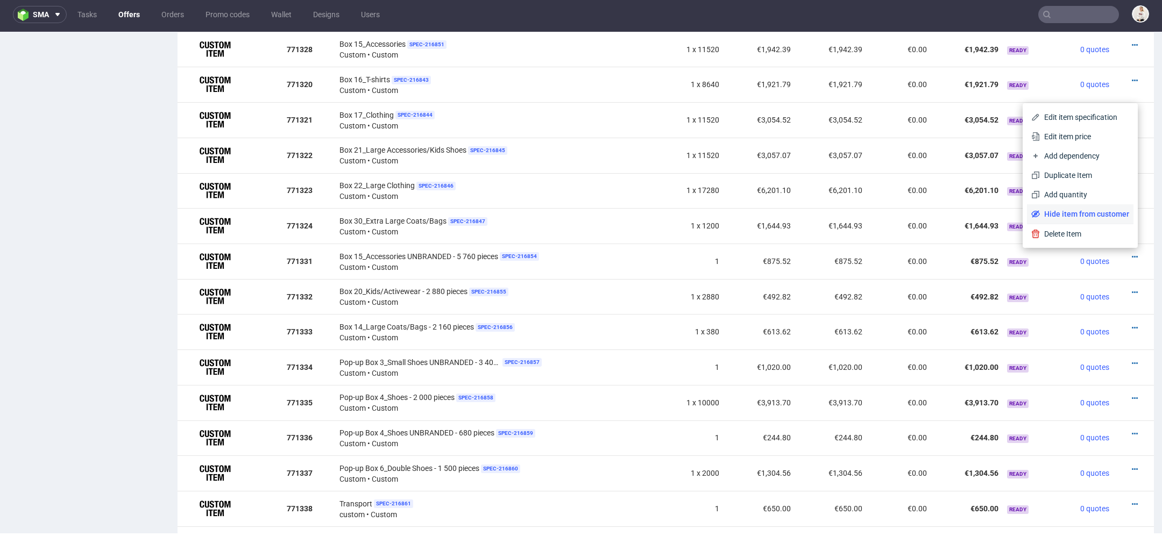
click at [1095, 213] on span "Hide item from customer" at bounding box center [1084, 214] width 89 height 11
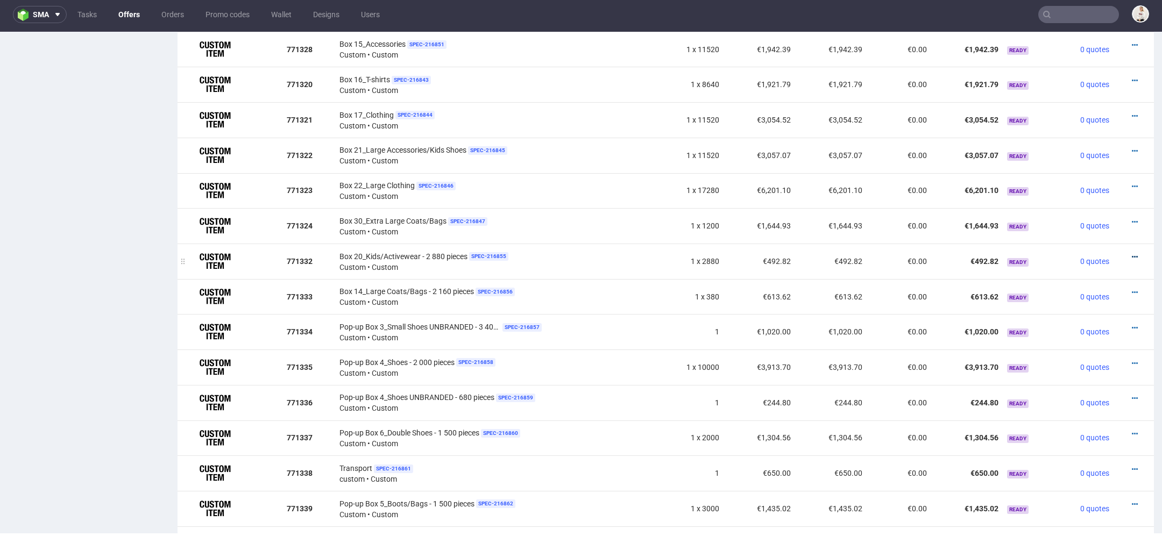
click at [1132, 253] on icon at bounding box center [1135, 257] width 6 height 8
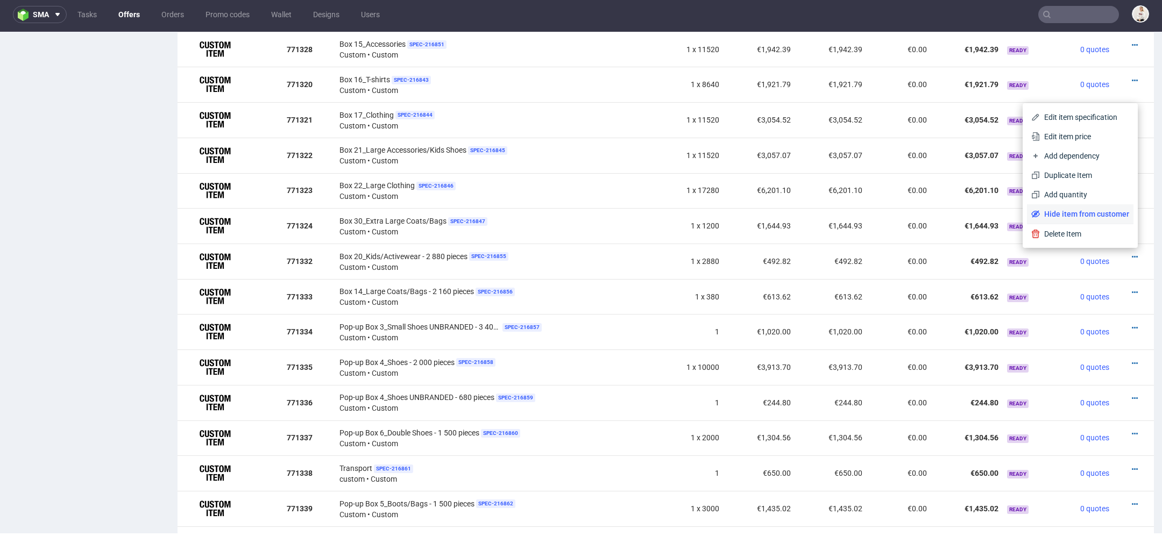
click at [1083, 216] on span "Hide item from customer" at bounding box center [1084, 214] width 89 height 11
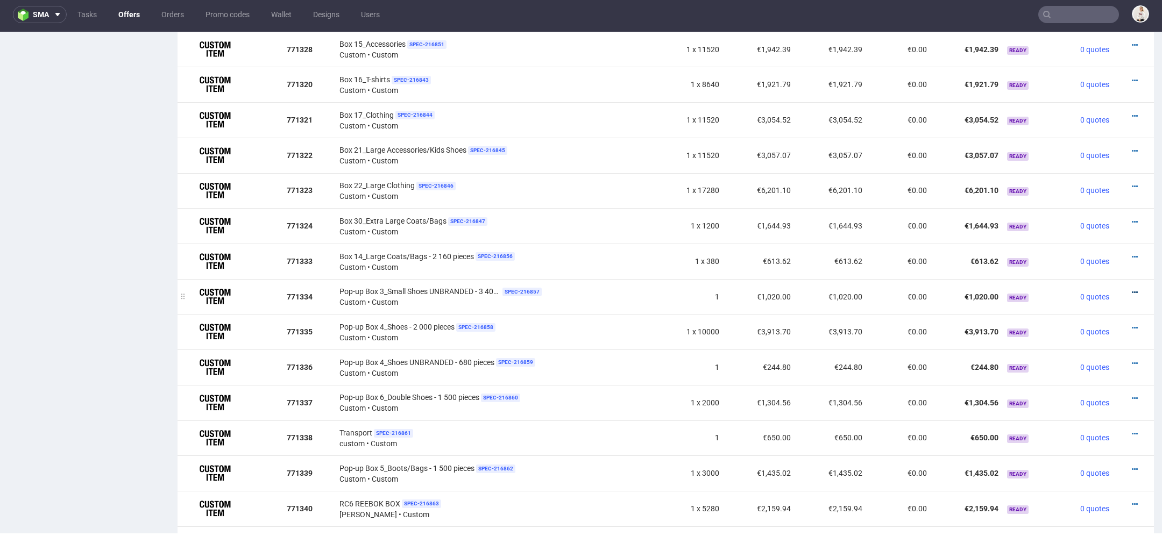
click at [1132, 289] on icon at bounding box center [1135, 293] width 6 height 8
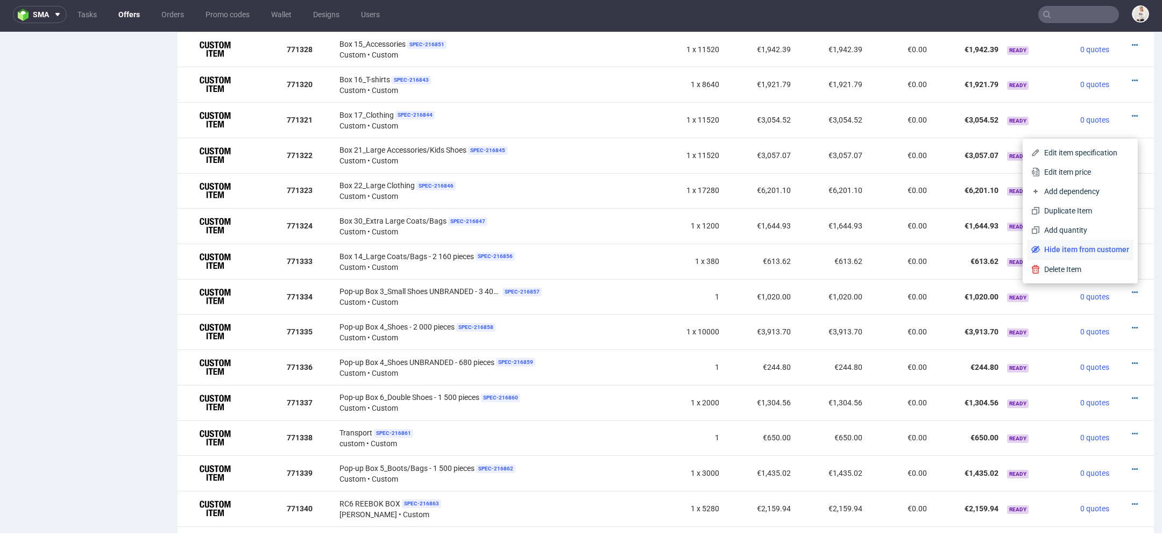
click at [1092, 251] on span "Hide item from customer" at bounding box center [1084, 249] width 89 height 11
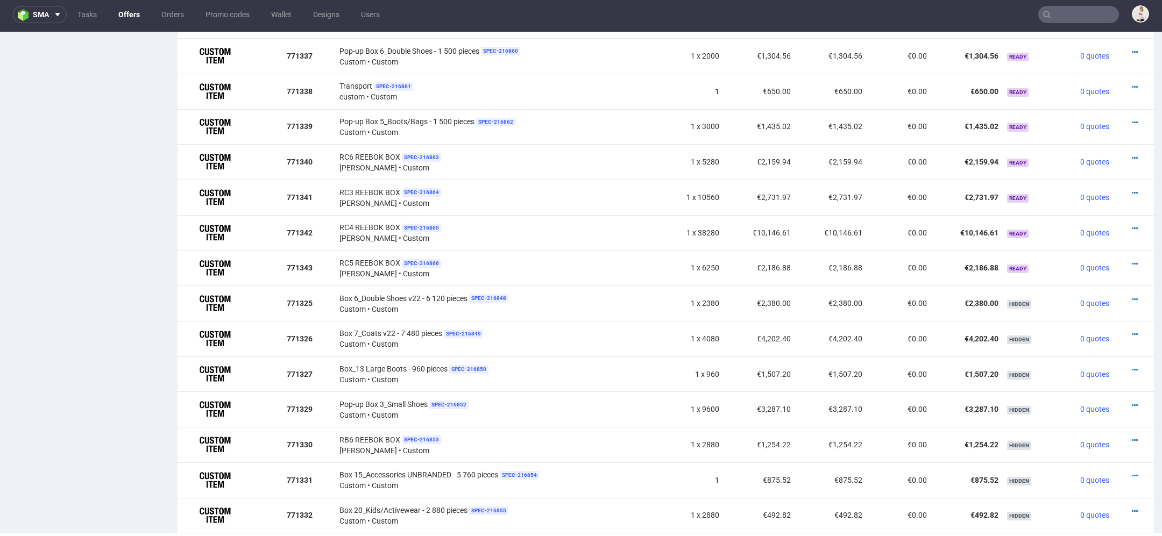
scroll to position [1099, 0]
click at [1132, 262] on icon at bounding box center [1135, 266] width 6 height 8
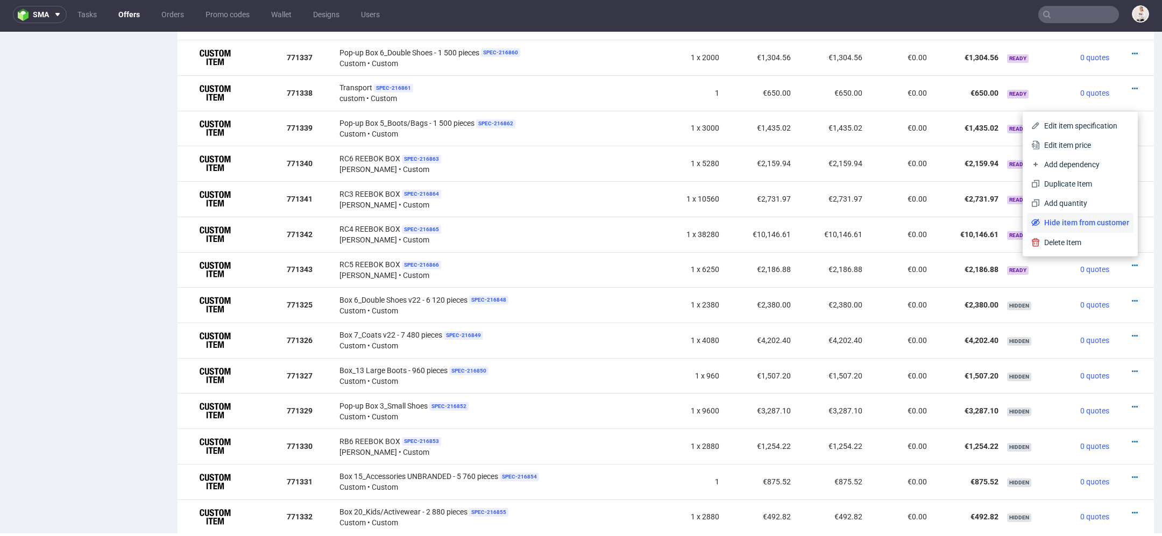
click at [1099, 224] on span "Hide item from customer" at bounding box center [1084, 222] width 89 height 11
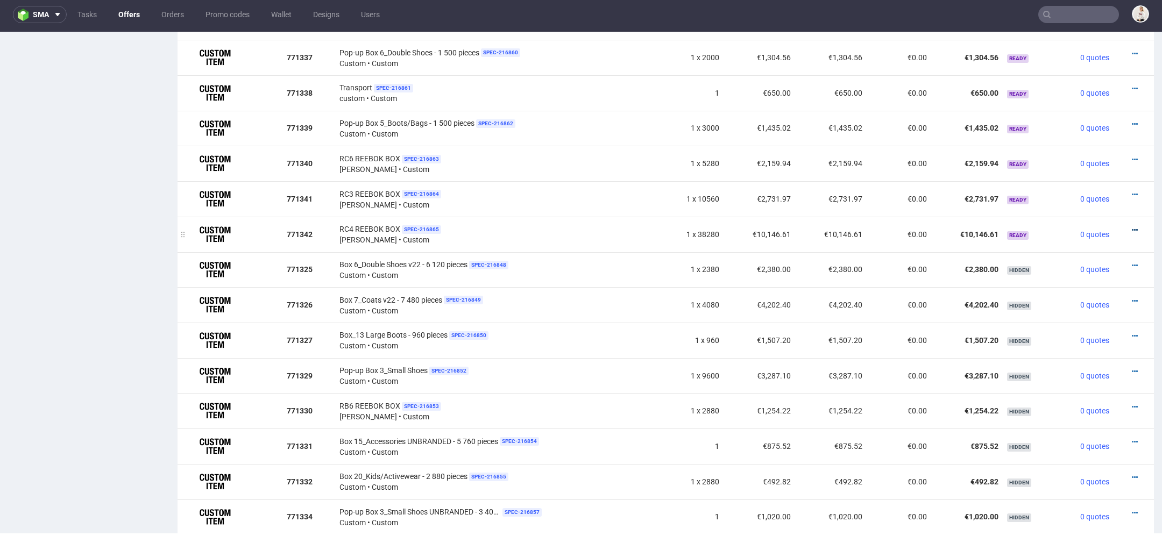
click at [1132, 227] on icon at bounding box center [1135, 231] width 6 height 8
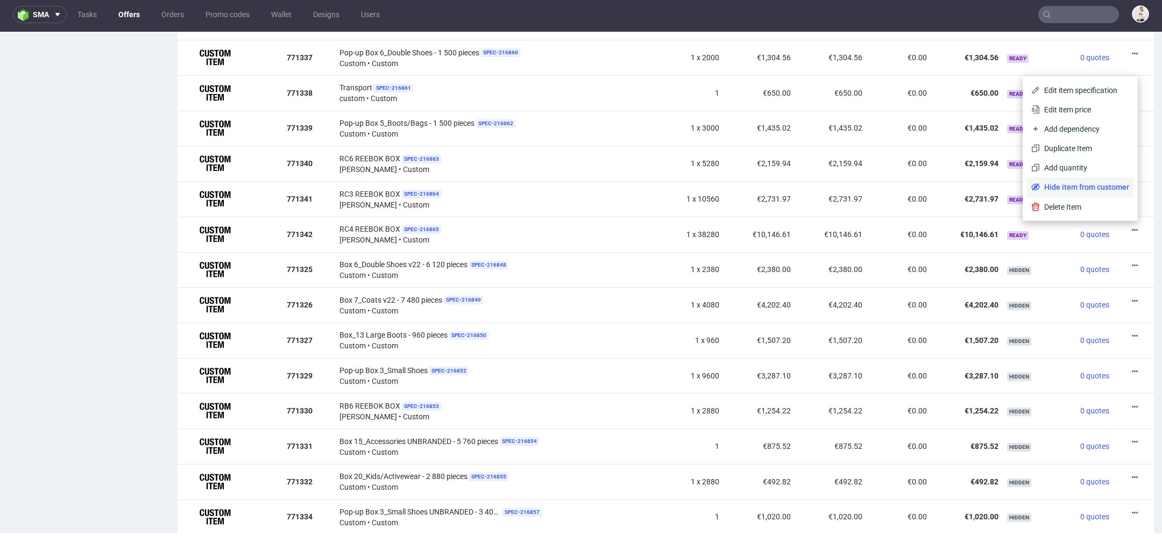
click at [1093, 191] on span "Hide item from customer" at bounding box center [1084, 187] width 89 height 11
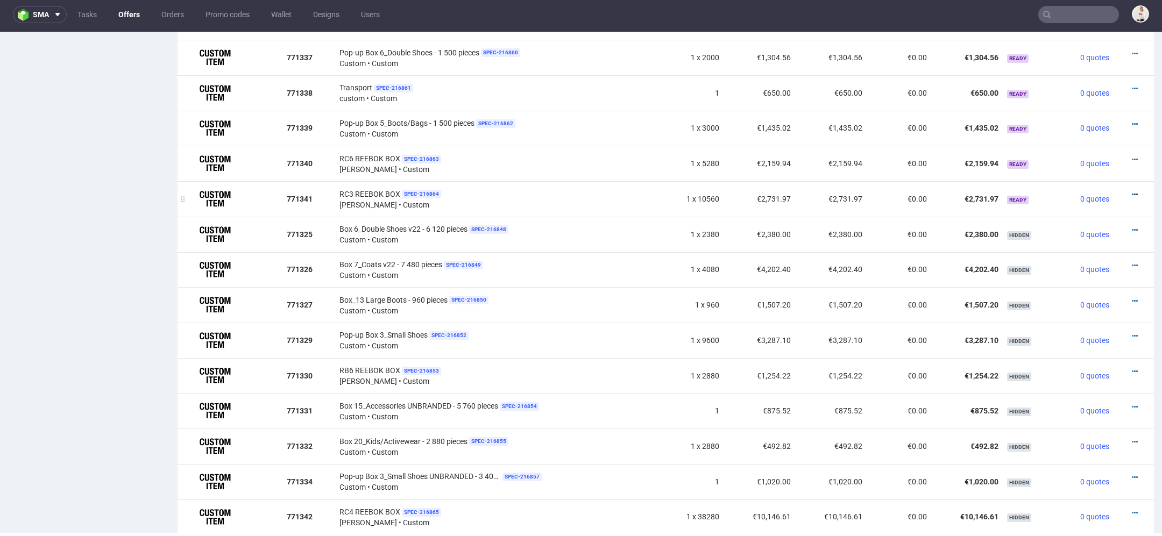
click at [1132, 191] on icon at bounding box center [1135, 195] width 6 height 8
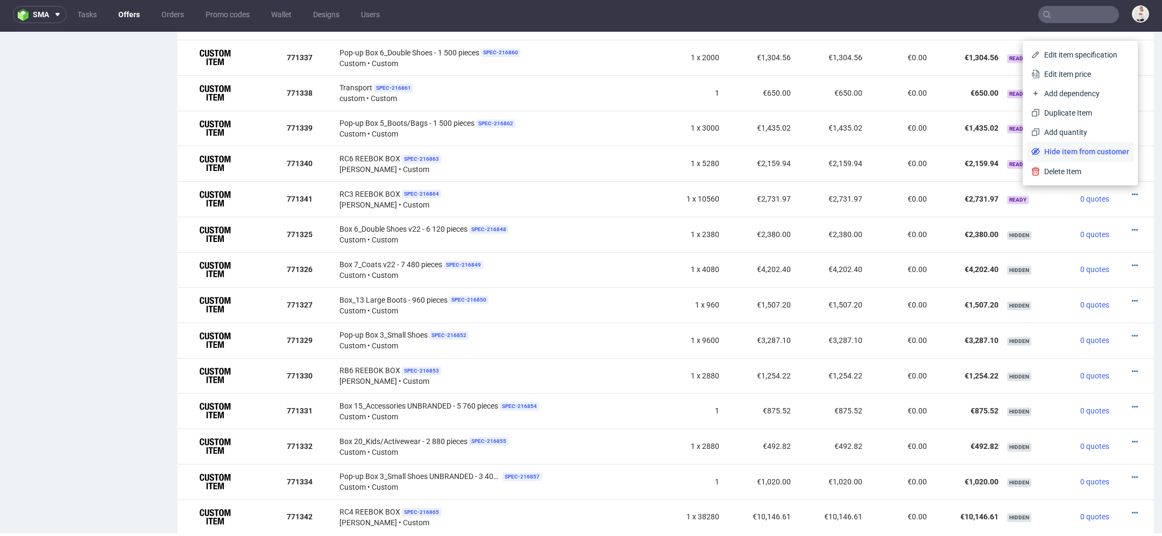
click at [1090, 152] on span "Hide item from customer" at bounding box center [1084, 151] width 89 height 11
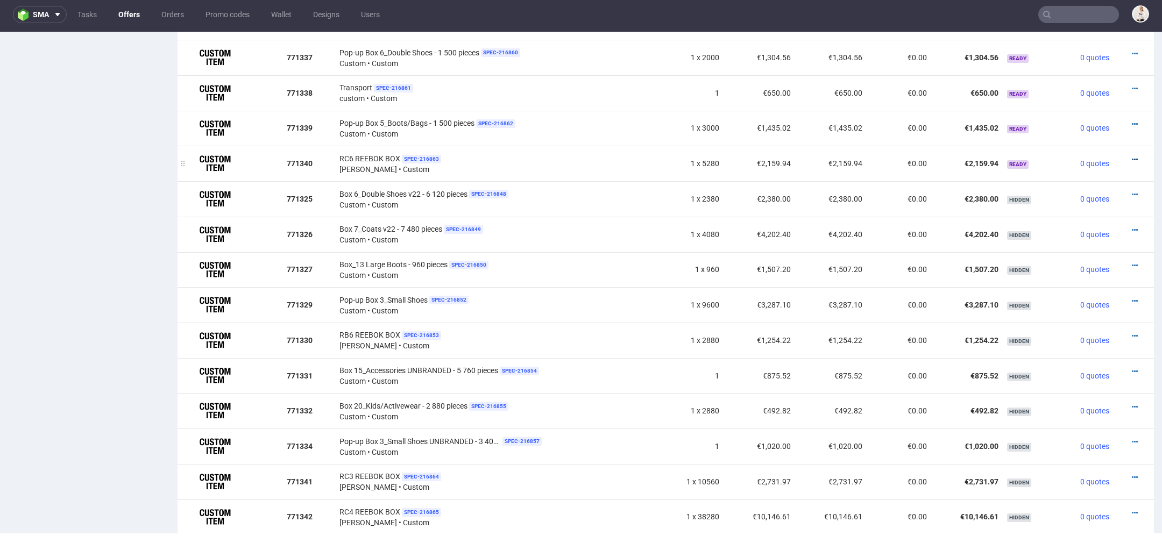
click at [1132, 155] on link at bounding box center [1135, 159] width 6 height 9
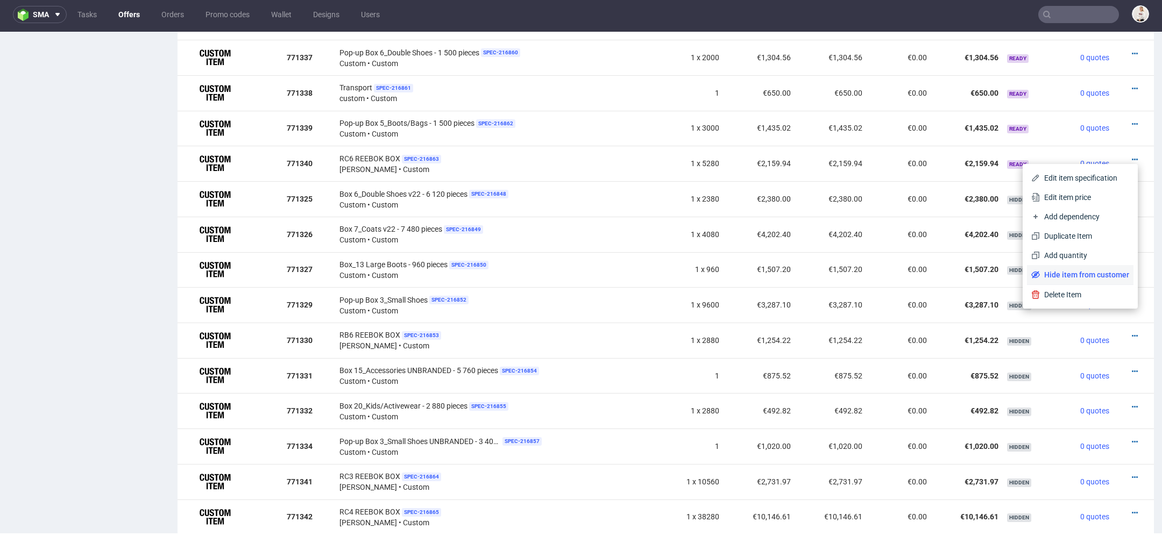
click at [1080, 277] on span "Hide item from customer" at bounding box center [1084, 275] width 89 height 11
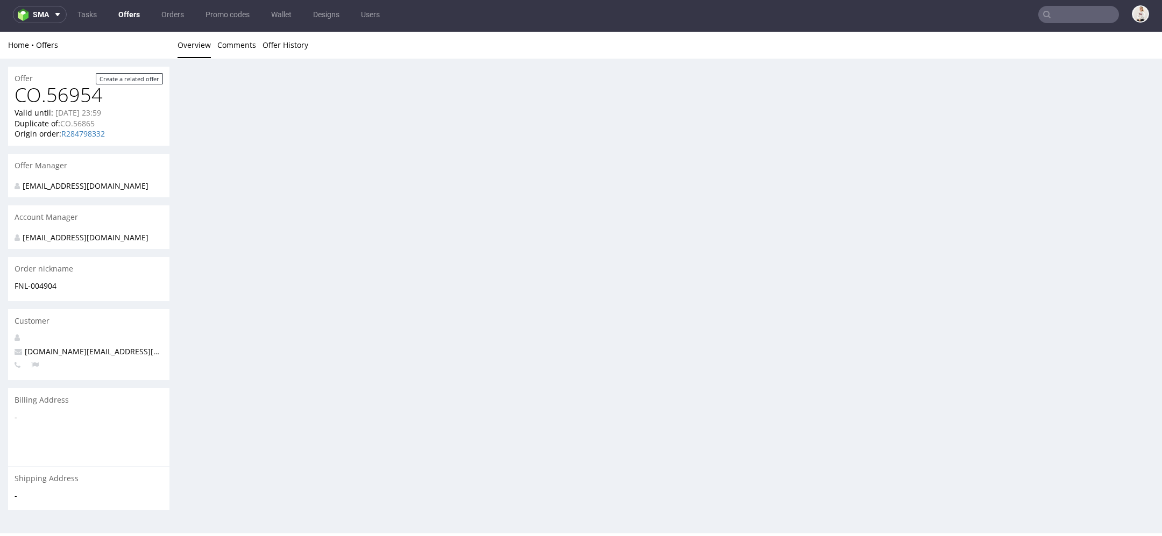
scroll to position [0, 0]
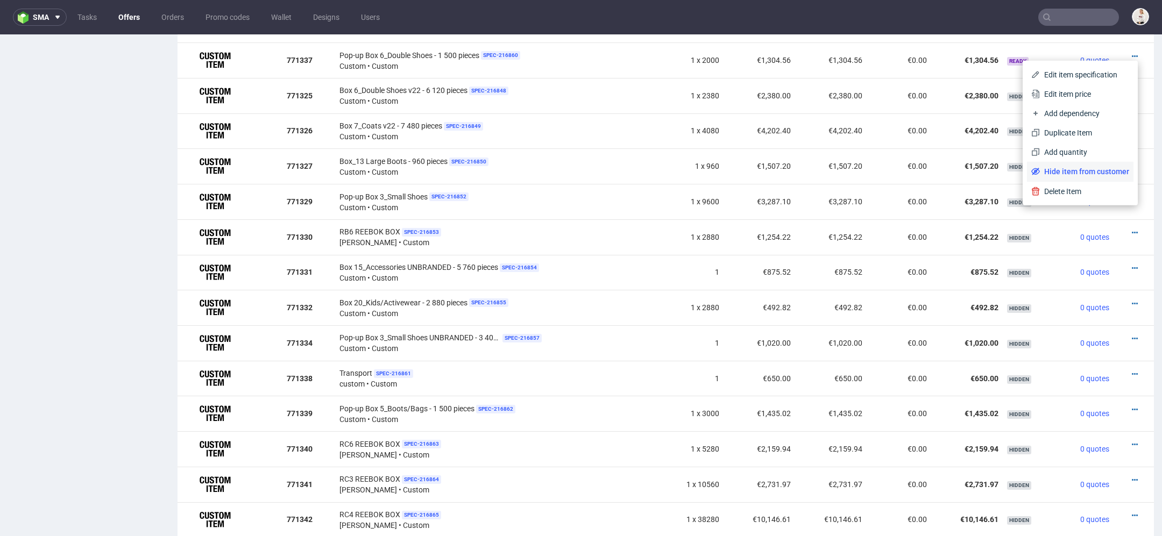
scroll to position [3, 0]
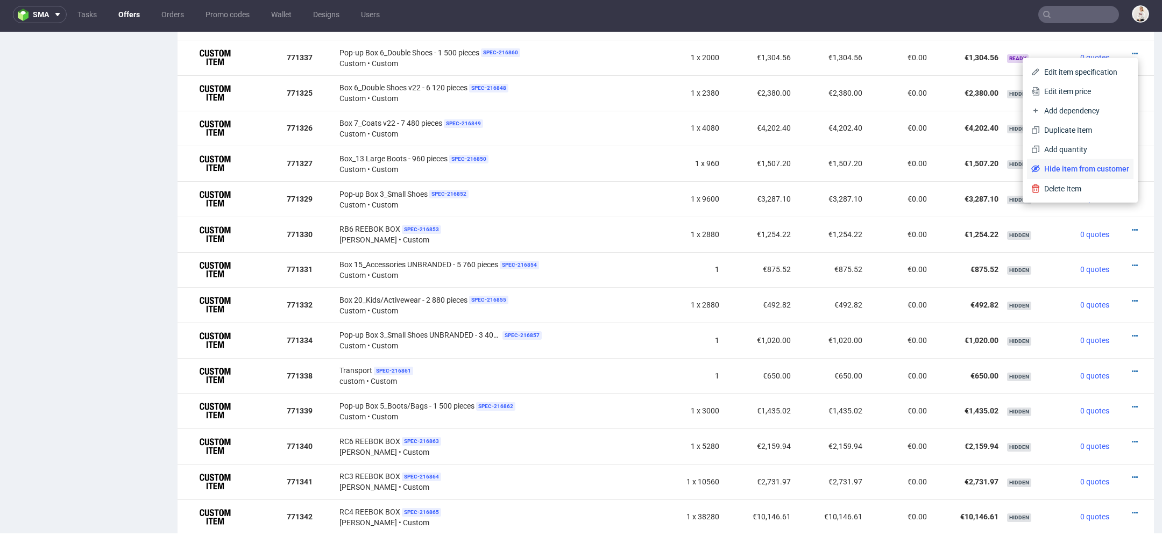
click at [1101, 169] on span "Hide item from customer" at bounding box center [1084, 169] width 89 height 11
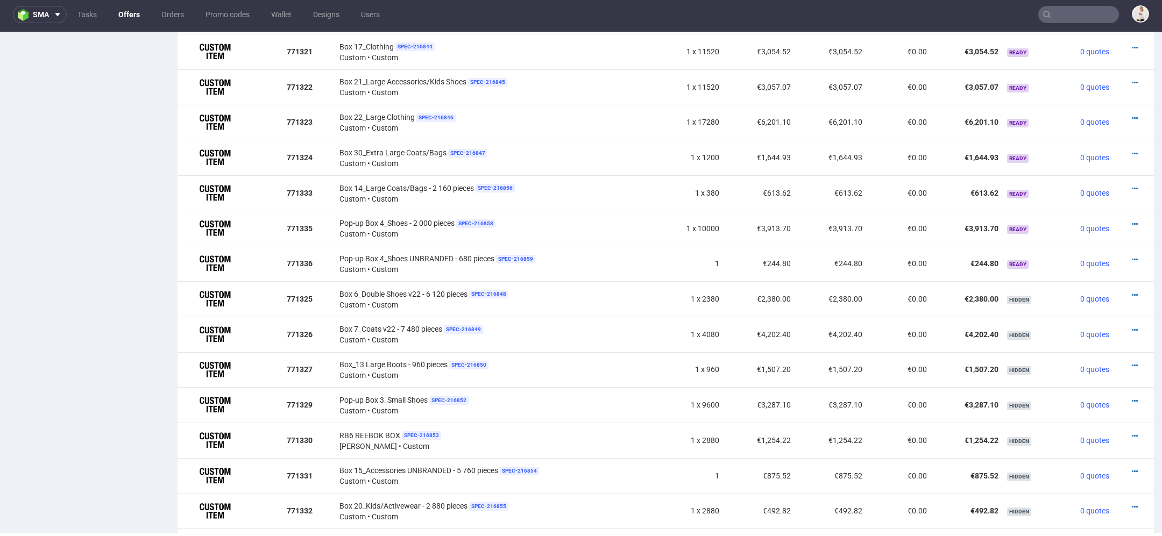
scroll to position [854, 0]
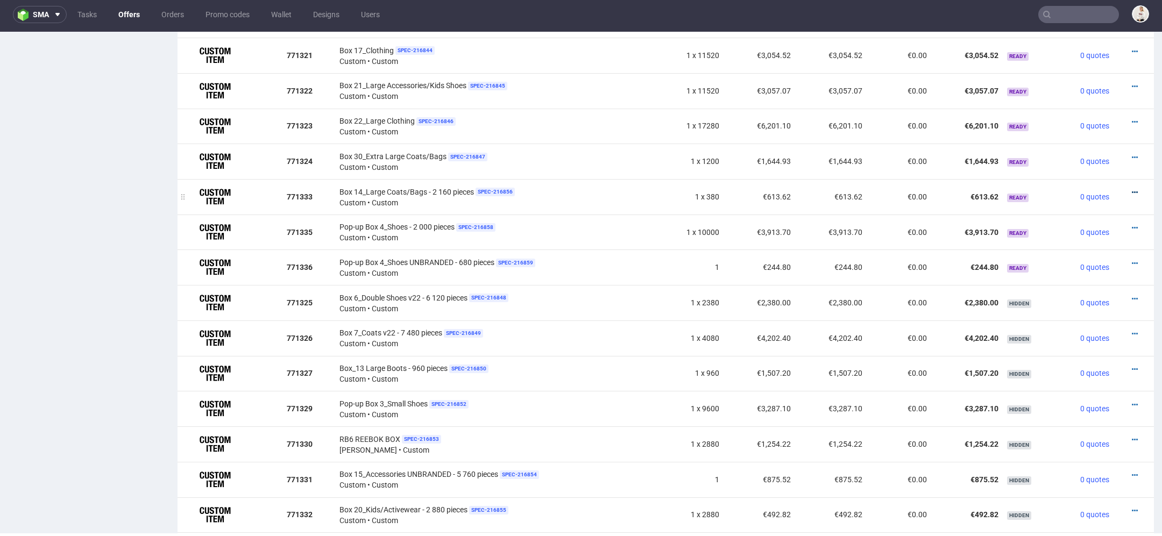
click at [1132, 189] on icon at bounding box center [1135, 193] width 6 height 8
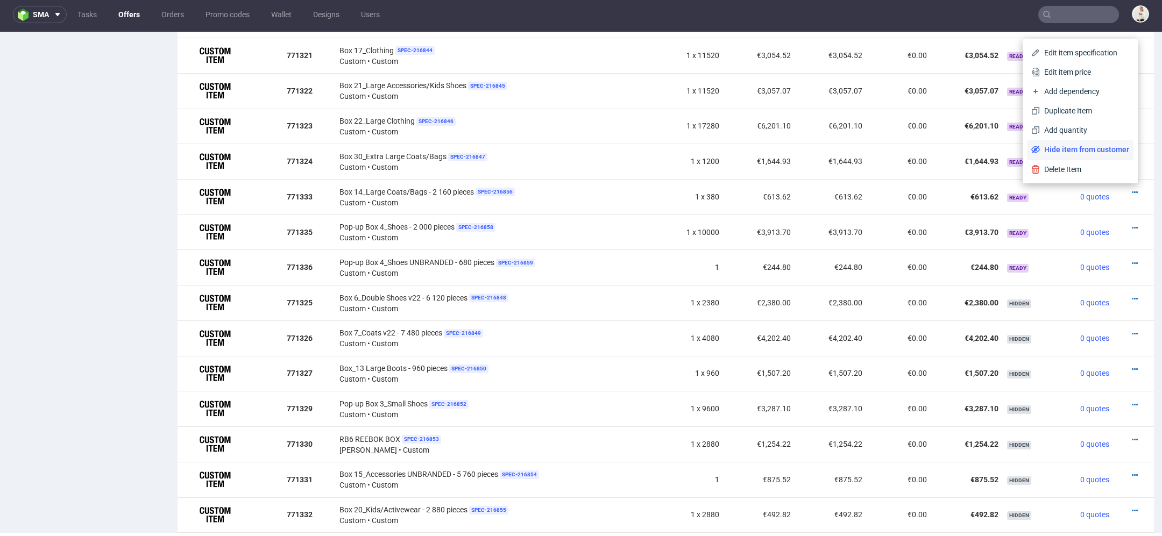
click at [1093, 151] on span "Hide item from customer" at bounding box center [1084, 149] width 89 height 11
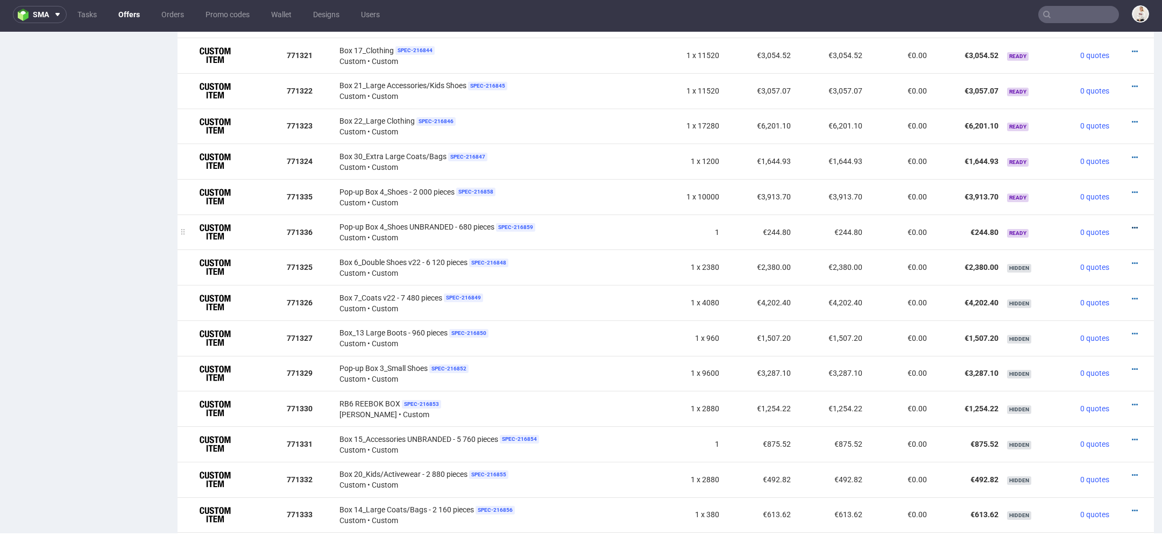
click at [1132, 225] on icon at bounding box center [1135, 228] width 6 height 8
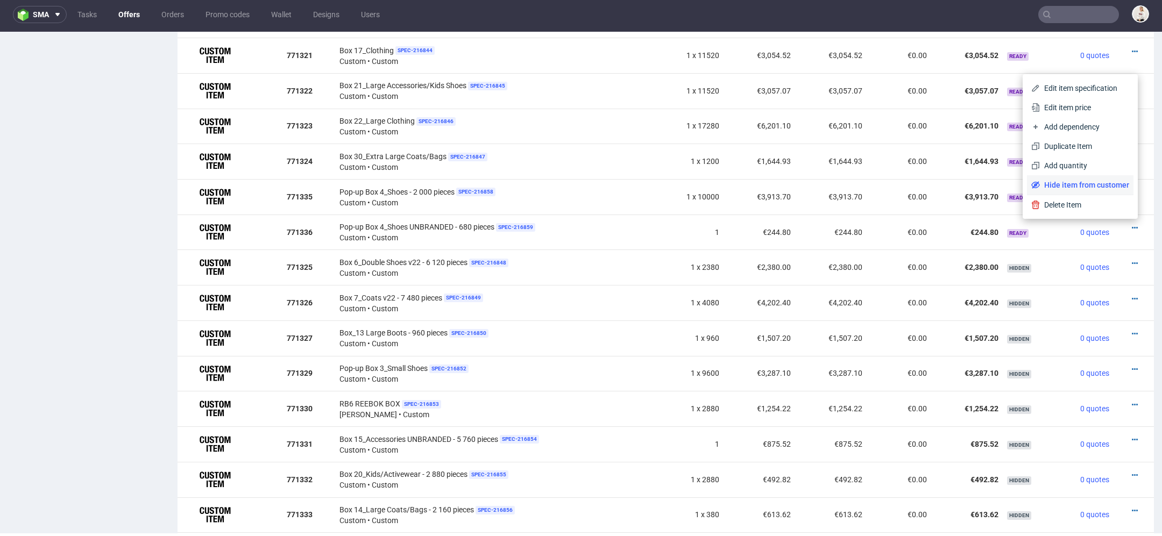
click at [1084, 185] on span "Hide item from customer" at bounding box center [1084, 185] width 89 height 11
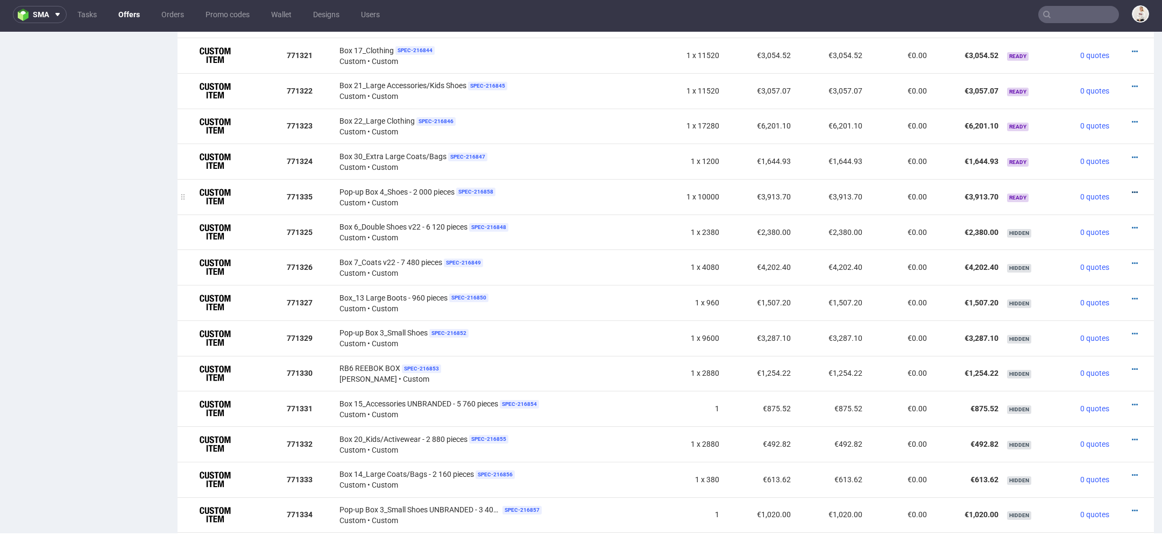
click at [1132, 189] on icon at bounding box center [1135, 193] width 6 height 8
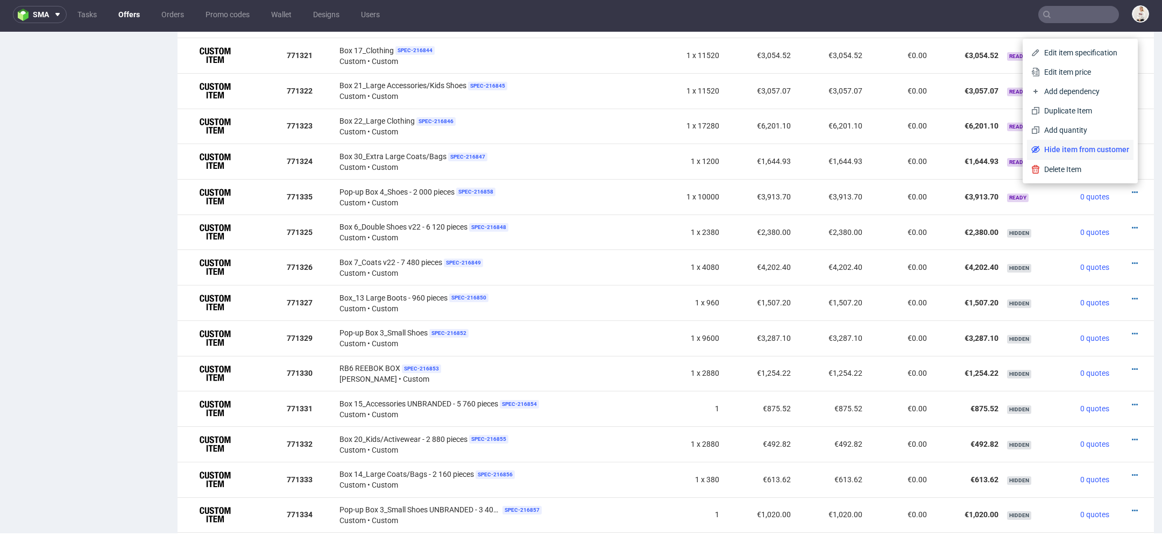
click at [1094, 145] on span "Hide item from customer" at bounding box center [1084, 149] width 89 height 11
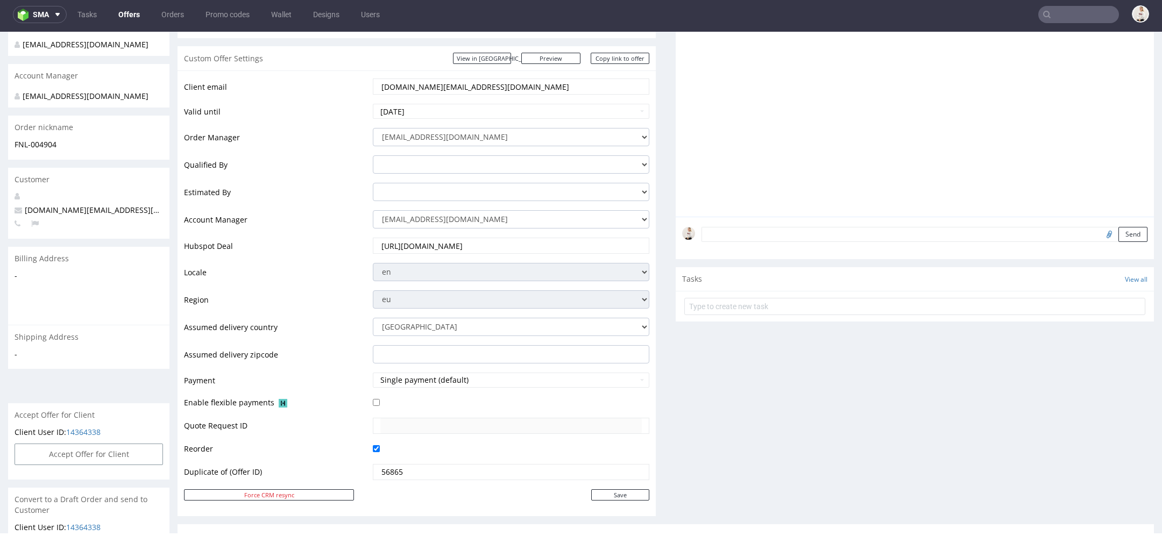
scroll to position [50, 0]
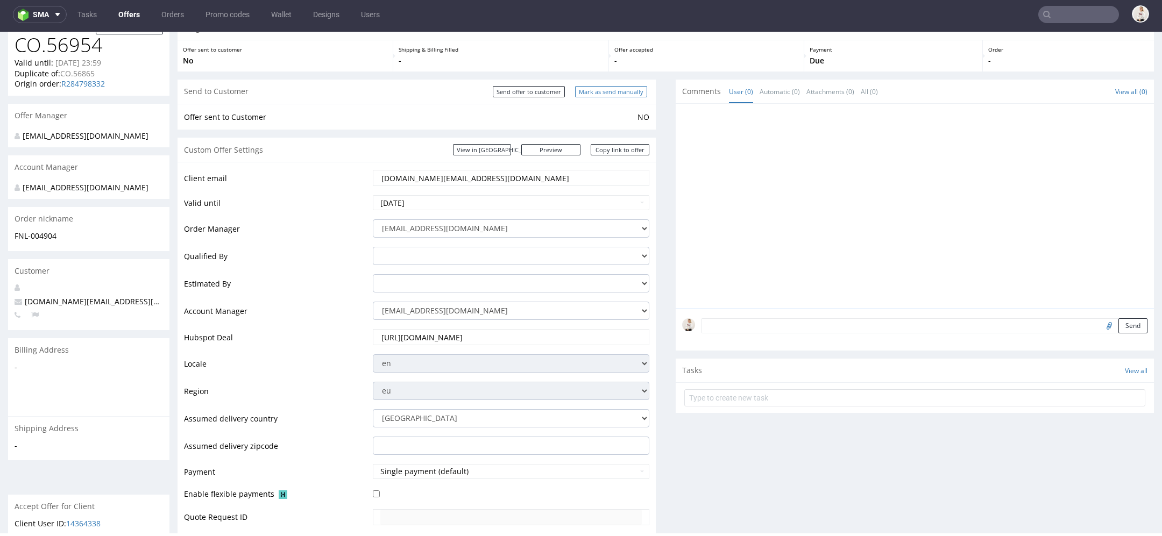
click at [605, 91] on input "Mark as send manually" at bounding box center [611, 91] width 72 height 11
type input "In progress..."
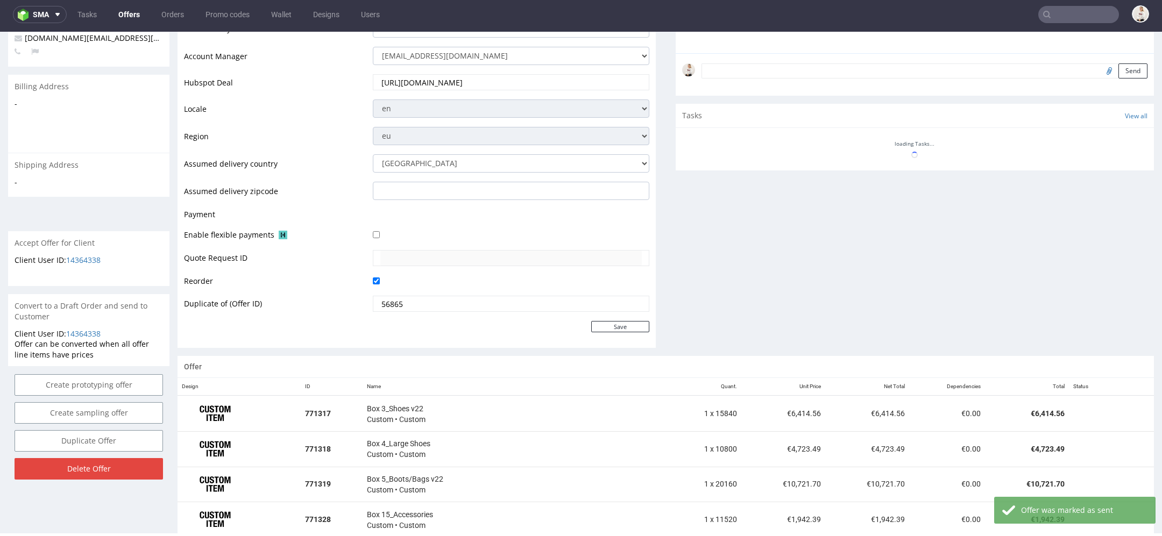
scroll to position [342, 0]
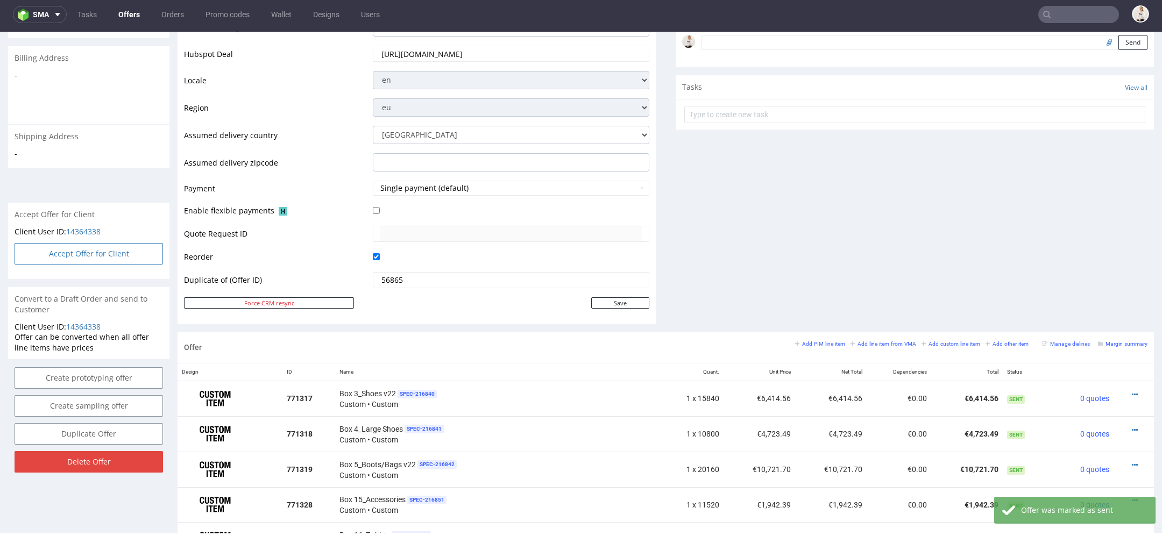
click at [130, 265] on button "Accept Offer for Client" at bounding box center [89, 254] width 149 height 22
select select "166"
select select "2380"
select select "b2b"
select select "110"
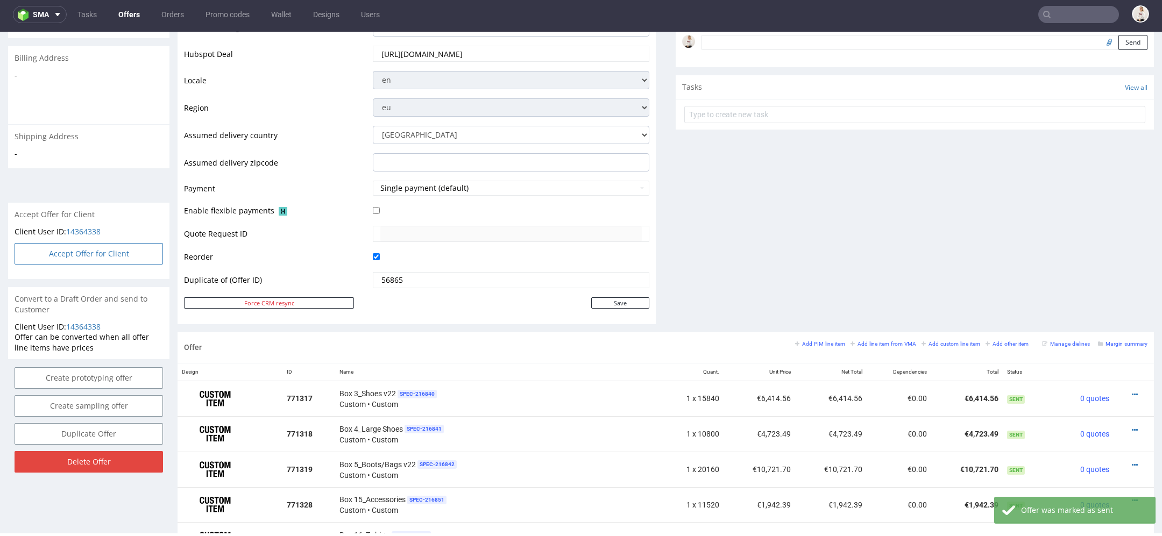
select select "1488"
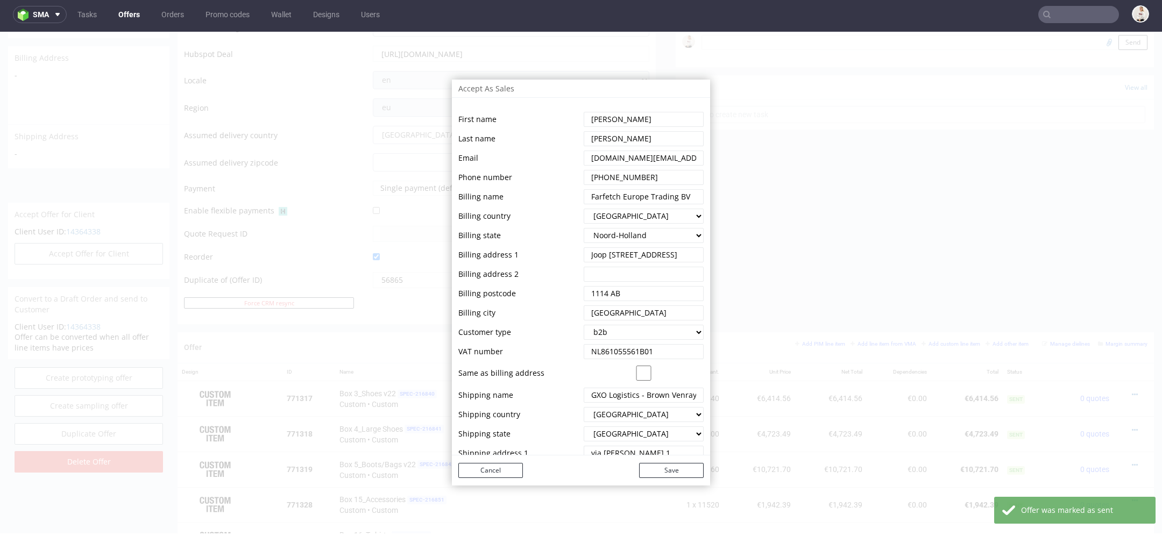
scroll to position [66, 0]
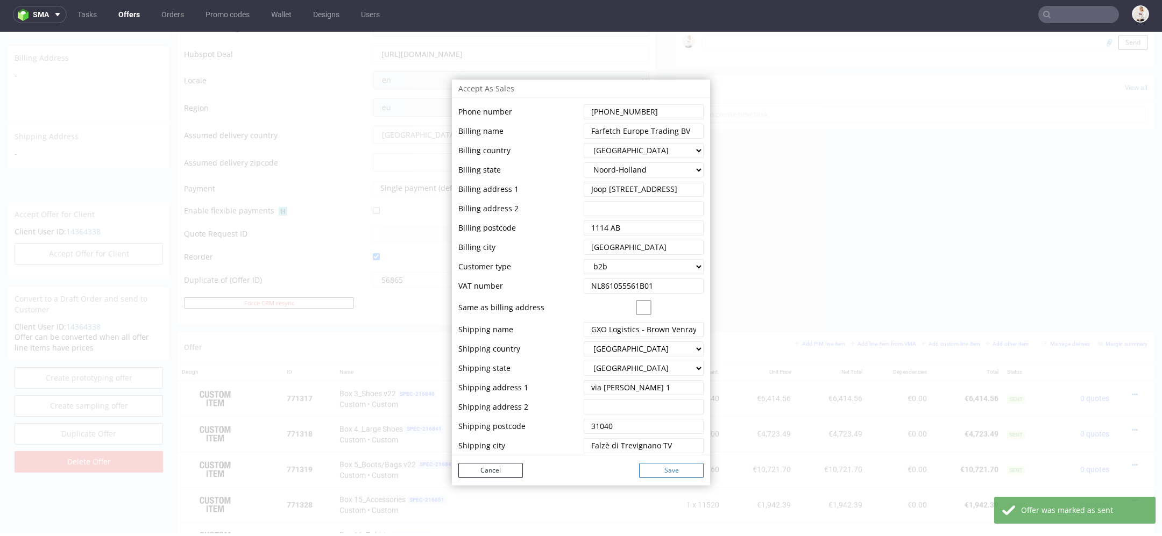
click at [663, 472] on button "Save" at bounding box center [671, 470] width 65 height 15
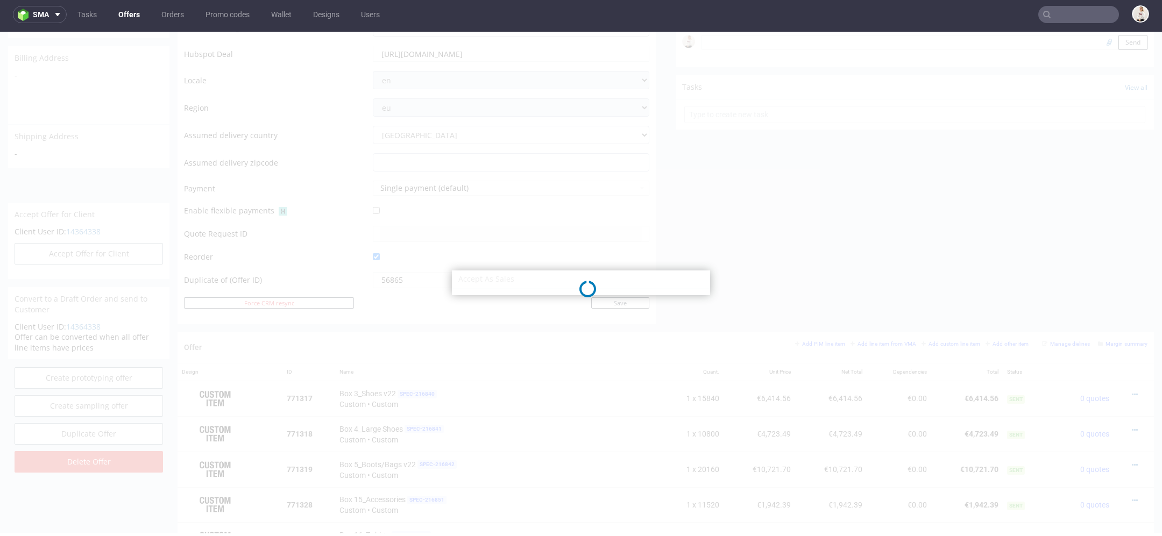
select select "166"
select select "2380"
select select "b2b"
select select "110"
select select "1488"
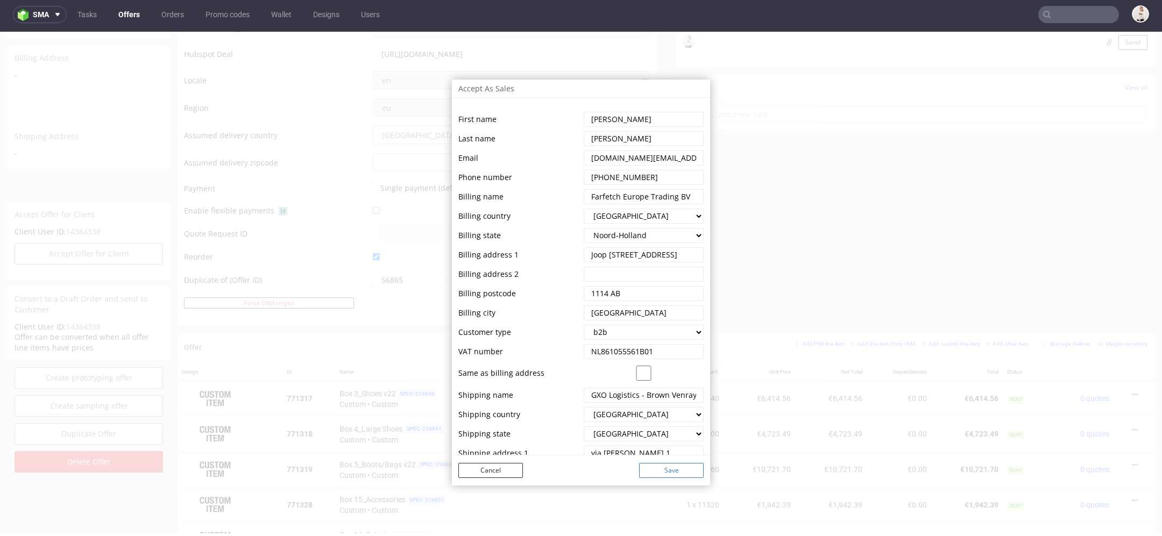
click at [691, 472] on button "Save" at bounding box center [671, 470] width 65 height 15
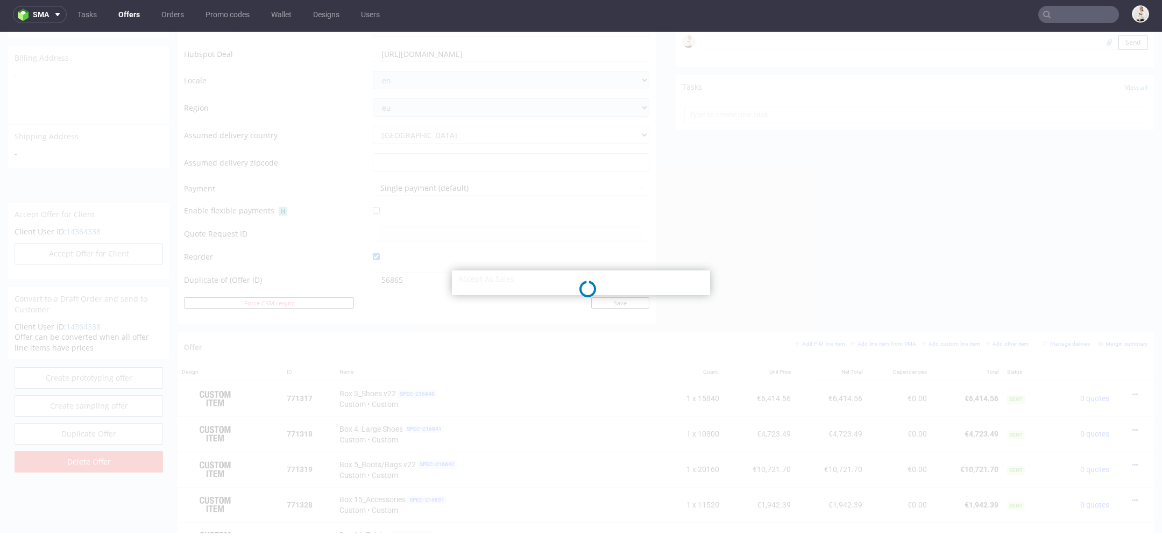
select select "166"
select select "2380"
select select "b2b"
select select "110"
select select "1488"
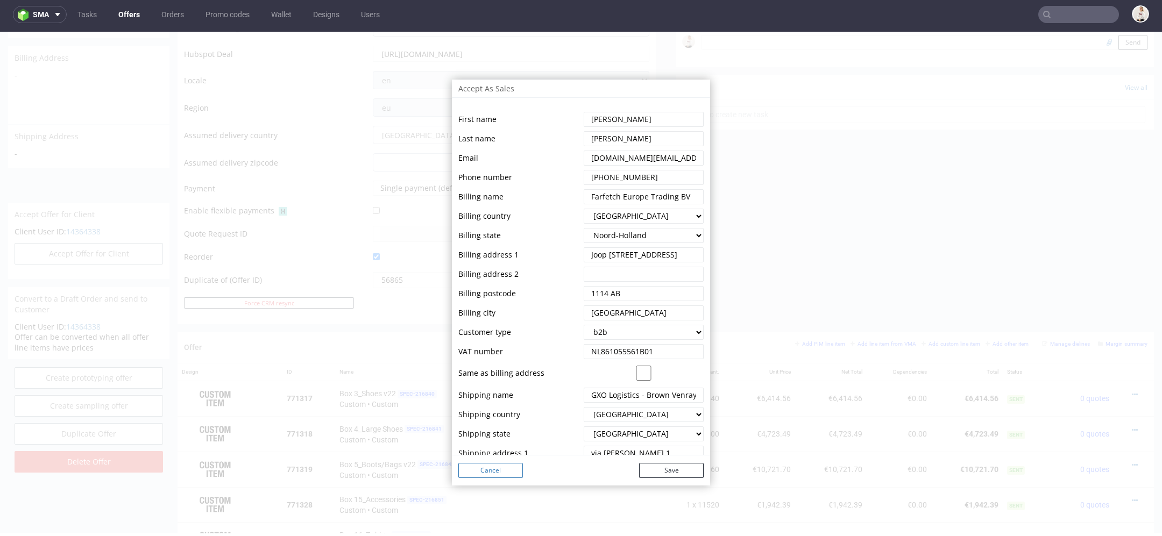
click at [492, 473] on button "Cancel" at bounding box center [490, 470] width 65 height 15
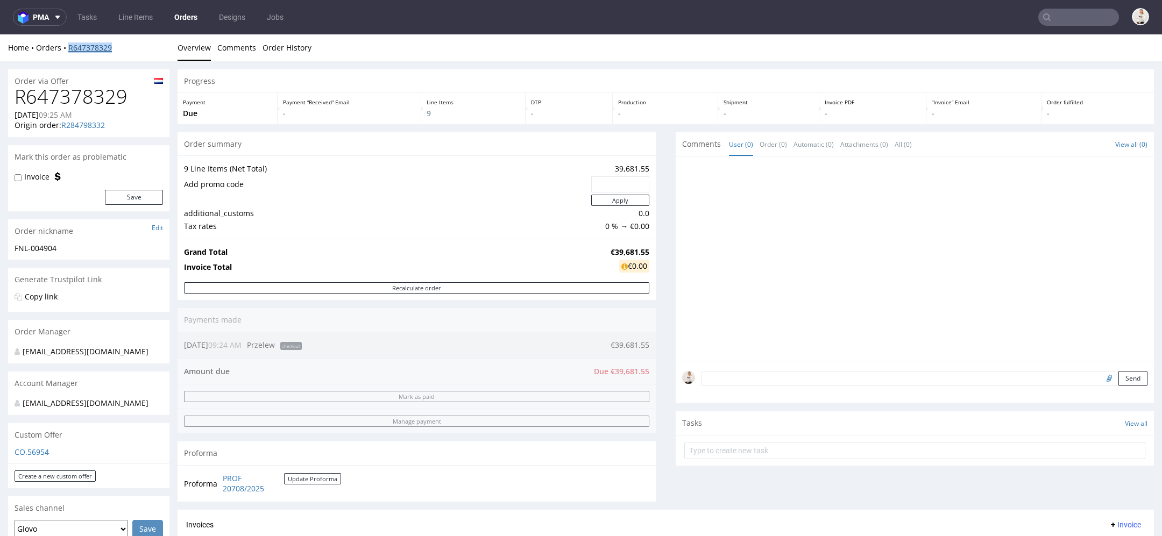
drag, startPoint x: 125, startPoint y: 47, endPoint x: 68, endPoint y: 50, distance: 57.1
click at [68, 50] on div "Home Orders R647378329" at bounding box center [88, 48] width 161 height 11
copy link "R647378329"
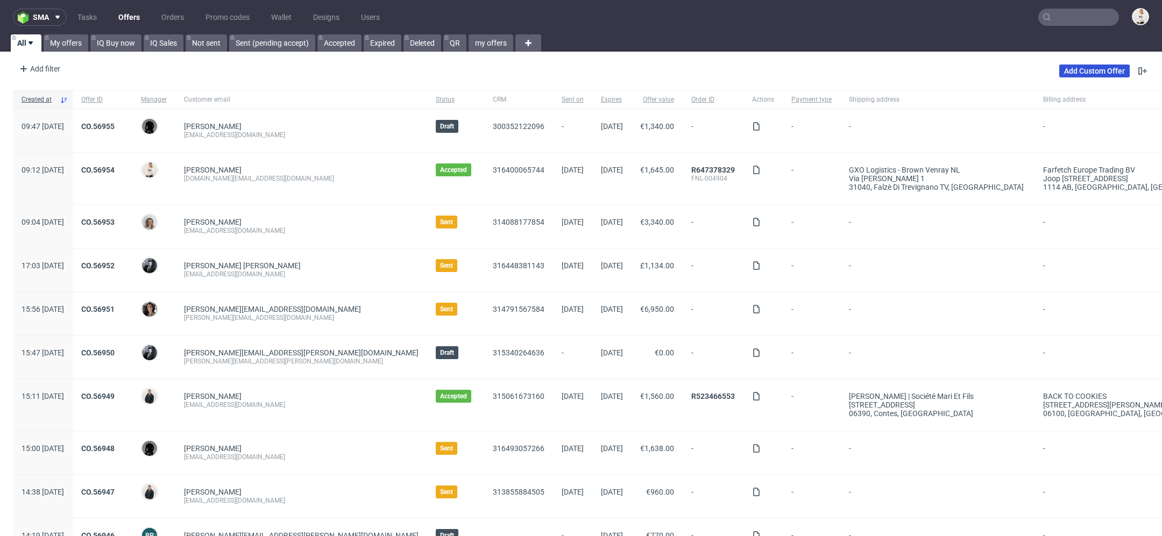
click at [1092, 65] on link "Add Custom Offer" at bounding box center [1094, 71] width 70 height 13
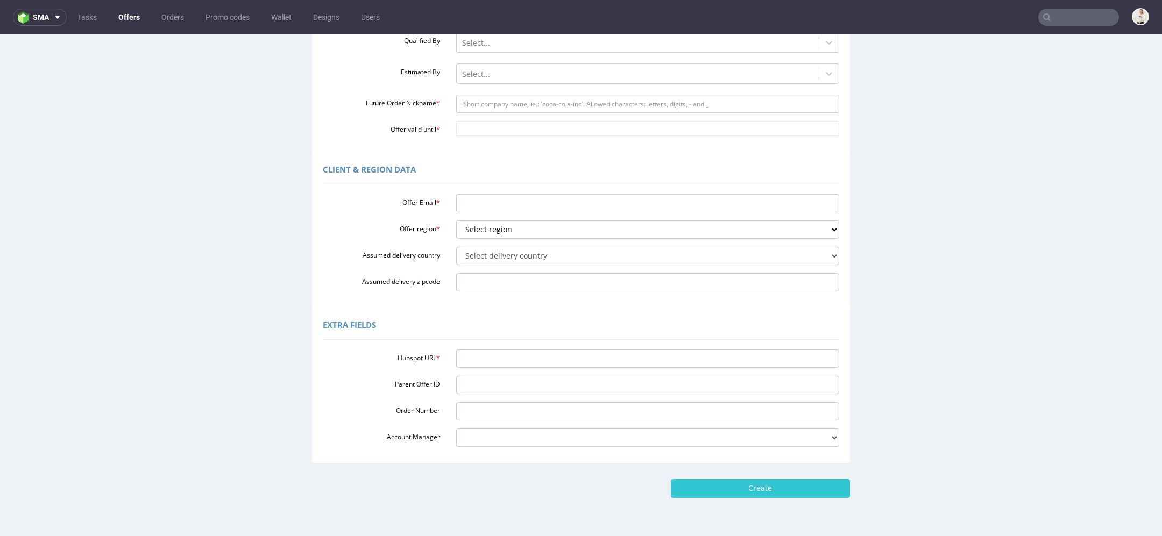
scroll to position [194, 0]
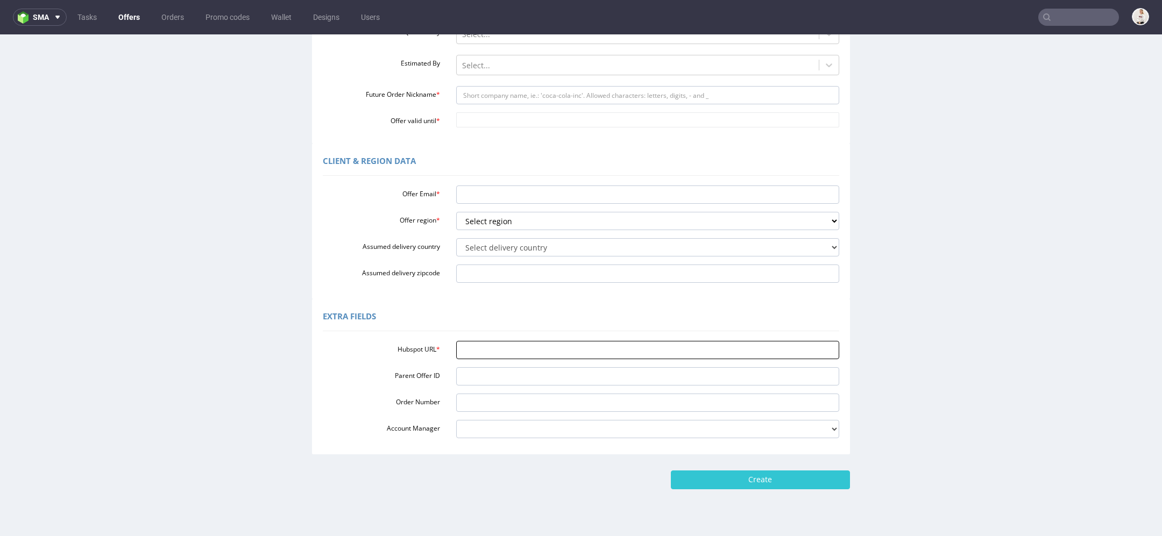
click at [548, 356] on input "Hubspot URL *" at bounding box center [648, 350] width 384 height 18
paste input "[URL][DOMAIN_NAME]"
type input "[URL][DOMAIN_NAME]"
click at [521, 313] on div "Extra Fields" at bounding box center [581, 319] width 517 height 26
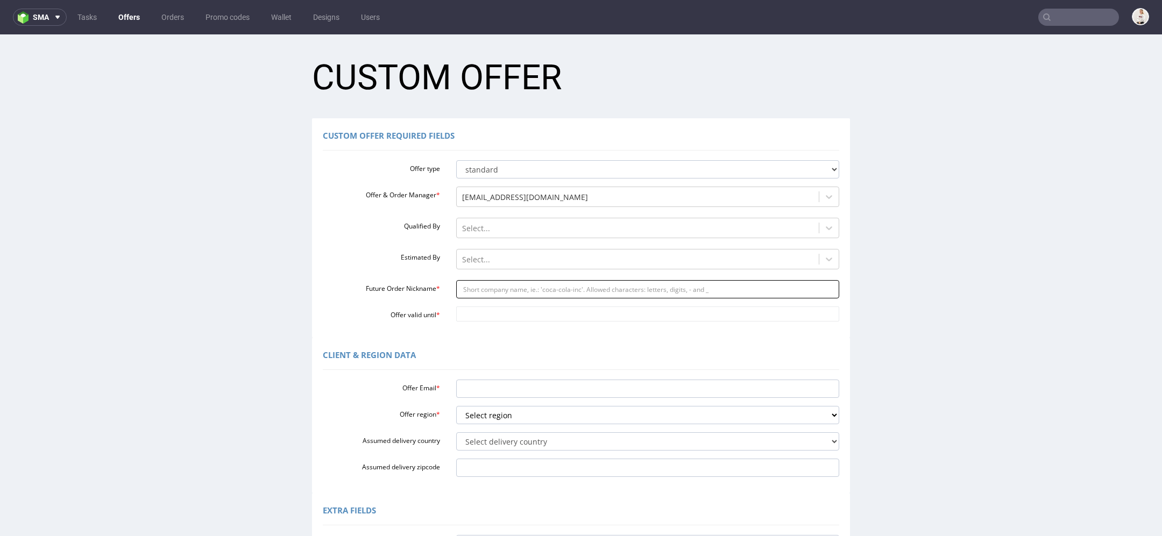
click at [501, 293] on input "Future Order Nickname *" at bounding box center [648, 289] width 384 height 18
paste input "nataliabularznacomipl"
type input "nataliabularznacomipl"
click at [494, 319] on input "Offer valid until *" at bounding box center [648, 314] width 384 height 15
click at [562, 284] on td "4" at bounding box center [558, 282] width 16 height 16
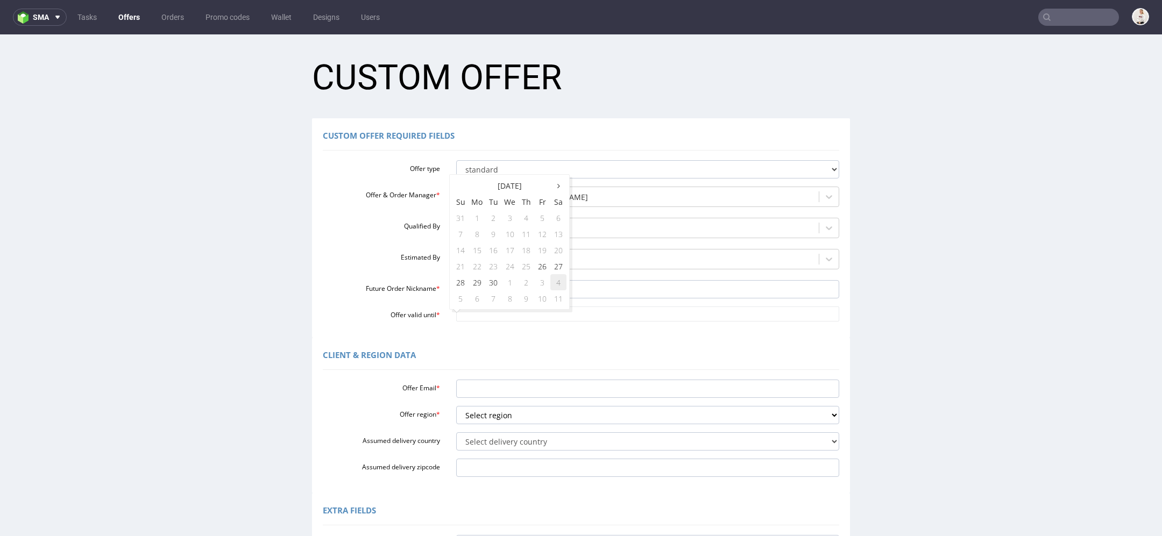
type input "[DATE]"
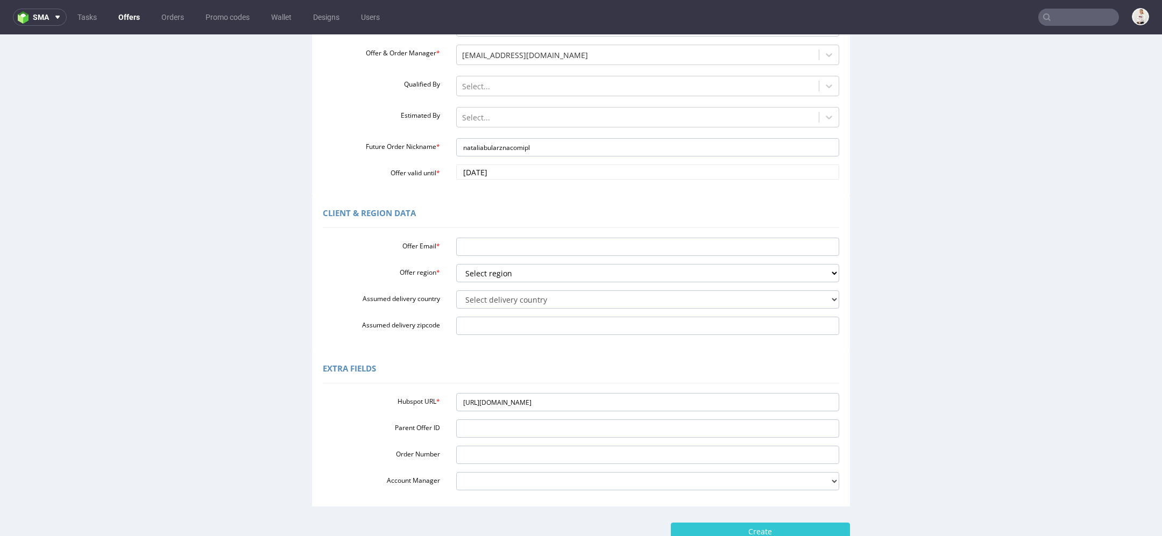
scroll to position [152, 0]
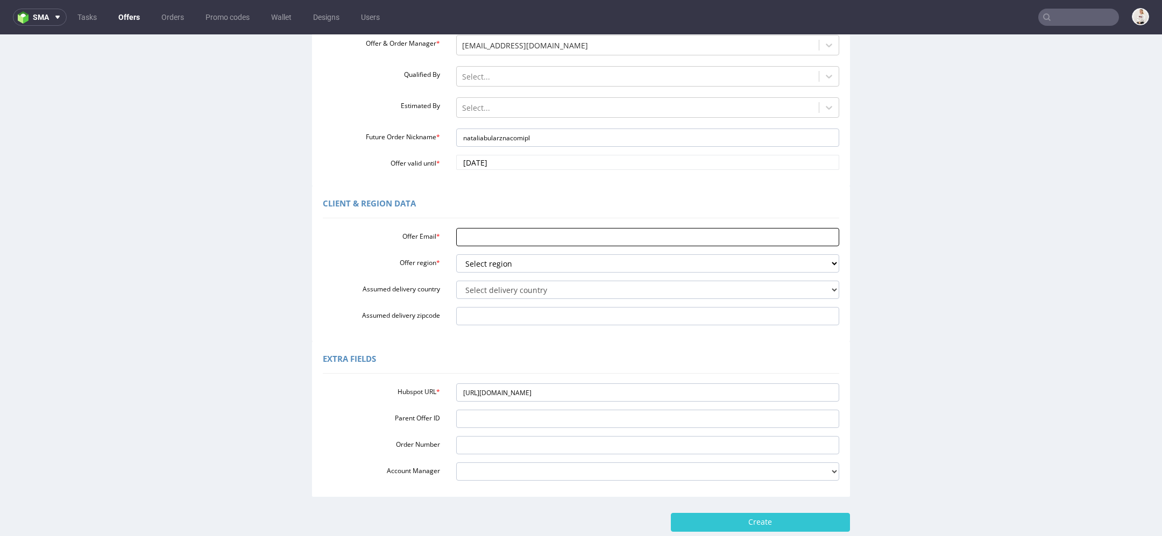
click at [523, 241] on input "Offer Email *" at bounding box center [648, 237] width 384 height 18
paste input "[PERSON_NAME][EMAIL_ADDRESS][PERSON_NAME][DOMAIN_NAME]"
type input "[PERSON_NAME][EMAIL_ADDRESS][PERSON_NAME][DOMAIN_NAME]"
click at [519, 260] on select "Select region eu gb de pl fr it es" at bounding box center [648, 263] width 384 height 18
select select "pl"
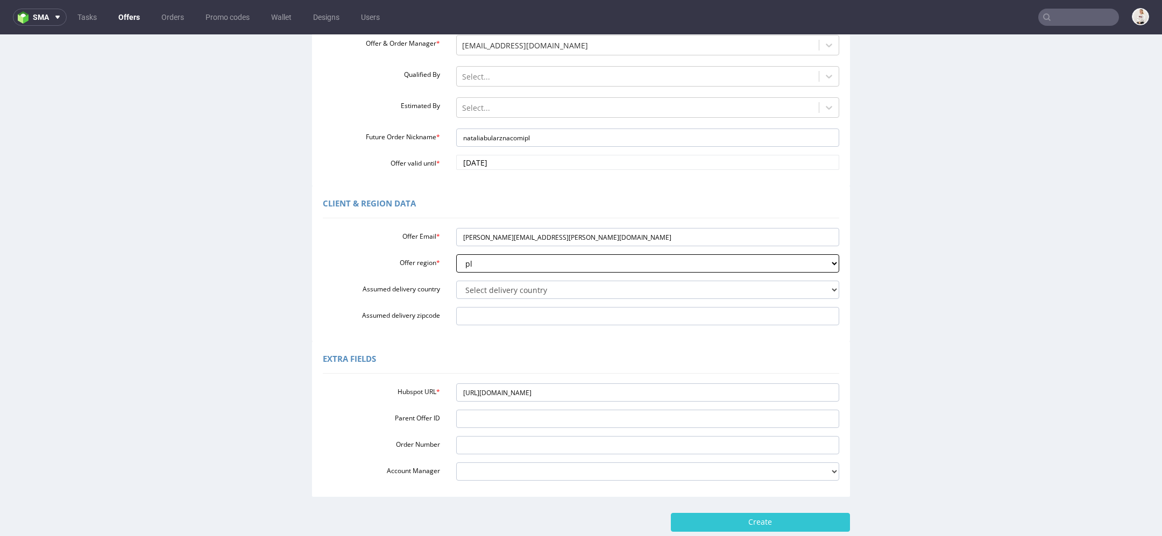
click at [456, 254] on select "Select region eu gb de pl fr it es" at bounding box center [648, 263] width 384 height 18
click at [478, 300] on div "Offer Email * [EMAIL_ADDRESS][DOMAIN_NAME] Offer region * Select region eu gb d…" at bounding box center [581, 275] width 517 height 102
click at [476, 288] on select "Select delivery country [GEOGRAPHIC_DATA] [GEOGRAPHIC_DATA] [GEOGRAPHIC_DATA] […" at bounding box center [648, 290] width 384 height 18
select select "179"
click at [456, 281] on select "Select delivery country [GEOGRAPHIC_DATA] [GEOGRAPHIC_DATA] [GEOGRAPHIC_DATA] […" at bounding box center [648, 290] width 384 height 18
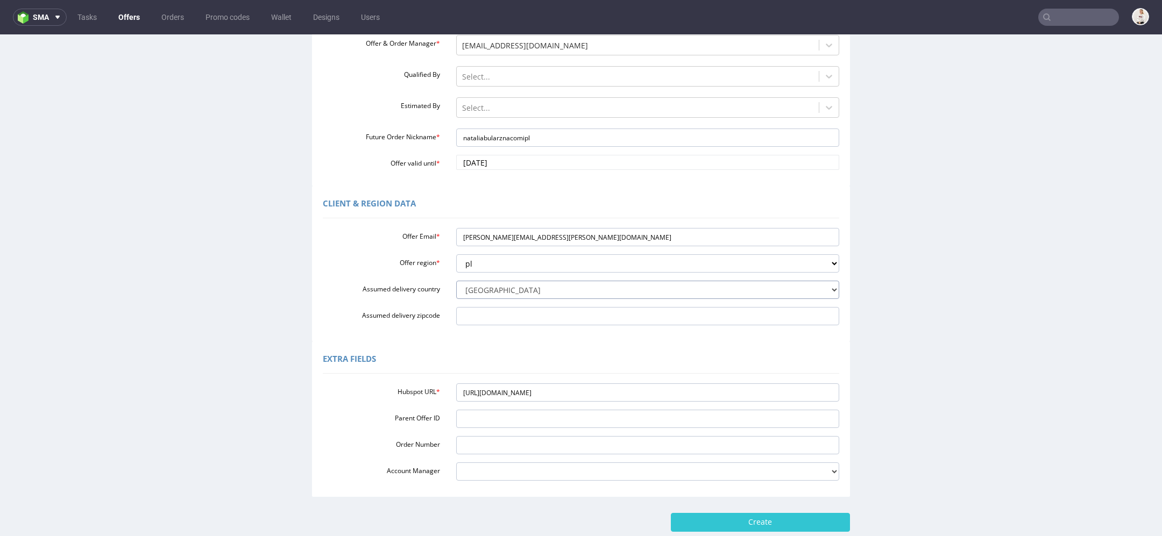
scroll to position [216, 0]
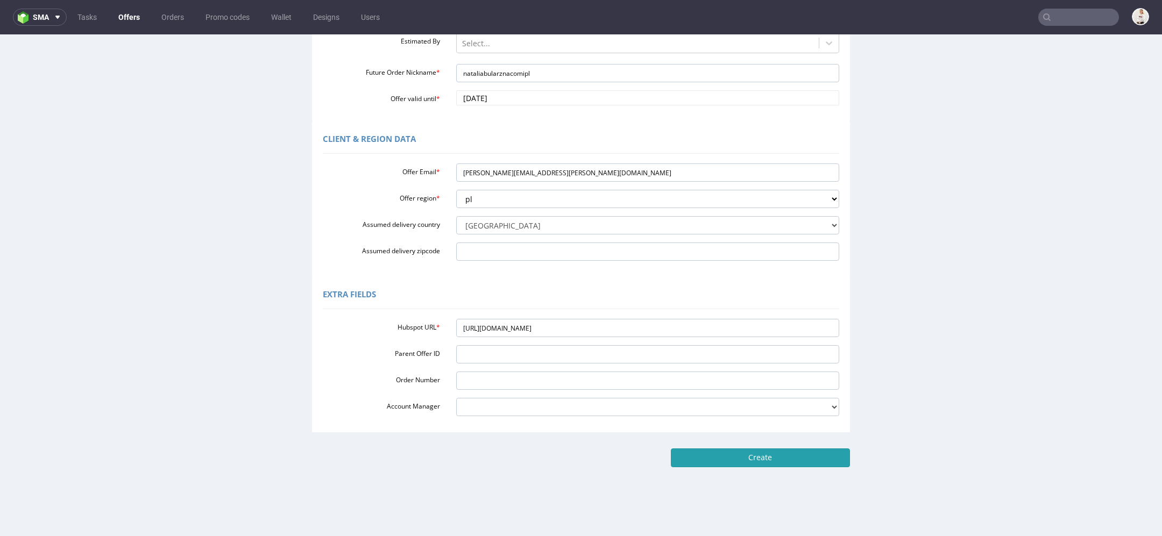
click at [755, 451] on input "Create" at bounding box center [760, 458] width 179 height 18
type input "Please wait..."
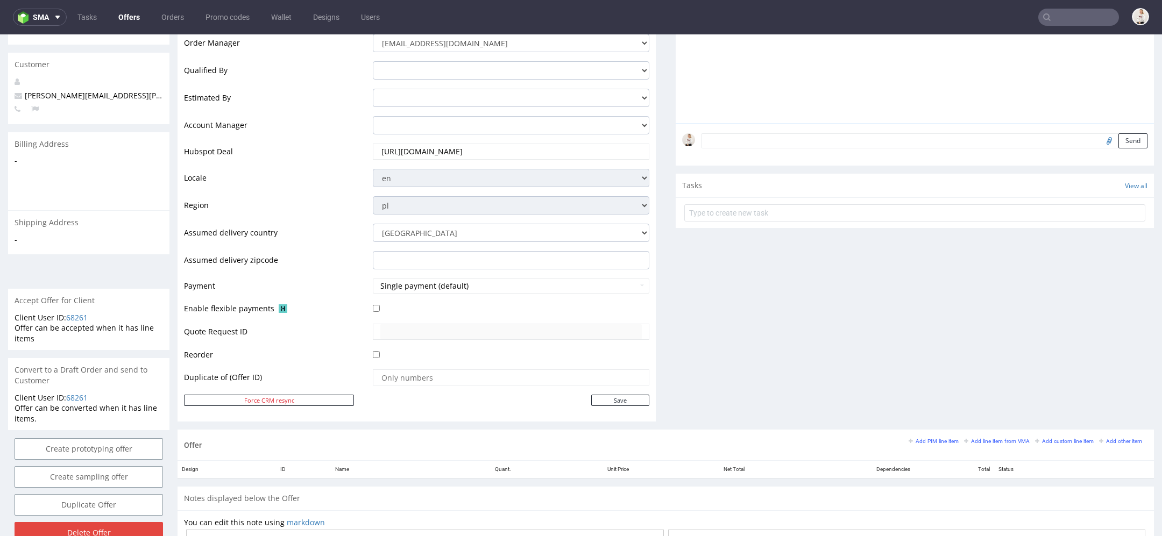
scroll to position [241, 0]
click at [986, 440] on small "Add line item from VMA" at bounding box center [997, 439] width 66 height 6
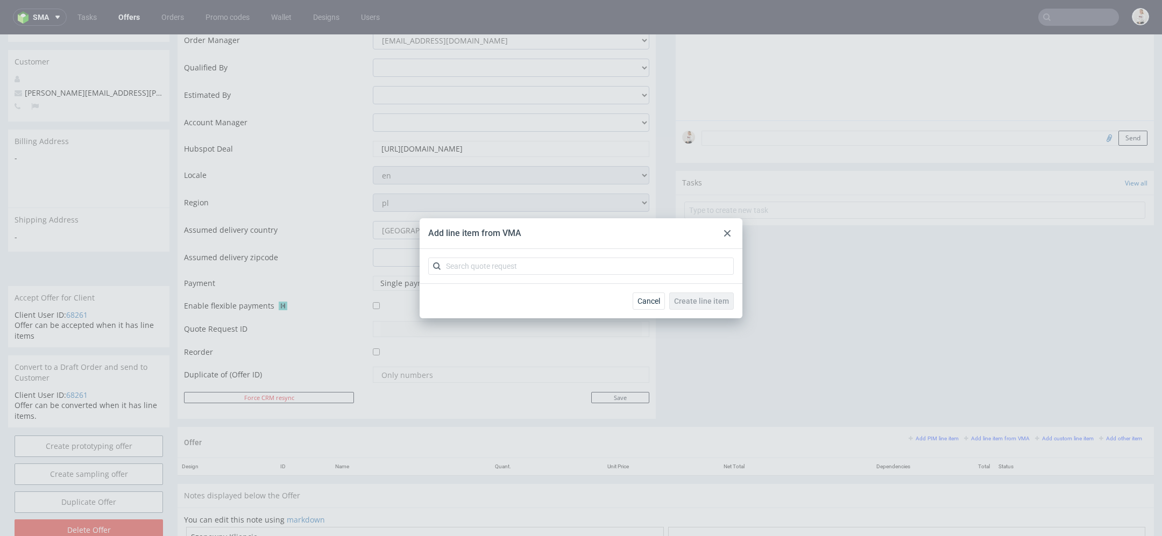
click at [499, 249] on div "Add line item from VMA" at bounding box center [581, 233] width 323 height 31
click at [499, 277] on div at bounding box center [581, 266] width 323 height 34
click at [486, 267] on input "text" at bounding box center [581, 266] width 306 height 17
paste input "CBNY"
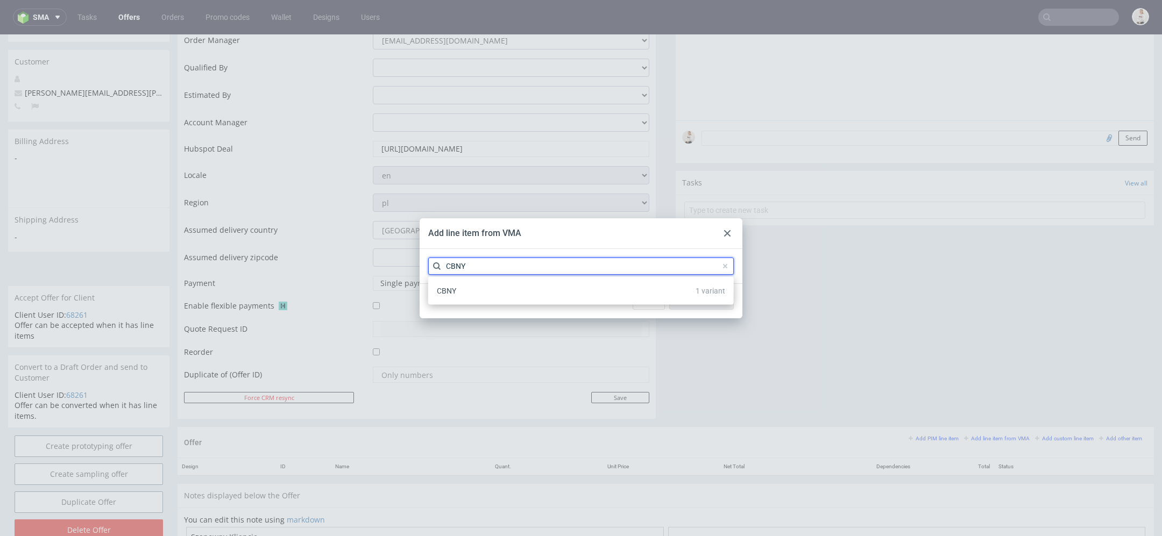
type input "CBNY"
click at [662, 298] on div "CBNY 1 variant" at bounding box center [581, 290] width 297 height 19
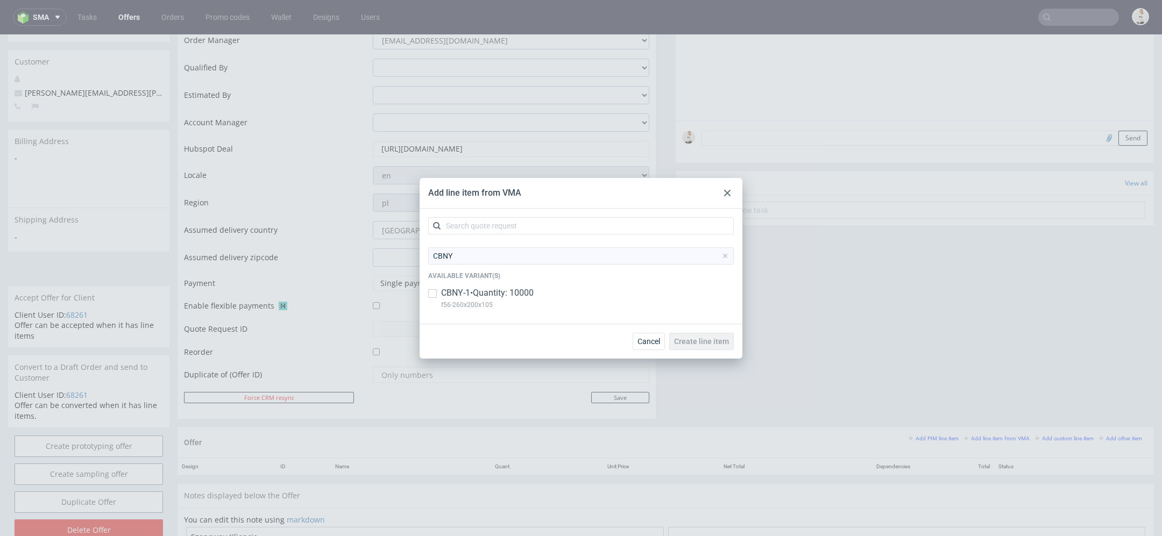
click at [662, 298] on div "CBNY-1 • Quantity: 10000 f56-260x200x105" at bounding box center [581, 301] width 306 height 28
checkbox input "true"
click at [701, 338] on span "Create line item" at bounding box center [701, 342] width 55 height 8
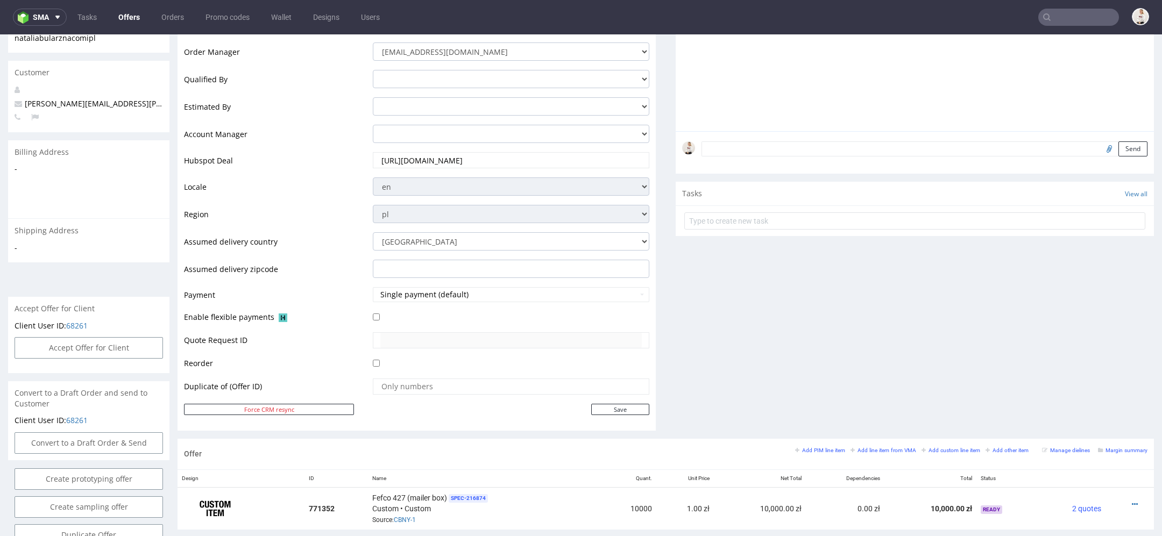
scroll to position [472, 0]
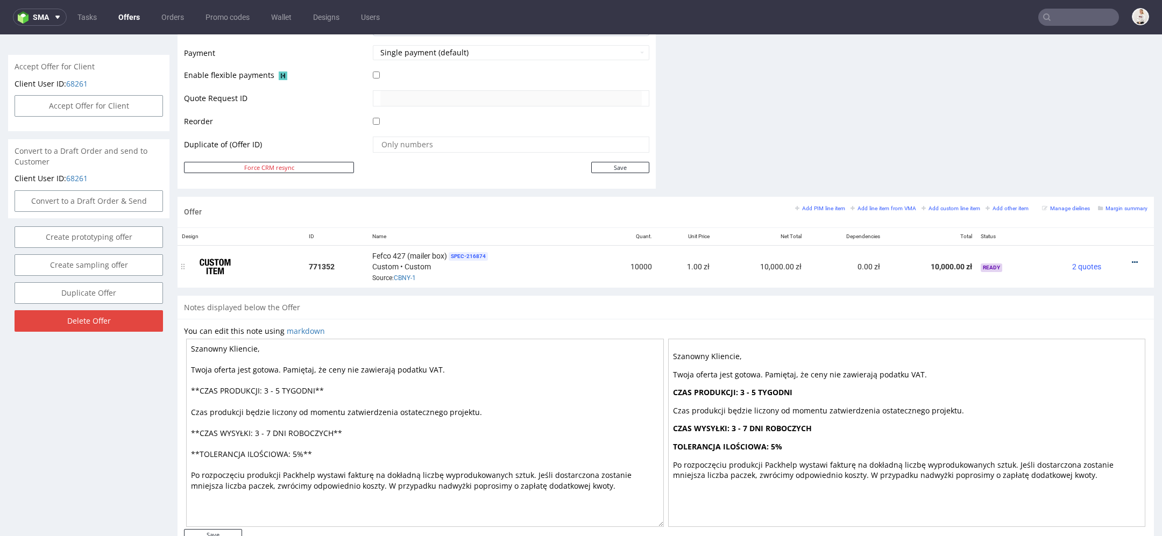
click at [1132, 259] on icon at bounding box center [1135, 263] width 6 height 8
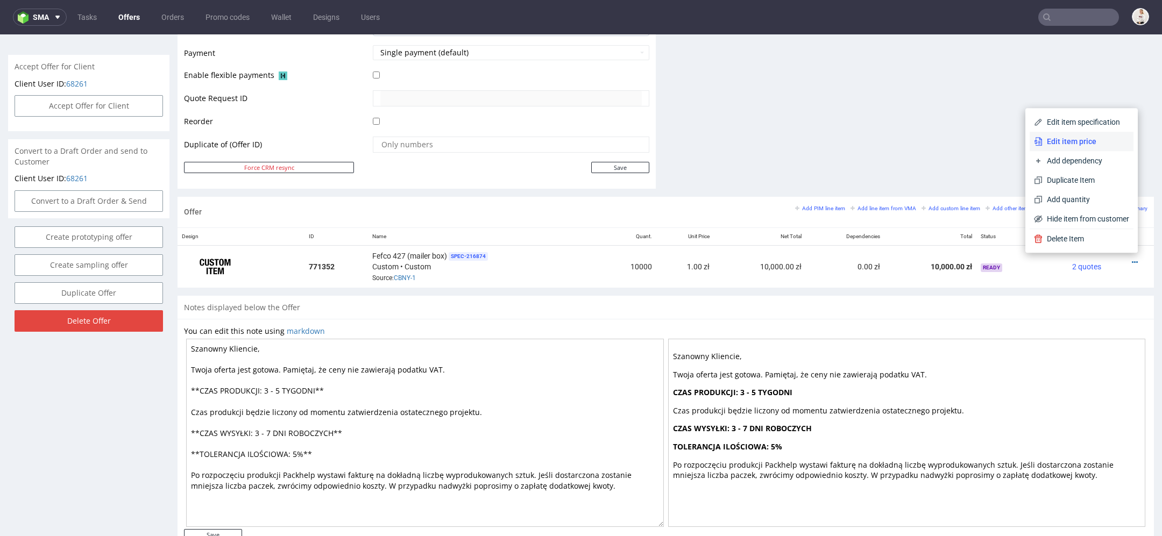
click at [1058, 138] on span "Edit item price" at bounding box center [1086, 141] width 87 height 11
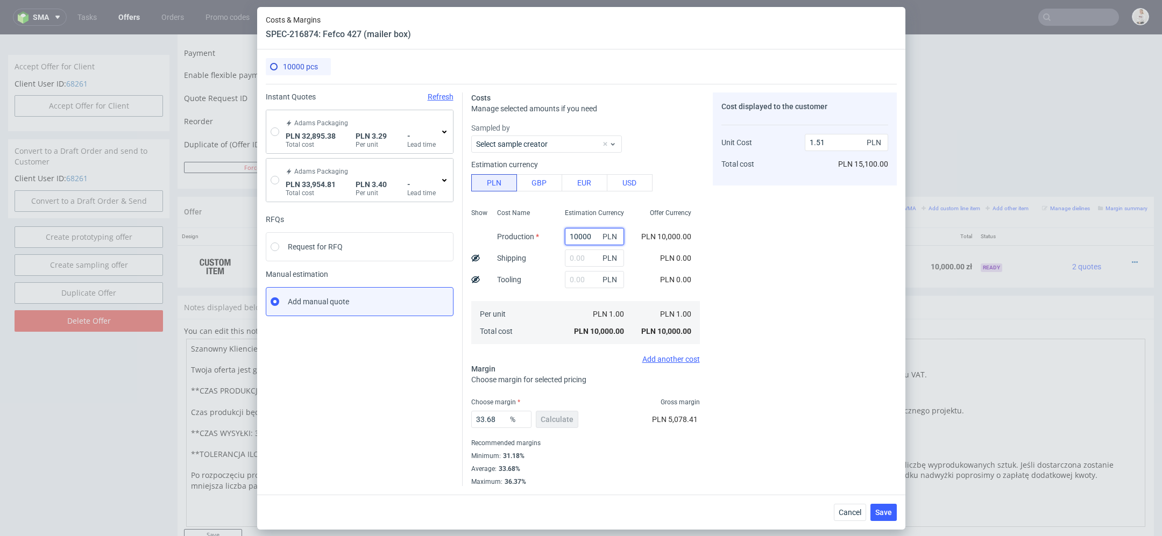
click at [586, 234] on input "10000" at bounding box center [594, 236] width 59 height 17
paste input "24700 PLN"
type input "24700 PLN"
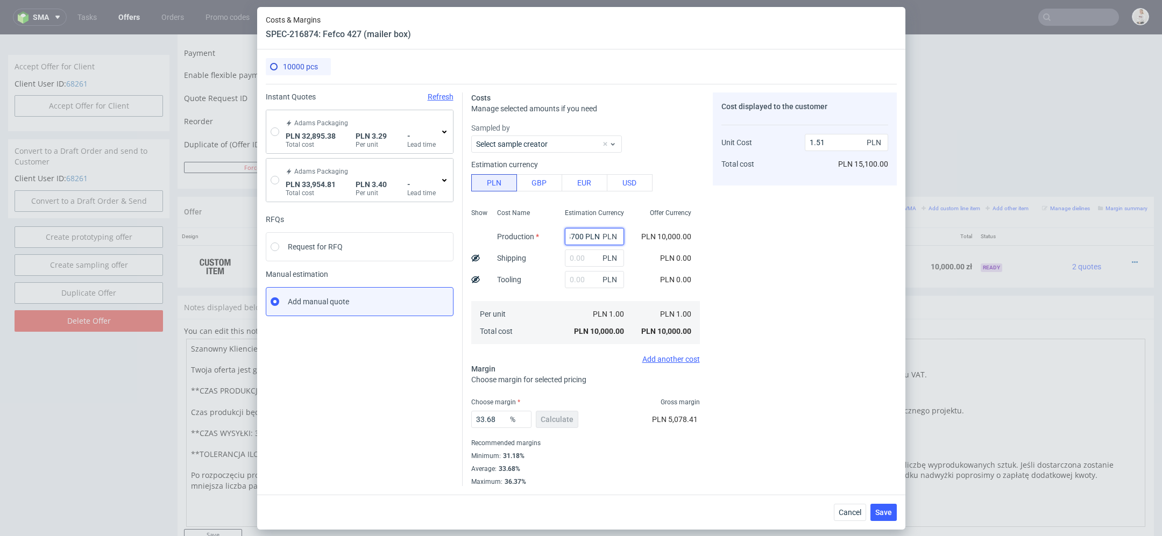
type input "0"
click at [755, 287] on div "Cost displayed to the customer Unit Cost Total cost 0 PLN PLN 15,100.00" at bounding box center [805, 290] width 184 height 394
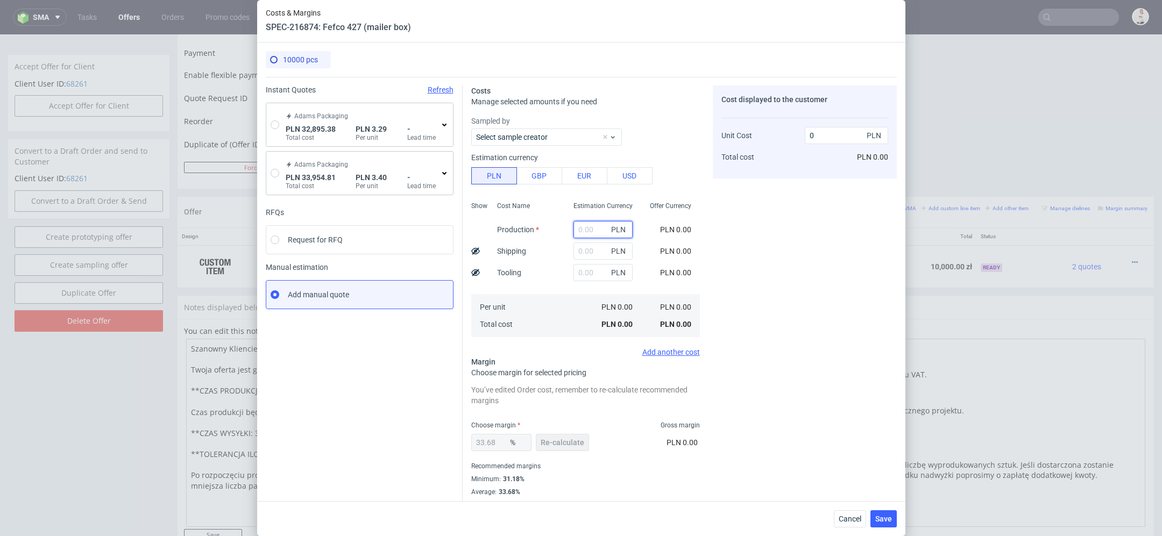
click at [588, 234] on input "text" at bounding box center [603, 229] width 59 height 17
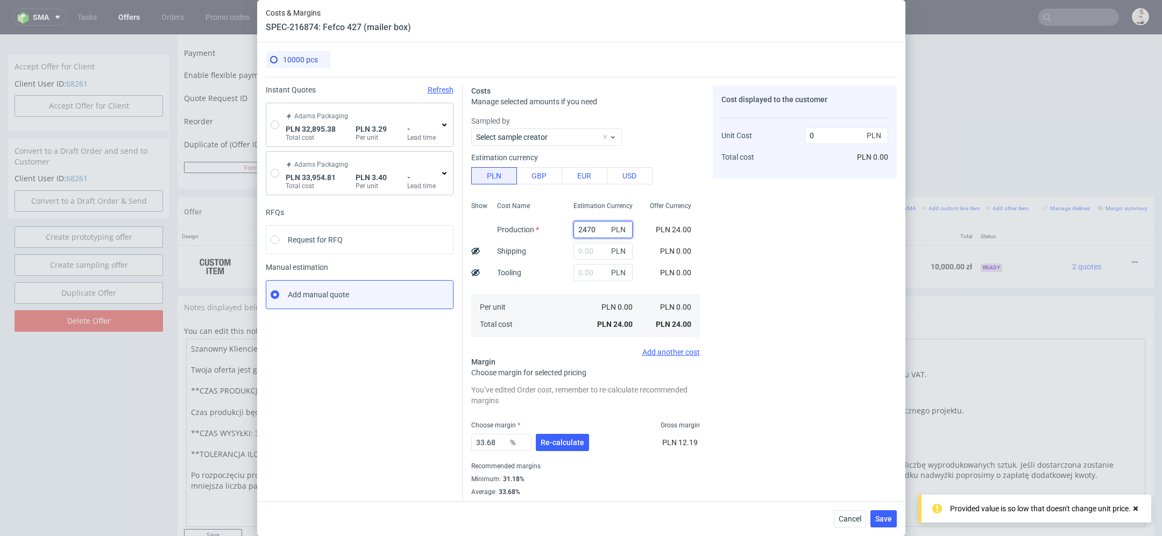
type input "24700"
type input "3.72"
type input "24700"
click at [848, 307] on div "Cost displayed to the customer Unit Cost Total cost 3.72 PLN PLN 37,200.00" at bounding box center [805, 298] width 184 height 424
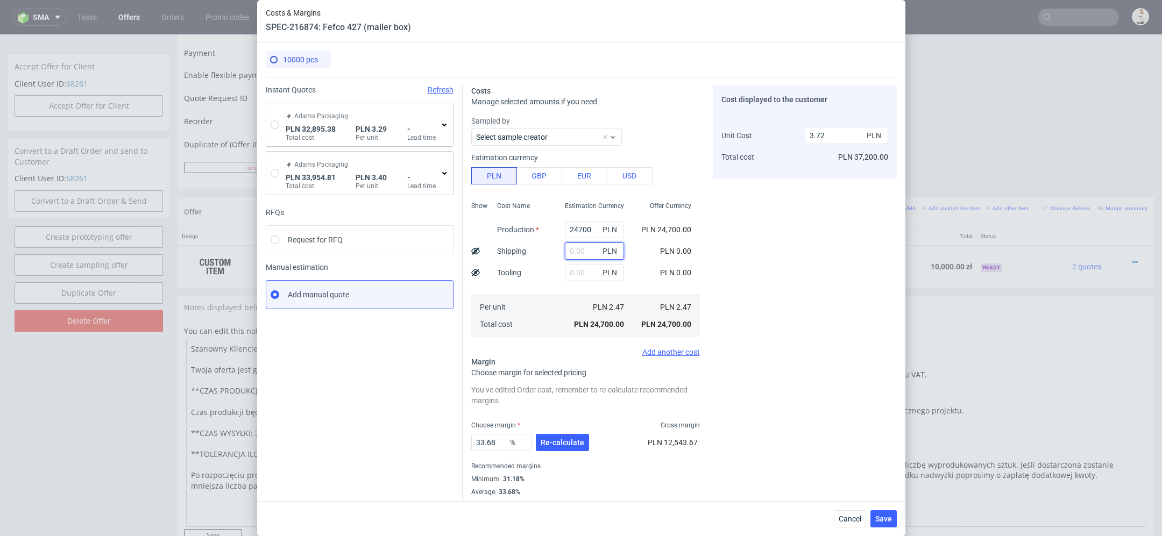
click at [575, 246] on input "text" at bounding box center [594, 251] width 59 height 17
type input "100"
type input "3.74"
type input "1000"
type input "3.88"
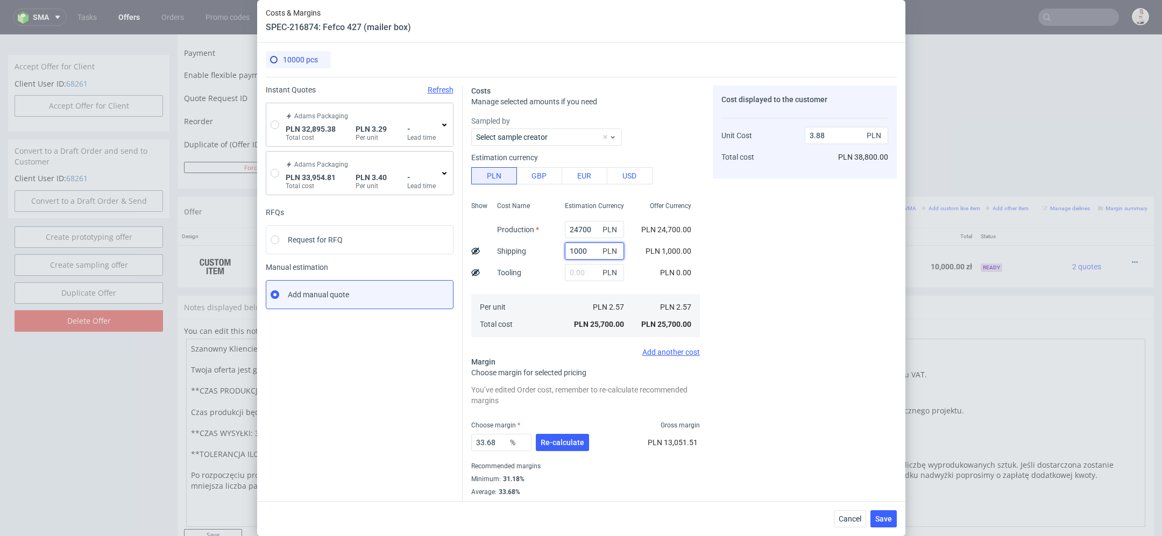
type input "1000"
click at [734, 259] on div "Cost displayed to the customer Unit Cost Total cost 3.88 PLN PLN 38,800.00" at bounding box center [805, 298] width 184 height 424
click at [559, 441] on span "Re-calculate" at bounding box center [563, 443] width 44 height 8
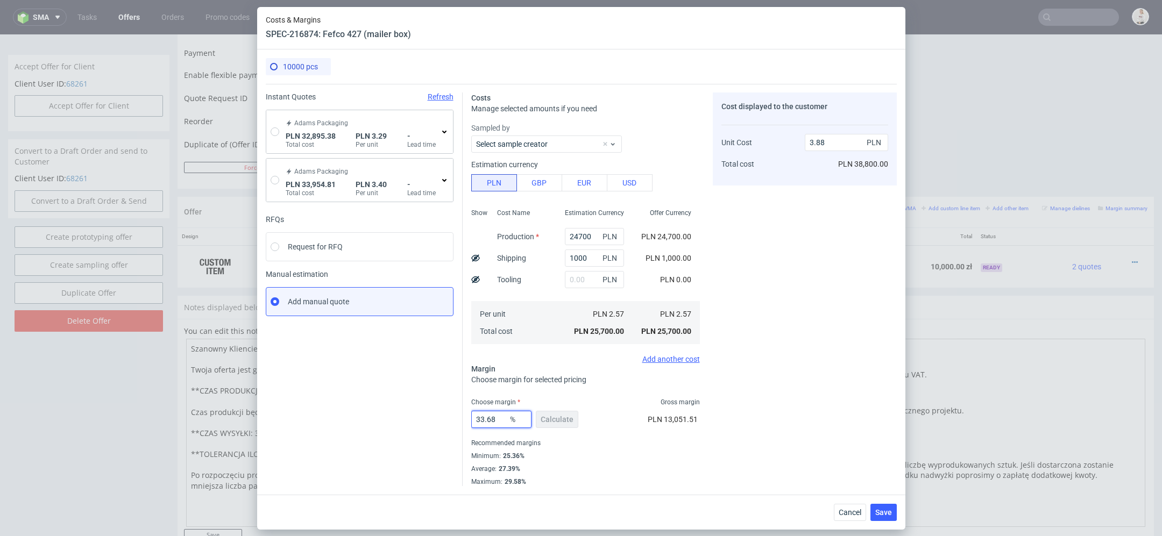
drag, startPoint x: 502, startPoint y: 419, endPoint x: 259, endPoint y: 419, distance: 242.7
click at [259, 419] on div "10000 pcs Instant Quotes Refresh [PERSON_NAME] Packaging PLN 32,895.38 Total co…" at bounding box center [581, 273] width 648 height 446
type input "35"
type input "3.95"
type input "35"
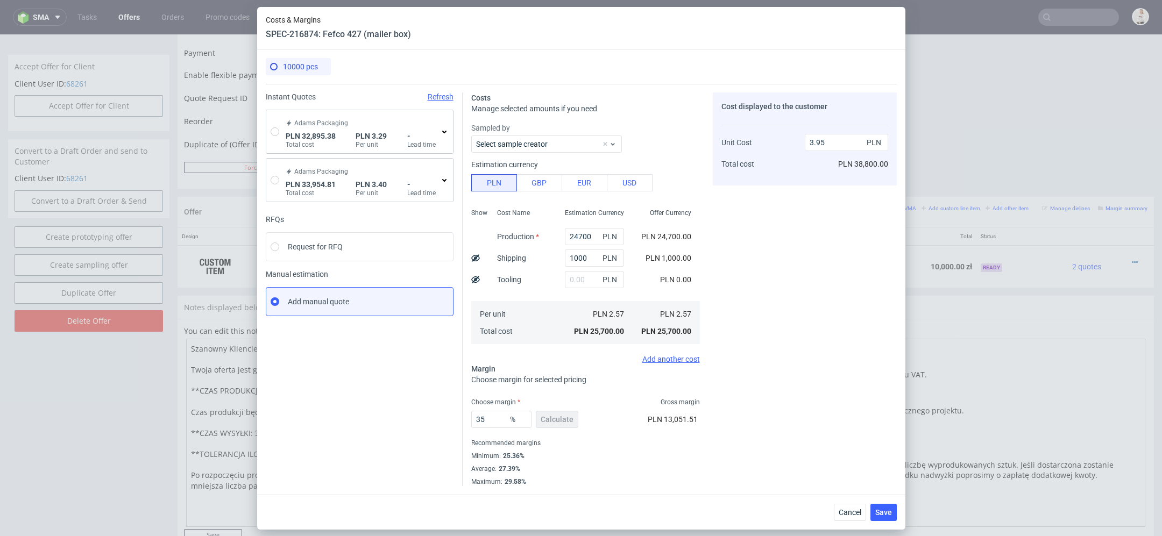
click at [805, 378] on div "Cost displayed to the customer Unit Cost Total cost 3.95 PLN PLN 38,800.00" at bounding box center [805, 290] width 184 height 394
click at [880, 509] on span "Save" at bounding box center [883, 513] width 17 height 8
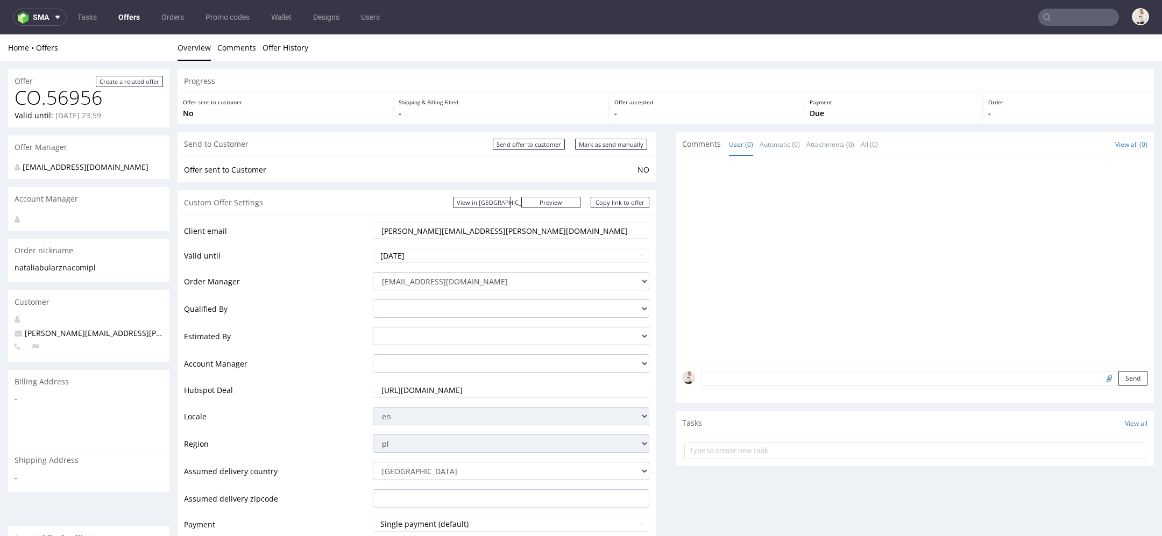
click at [610, 137] on div "Send to Customer Send offer to customer Mark as send manually" at bounding box center [417, 144] width 478 height 24
click at [613, 142] on input "Mark as send manually" at bounding box center [611, 144] width 72 height 11
type input "In progress..."
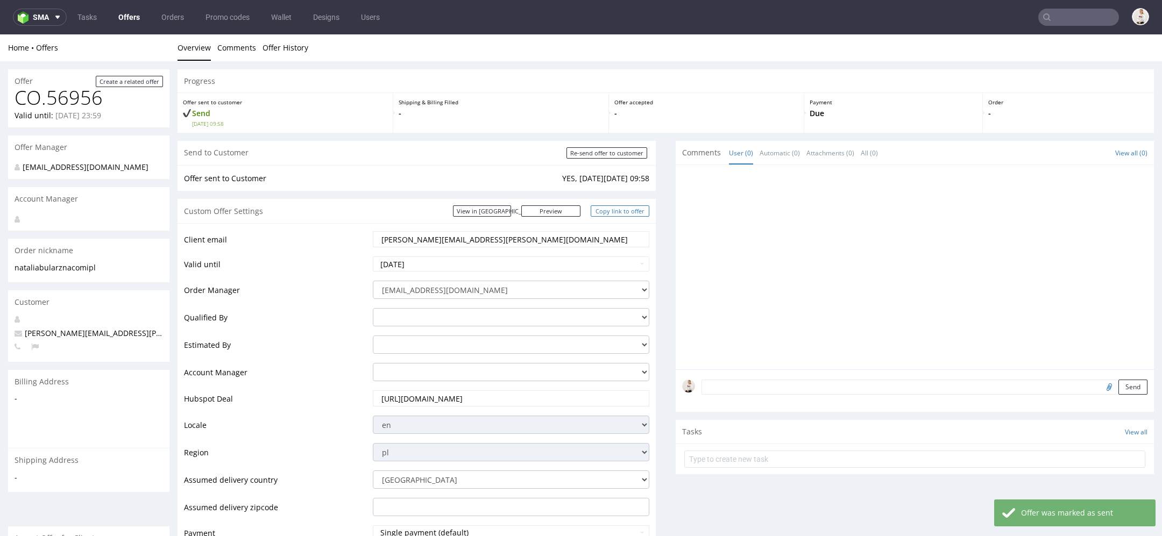
click at [631, 212] on link "Copy link to offer" at bounding box center [620, 211] width 59 height 11
click at [622, 211] on link "Copy link to offer" at bounding box center [620, 211] width 59 height 11
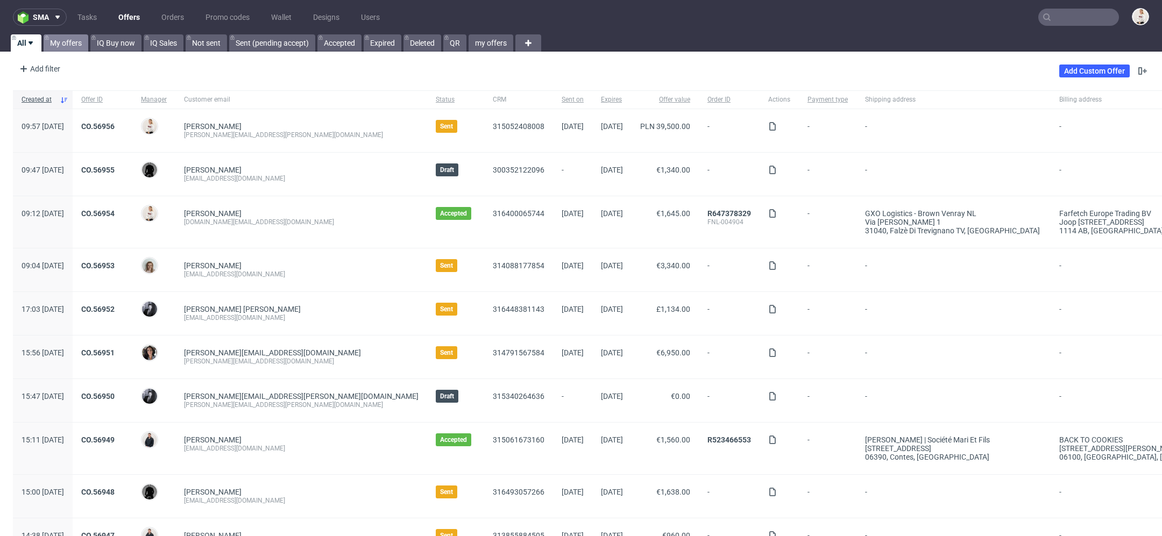
click at [70, 45] on link "My offers" at bounding box center [66, 42] width 45 height 17
